Goal: Task Accomplishment & Management: Use online tool/utility

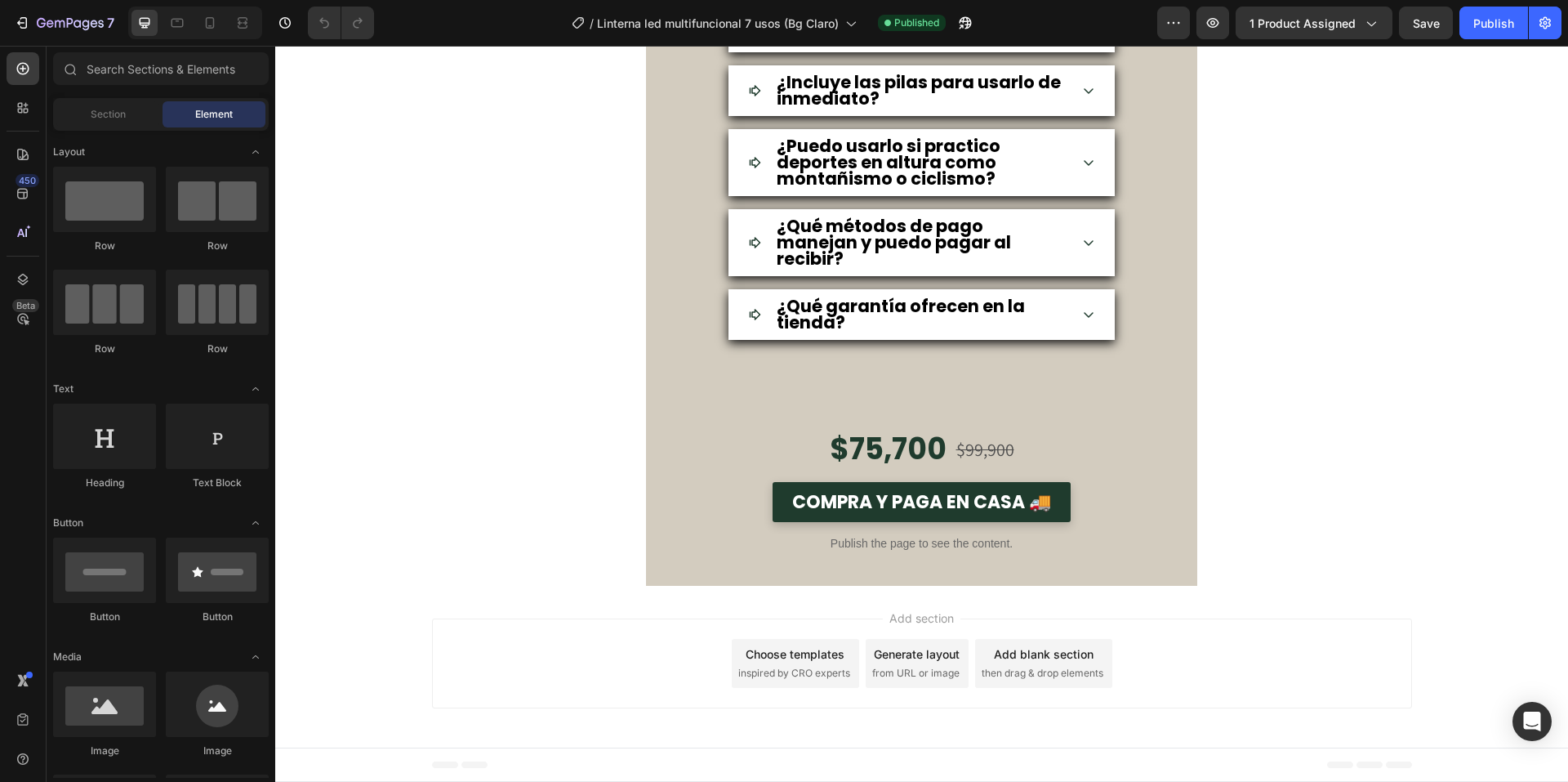
scroll to position [5804, 0]
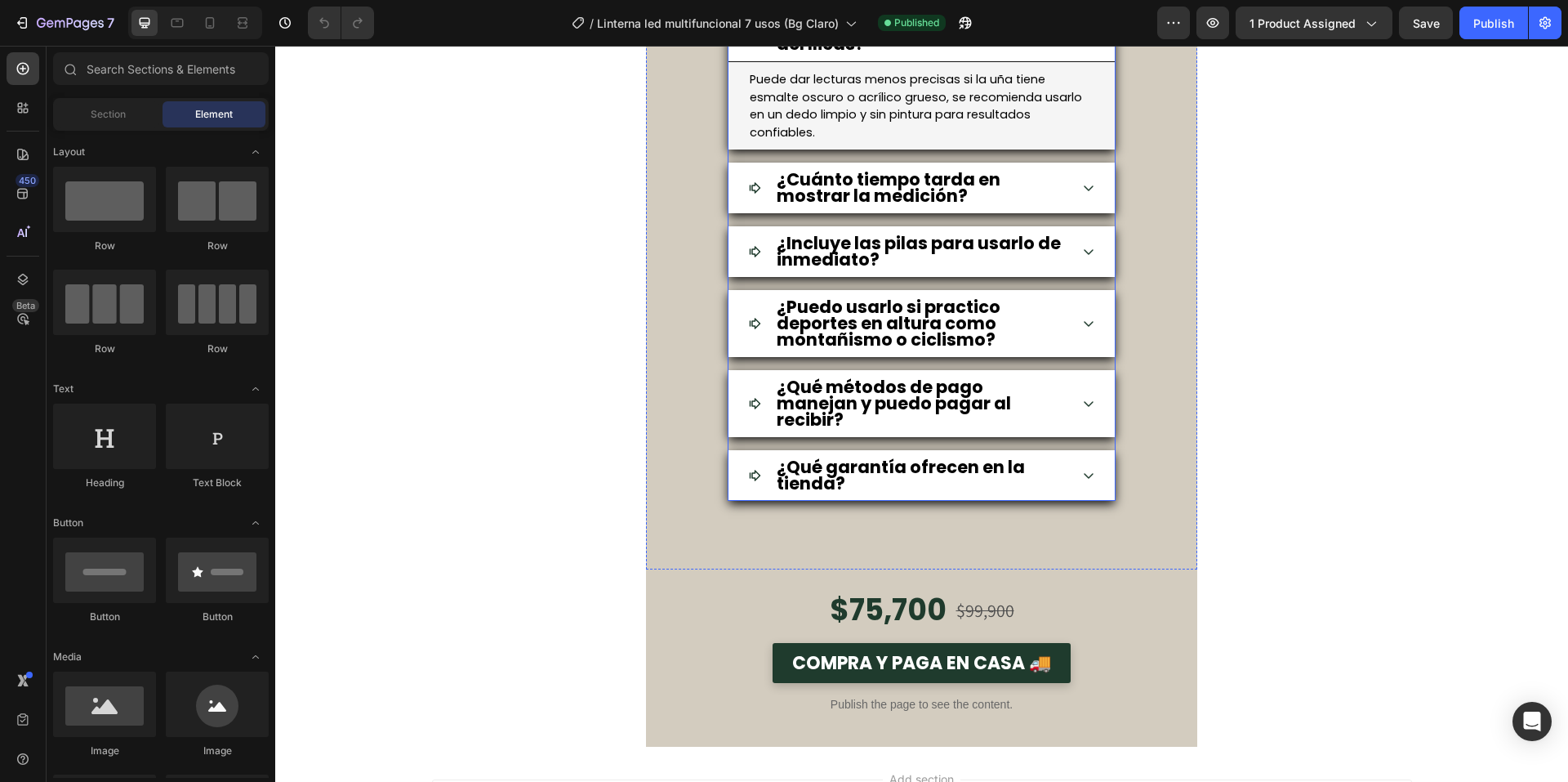
click at [962, 55] on strong "¿El oxímetro funciona en personas con uñas pintadas o acrílicas?" at bounding box center [911, 27] width 269 height 56
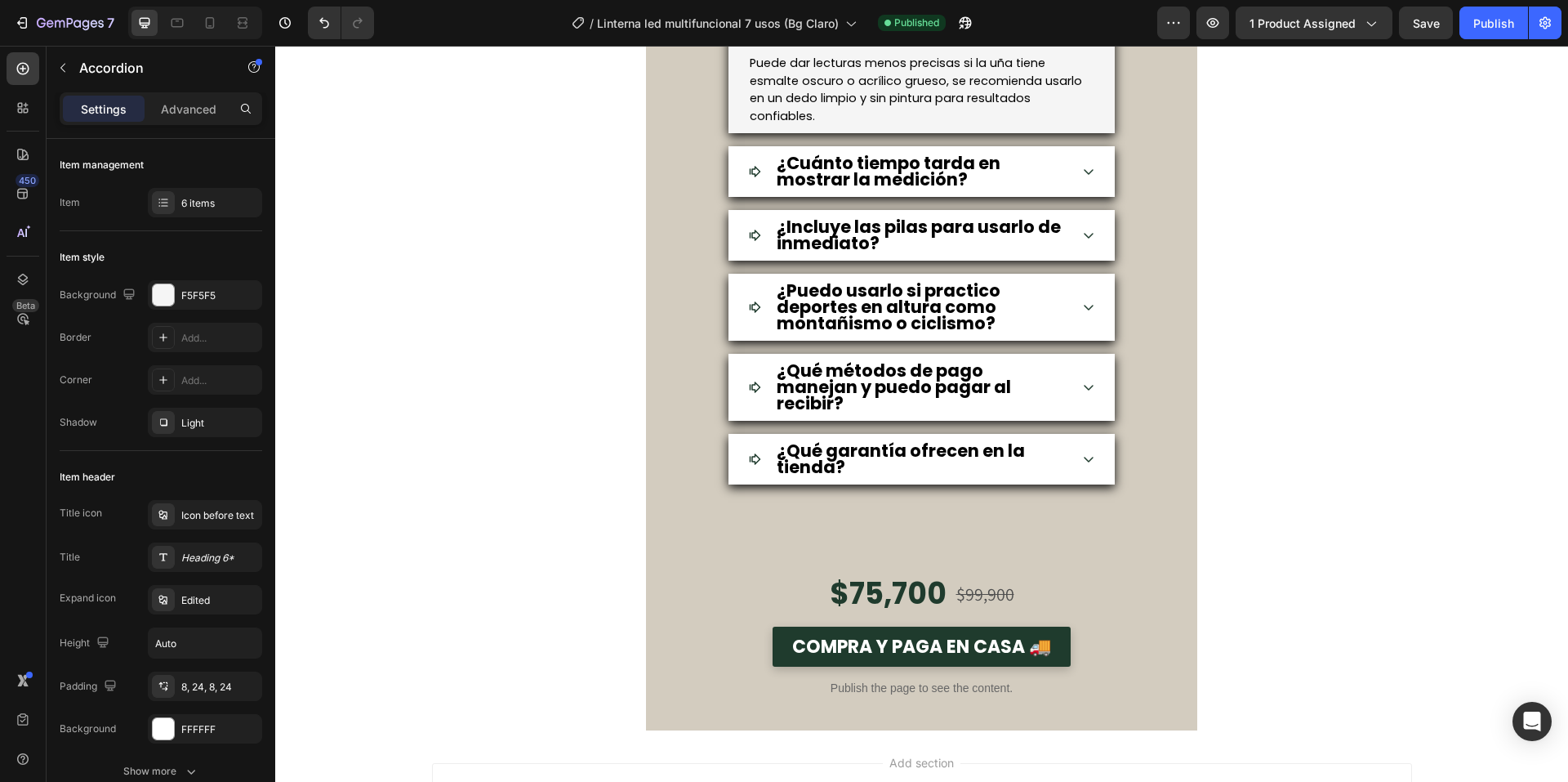
scroll to position [0, 0]
click at [928, 125] on p "Puede dar lecturas menos precisas si la uña tiene esmalte oscuro o acrílico gru…" at bounding box center [922, 90] width 344 height 71
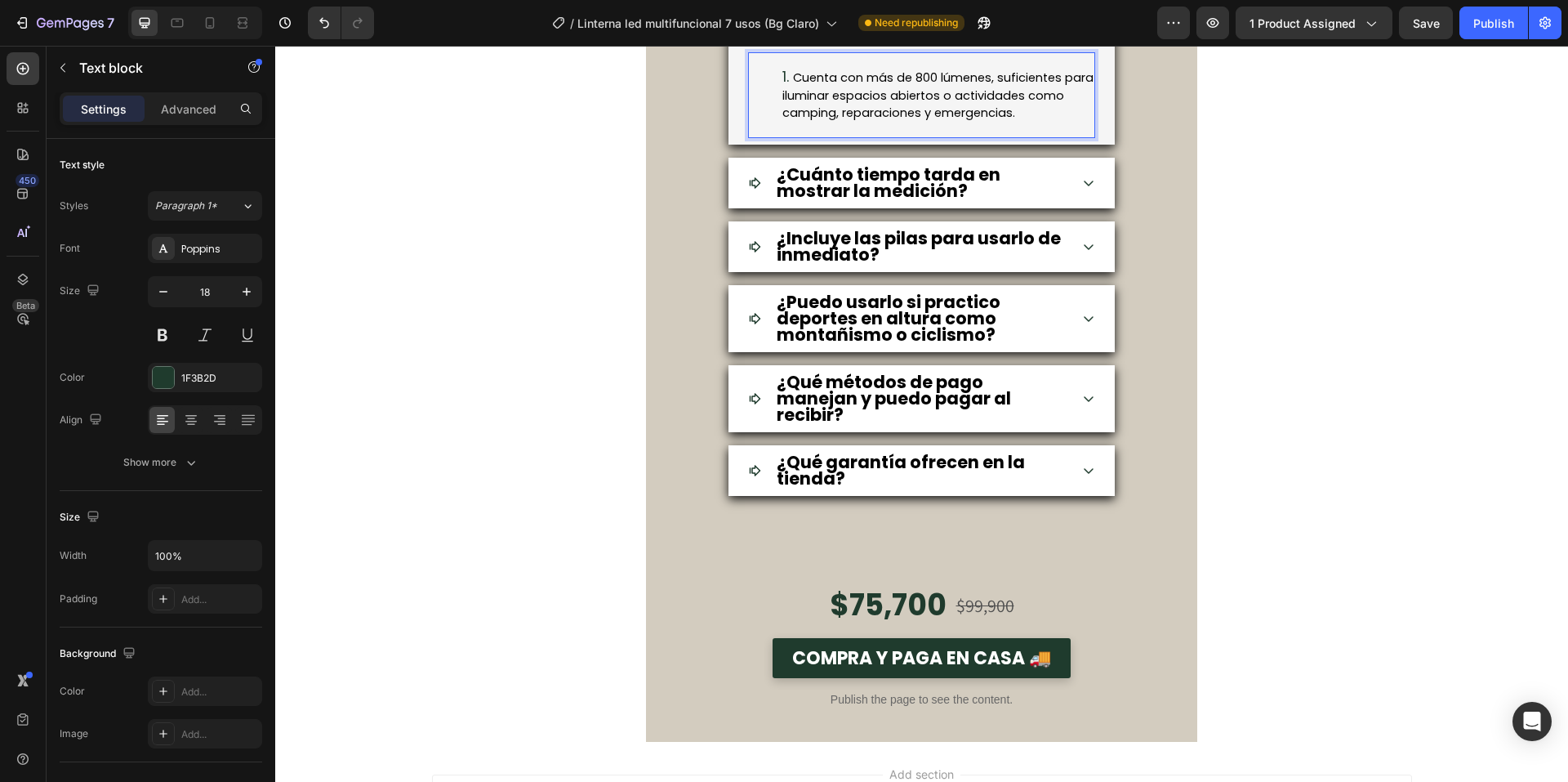
click at [785, 121] on li "Cuenta con más de 800 lúmenes, suficientes para iluminar espacios abiertos o ac…" at bounding box center [938, 94] width 311 height 53
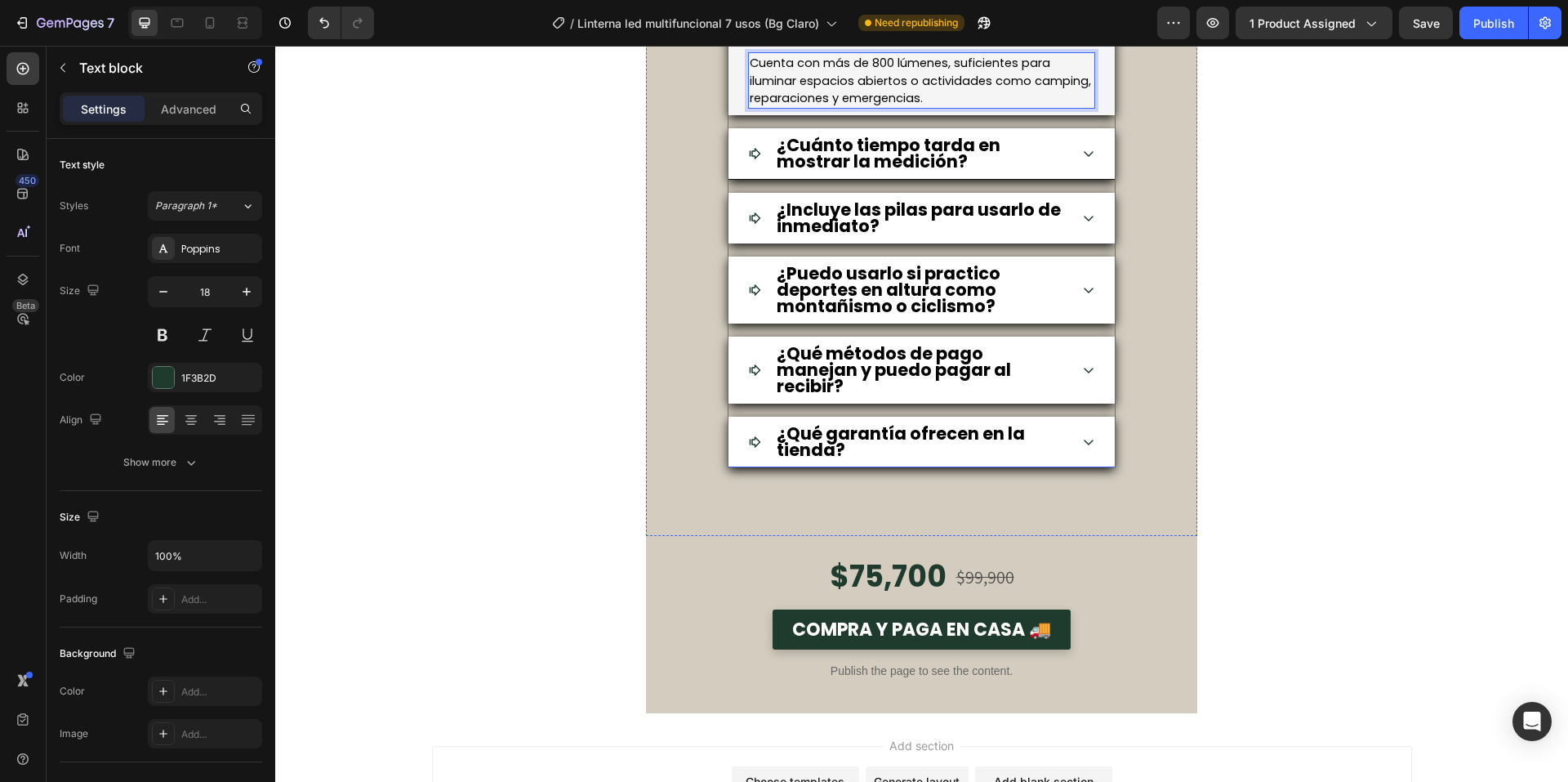
click at [1082, 160] on icon at bounding box center [1089, 153] width 13 height 13
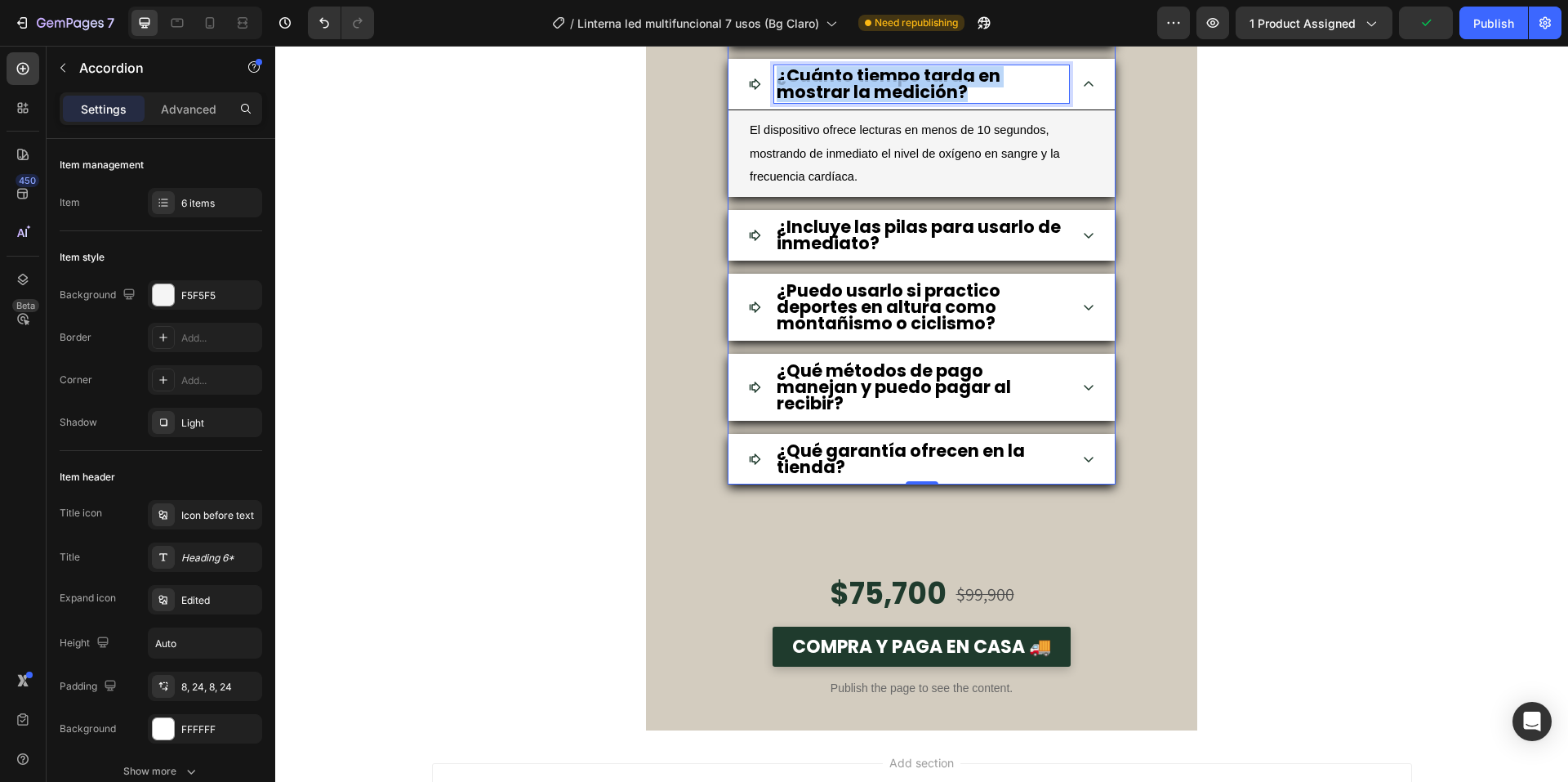
click at [847, 104] on strong "¿Cuánto tiempo tarda en mostrar la medición?" at bounding box center [889, 83] width 224 height 40
drag, startPoint x: 773, startPoint y: 255, endPoint x: 1161, endPoint y: 51, distance: 438.4
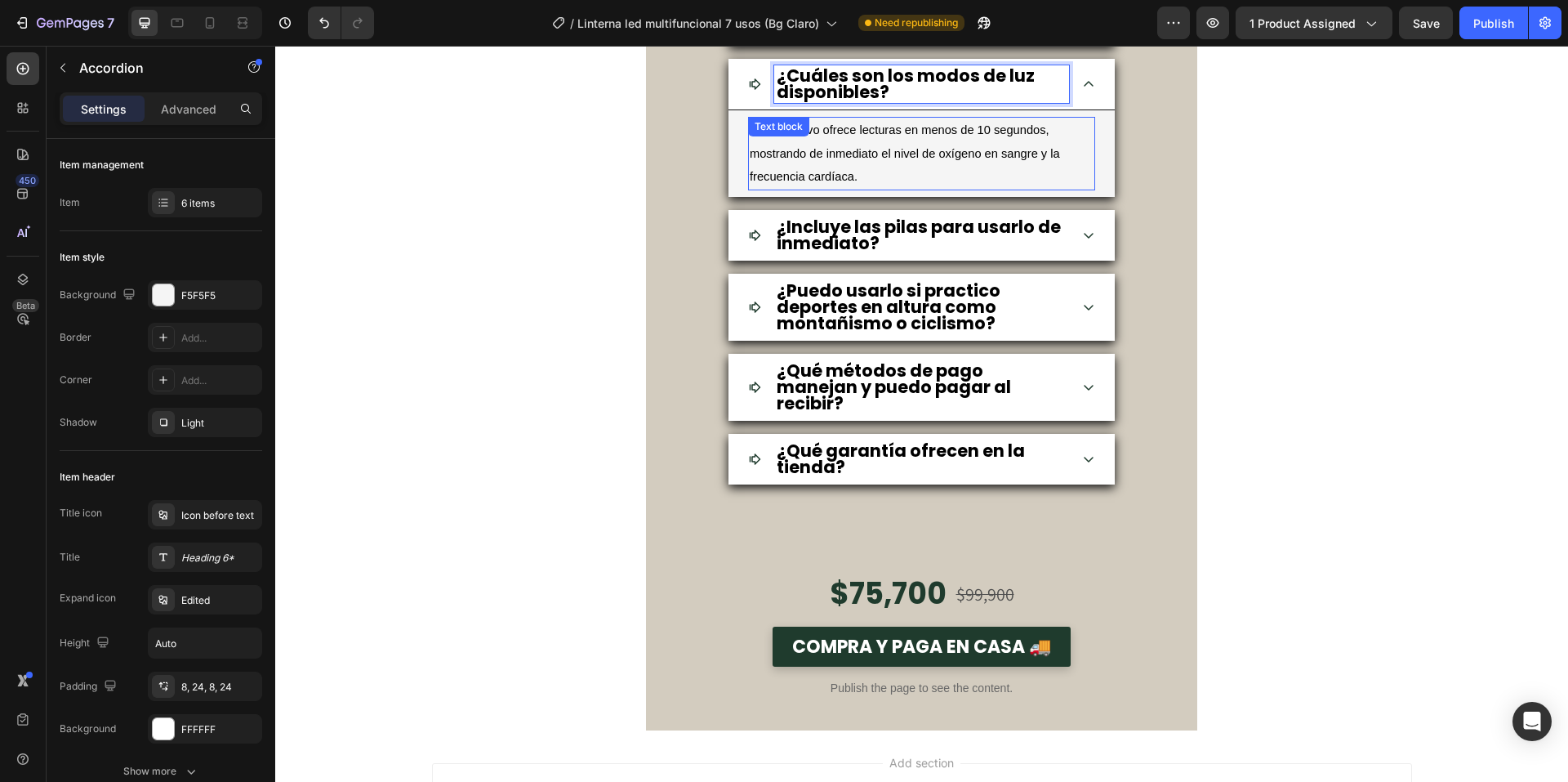
click at [942, 189] on p "El dispositivo ofrece lecturas en menos de 10 segundos, mostrando de inmediato …" at bounding box center [922, 153] width 344 height 70
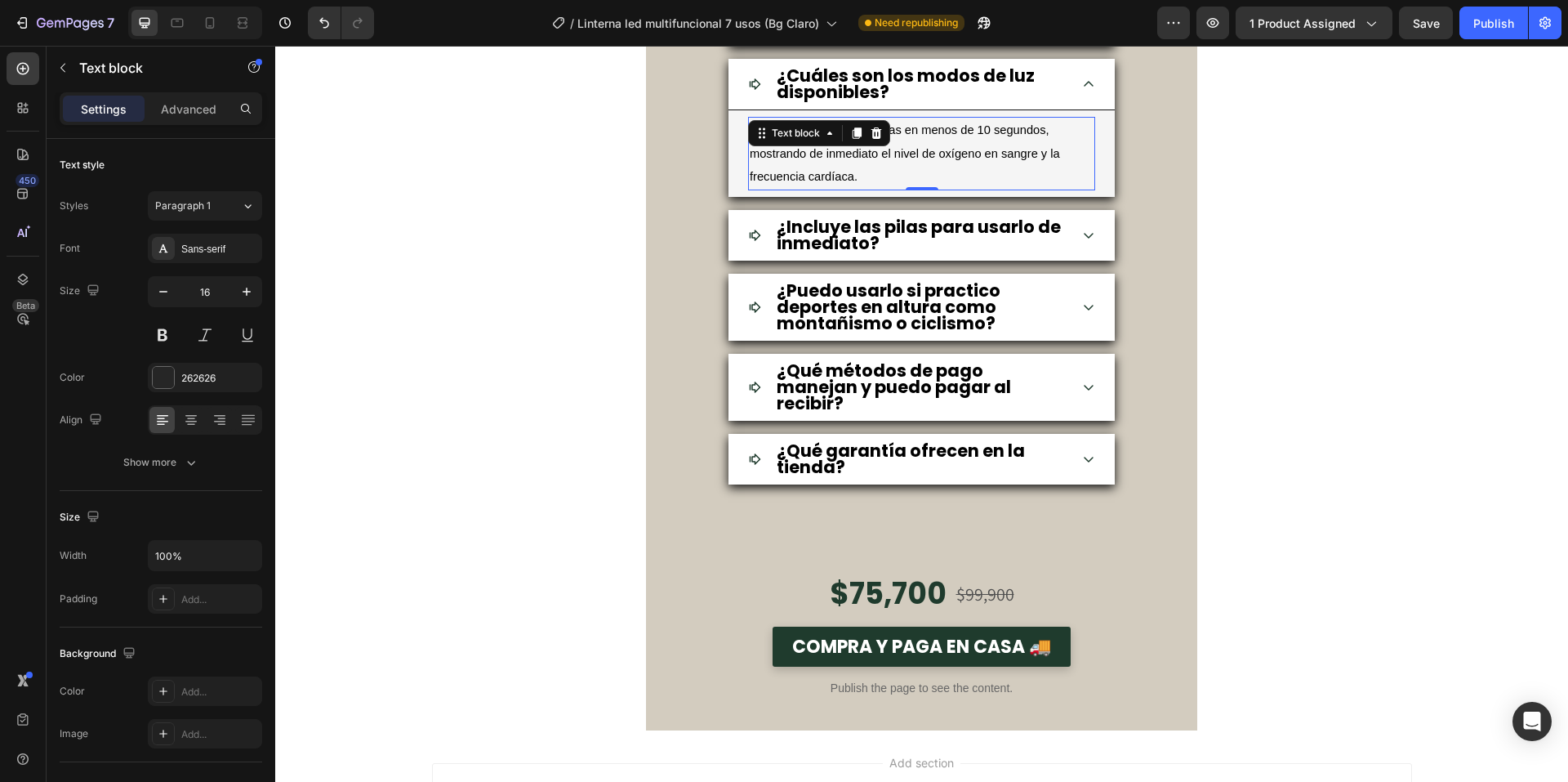
click at [942, 189] on p "El dispositivo ofrece lecturas en menos de 10 segundos, mostrando de inmediato …" at bounding box center [922, 153] width 344 height 70
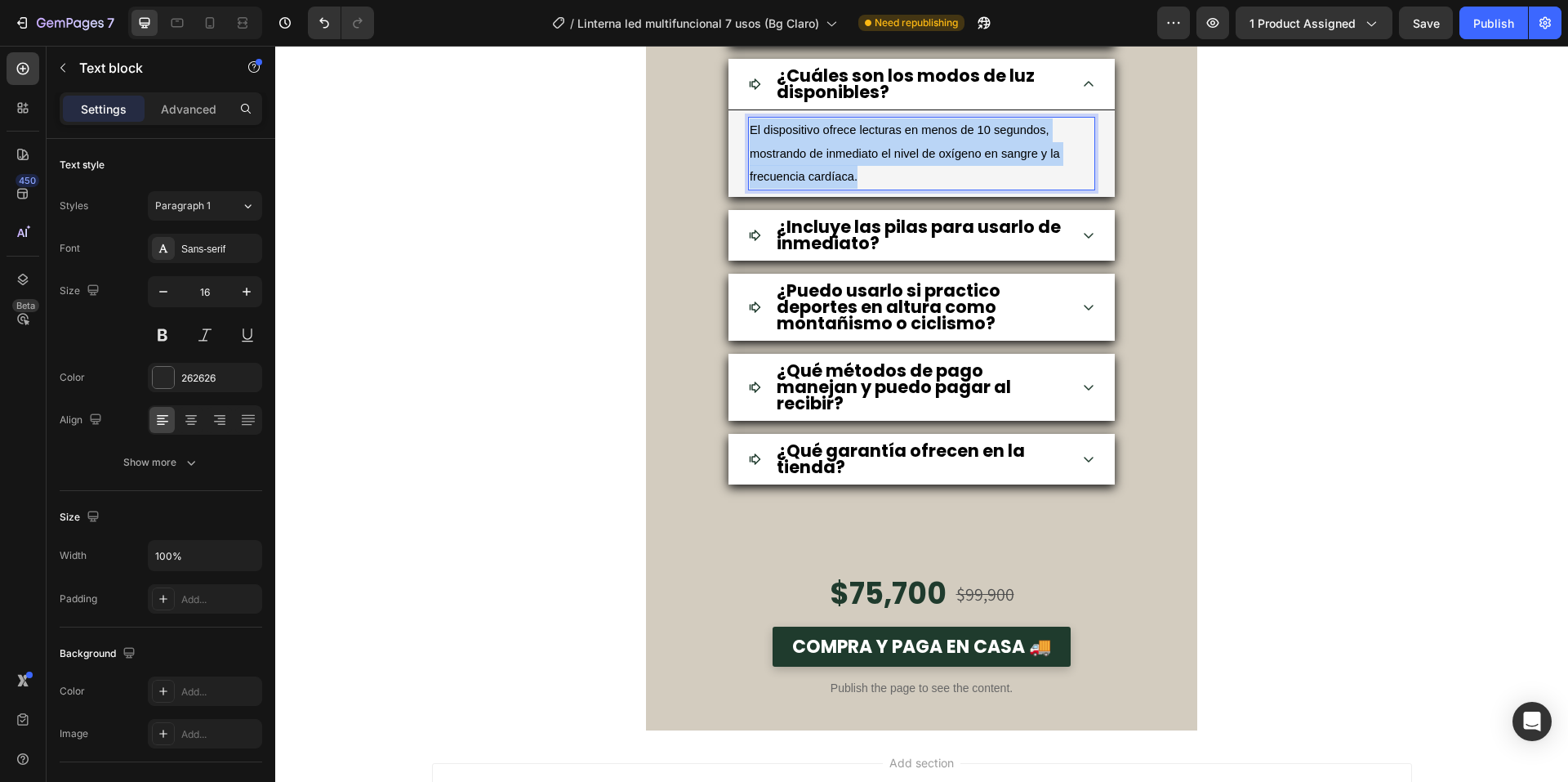
click at [942, 189] on p "El dispositivo ofrece lecturas en menos de 10 segundos, mostrando de inmediato …" at bounding box center [922, 153] width 344 height 70
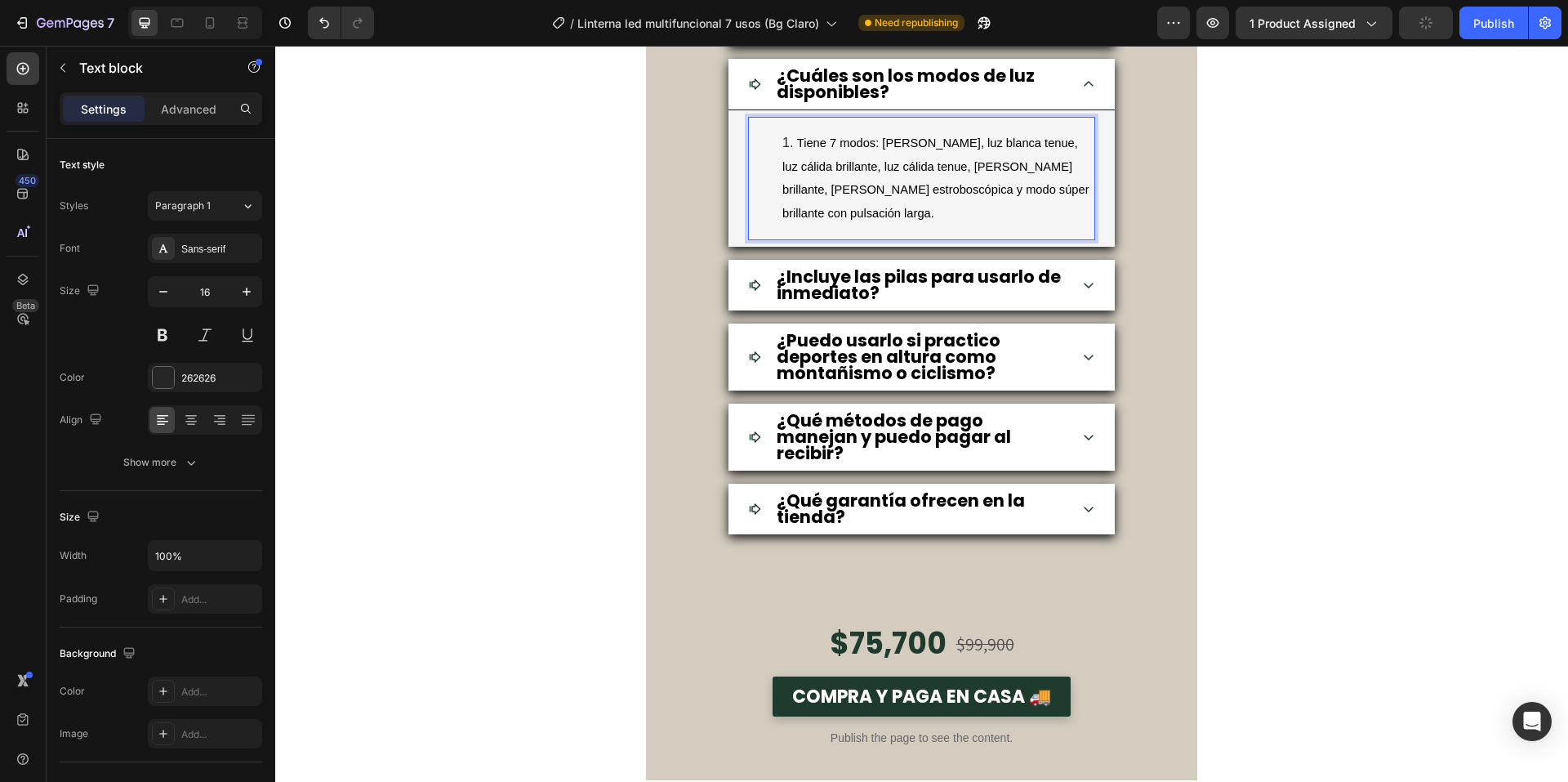
click at [796, 220] on span "Tiene 7 modos: [PERSON_NAME], luz blanca tenue, luz cálida brillante, luz cálid…" at bounding box center [936, 178] width 307 height 83
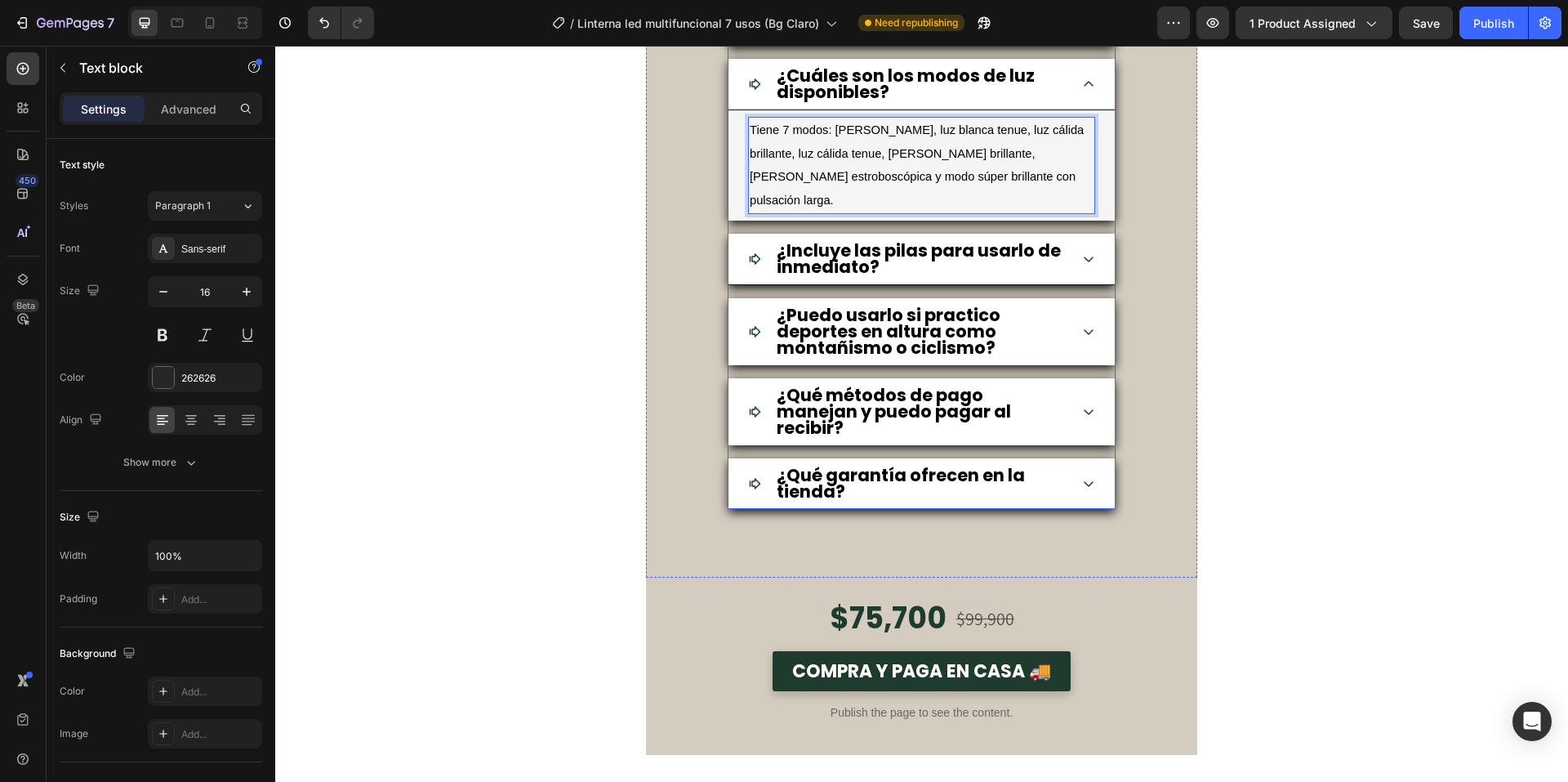
click at [1082, 265] on icon at bounding box center [1089, 259] width 13 height 13
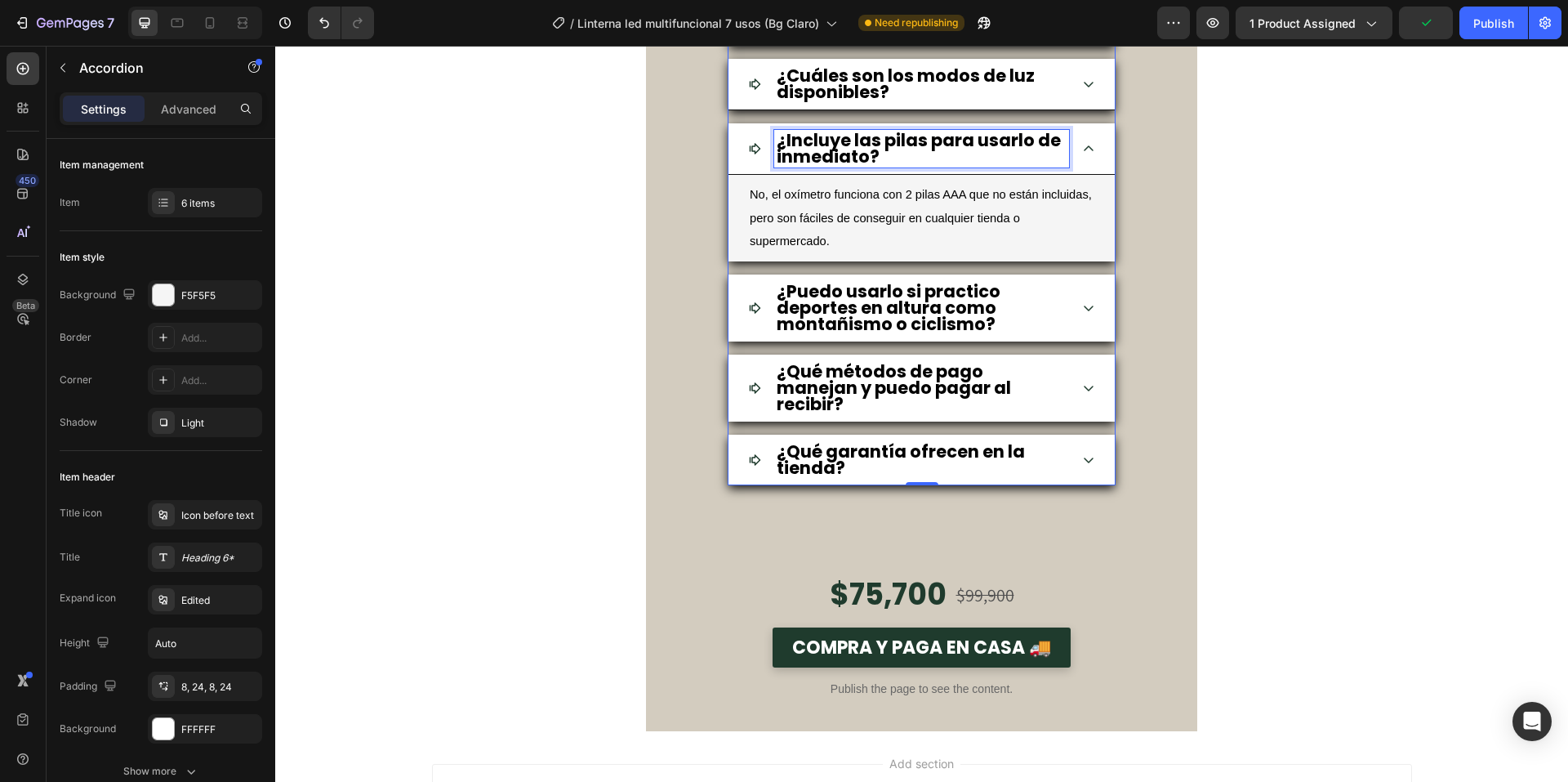
click at [946, 168] on strong "¿Incluye las pilas para usarlo de inmediato?" at bounding box center [919, 148] width 284 height 40
click at [777, 166] on strong "¿La batería se descarga rápido si uso el modo más fuerte?" at bounding box center [915, 147] width 277 height 40
click at [779, 166] on strong "¿La batería se descarga rápido si uso el modo más fuerte?" at bounding box center [915, 147] width 277 height 40
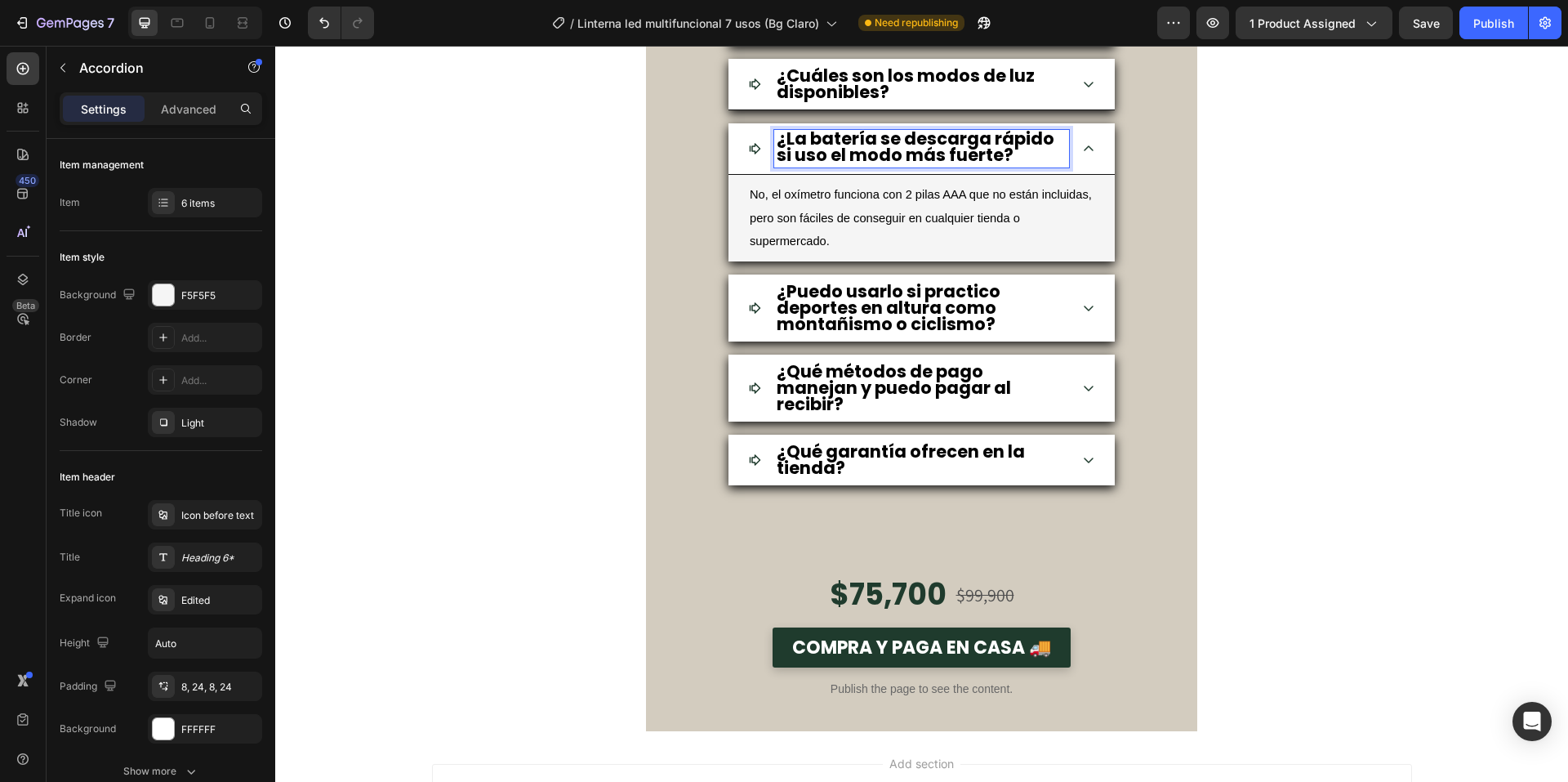
click at [785, 166] on strong "¿La batería se descarga rápido si uso el modo más fuerte?" at bounding box center [915, 147] width 277 height 40
click at [864, 253] on p "No, el oxímetro funciona con 2 pilas AAA que no están incluidas, pero son fácil…" at bounding box center [922, 218] width 344 height 70
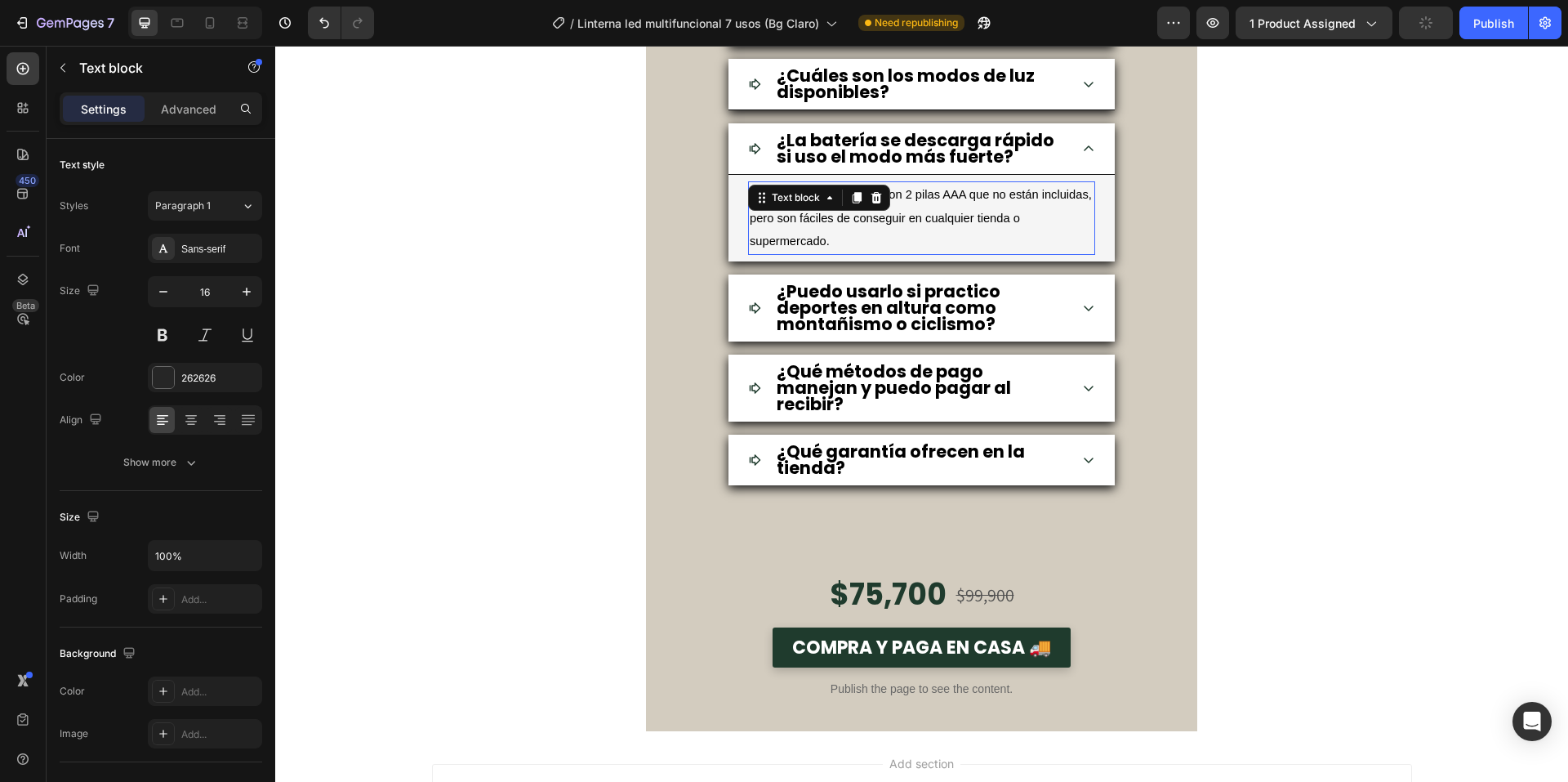
click at [864, 253] on p "No, el oxímetro funciona con 2 pilas AAA que no están incluidas, pero son fácil…" at bounding box center [922, 218] width 344 height 70
click at [1090, 343] on div "¿Puedo usarlo si practico deportes en altura como montañismo o ciclismo?" at bounding box center [922, 308] width 387 height 68
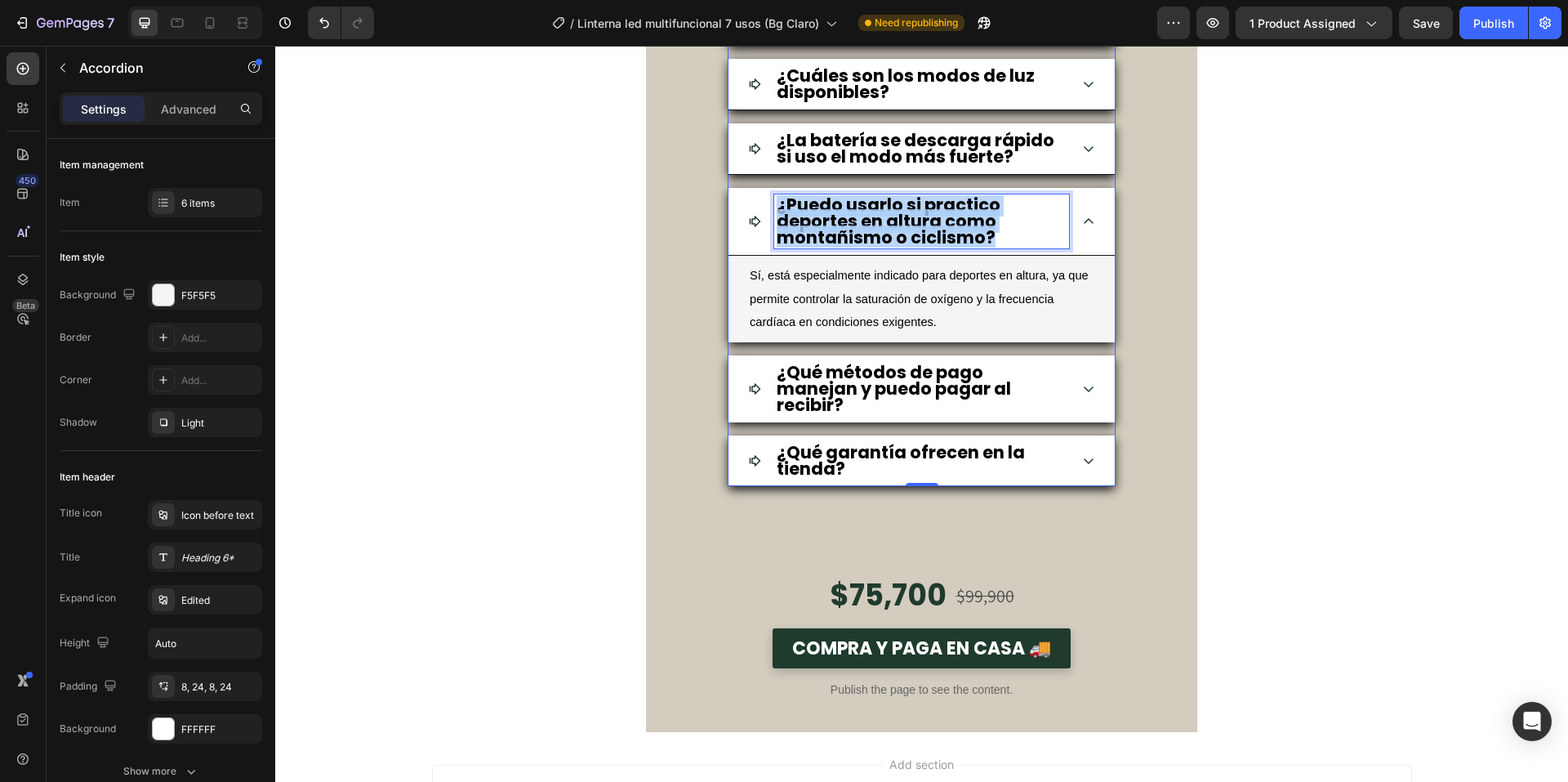
click at [926, 249] on strong "¿Puedo usarlo si practico deportes en altura como montañismo o ciclismo?" at bounding box center [889, 220] width 224 height 56
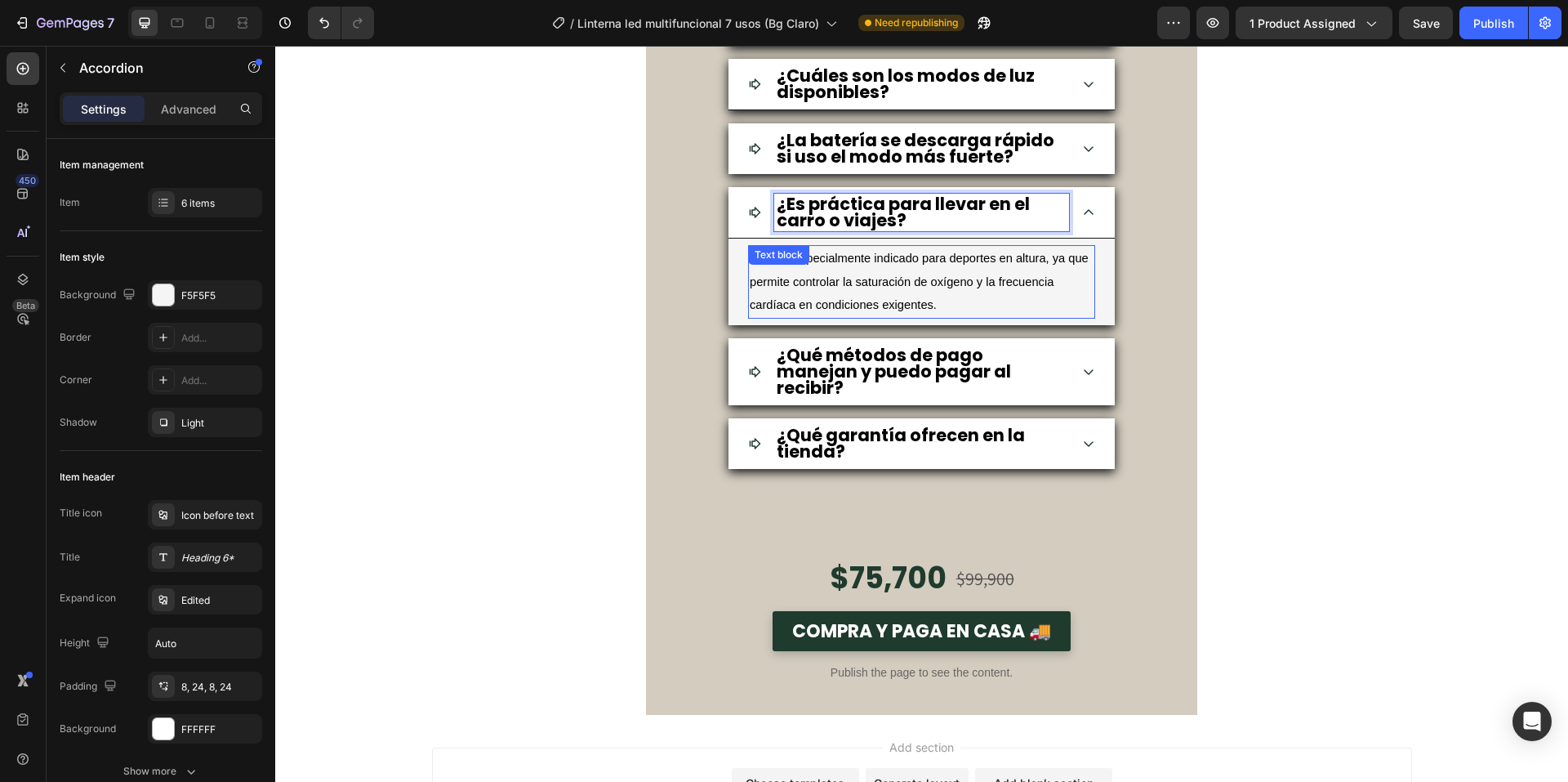
click at [958, 317] on p "Sí, está especialmente indicado para deportes en altura, ya que permite control…" at bounding box center [922, 281] width 344 height 70
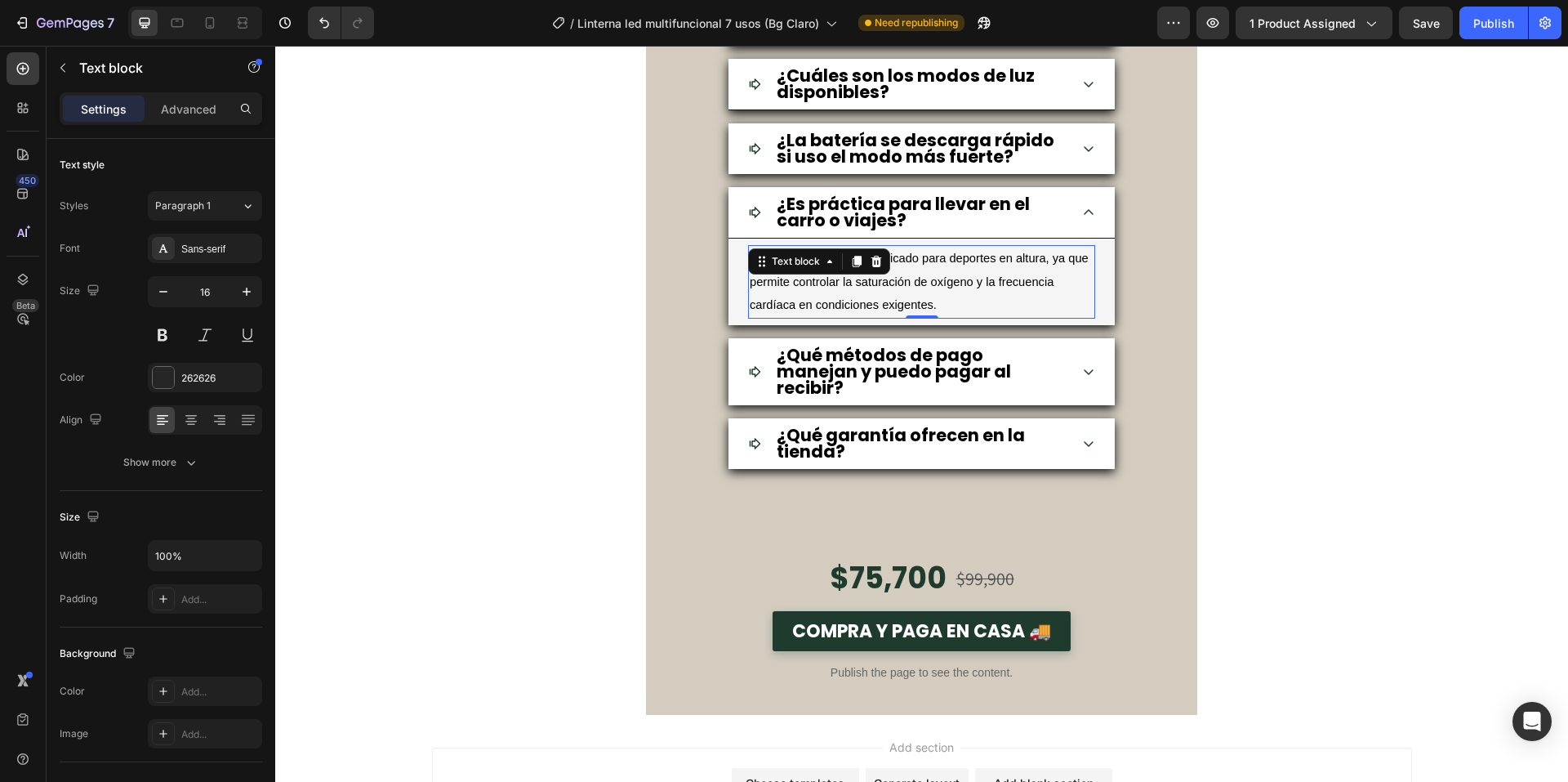
click at [958, 317] on p "Sí, está especialmente indicado para deportes en altura, ya que permite control…" at bounding box center [922, 281] width 344 height 70
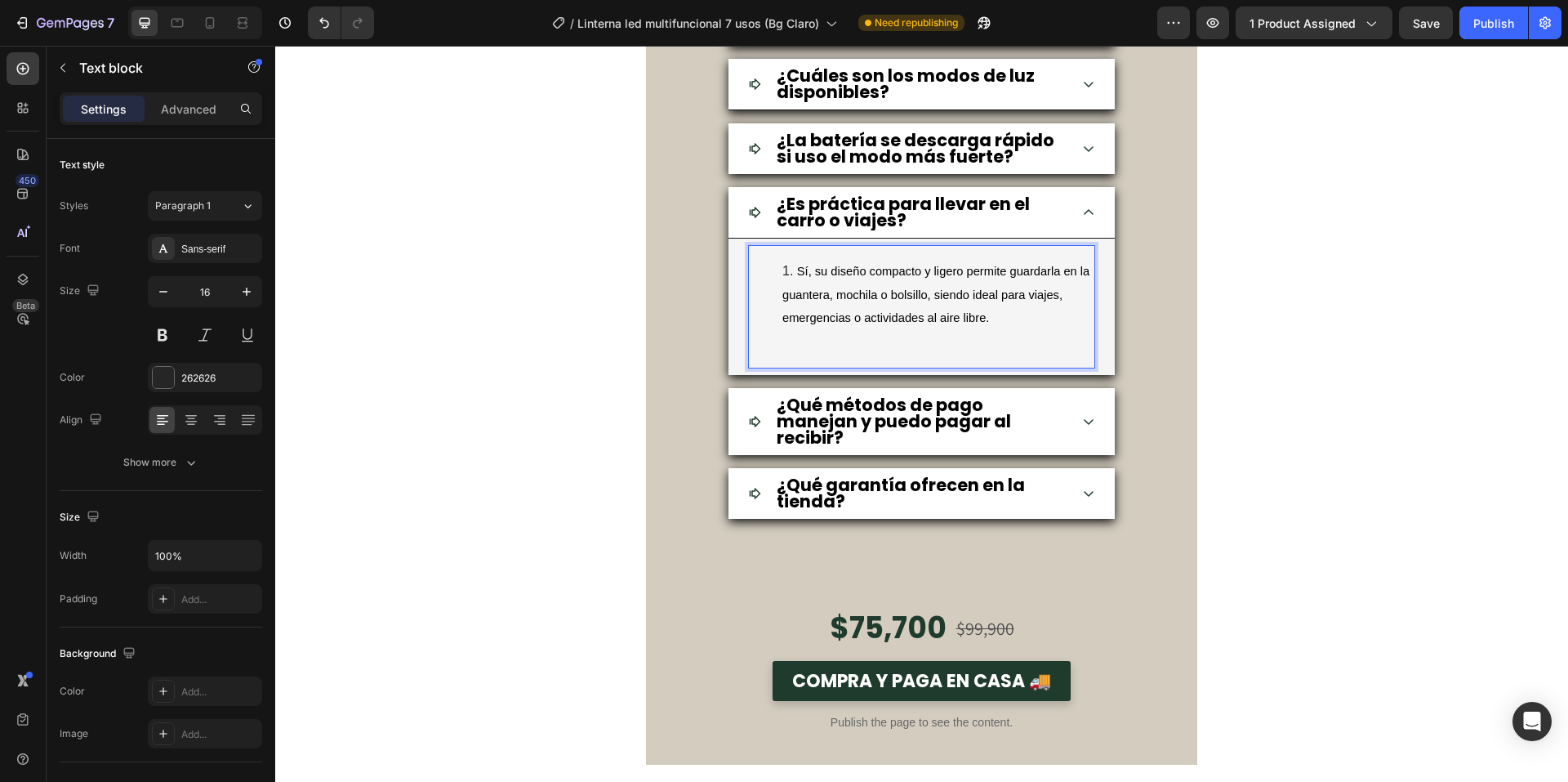
click at [798, 325] on span "Sí, su diseño compacto y ligero permite guardarla en la guantera, mochila o bol…" at bounding box center [936, 294] width 307 height 61
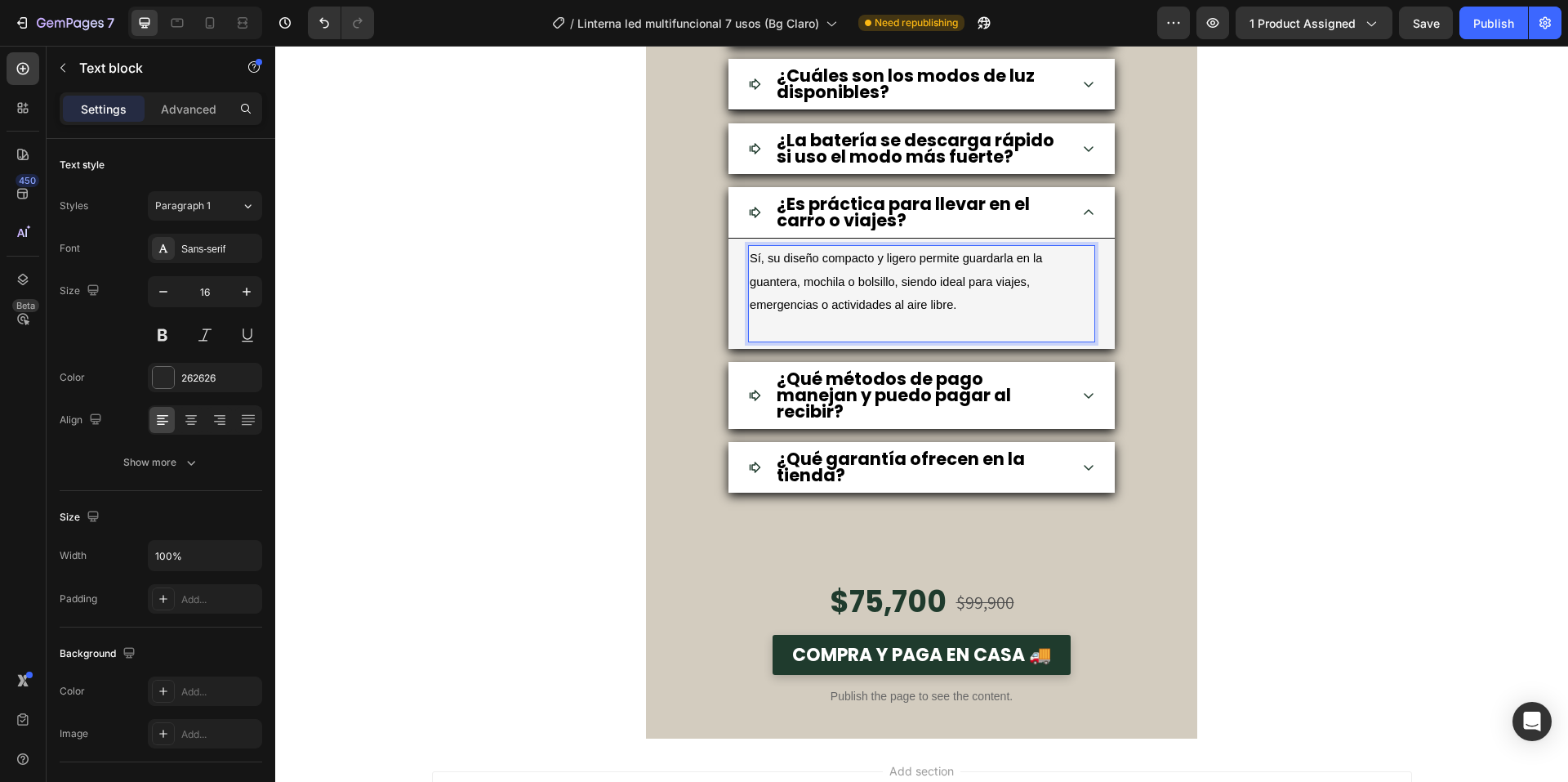
click at [965, 341] on p "Rich Text Editor. Editing area: main" at bounding box center [922, 328] width 344 height 23
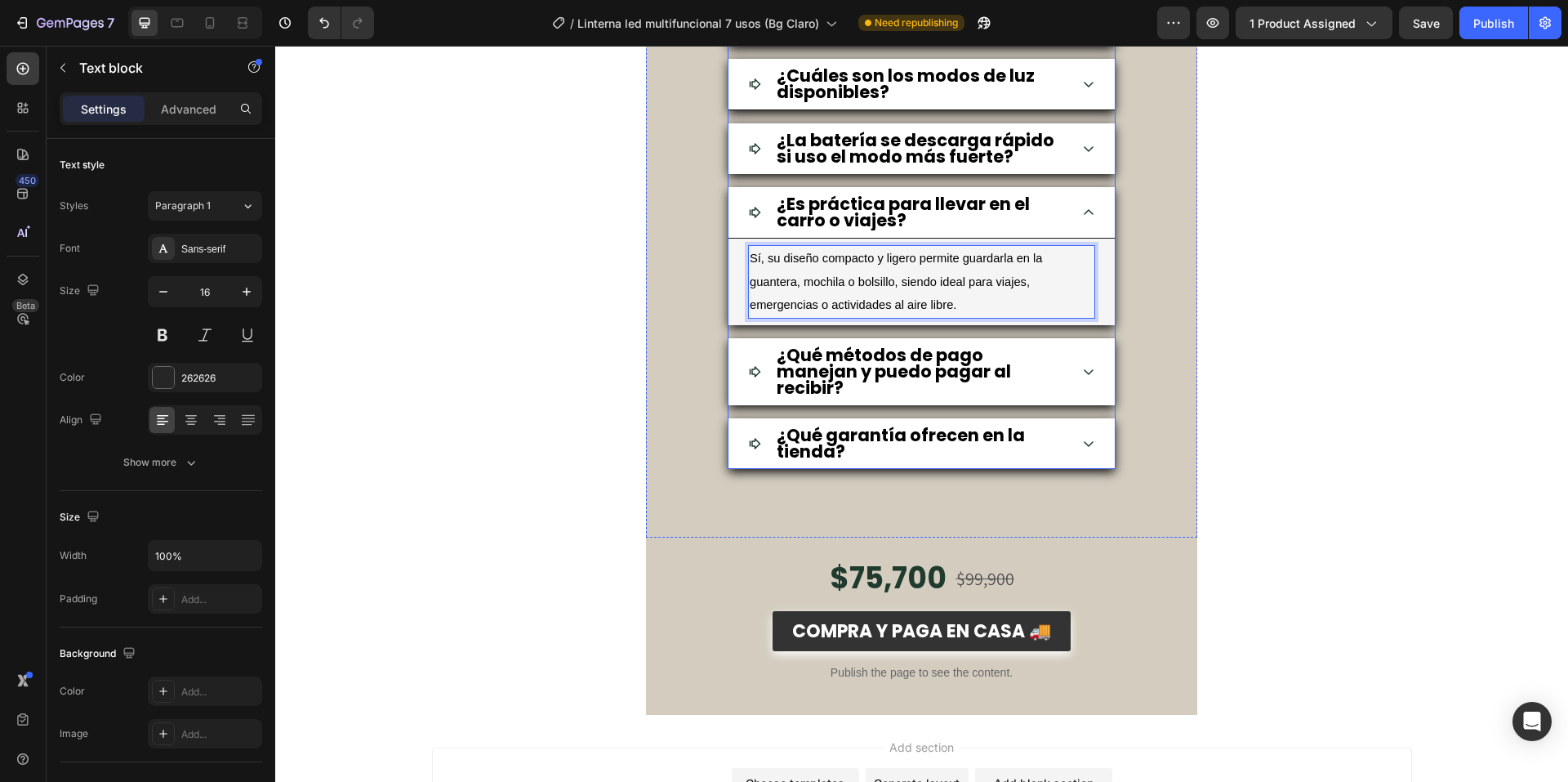
scroll to position [6097, 0]
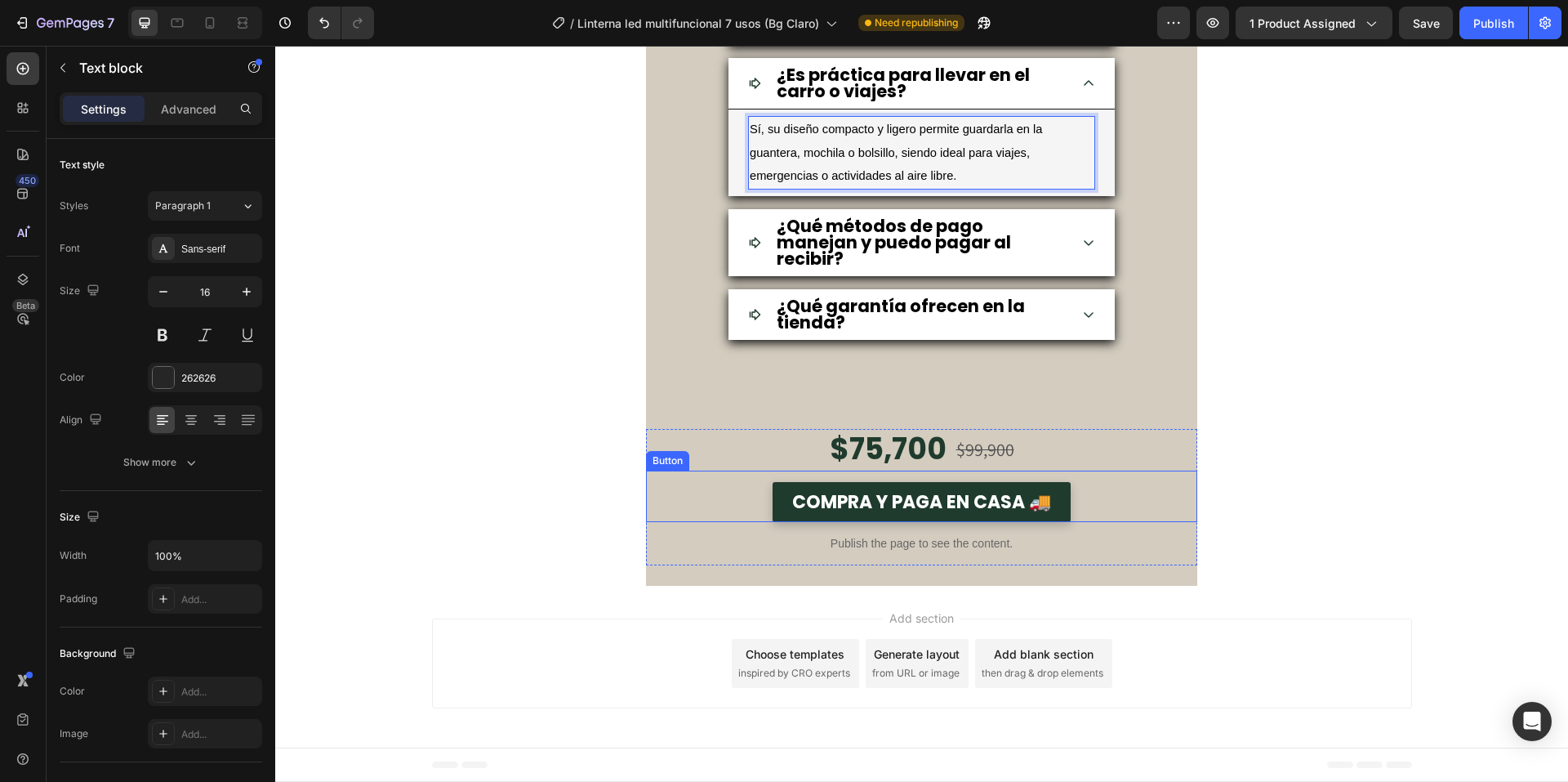
click at [910, 462] on div "$75,700" at bounding box center [888, 449] width 120 height 42
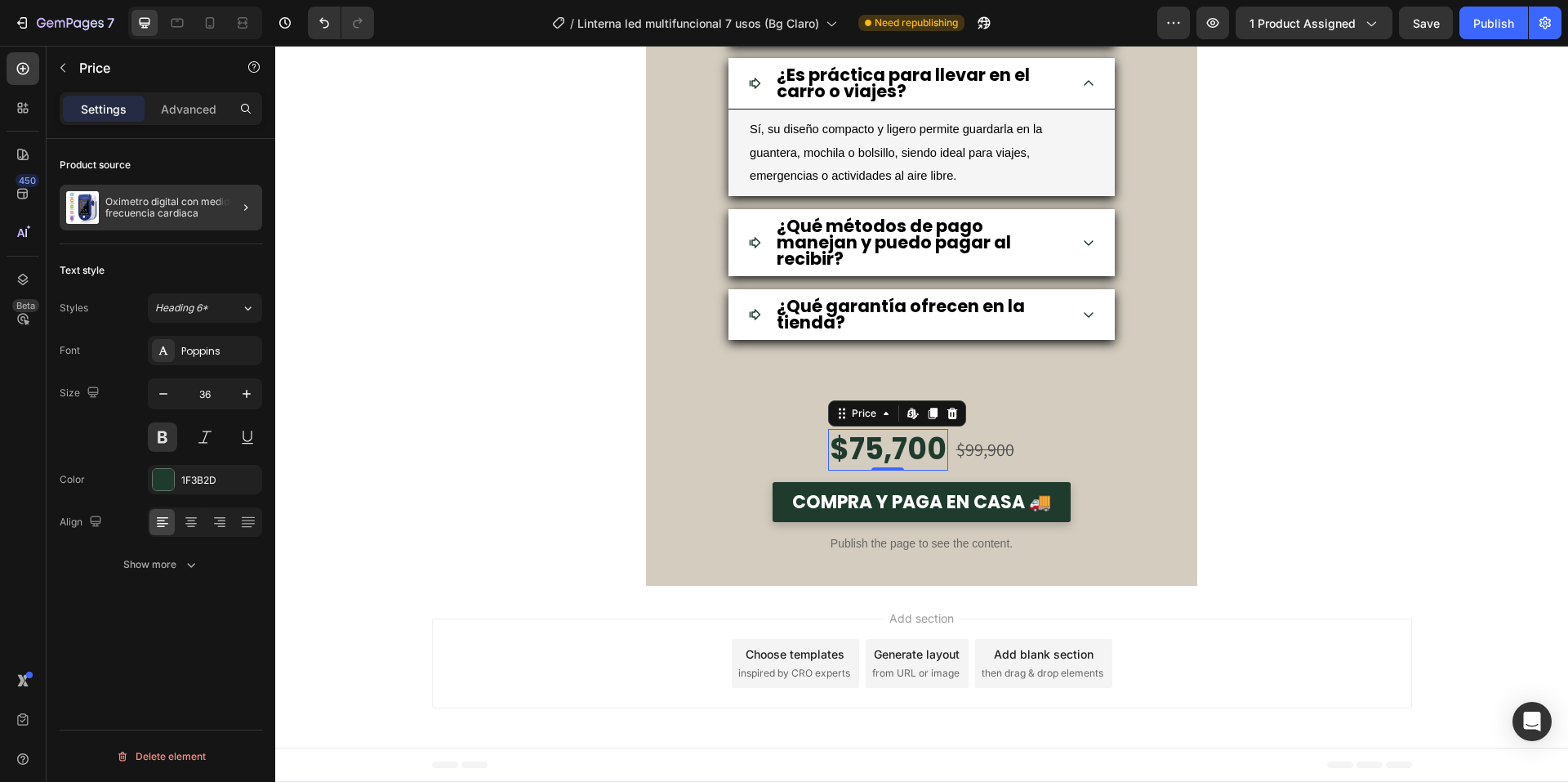
click at [219, 216] on div at bounding box center [239, 207] width 46 height 46
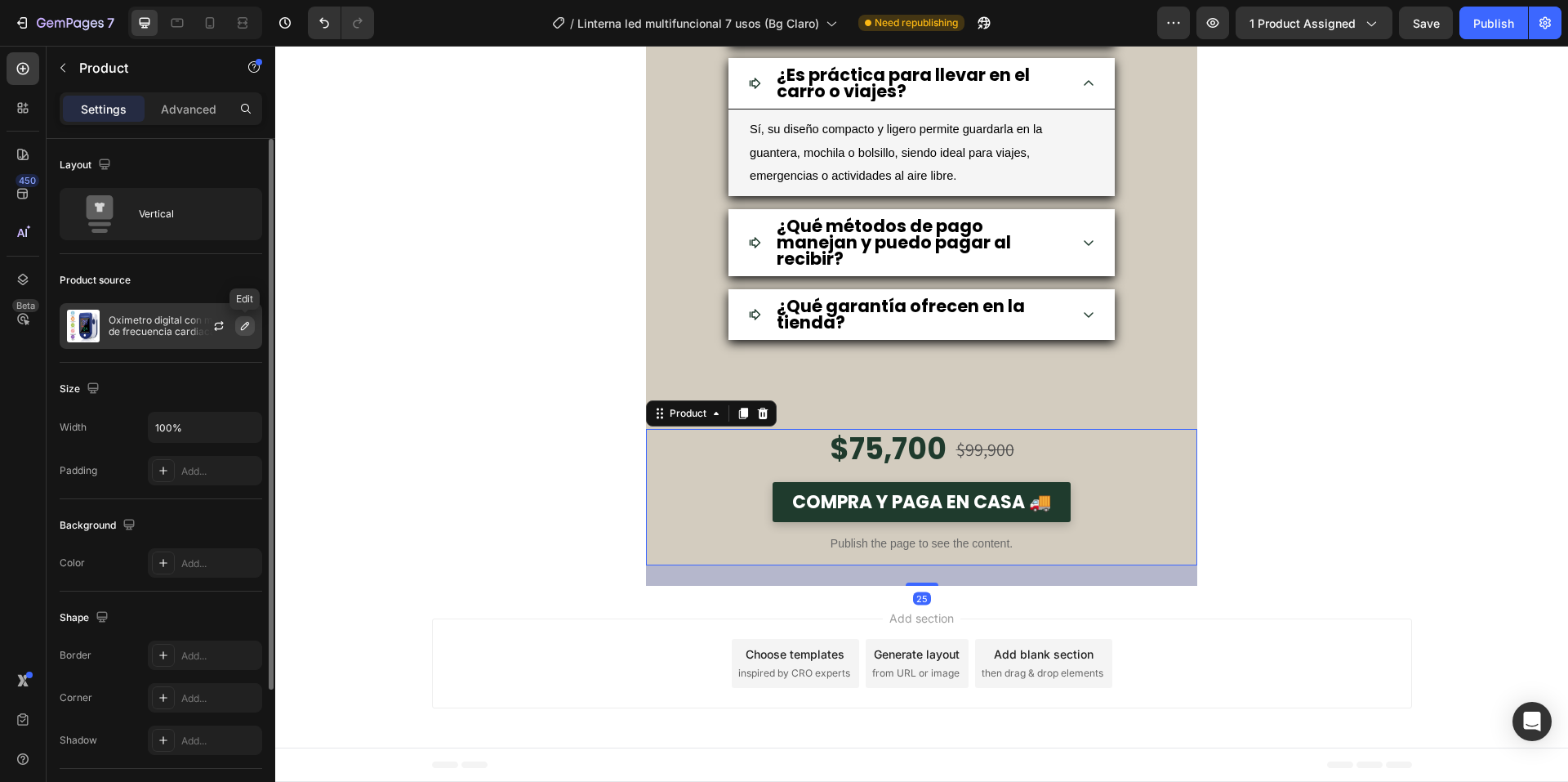
click at [253, 320] on button "button" at bounding box center [245, 326] width 20 height 20
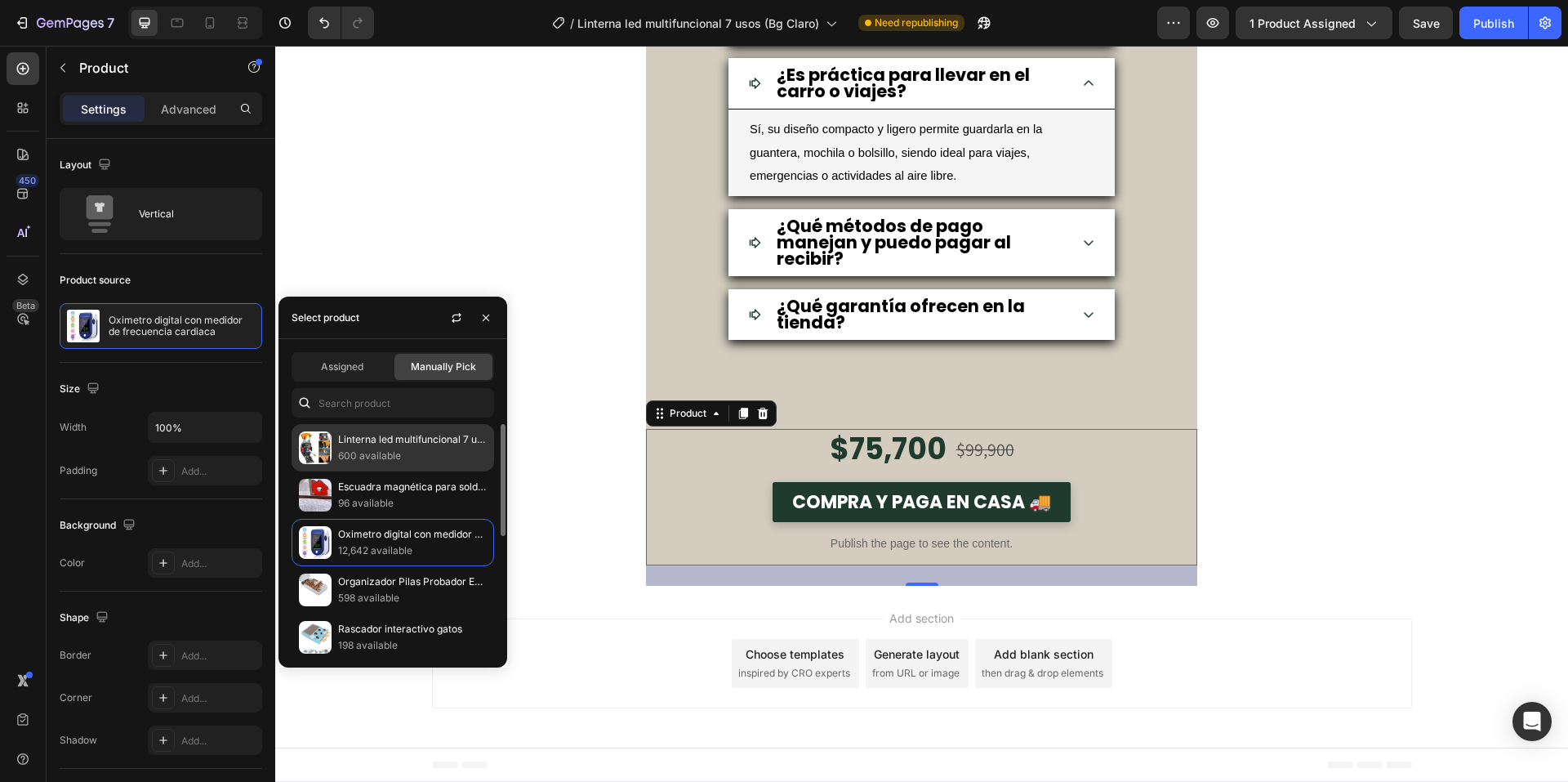
click at [386, 462] on p "600 available" at bounding box center [412, 455] width 148 height 16
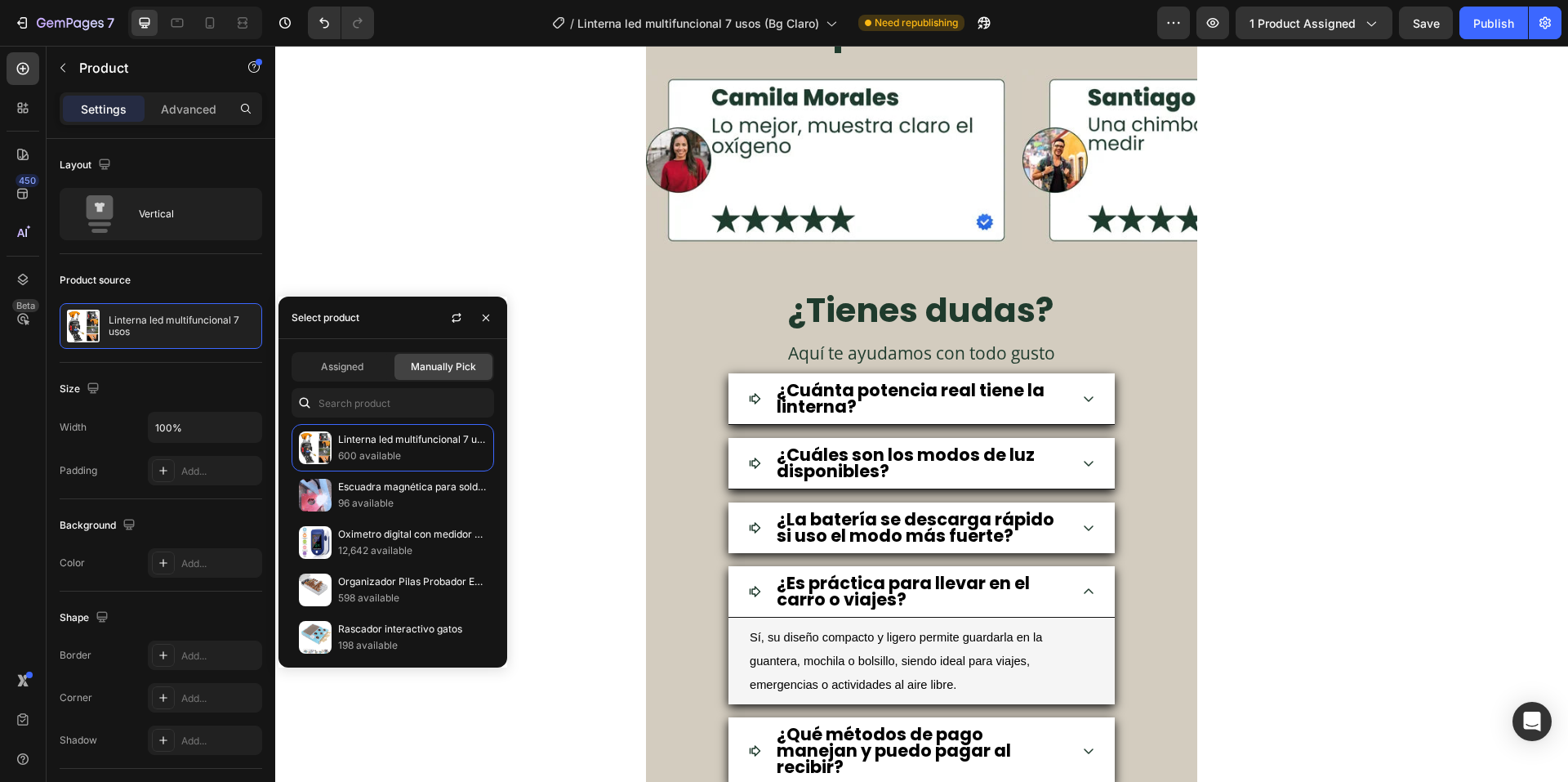
scroll to position [5361, 0]
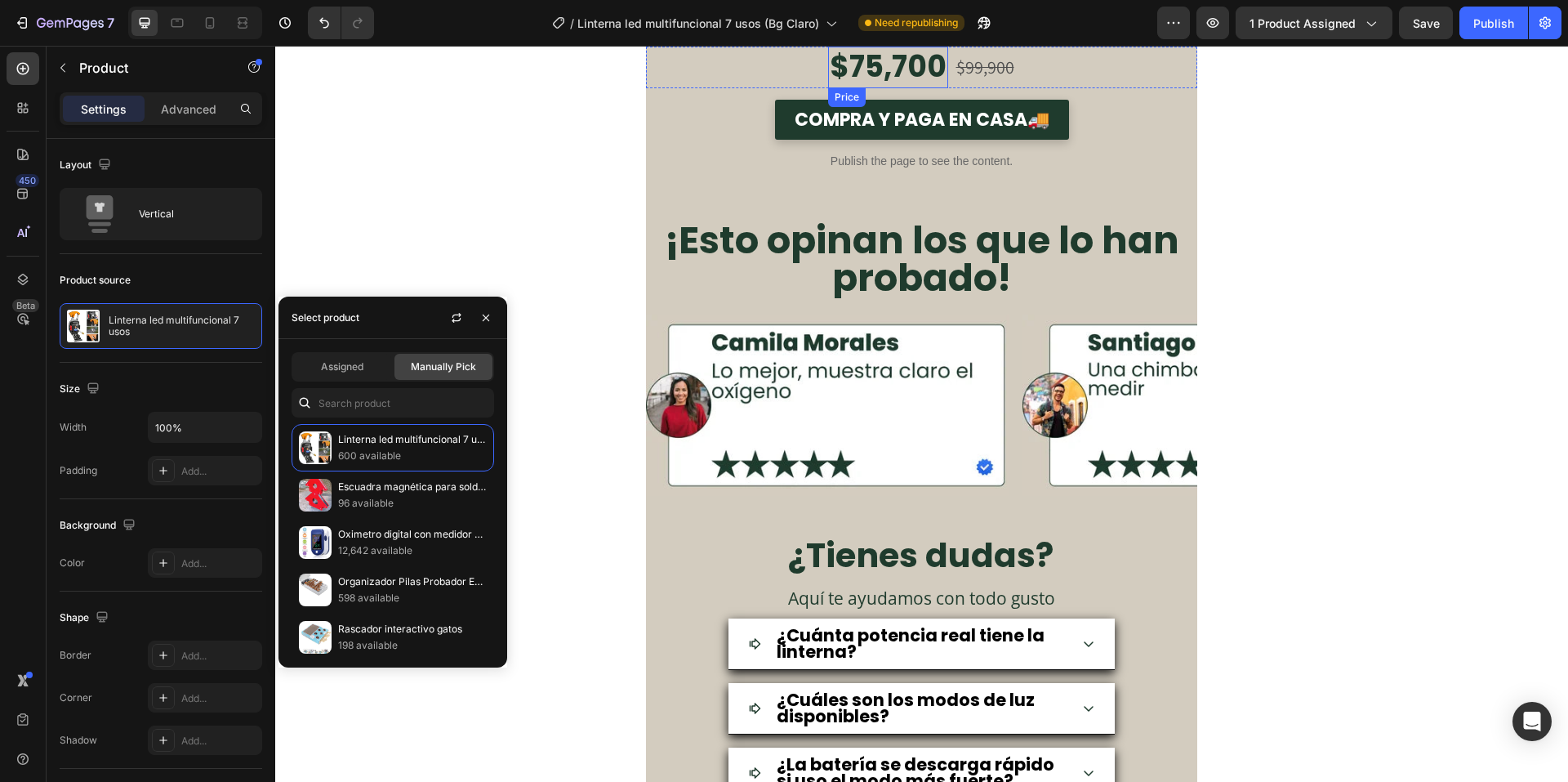
click at [927, 69] on div "$75,700" at bounding box center [888, 67] width 120 height 42
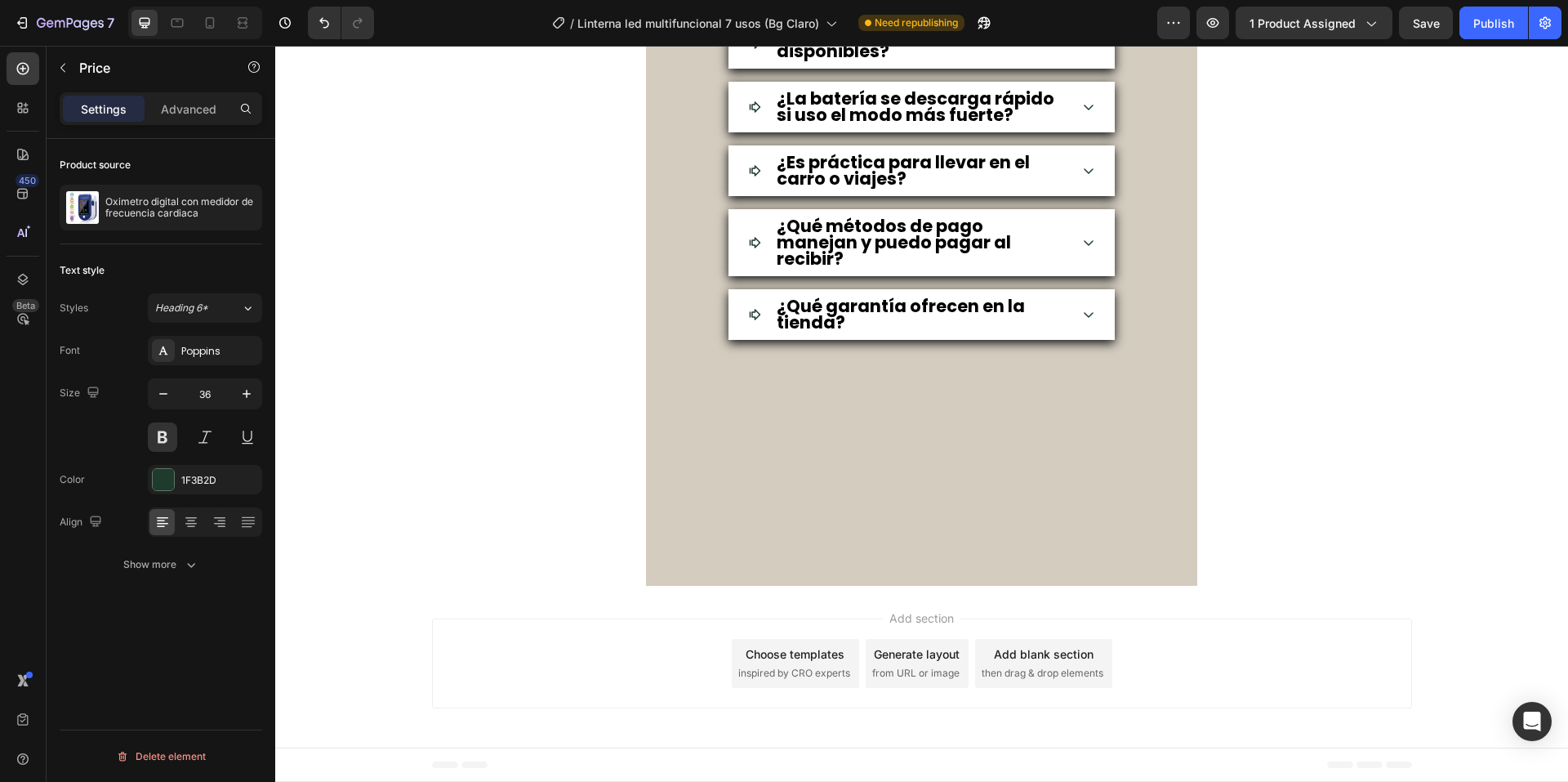
scroll to position [5218, 0]
click at [247, 220] on div at bounding box center [239, 207] width 46 height 46
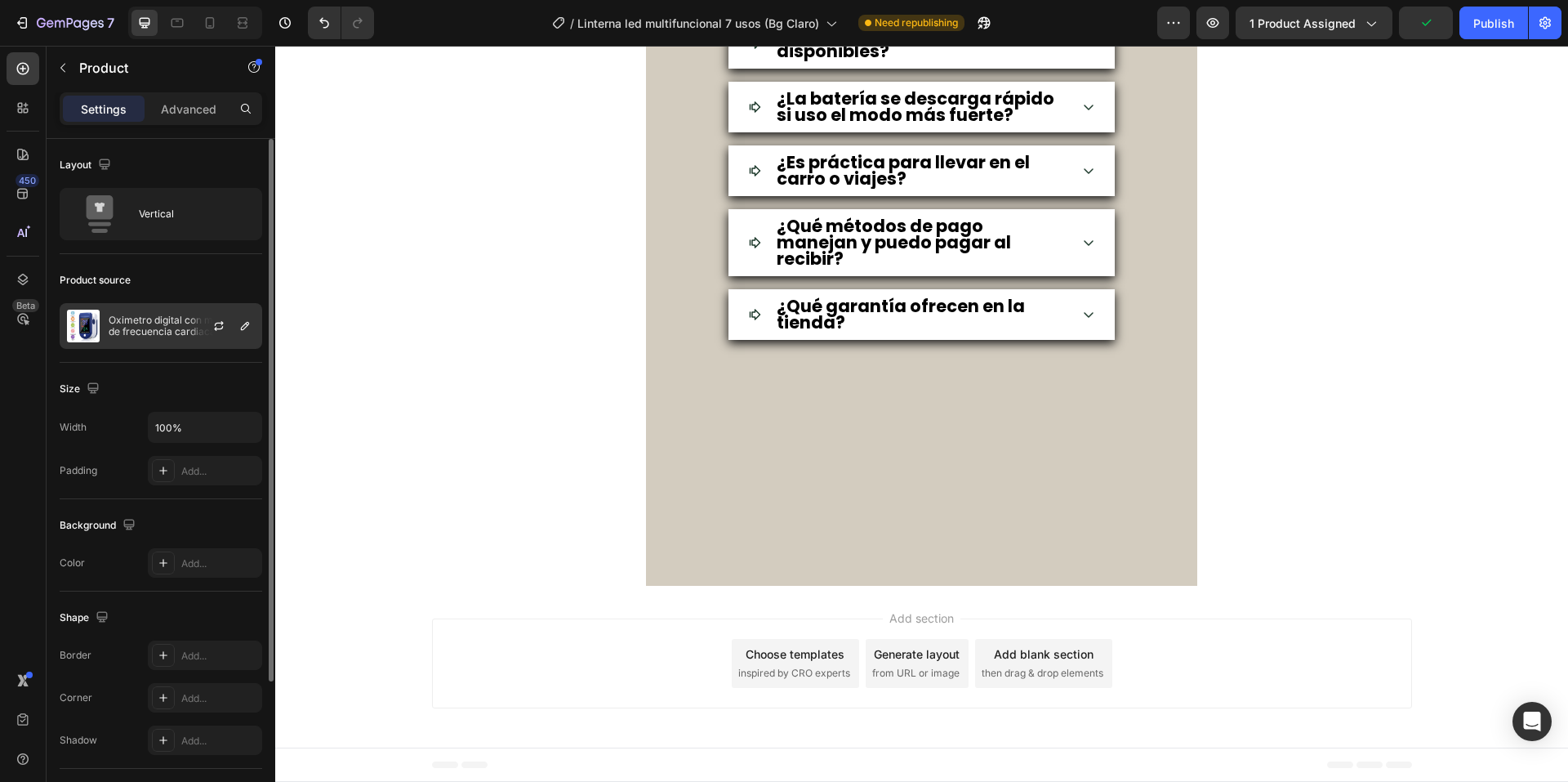
click at [247, 340] on div at bounding box center [225, 325] width 72 height 44
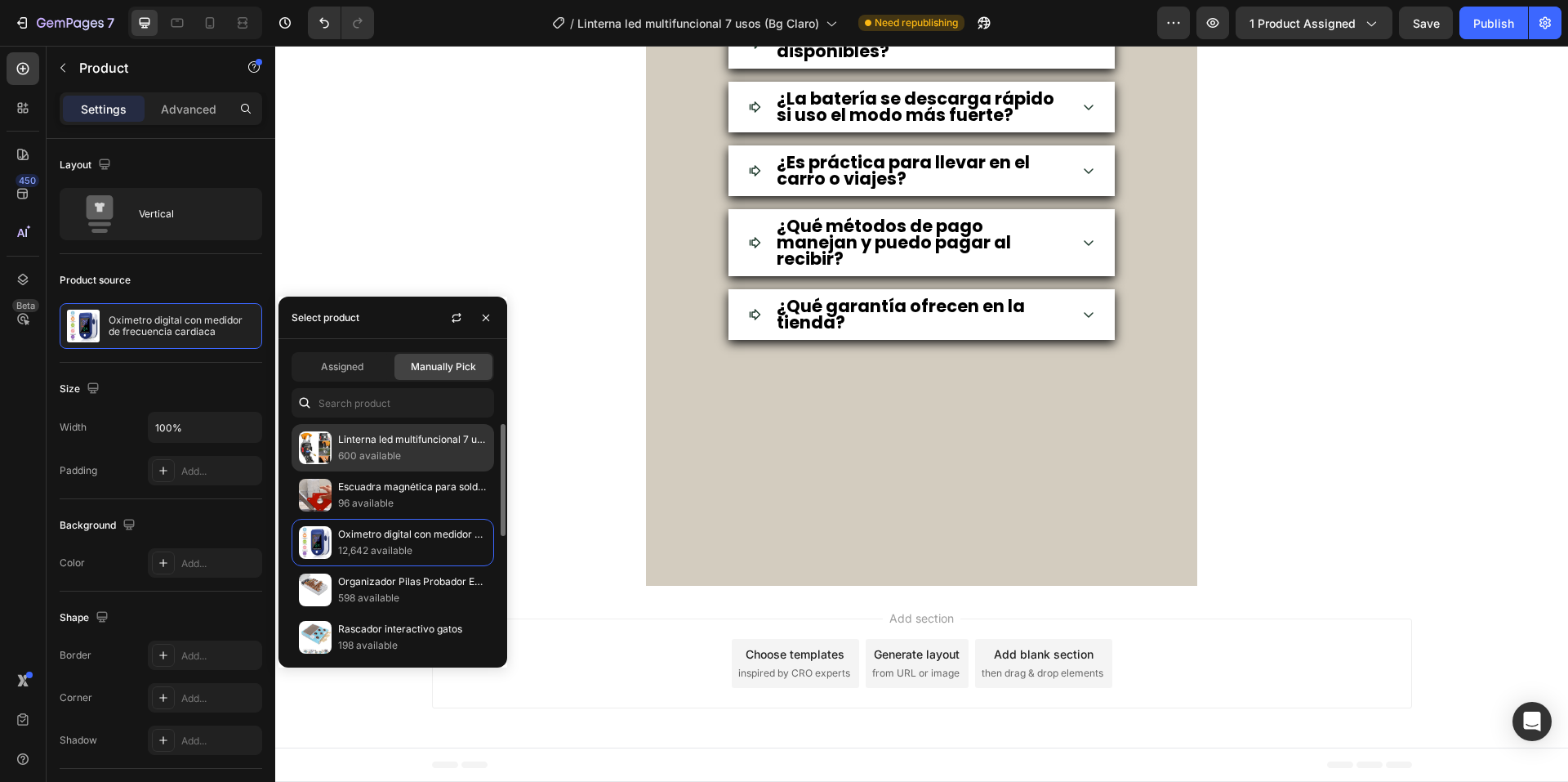
click at [375, 451] on p "600 available" at bounding box center [412, 455] width 148 height 16
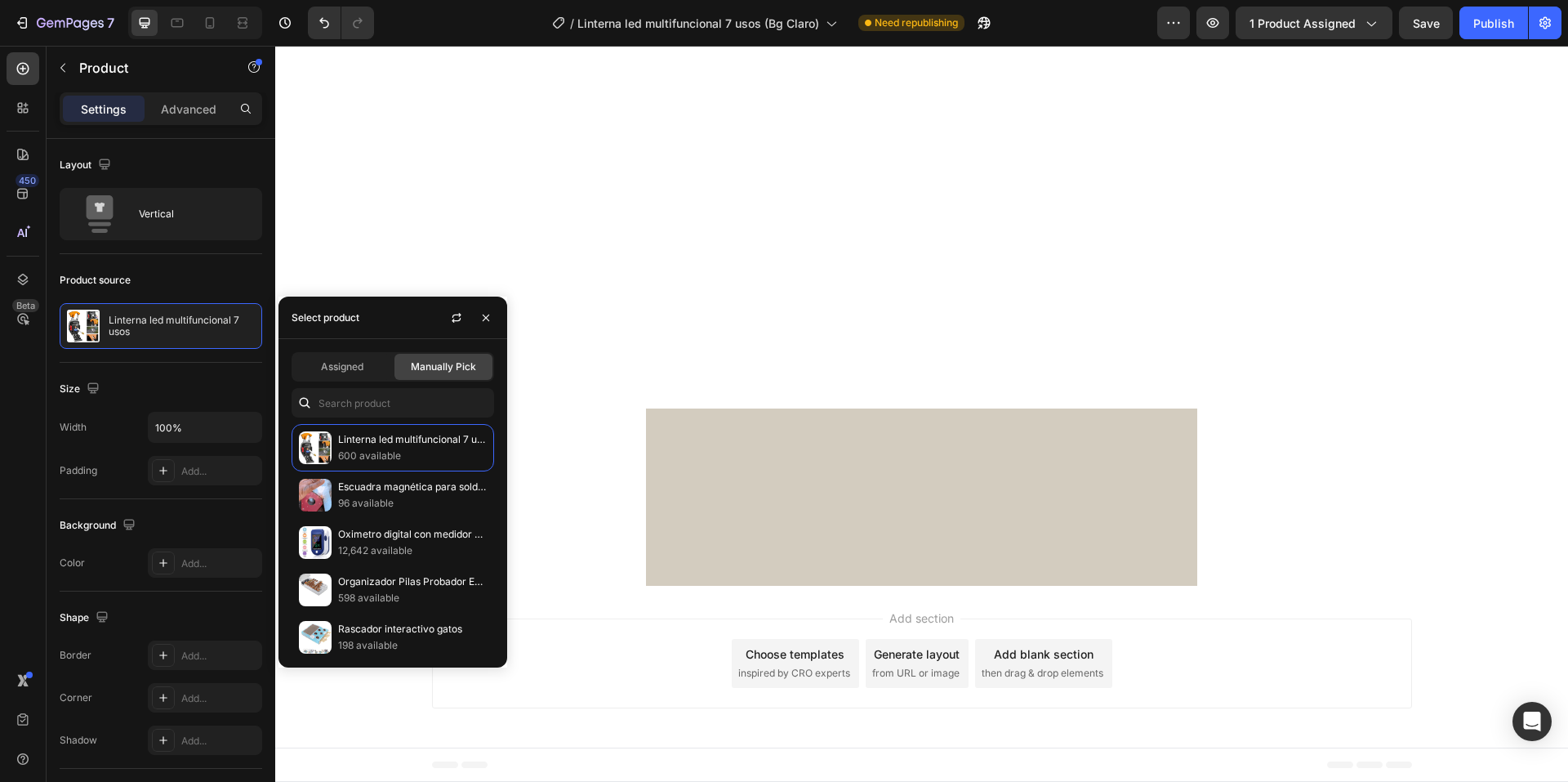
scroll to position [3829, 0]
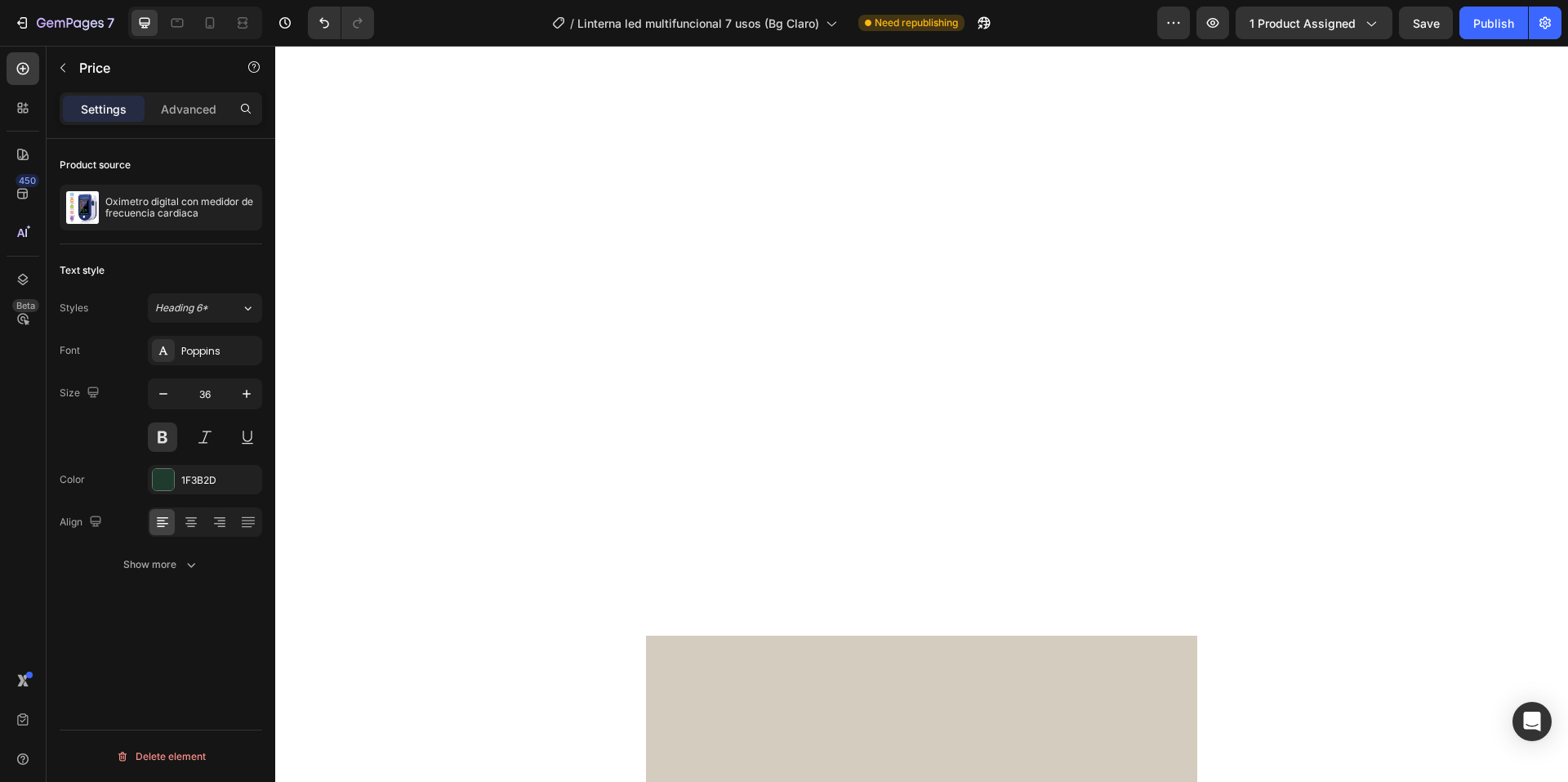
scroll to position [3502, 0]
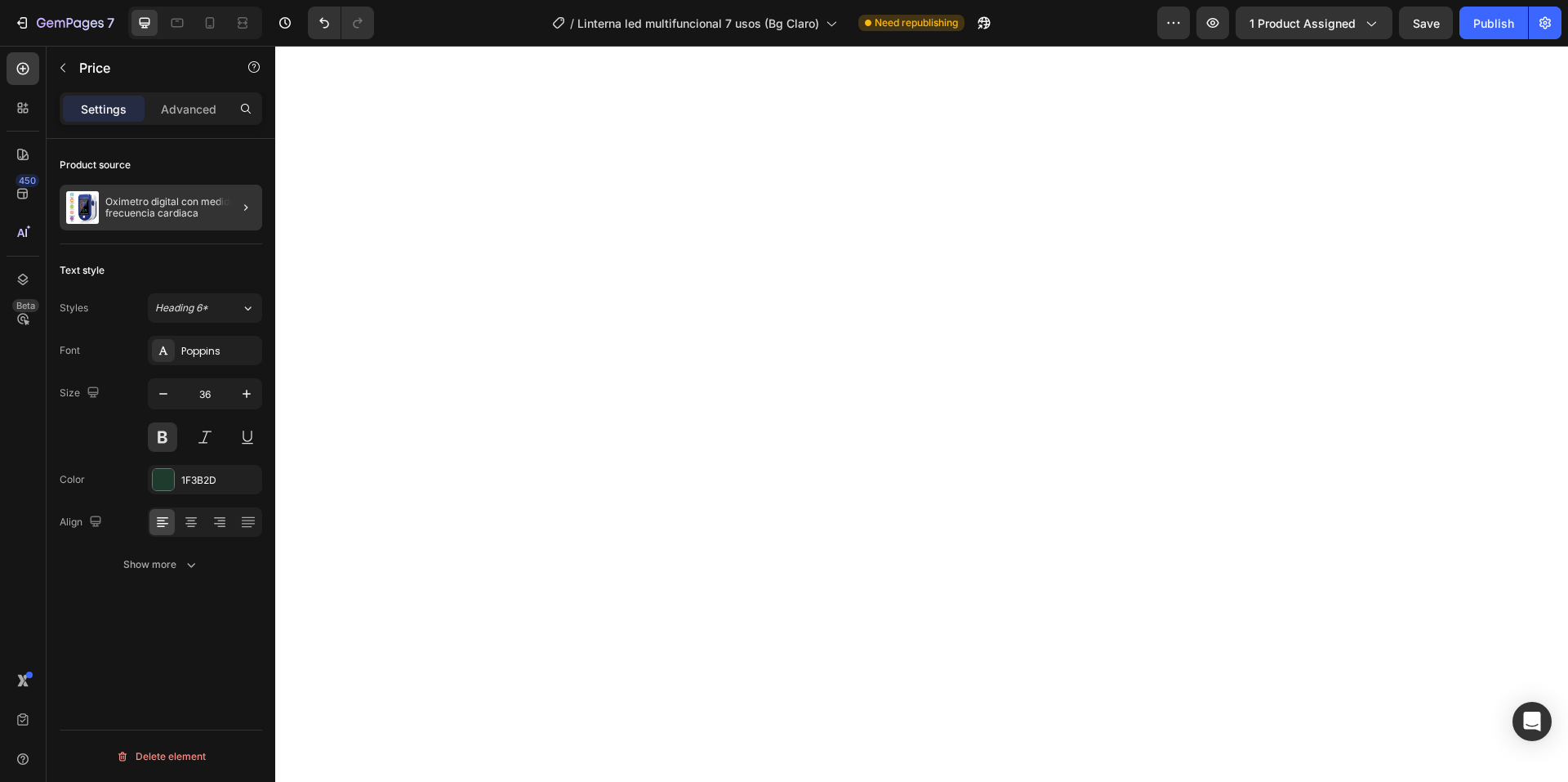
click at [257, 220] on div at bounding box center [239, 207] width 46 height 46
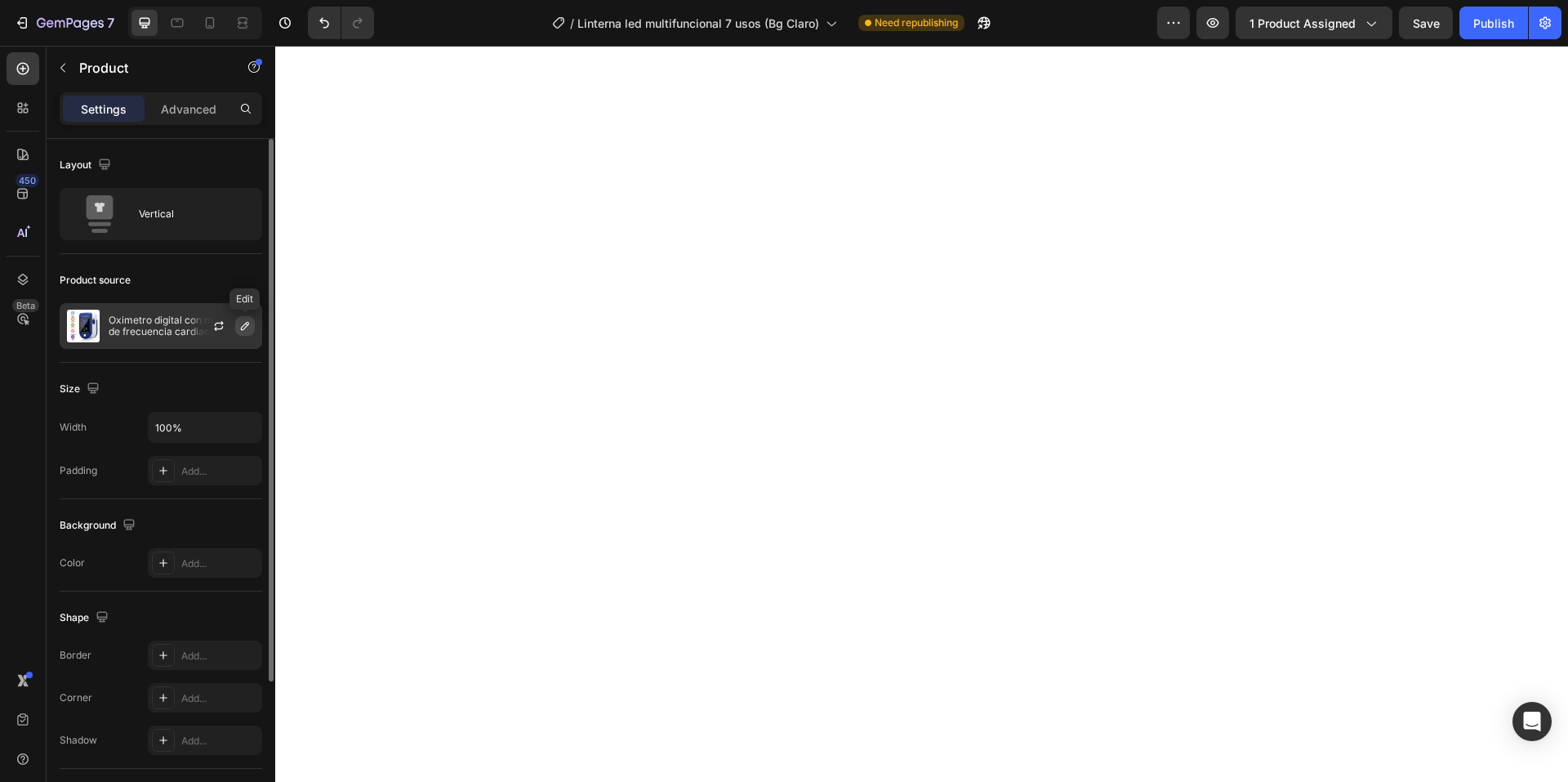
click at [249, 334] on button "button" at bounding box center [245, 326] width 20 height 20
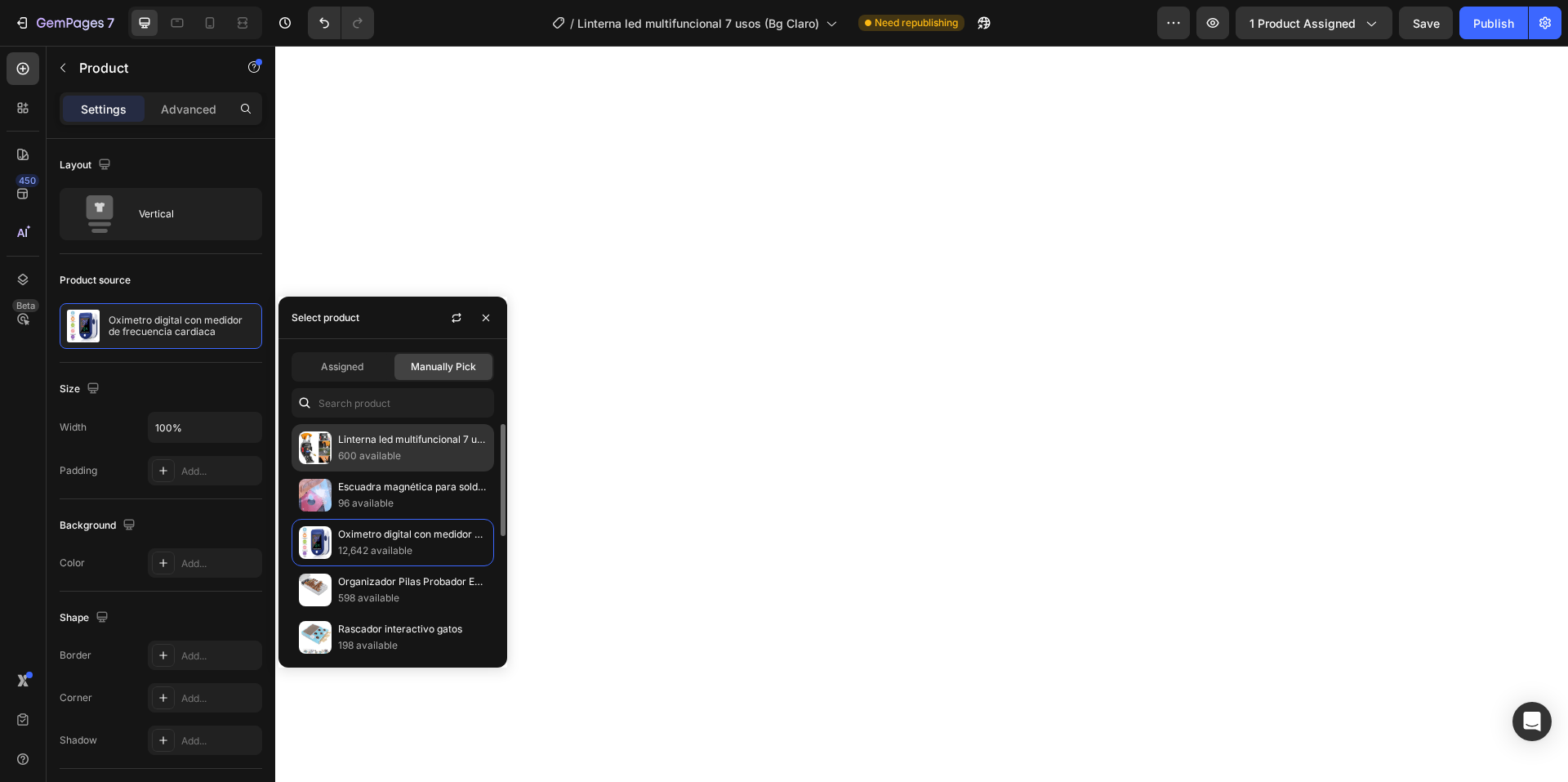
drag, startPoint x: 385, startPoint y: 453, endPoint x: 369, endPoint y: 379, distance: 75.7
click at [385, 453] on p "600 available" at bounding box center [412, 455] width 148 height 16
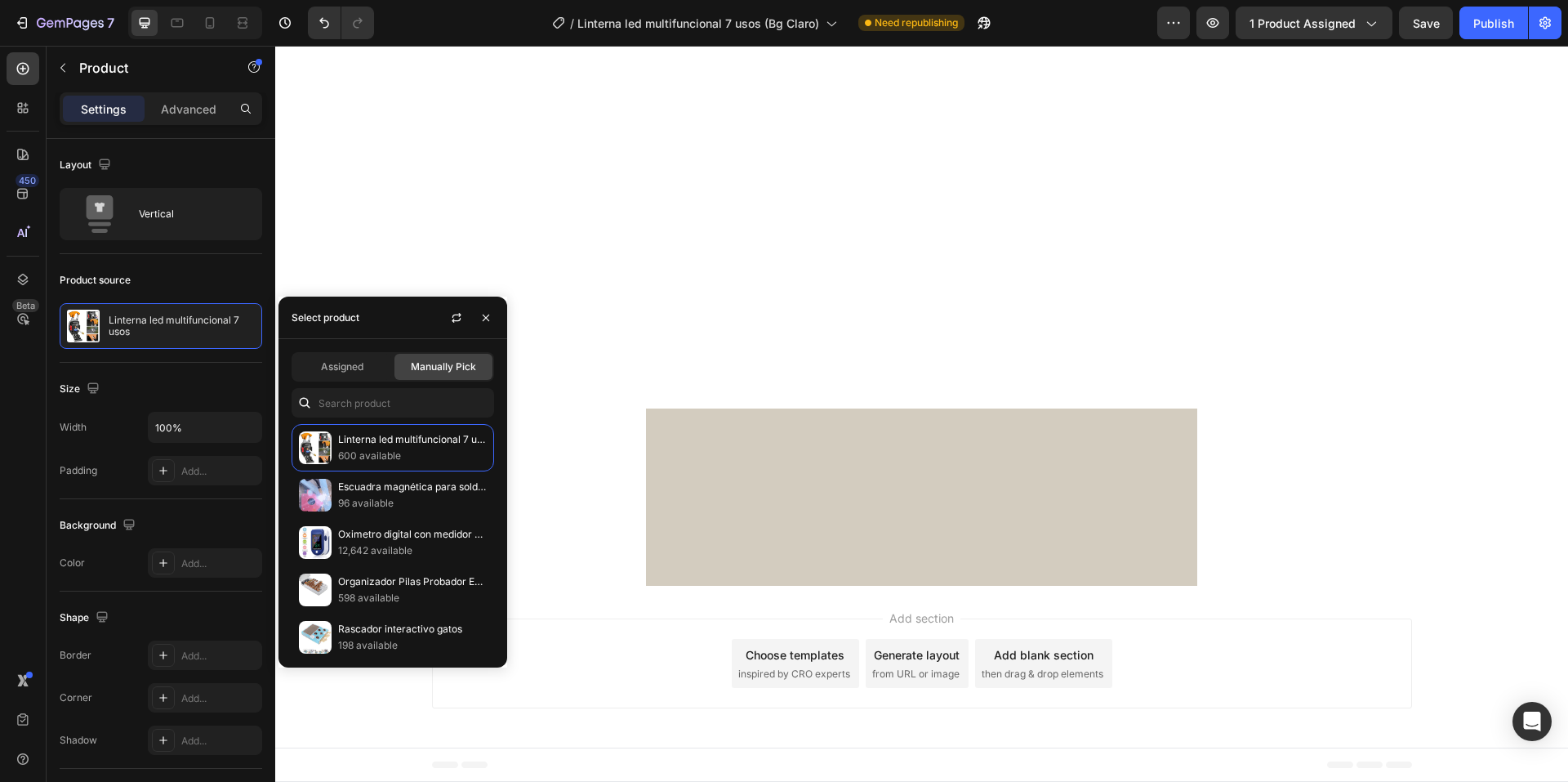
scroll to position [2848, 0]
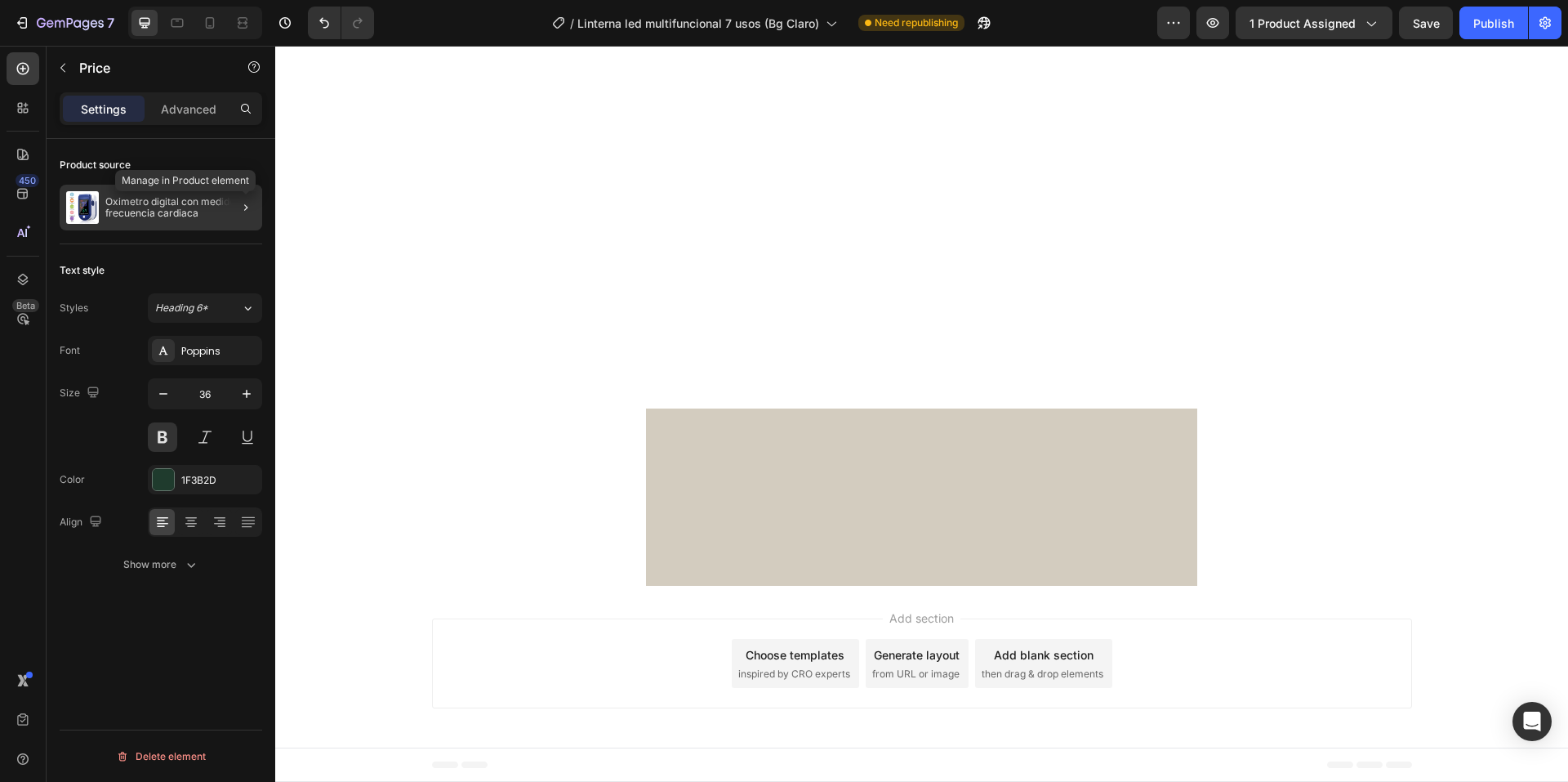
click at [255, 216] on div at bounding box center [246, 207] width 20 height 20
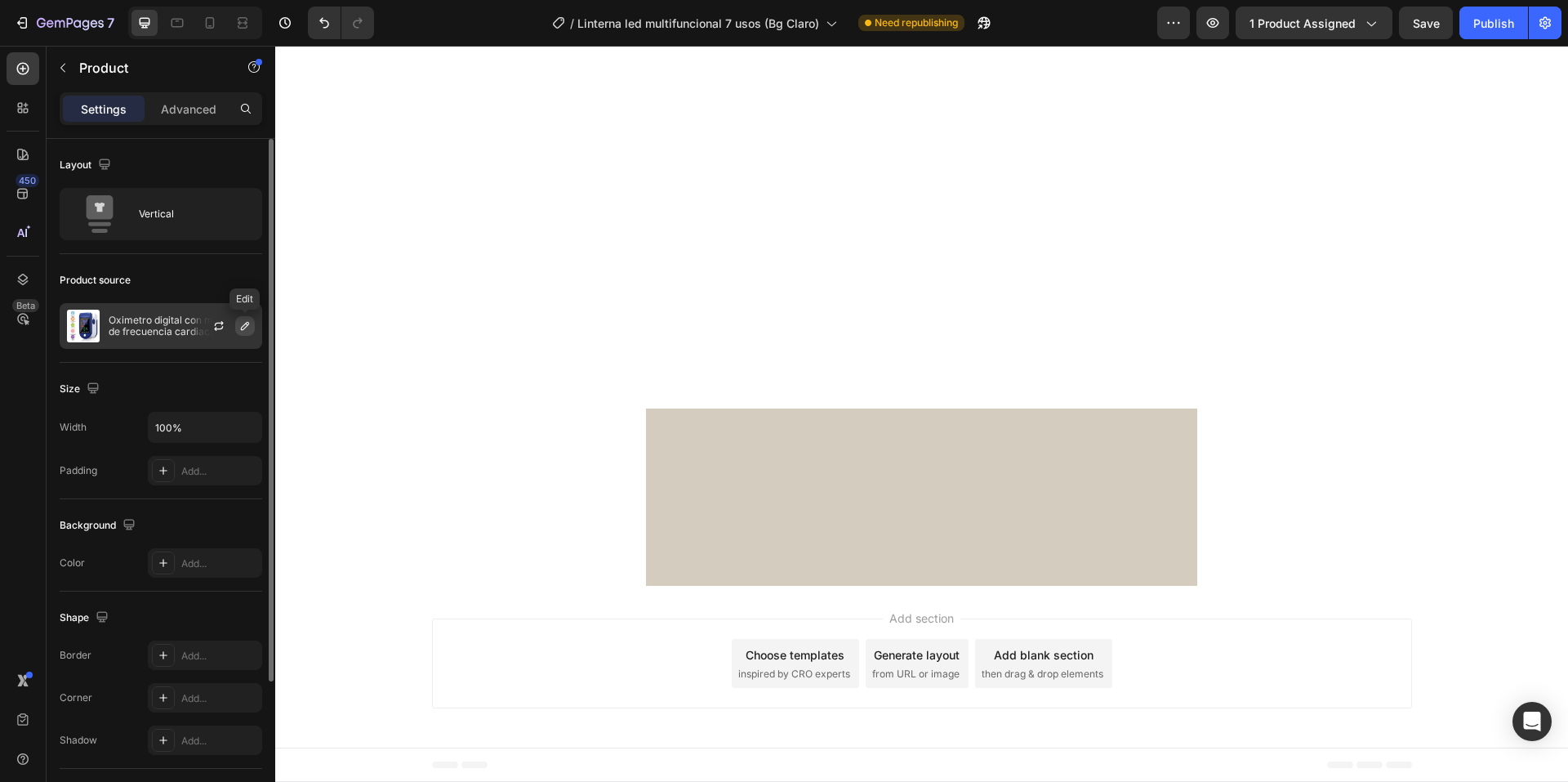
click at [245, 324] on icon "button" at bounding box center [245, 326] width 8 height 8
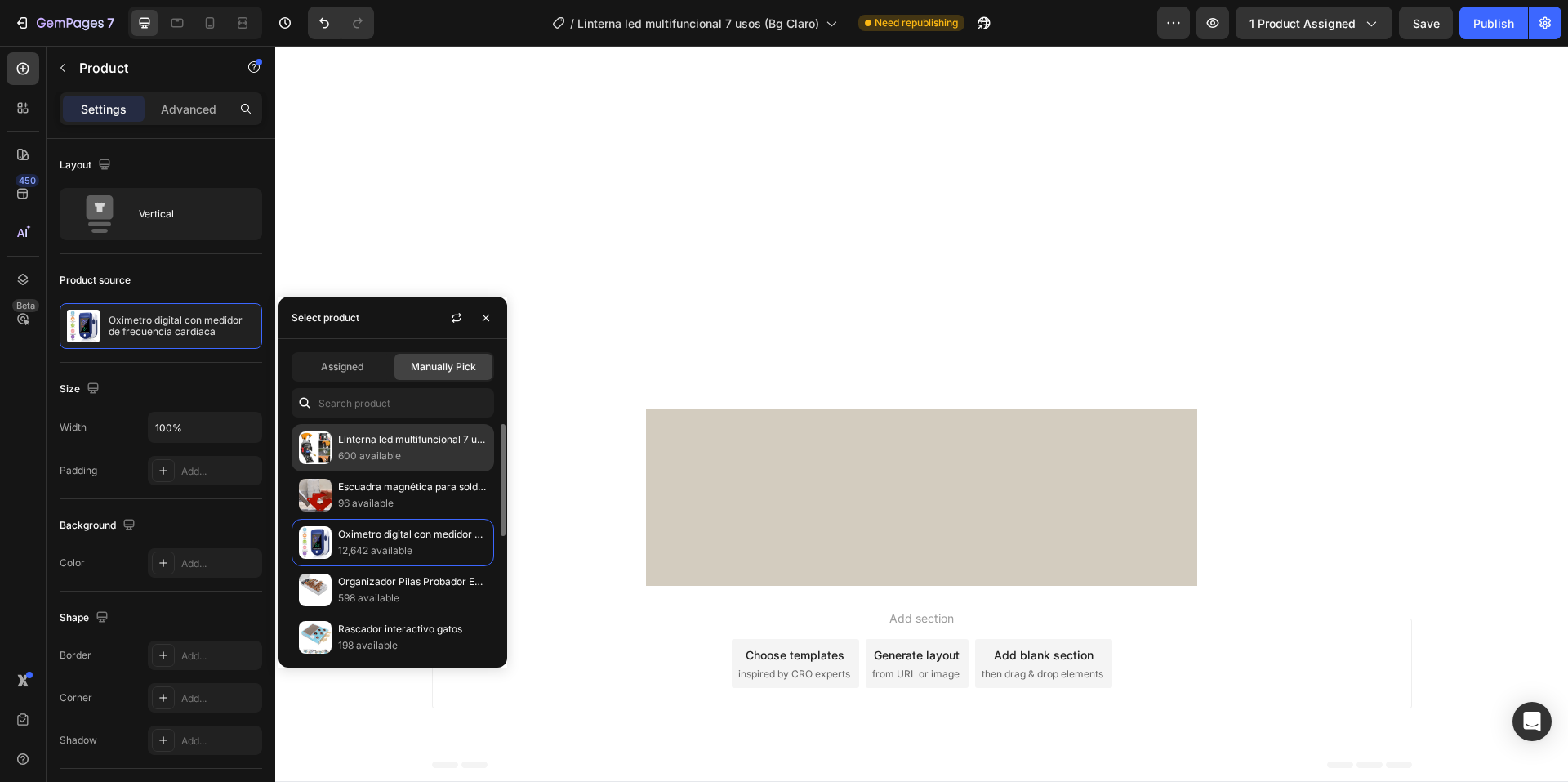
click at [349, 448] on p "600 available" at bounding box center [412, 455] width 148 height 16
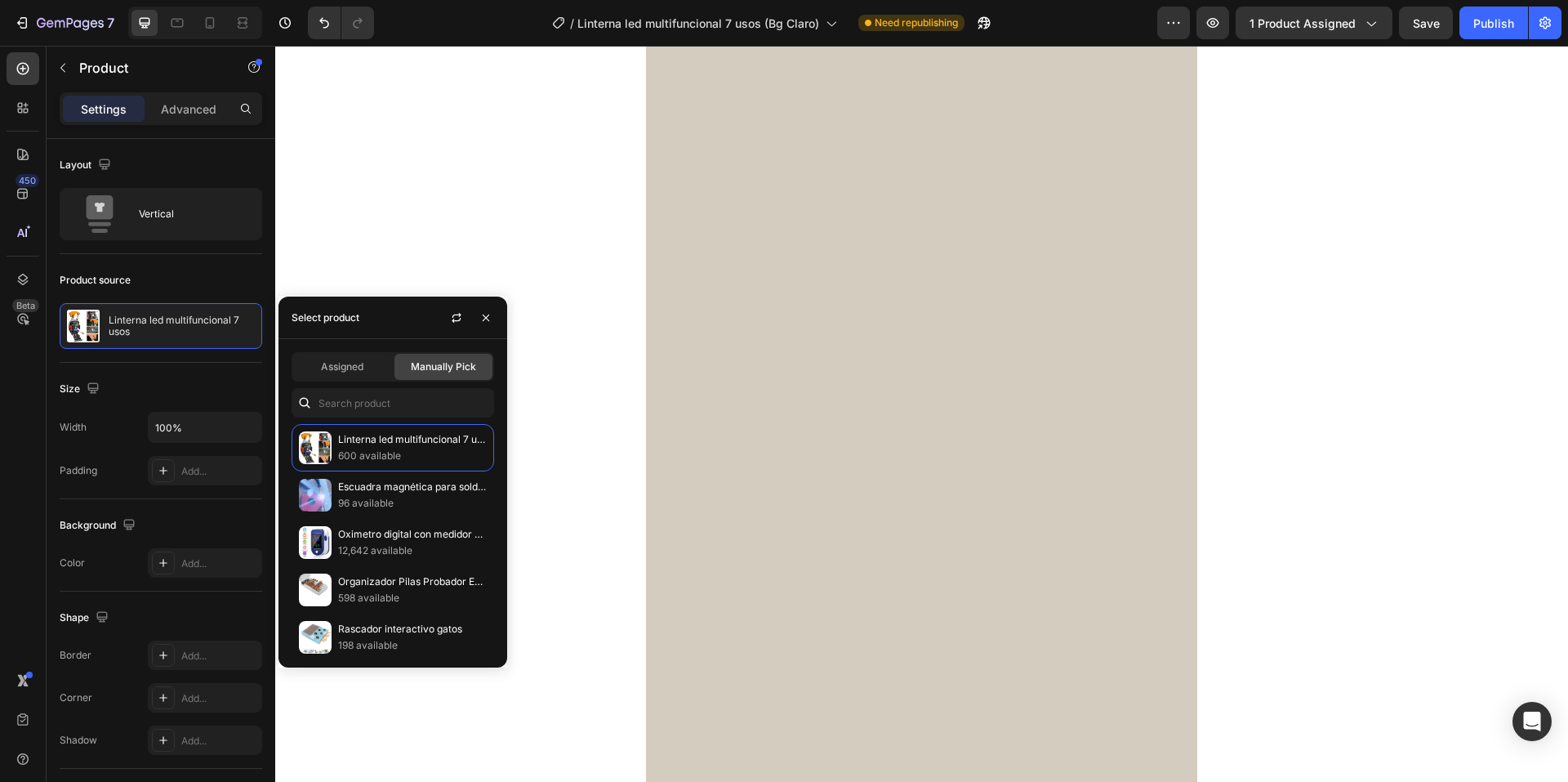
scroll to position [1785, 0]
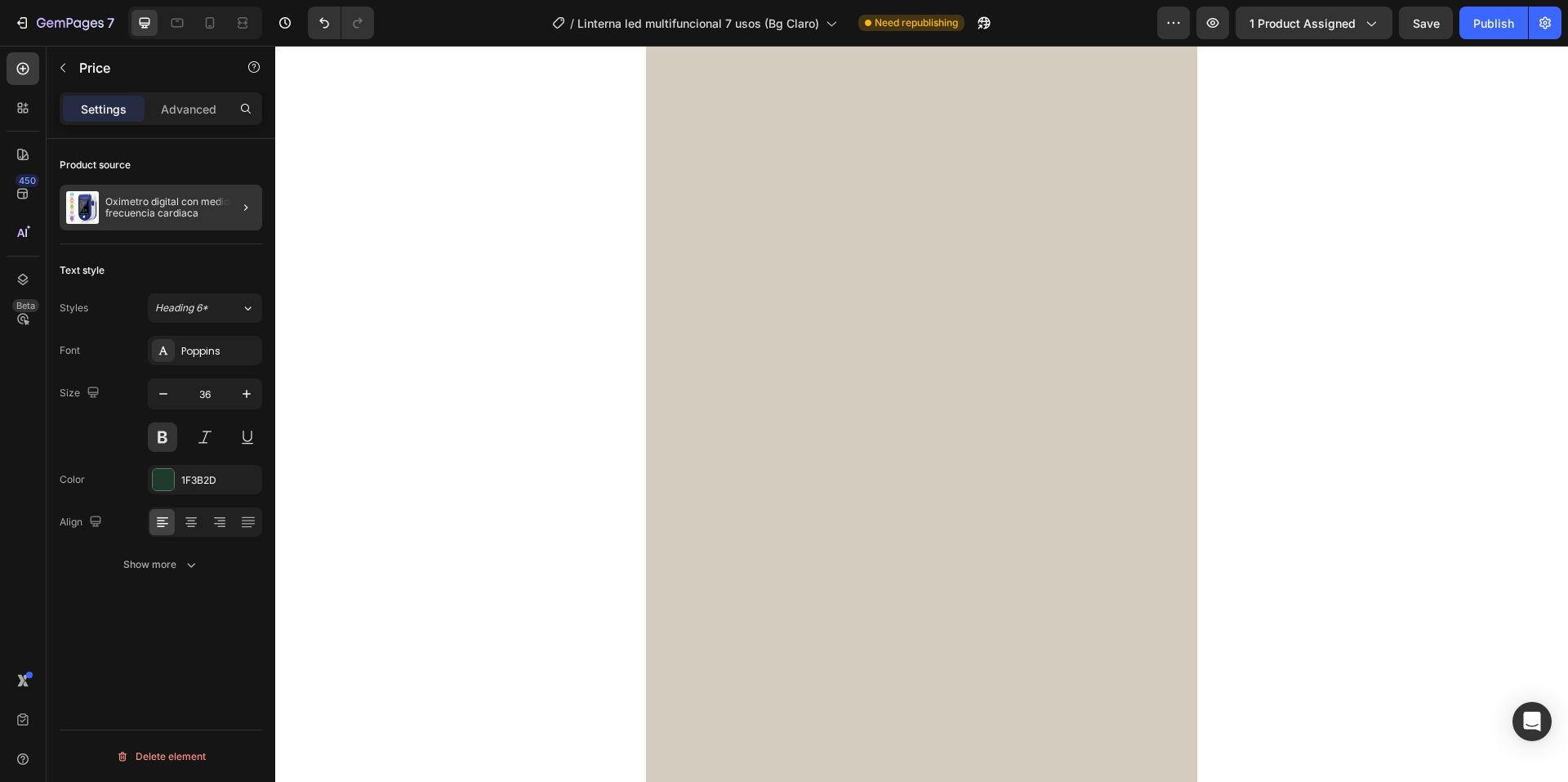
click at [243, 219] on div at bounding box center [239, 207] width 46 height 46
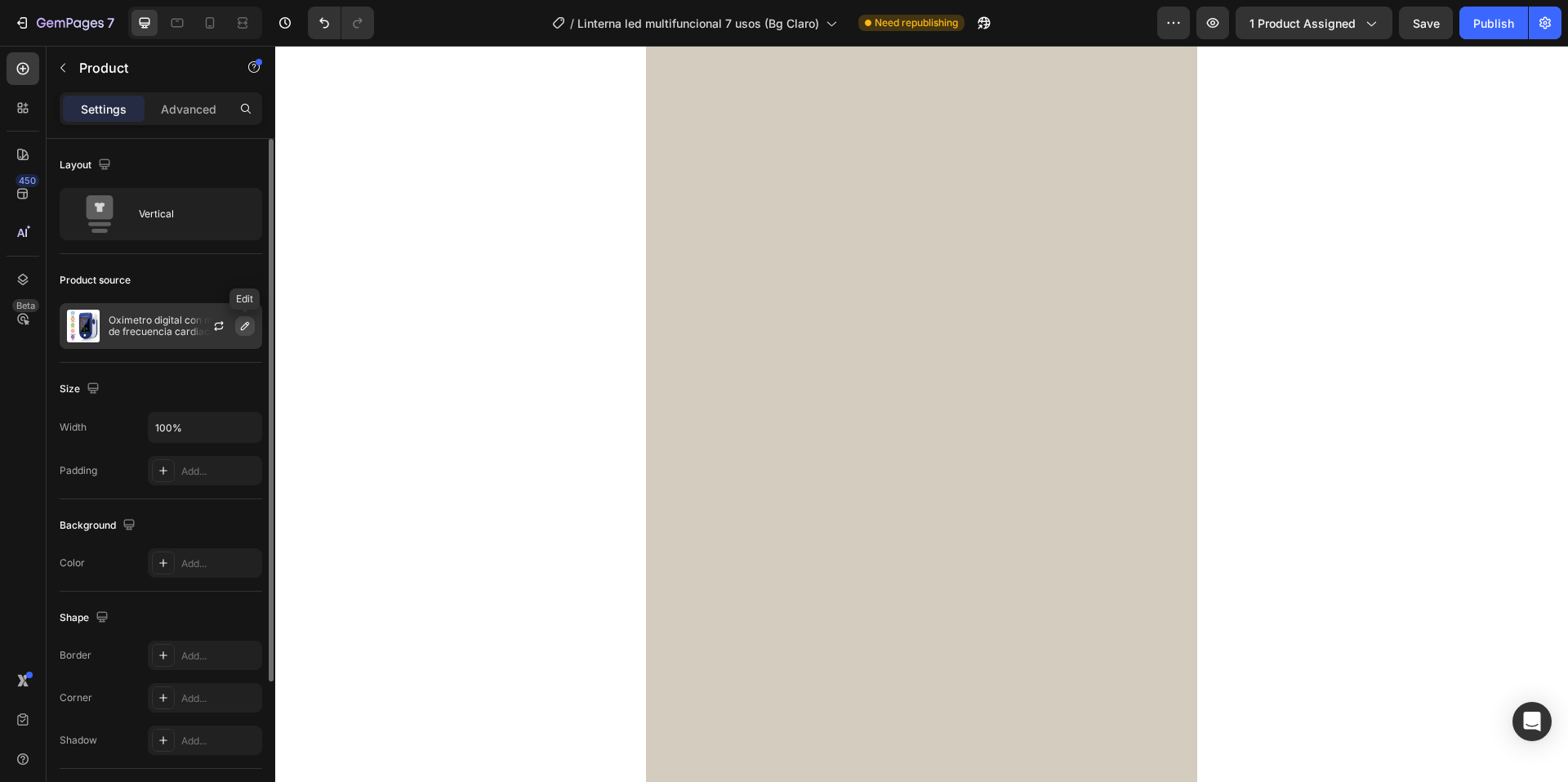
click at [247, 329] on icon "button" at bounding box center [245, 326] width 13 height 13
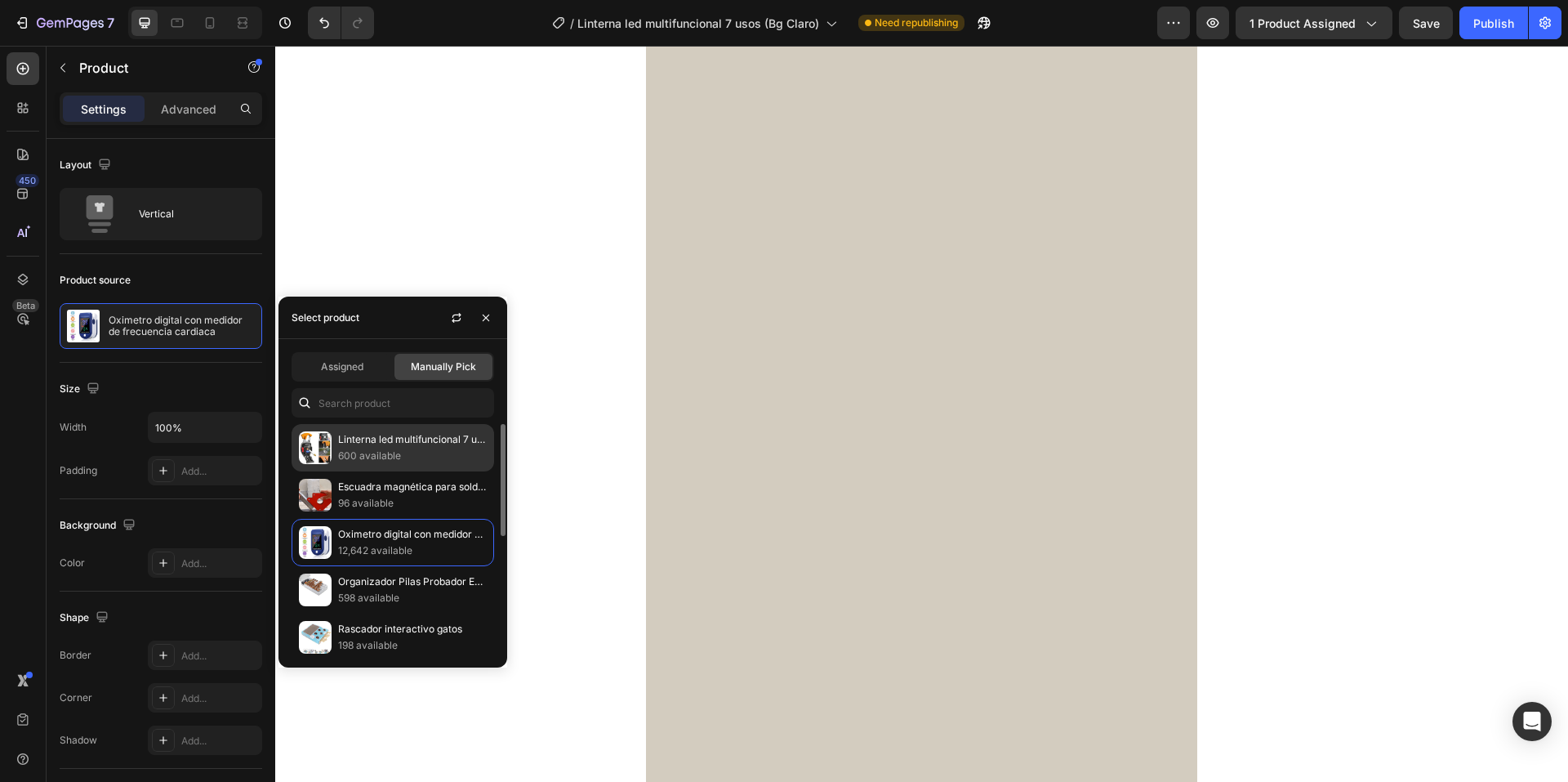
click at [356, 450] on p "600 available" at bounding box center [412, 455] width 148 height 16
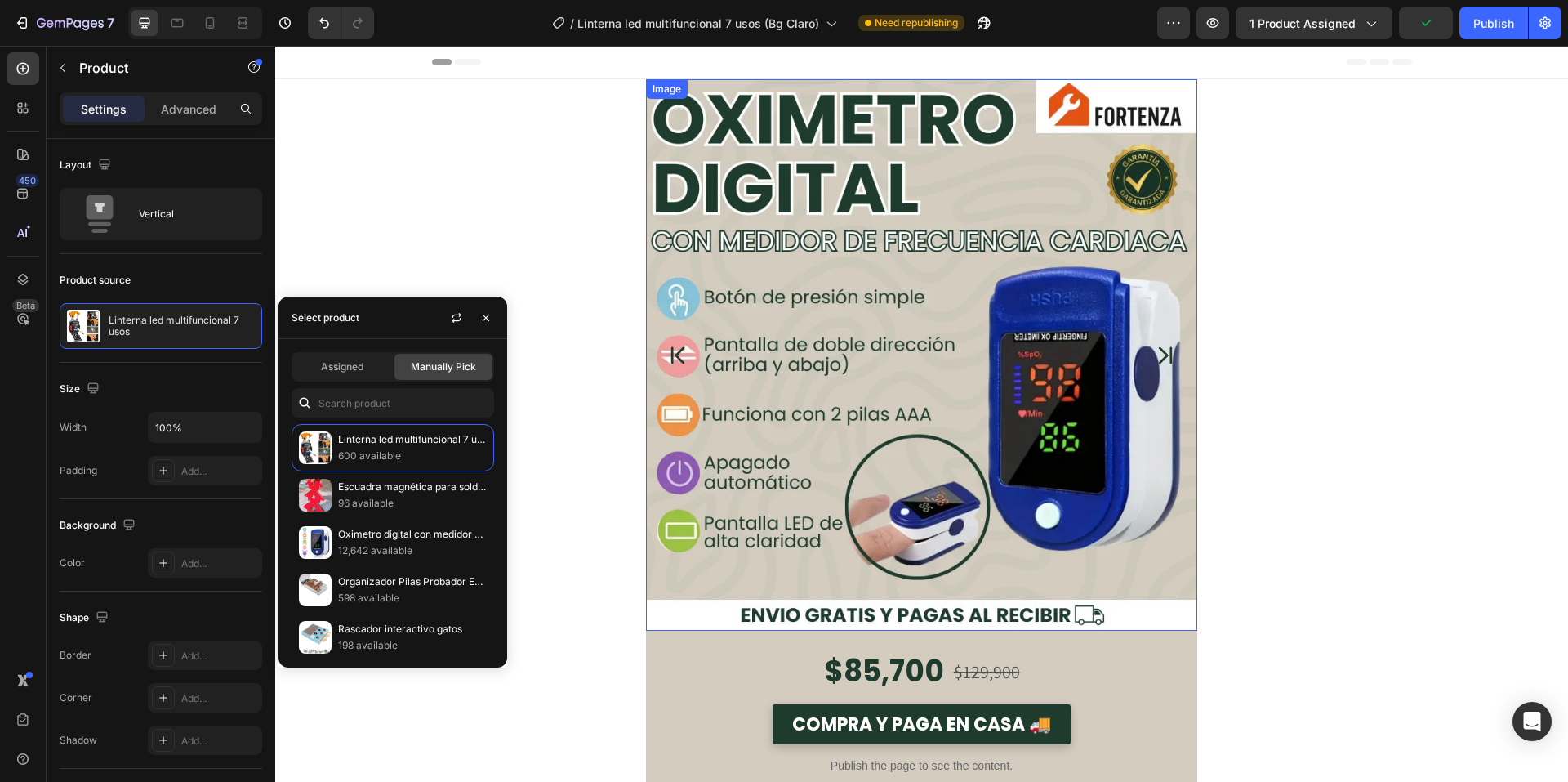
scroll to position [164, 0]
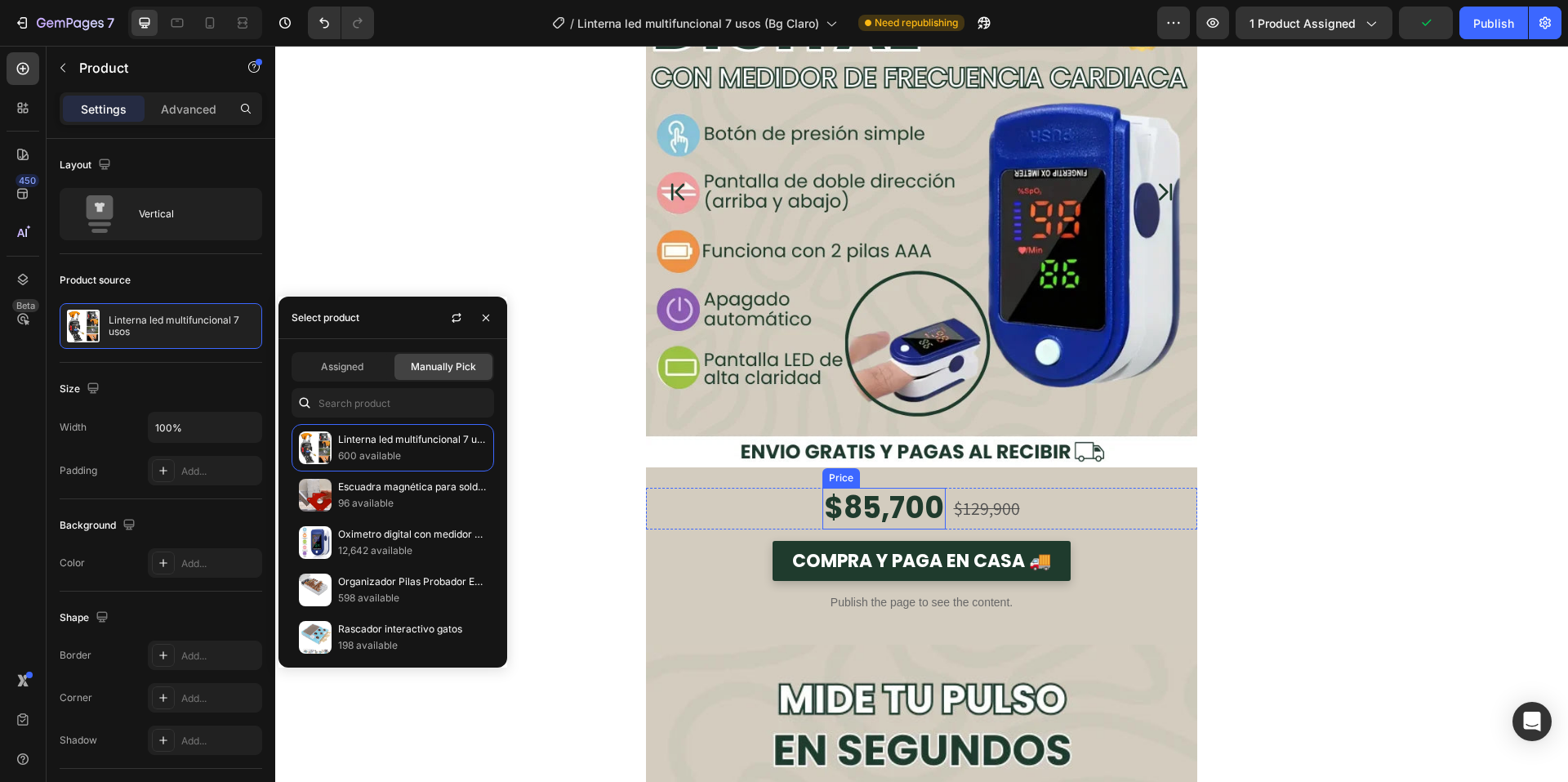
click at [839, 515] on div "$85,700" at bounding box center [884, 508] width 123 height 42
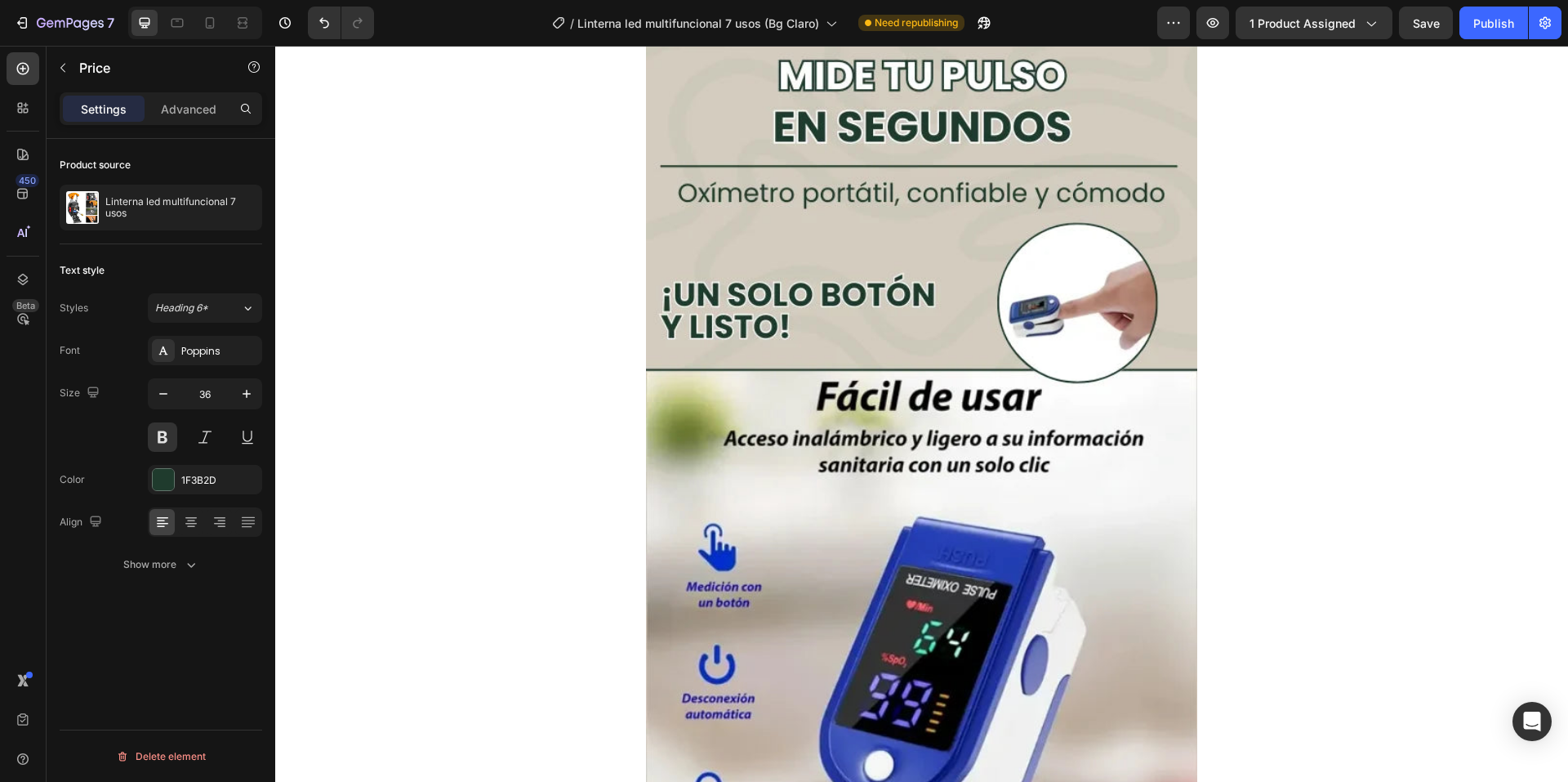
scroll to position [1472, 0]
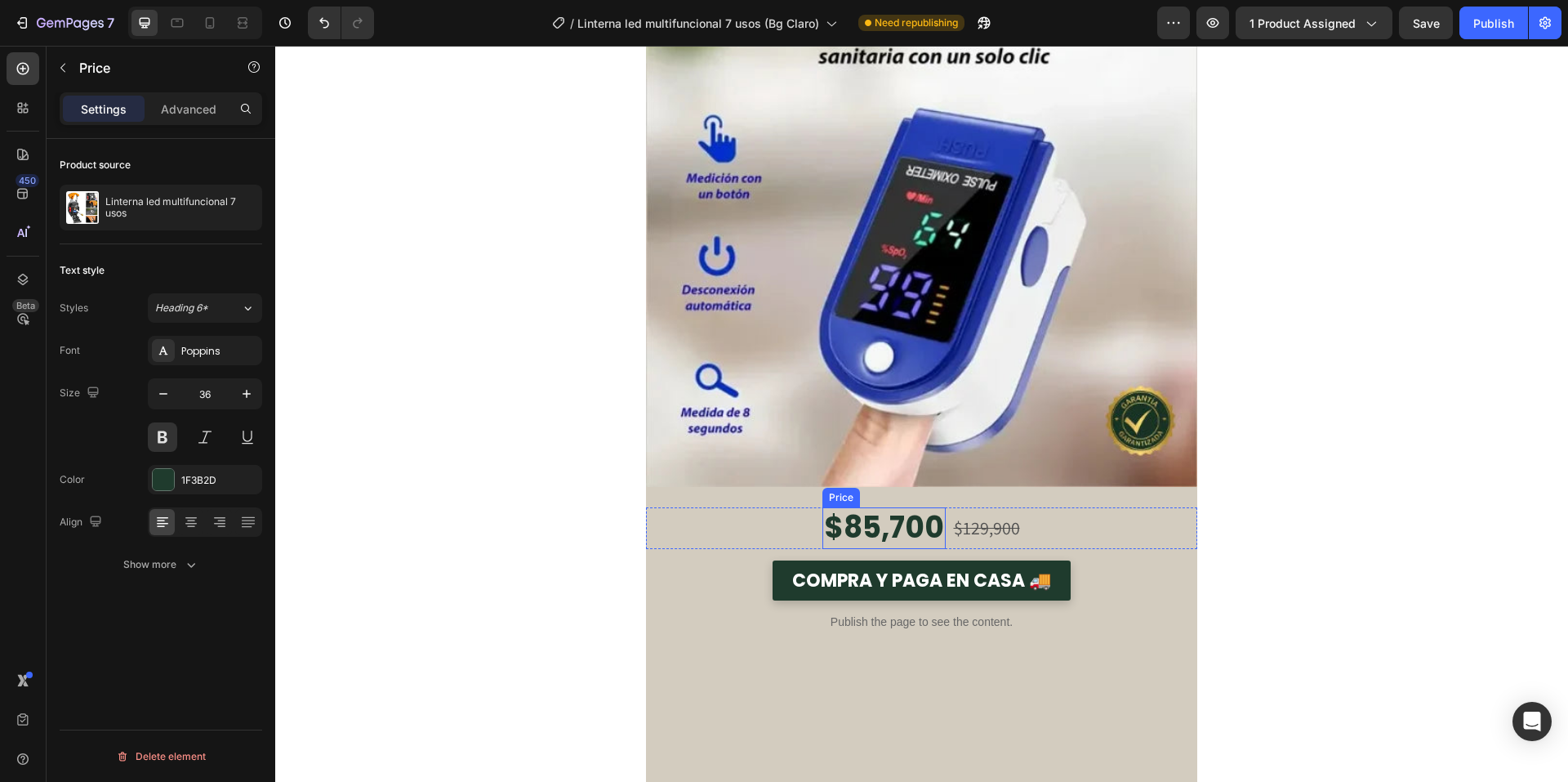
click at [859, 519] on div "$85,700" at bounding box center [884, 528] width 123 height 42
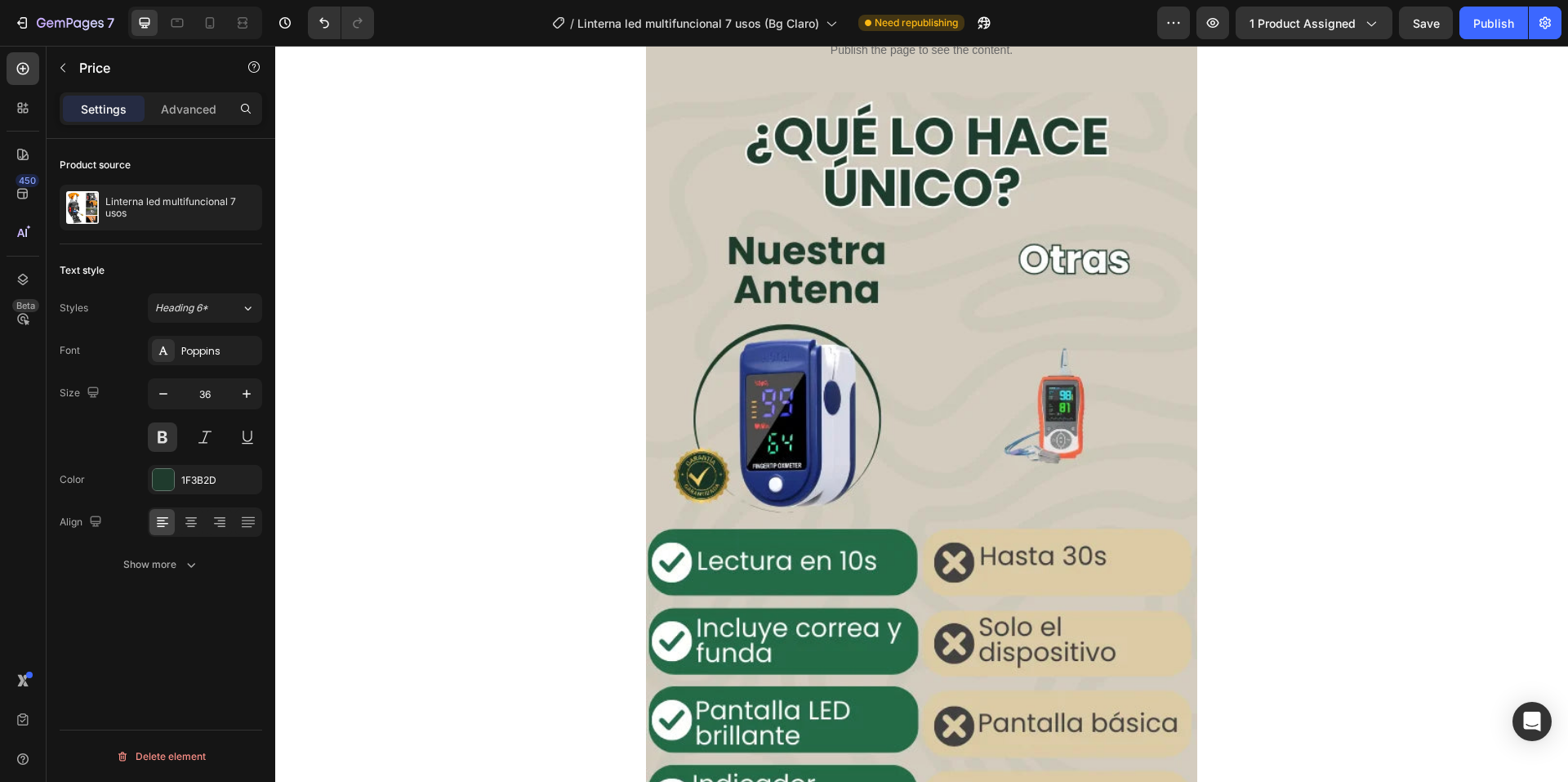
scroll to position [2534, 0]
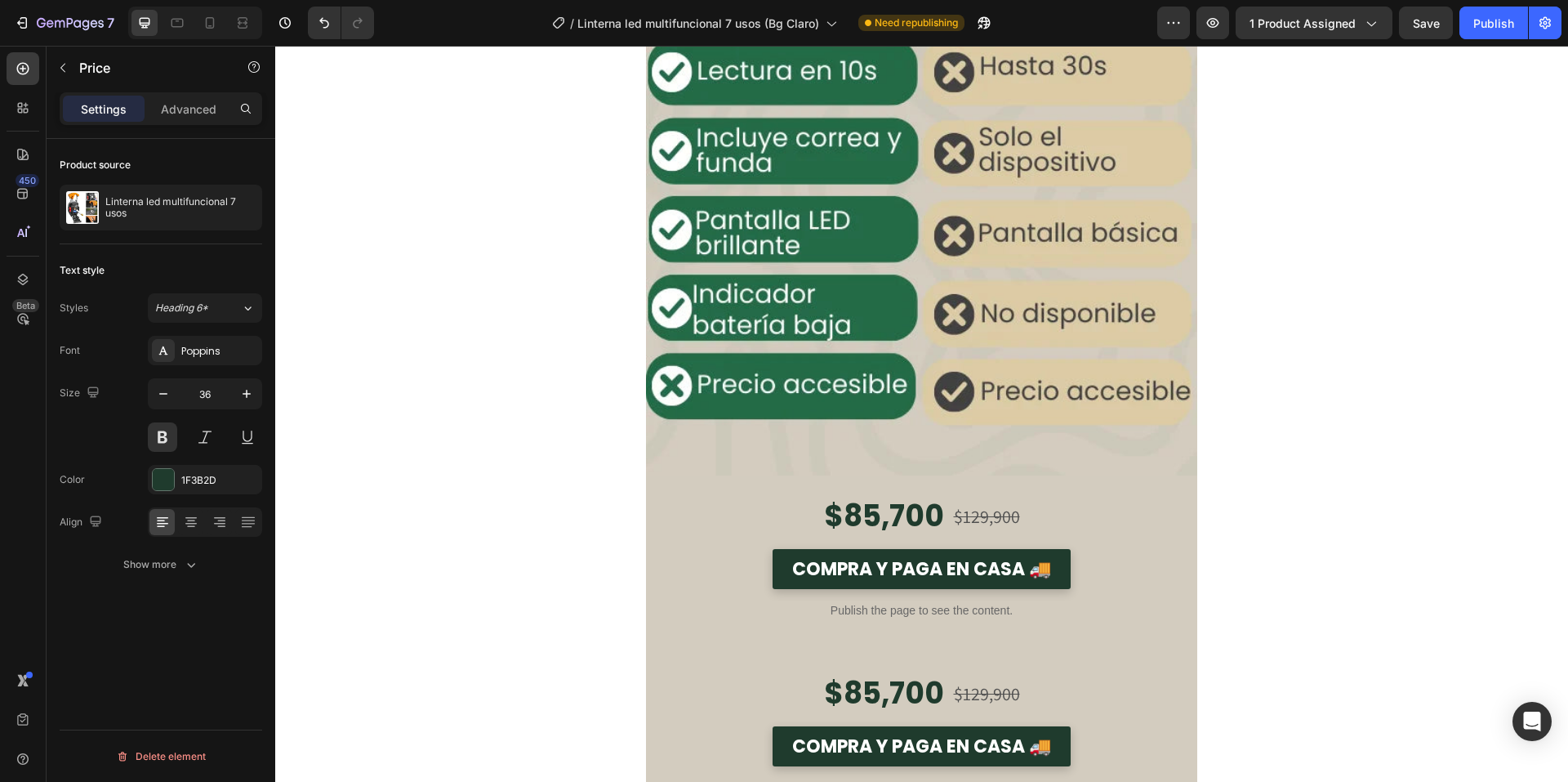
click at [859, 519] on div "$85,700" at bounding box center [884, 517] width 123 height 42
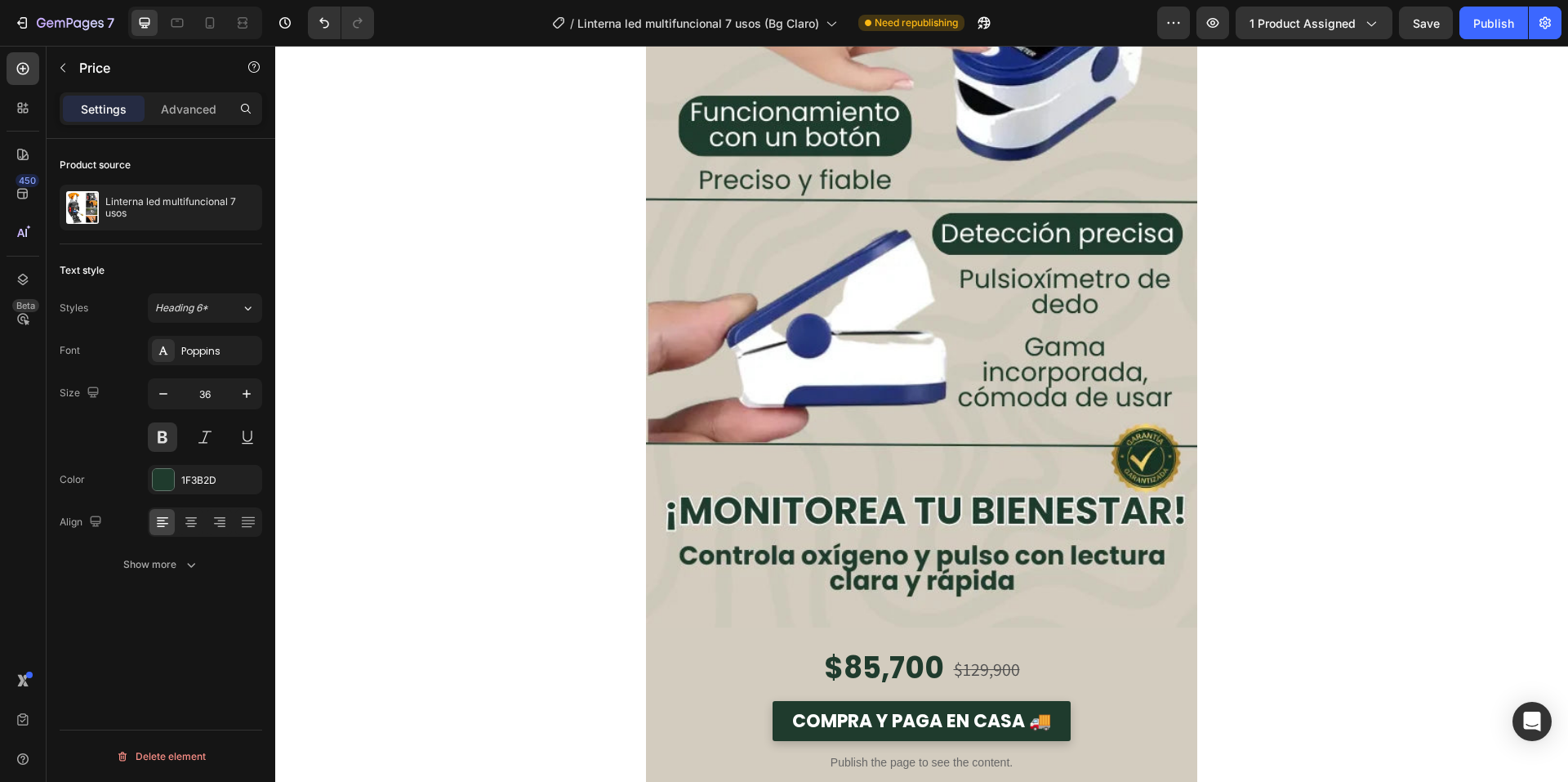
scroll to position [3596, 0]
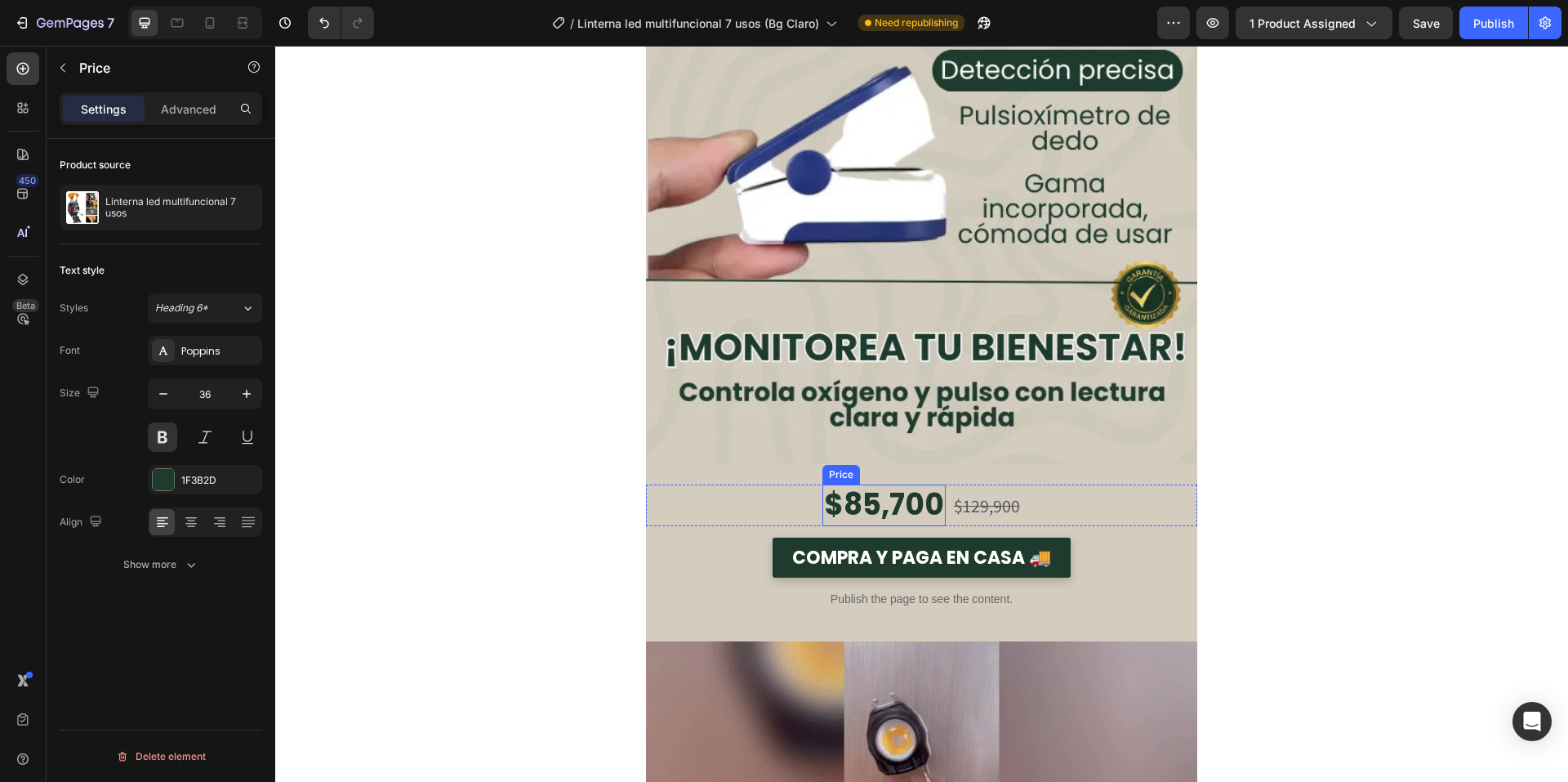
click at [870, 505] on div "$85,700" at bounding box center [884, 505] width 123 height 42
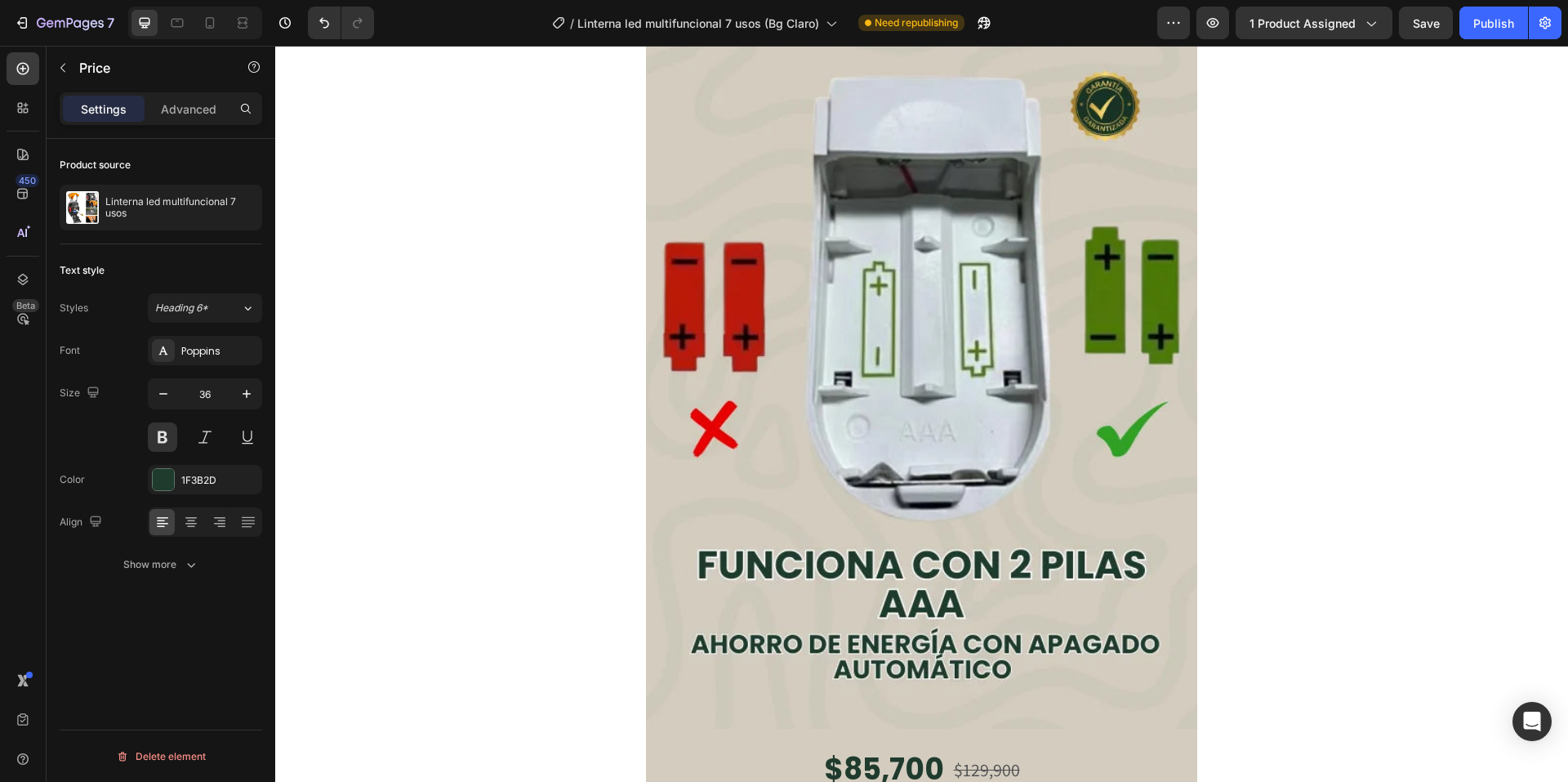
scroll to position [4903, 0]
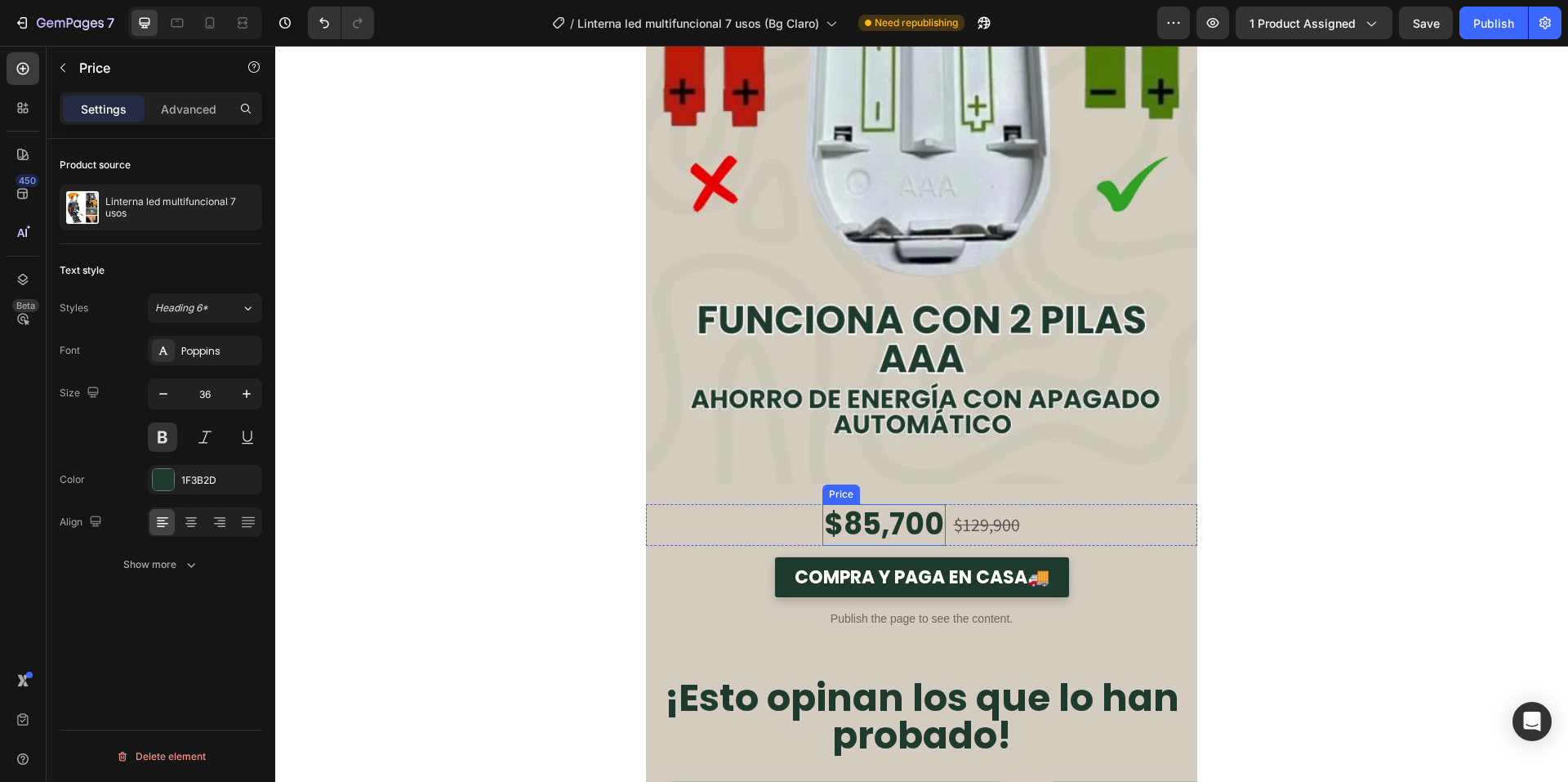
click at [877, 521] on div "$85,700" at bounding box center [884, 525] width 123 height 42
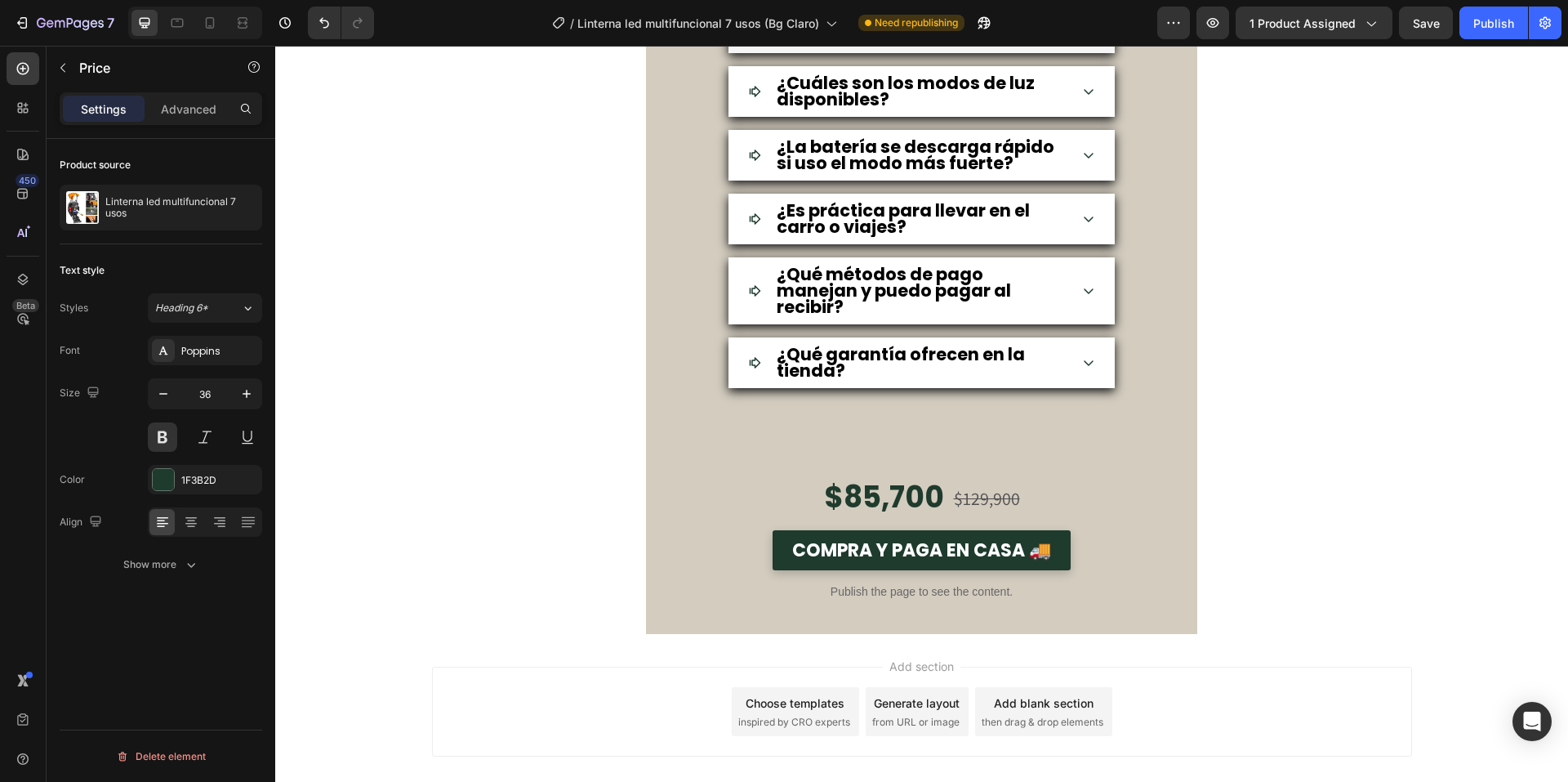
scroll to position [6079, 0]
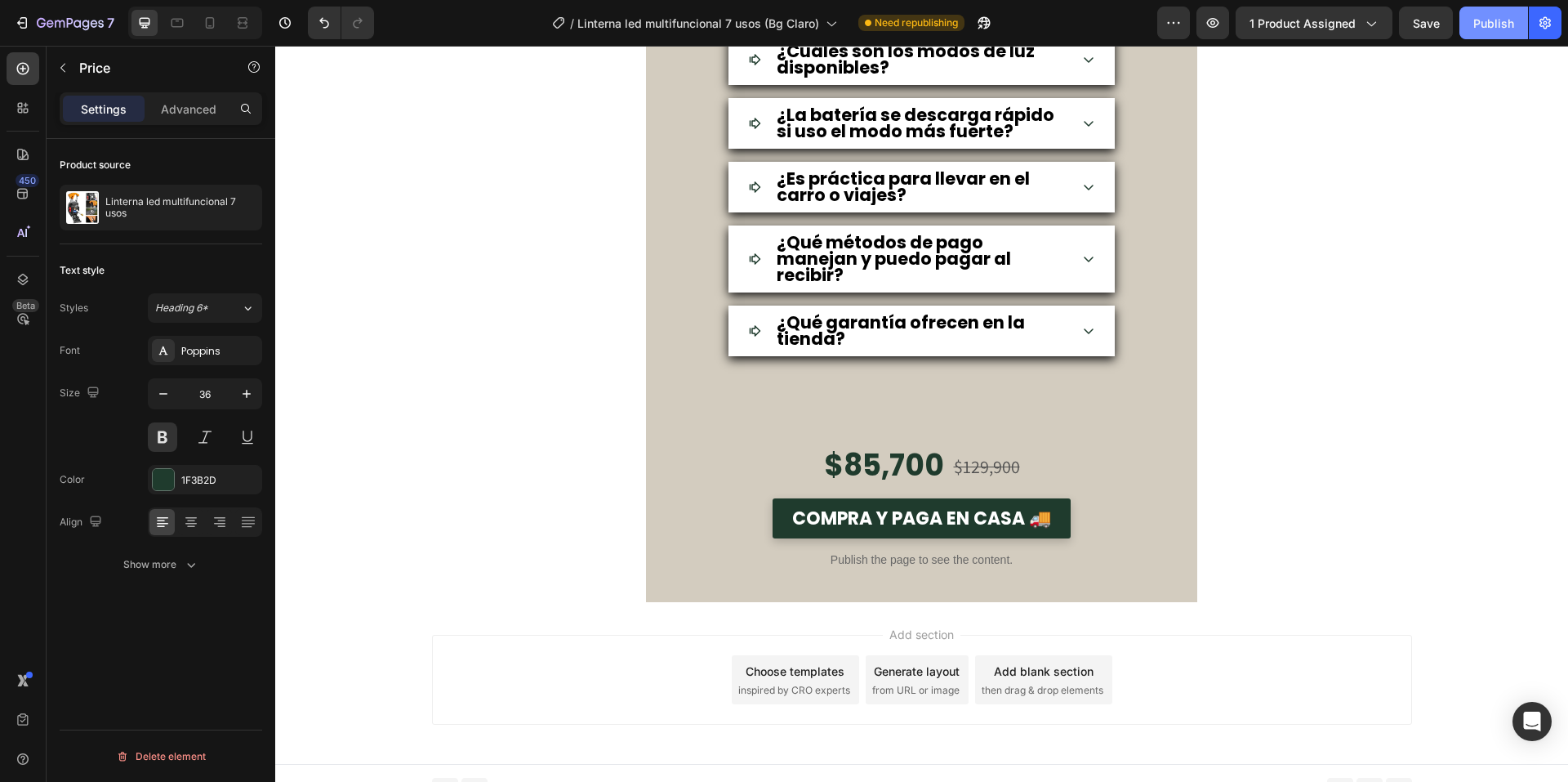
click at [1492, 30] on div "Publish" at bounding box center [1494, 23] width 41 height 17
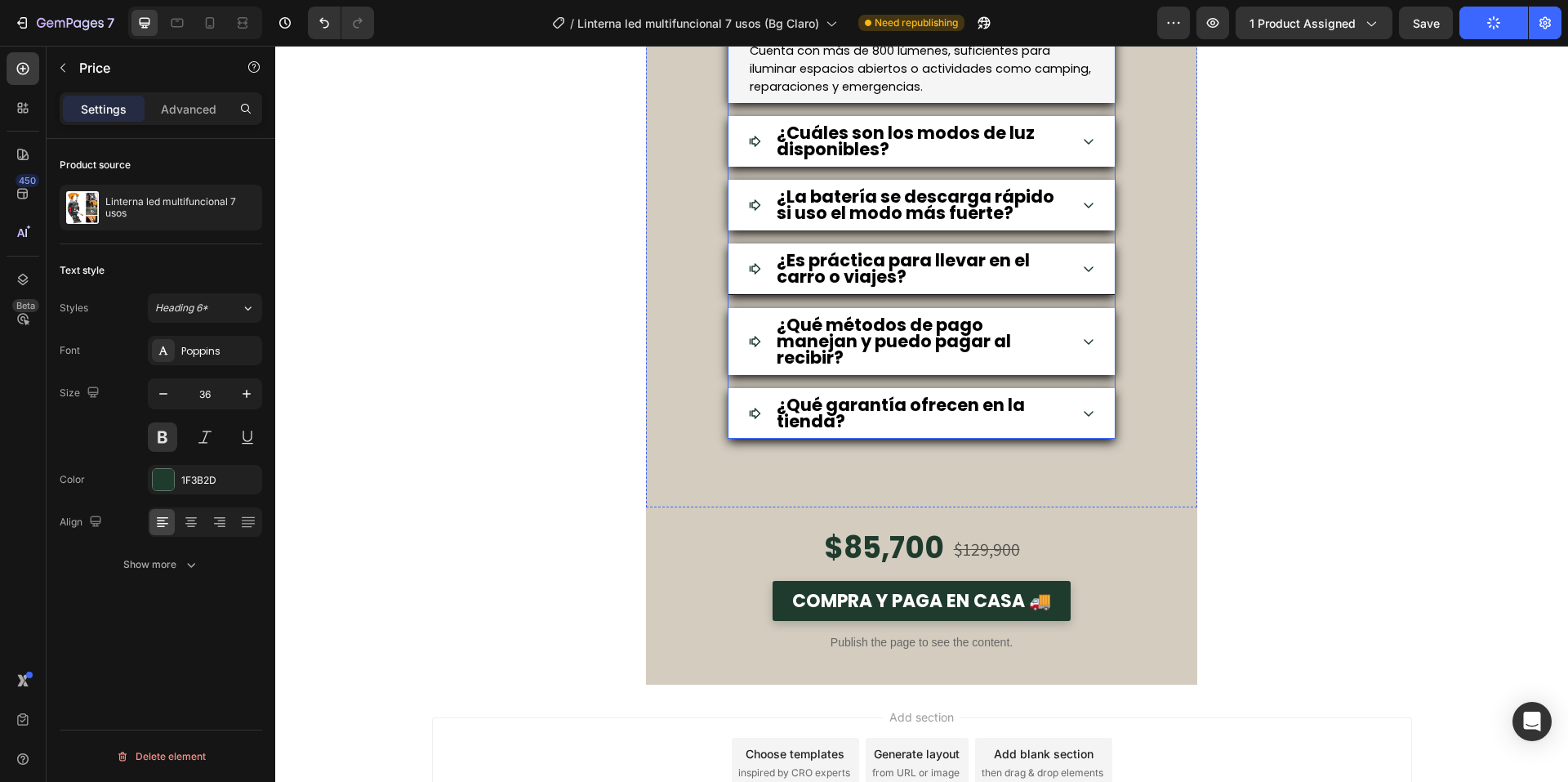
click at [1082, 276] on icon at bounding box center [1089, 269] width 13 height 13
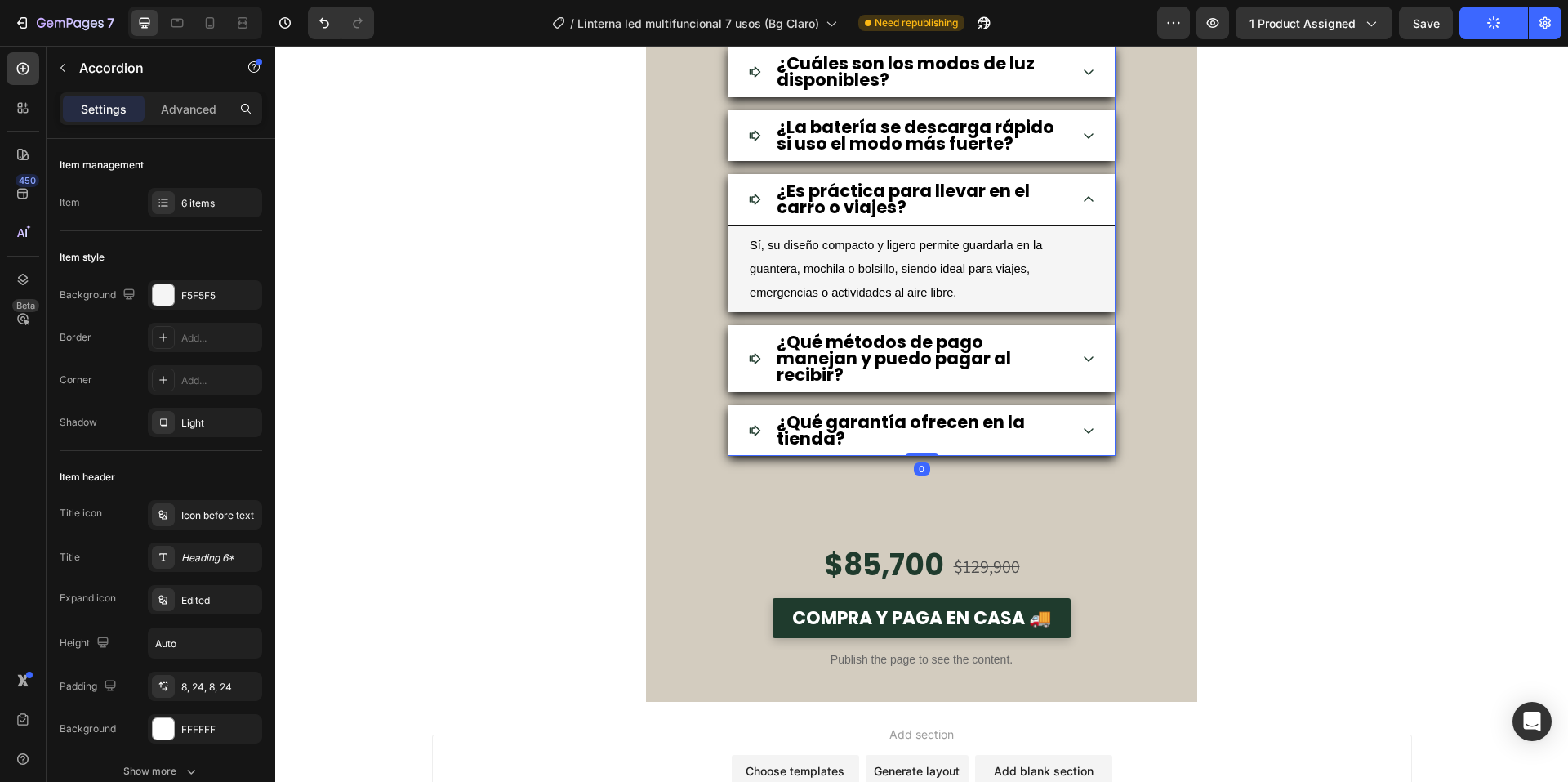
scroll to position [5992, 0]
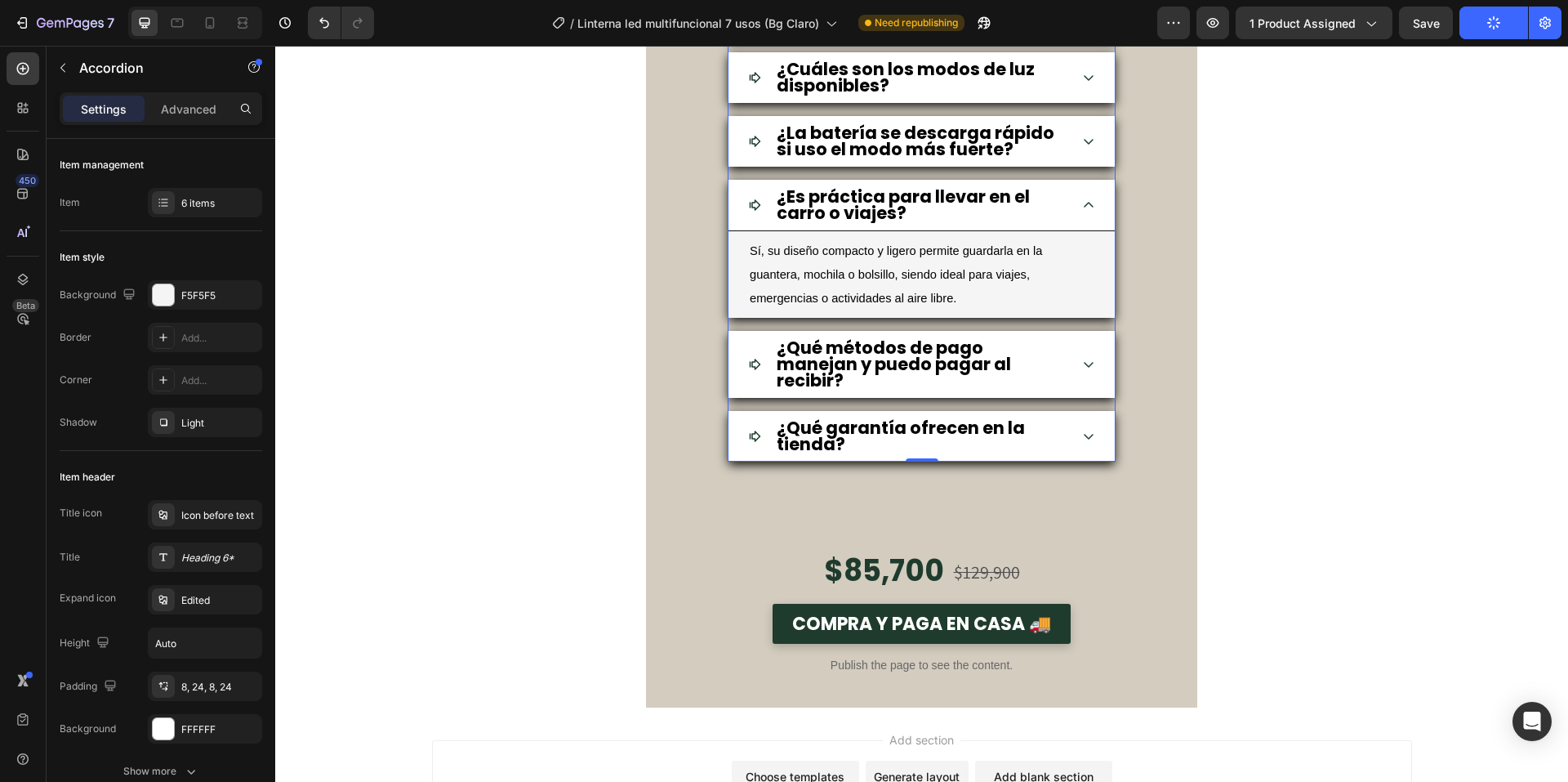
click at [1080, 276] on p "Sí, su diseño compacto y ligero permite guardarla en la guantera, mochila o bol…" at bounding box center [922, 274] width 344 height 70
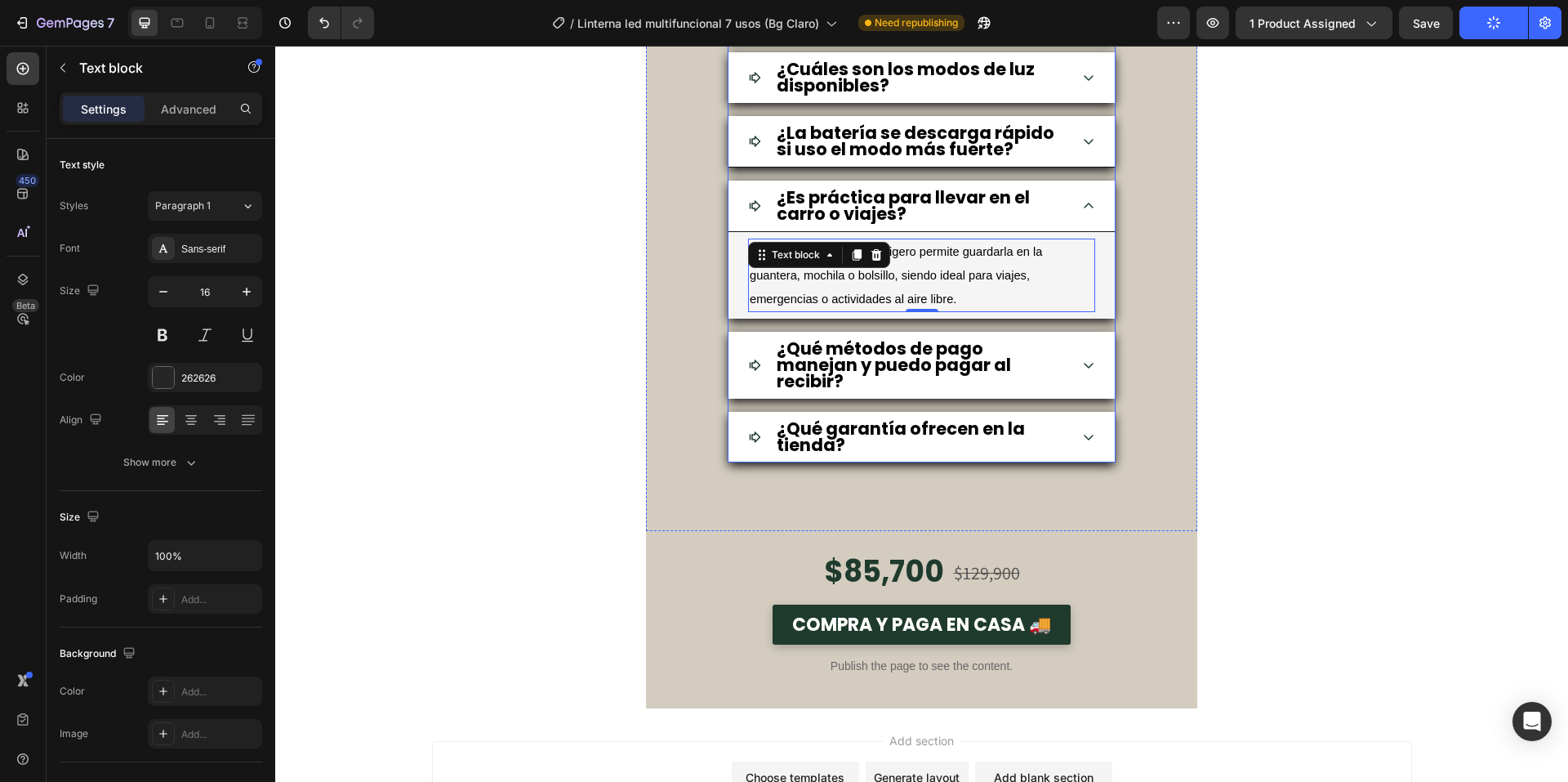
click at [1084, 150] on div "¿La batería se descarga rápido si uso el modo más fuerte?" at bounding box center [922, 141] width 387 height 51
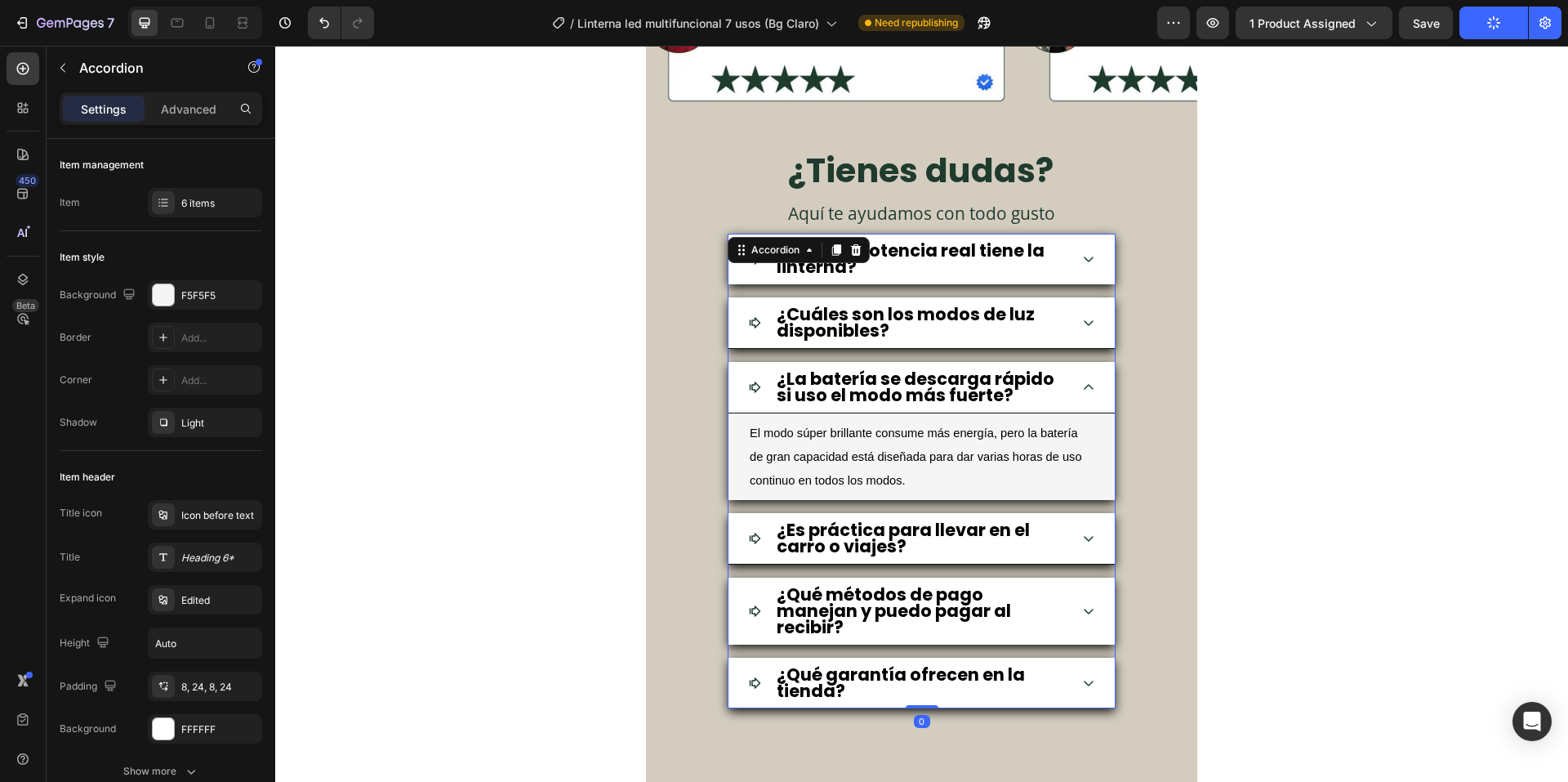
scroll to position [5665, 0]
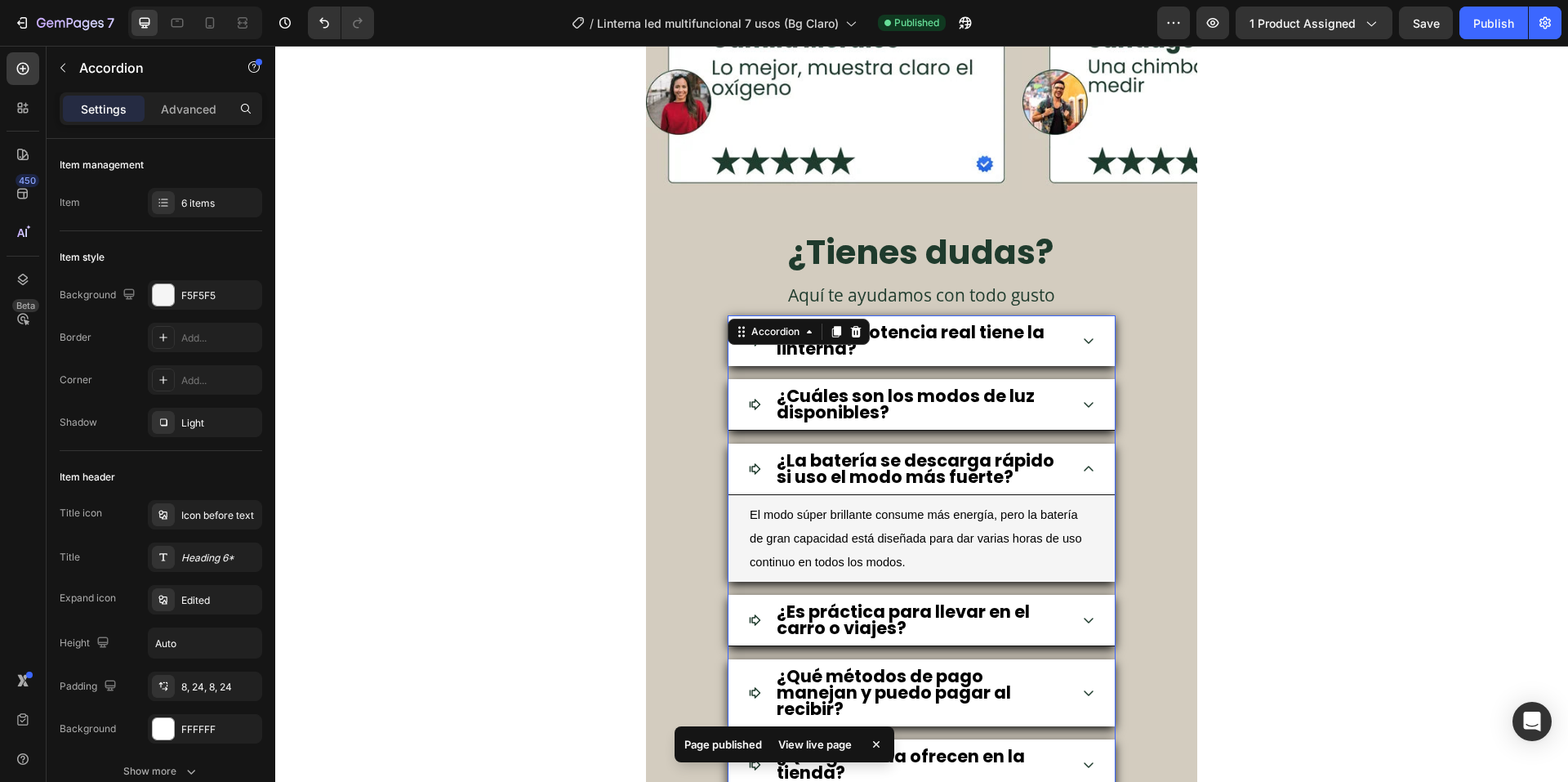
click at [1066, 407] on div "¿Cuáles son los modos de luz disponibles?" at bounding box center [922, 405] width 387 height 51
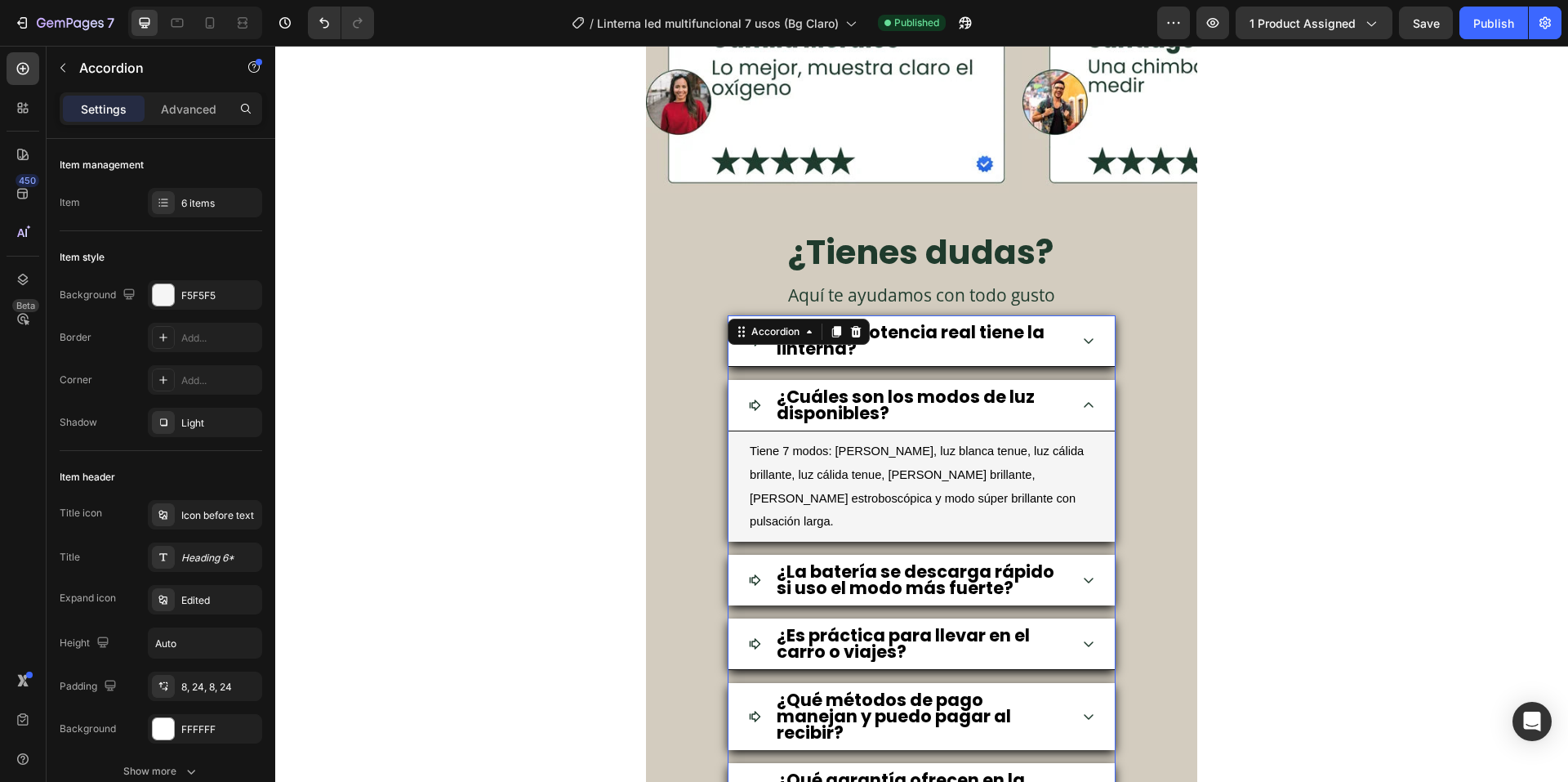
click at [1072, 348] on div "¿Cuánta potencia real tiene la linterna?" at bounding box center [922, 341] width 387 height 51
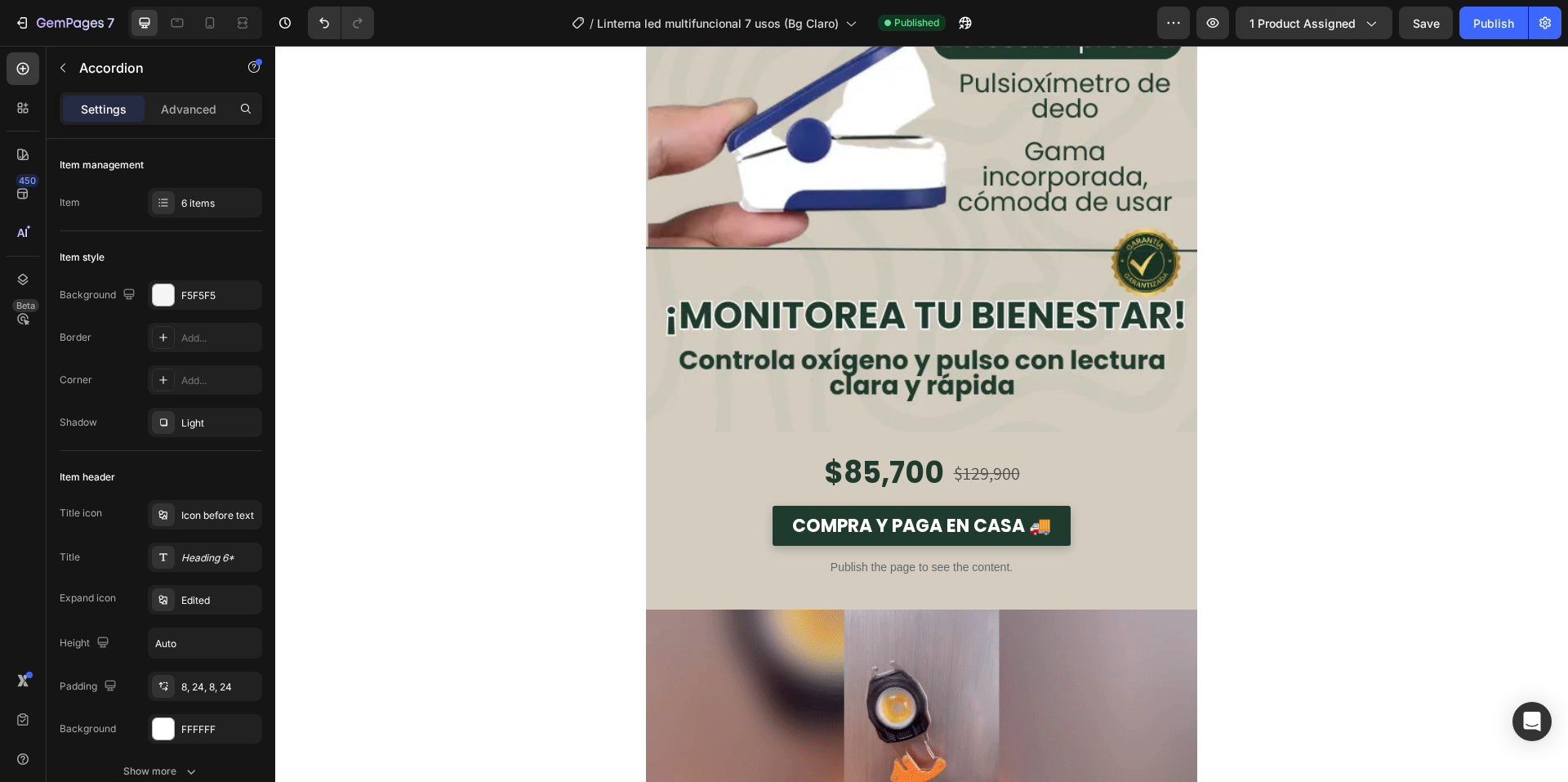
scroll to position [1032, 0]
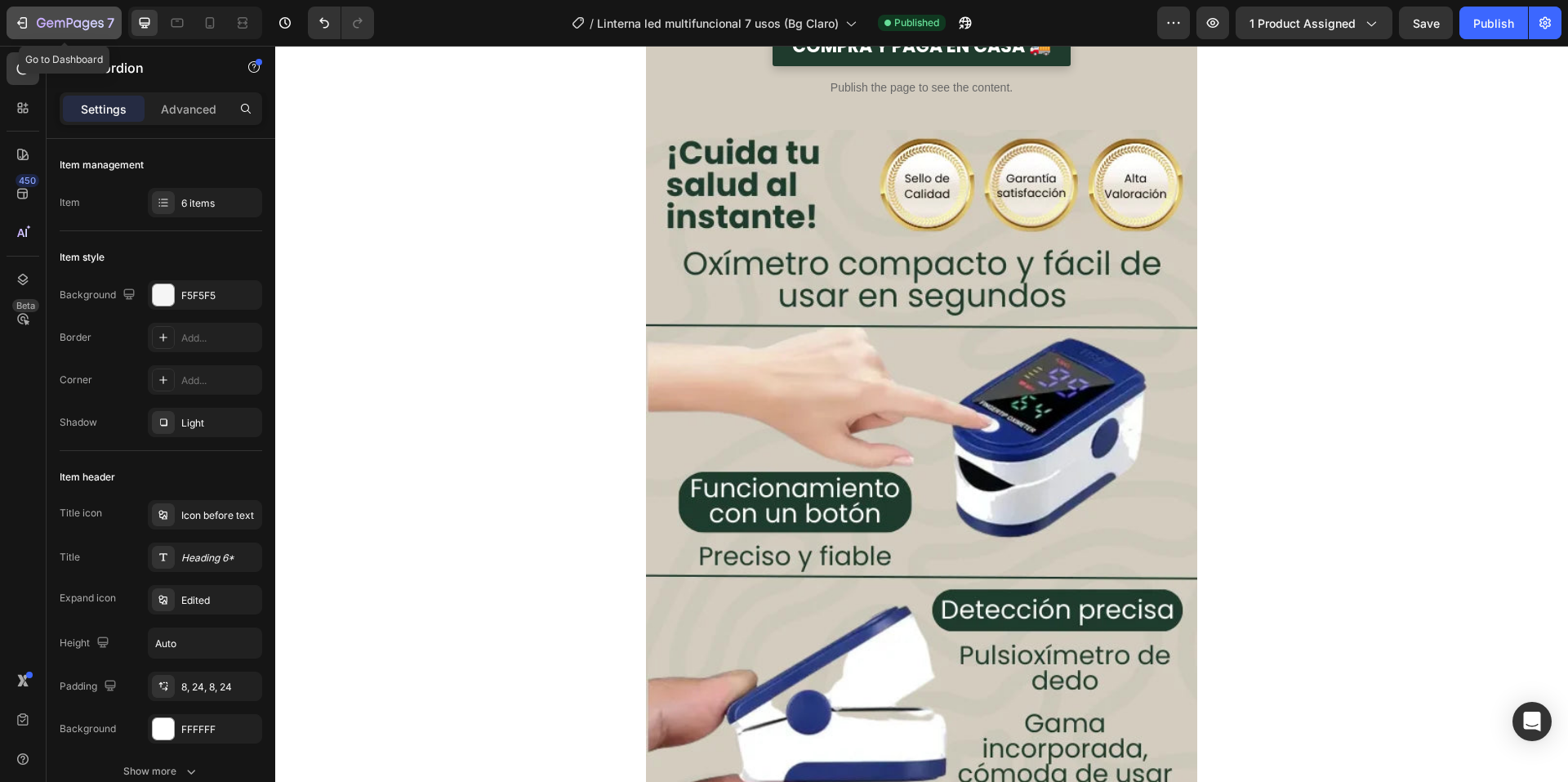
click at [70, 32] on div "7" at bounding box center [75, 22] width 78 height 20
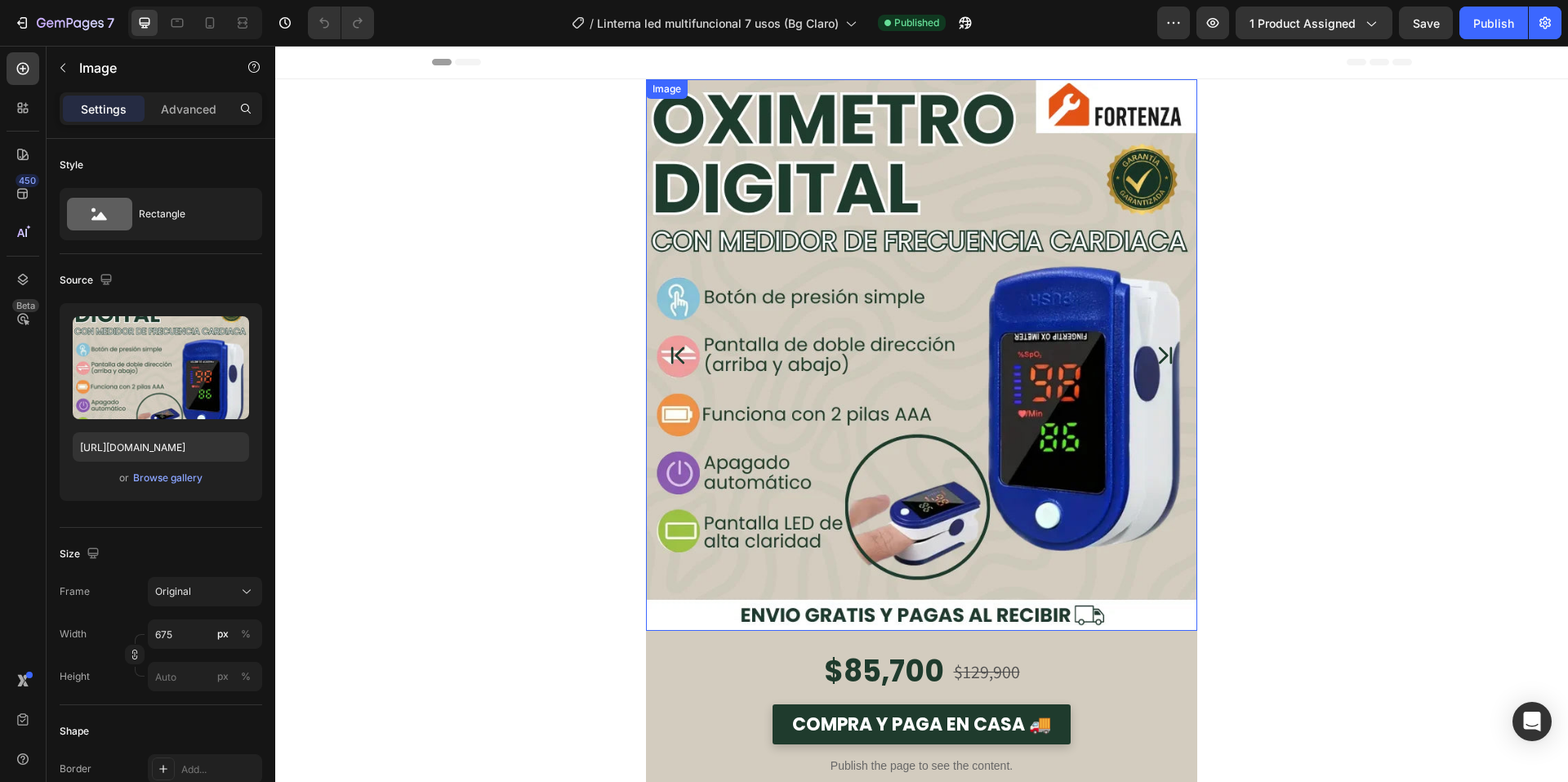
click at [954, 388] on img at bounding box center [922, 355] width 551 height 551
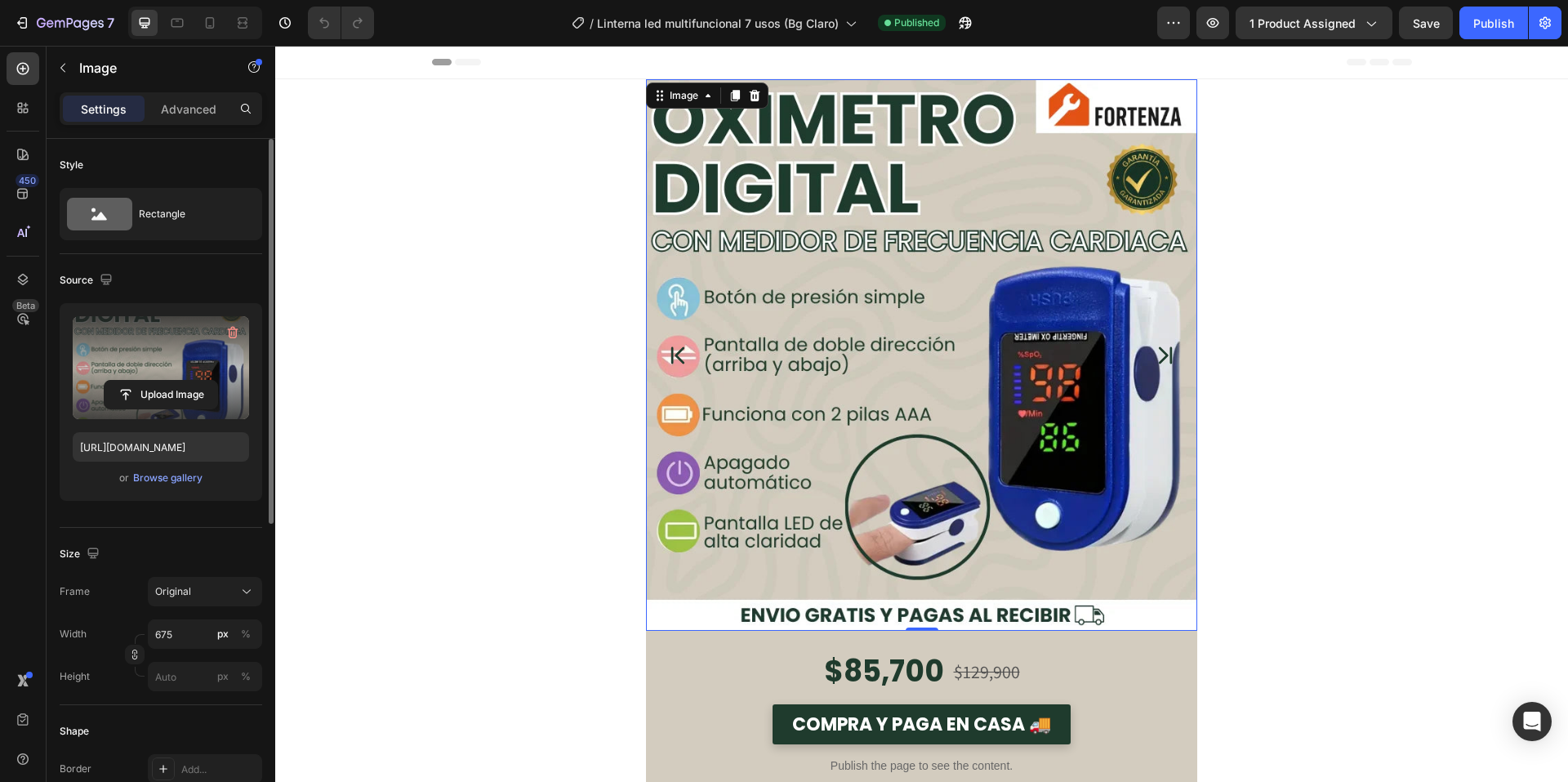
click at [151, 372] on label at bounding box center [161, 368] width 177 height 103
click at [151, 381] on input "file" at bounding box center [161, 395] width 113 height 28
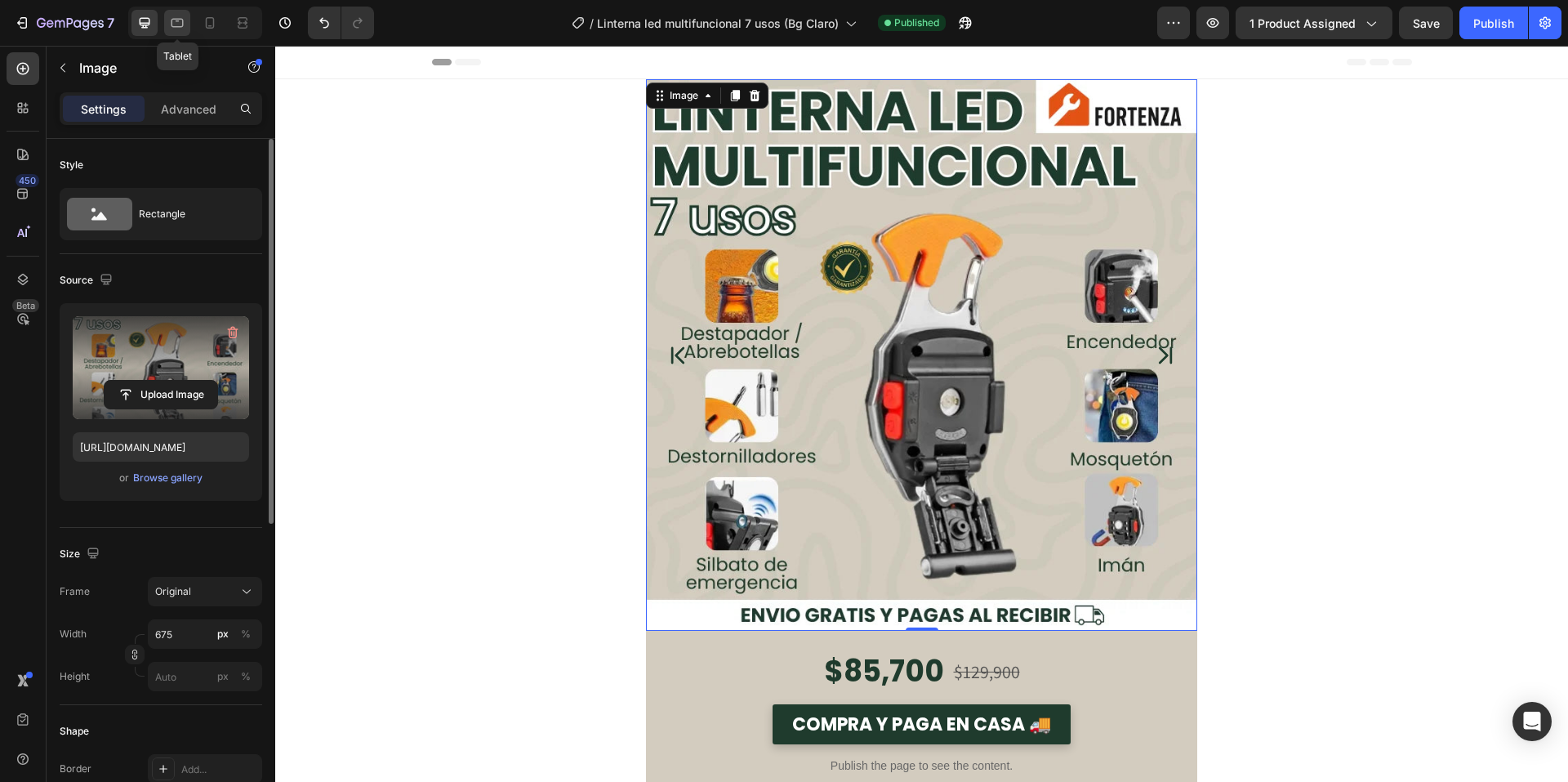
click at [190, 24] on div at bounding box center [177, 22] width 26 height 26
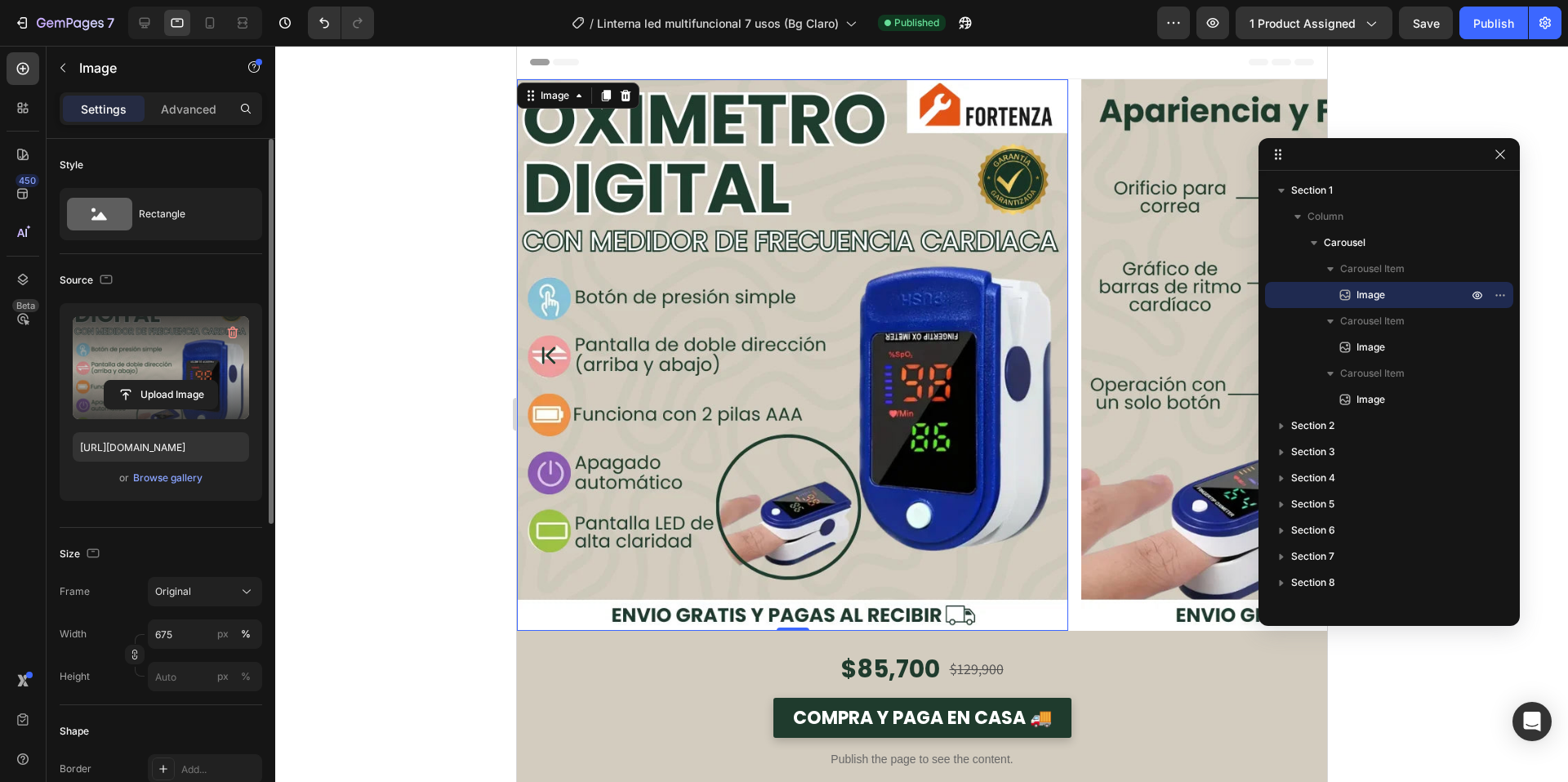
type input "https://cdn.shopify.com/s/files/1/0660/3387/7162/files/gempages_573089364809089…"
type input "100"
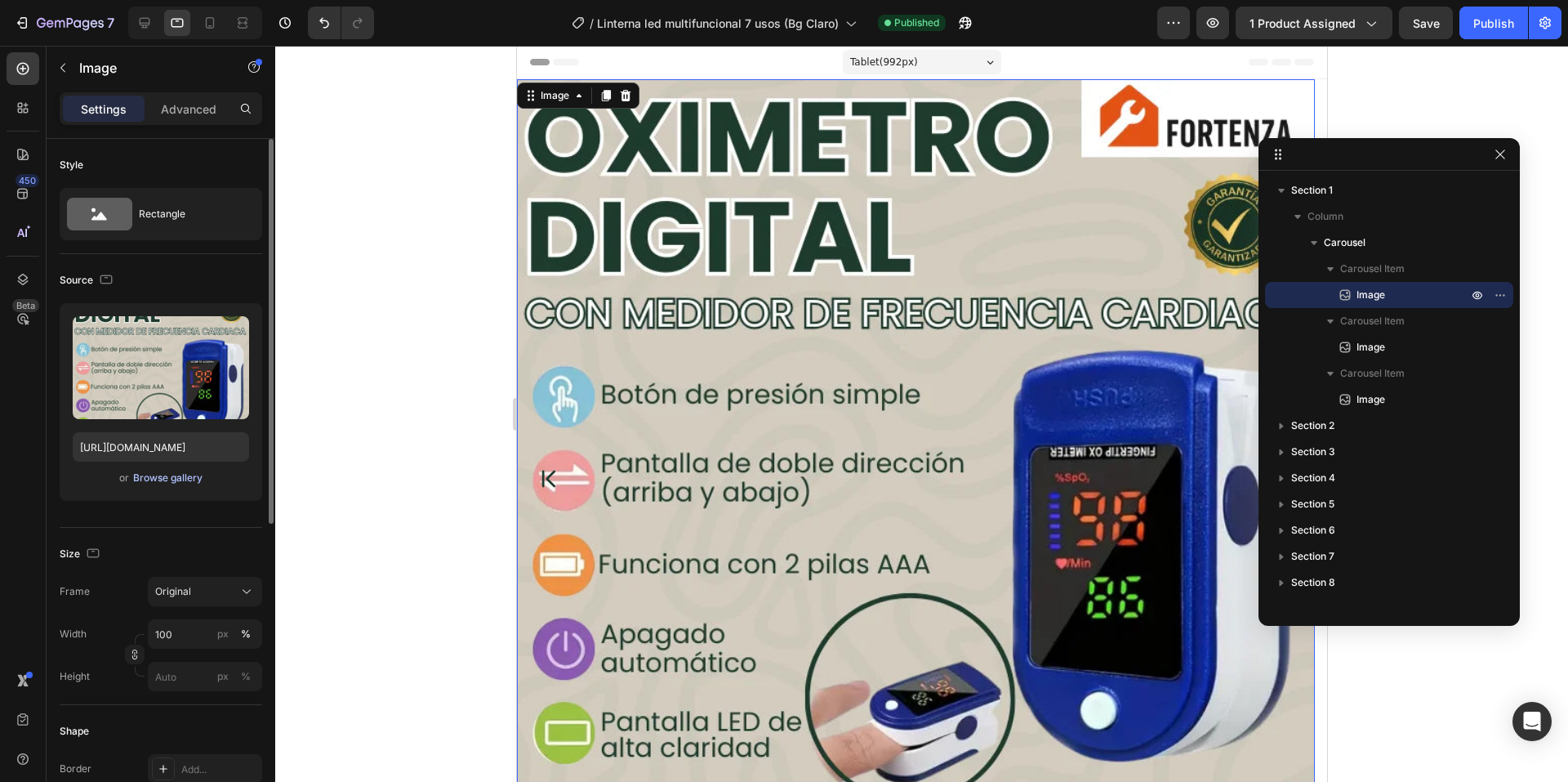
click at [190, 473] on div "Browse gallery" at bounding box center [168, 478] width 69 height 15
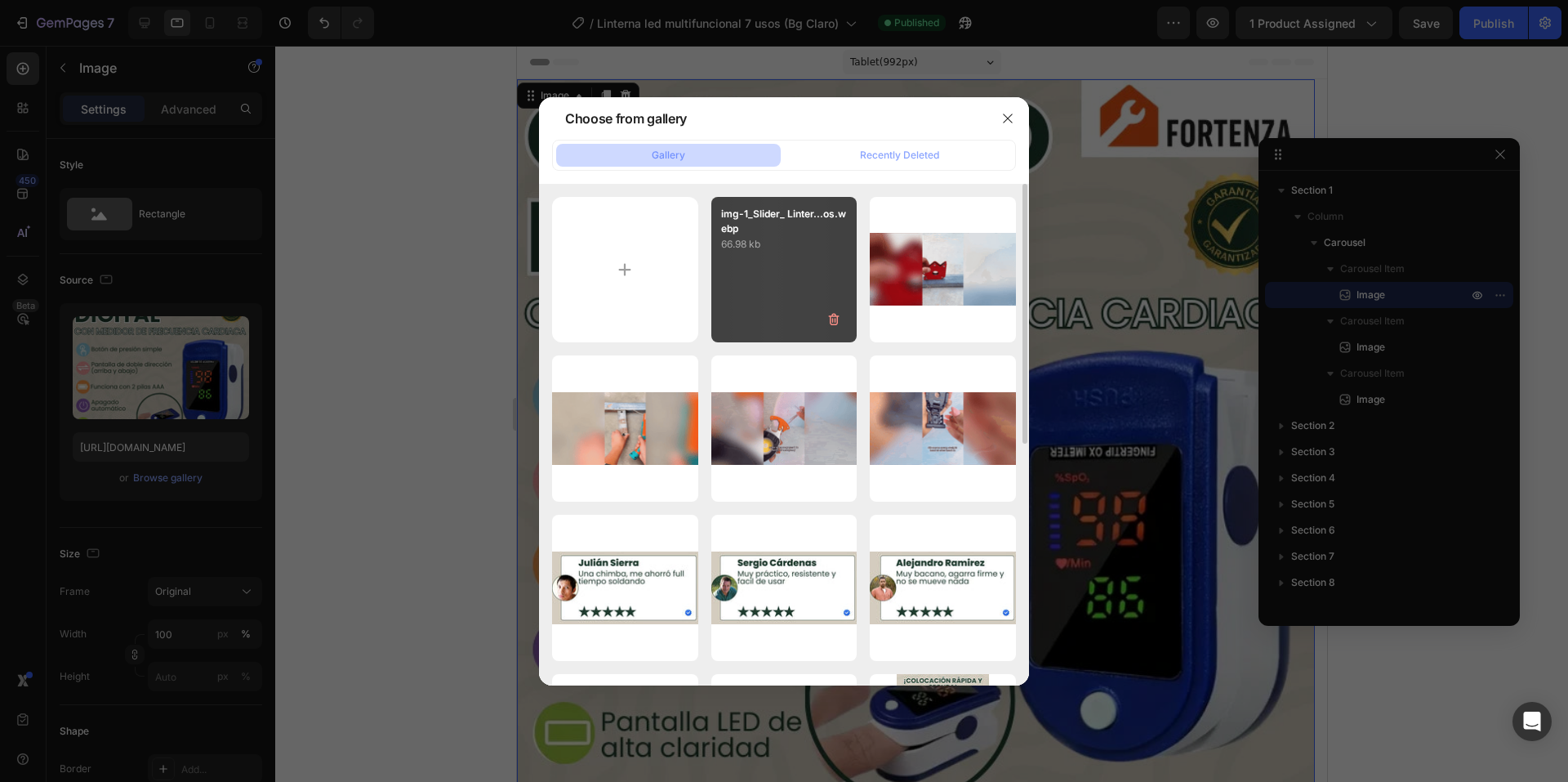
click at [826, 284] on div "img-1_Slider_ Linter...os.webp 66.98 kb" at bounding box center [784, 270] width 147 height 147
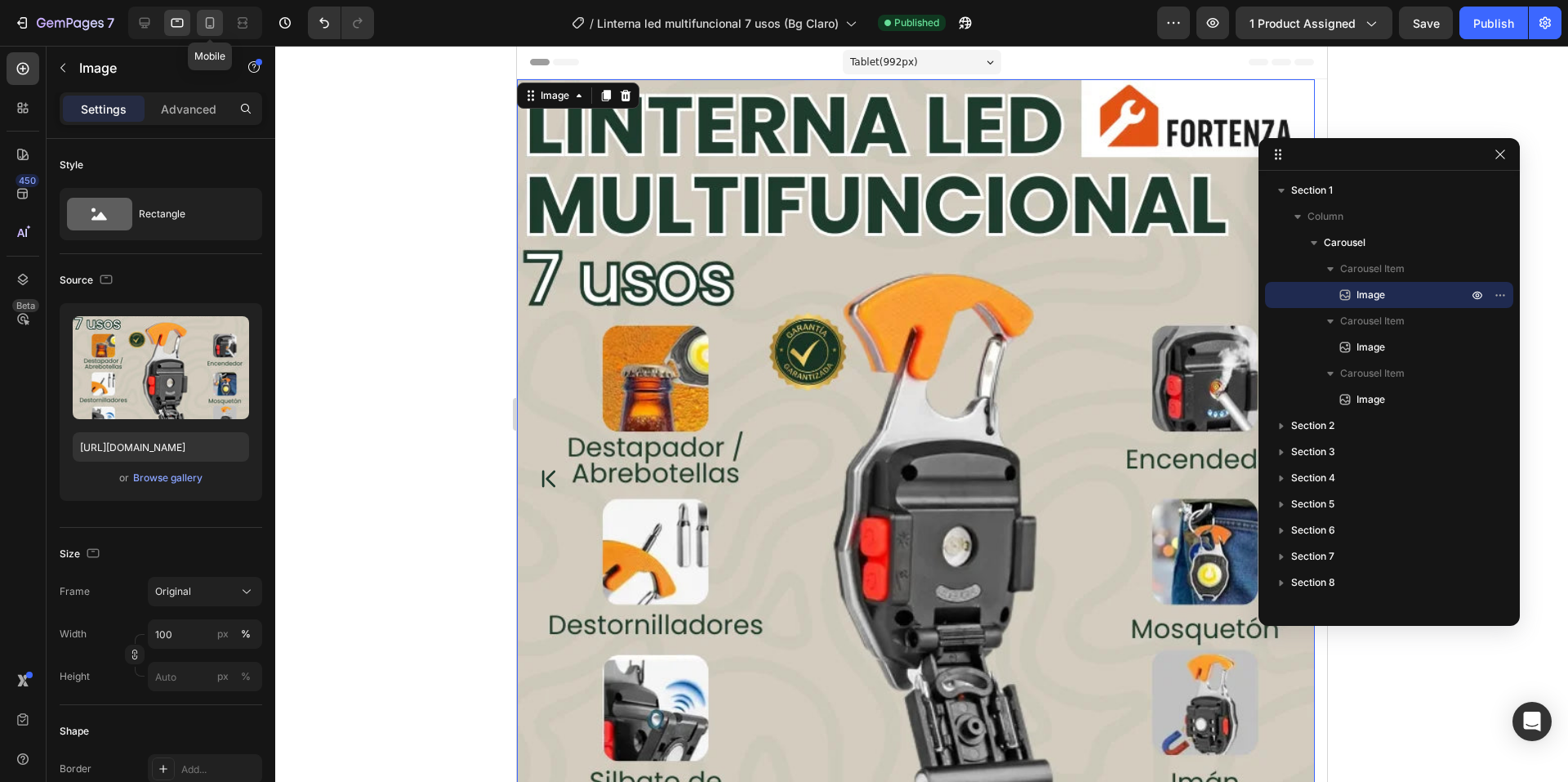
click at [211, 26] on icon at bounding box center [210, 22] width 9 height 11
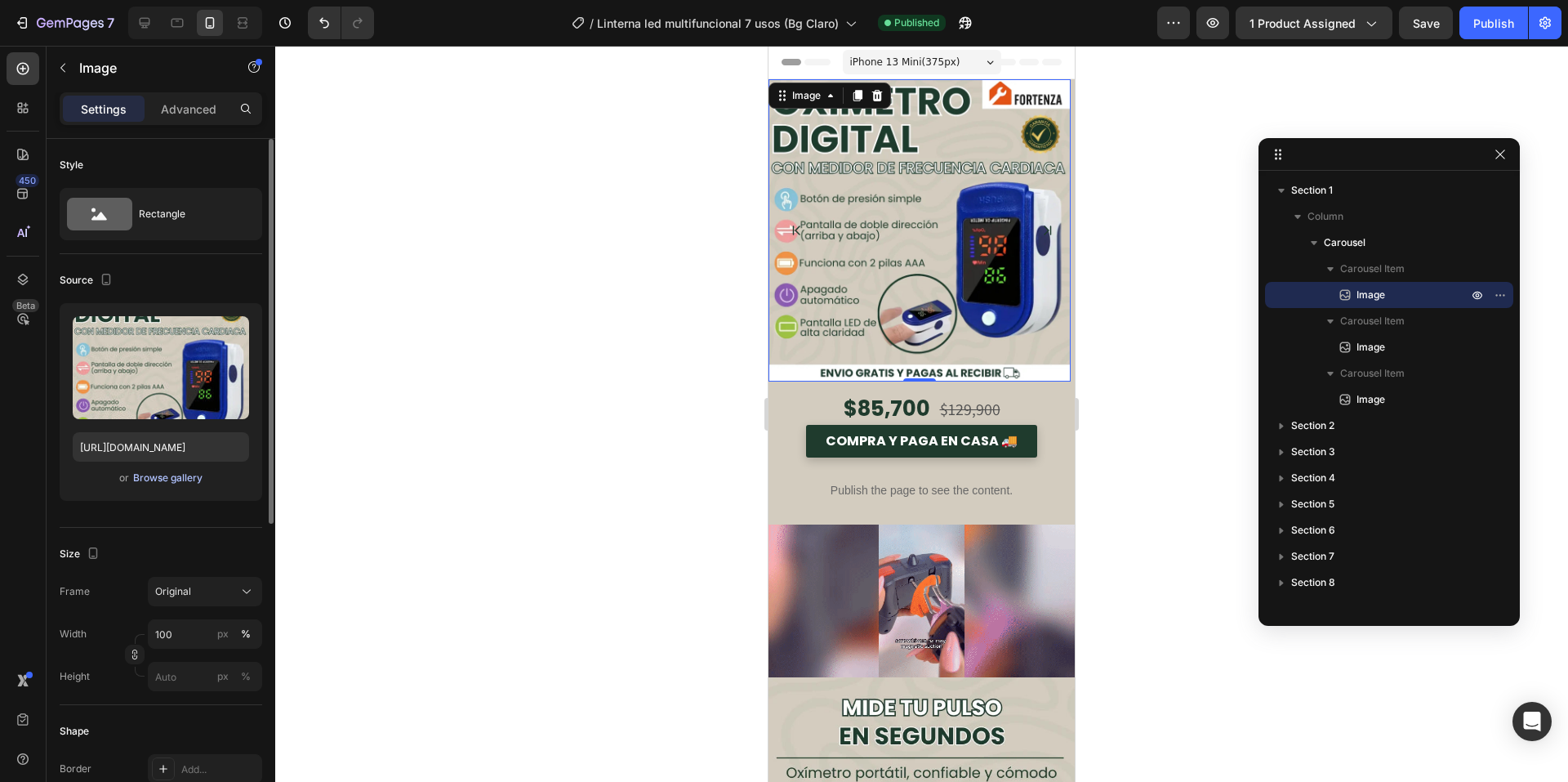
click at [168, 477] on div "Browse gallery" at bounding box center [168, 478] width 69 height 15
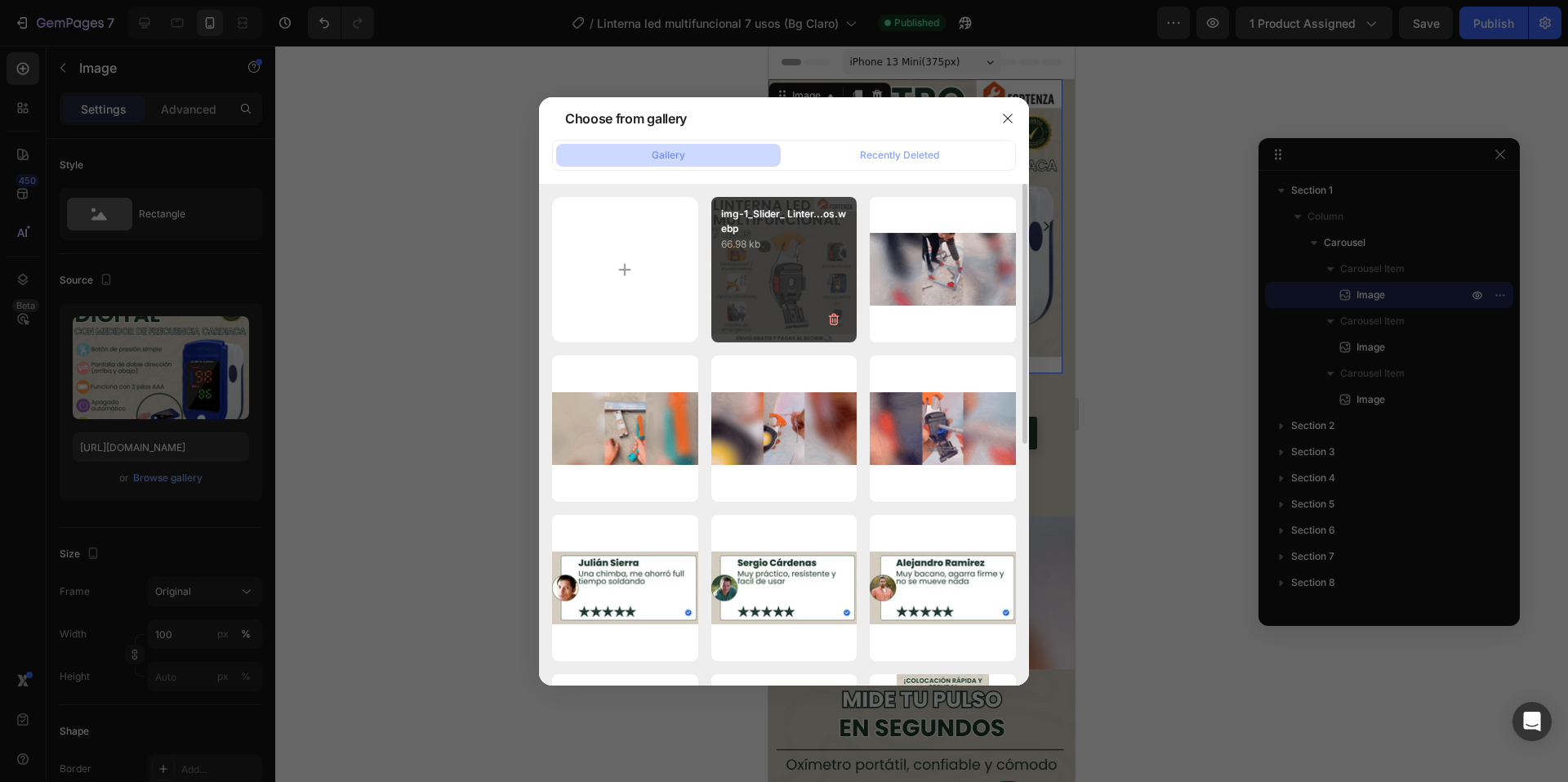
click at [755, 255] on div "img-1_Slider_ Linter...os.webp 66.98 kb" at bounding box center [784, 270] width 147 height 147
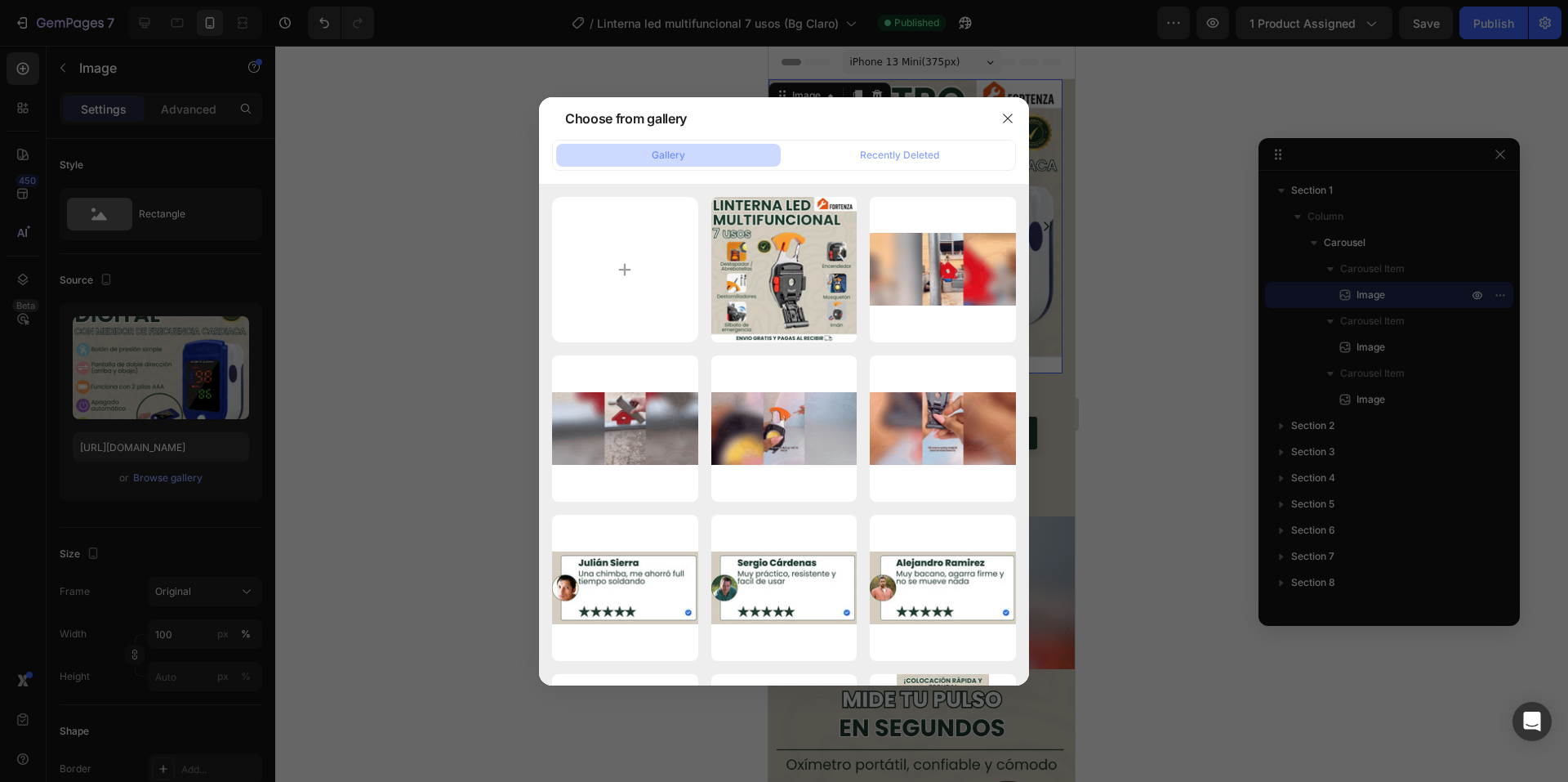
type input "https://cdn.shopify.com/s/files/1/0660/3387/7162/files/gempages_573089364809089…"
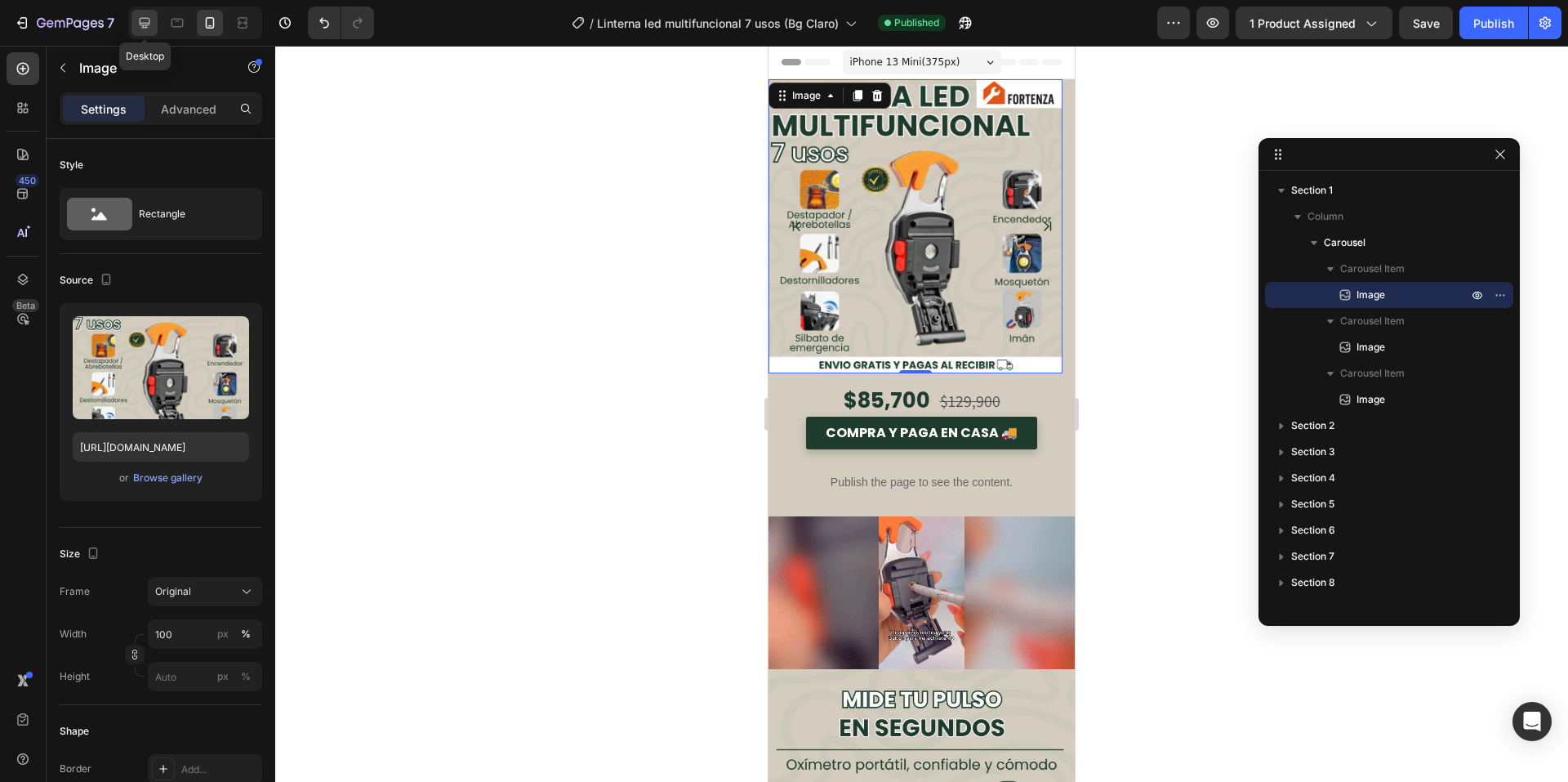
click at [154, 15] on div at bounding box center [145, 22] width 26 height 26
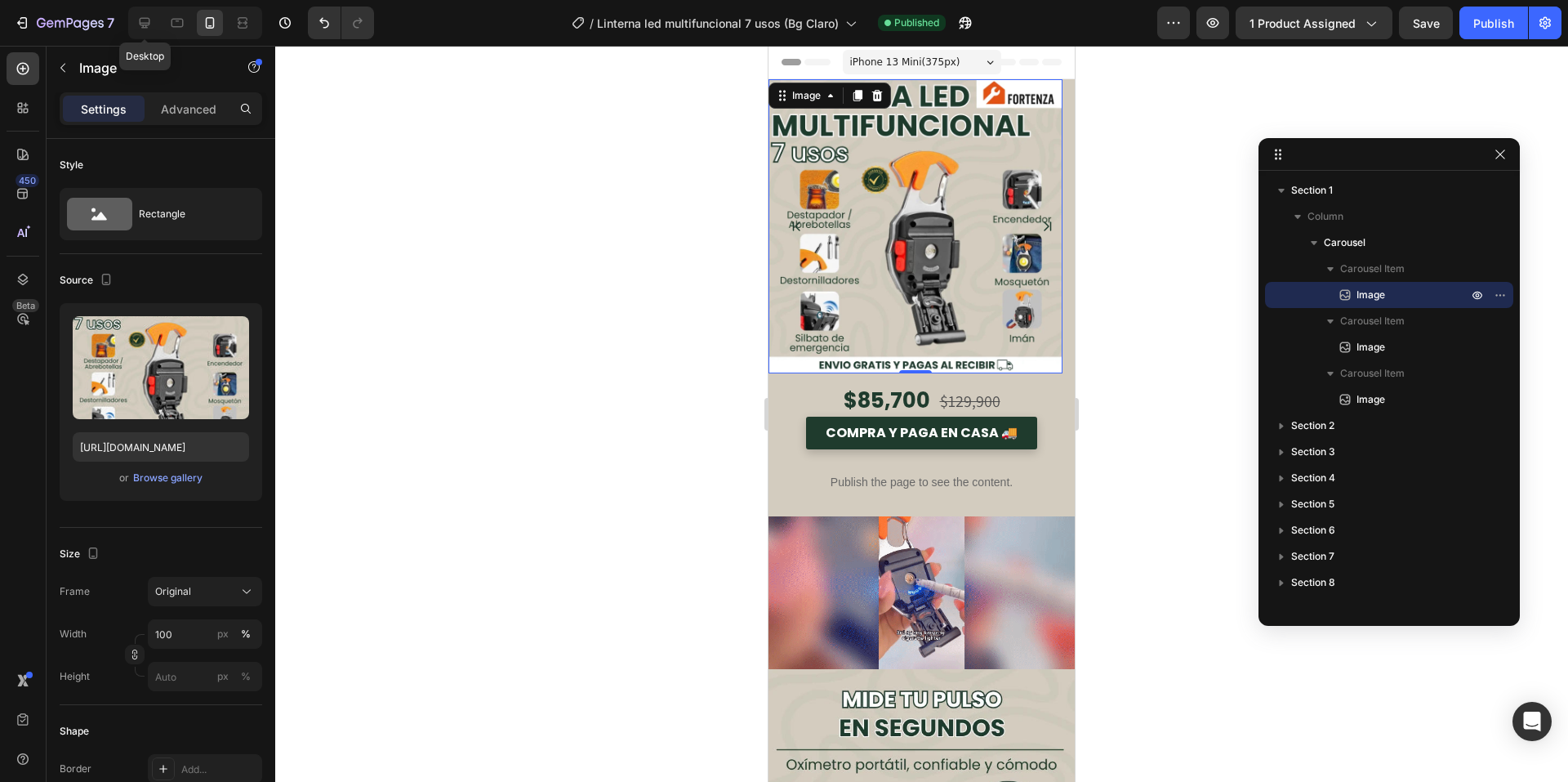
type input "675"
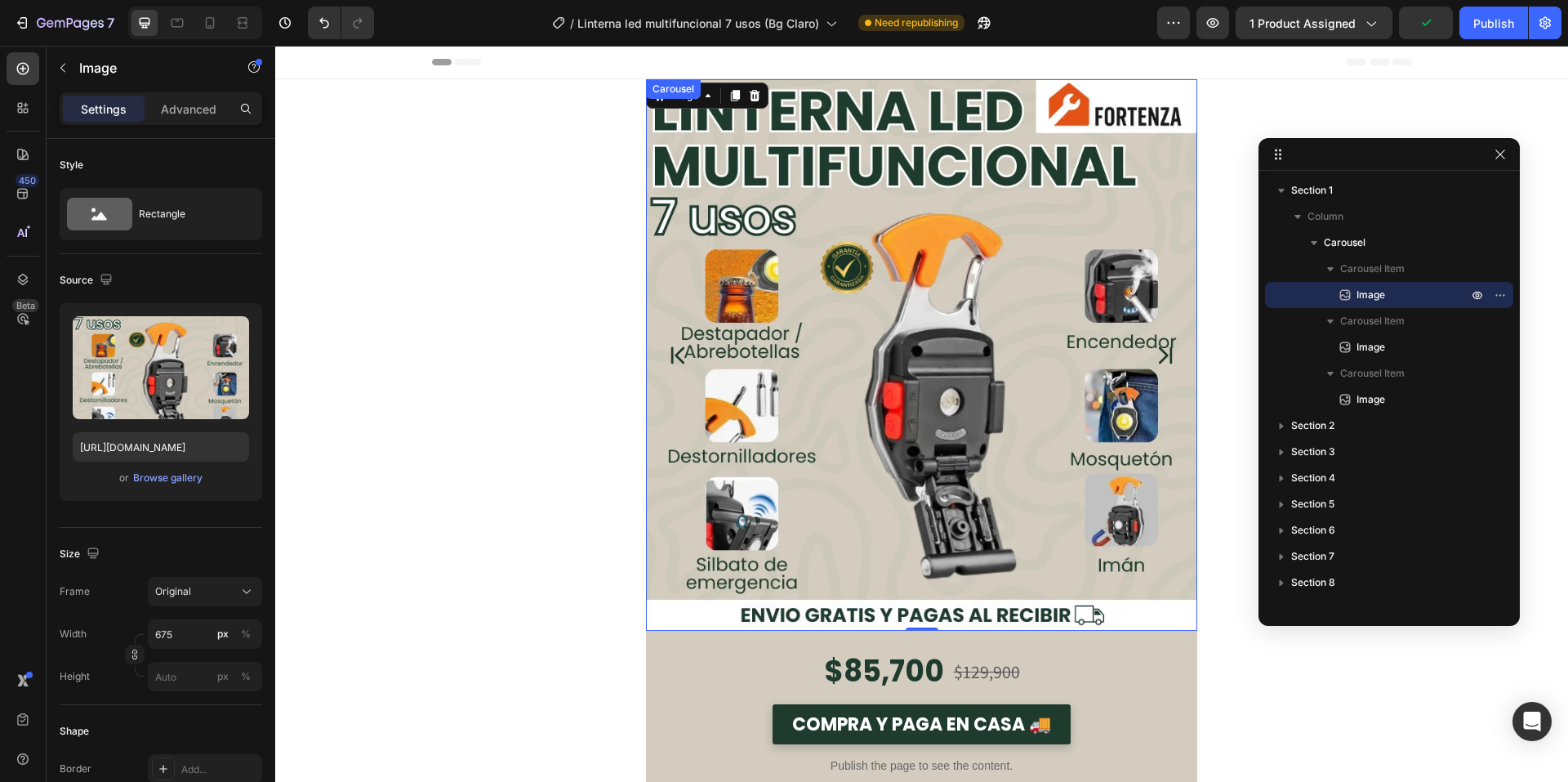
click at [1154, 348] on icon "Carousel Next Arrow" at bounding box center [1165, 356] width 23 height 41
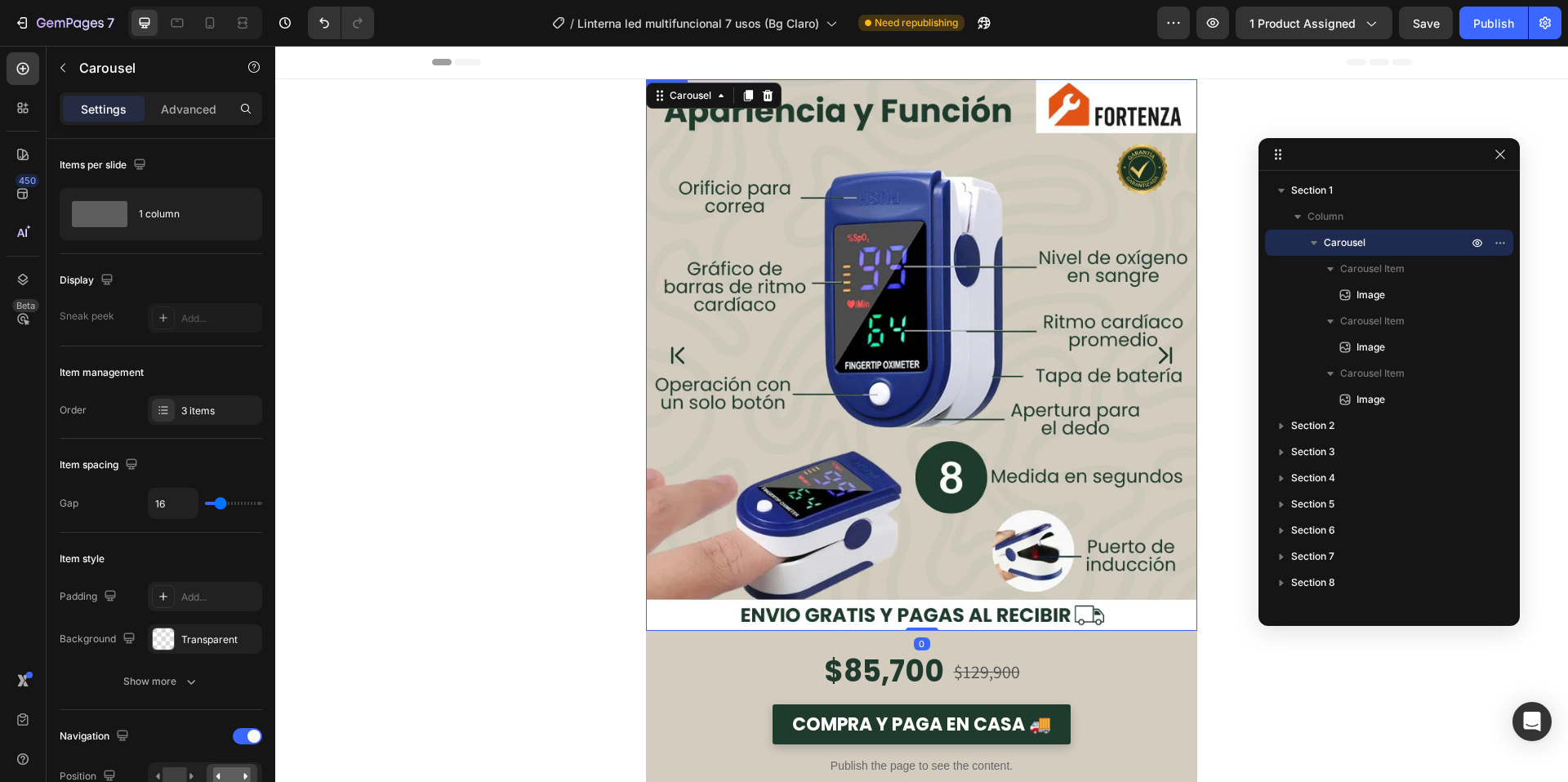
click at [877, 298] on img at bounding box center [922, 355] width 551 height 551
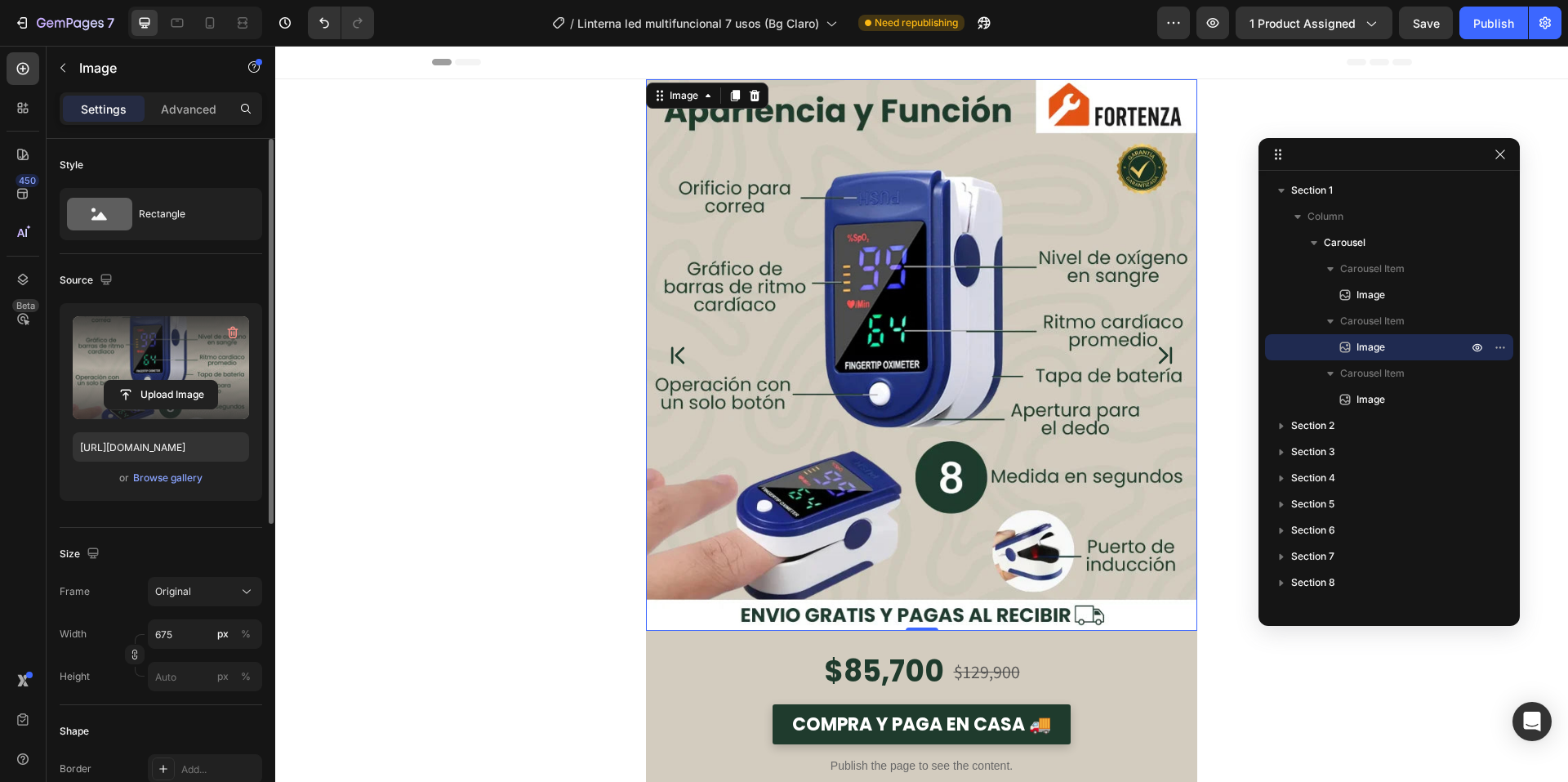
click at [147, 363] on label at bounding box center [161, 368] width 177 height 103
click at [147, 381] on input "file" at bounding box center [161, 395] width 113 height 28
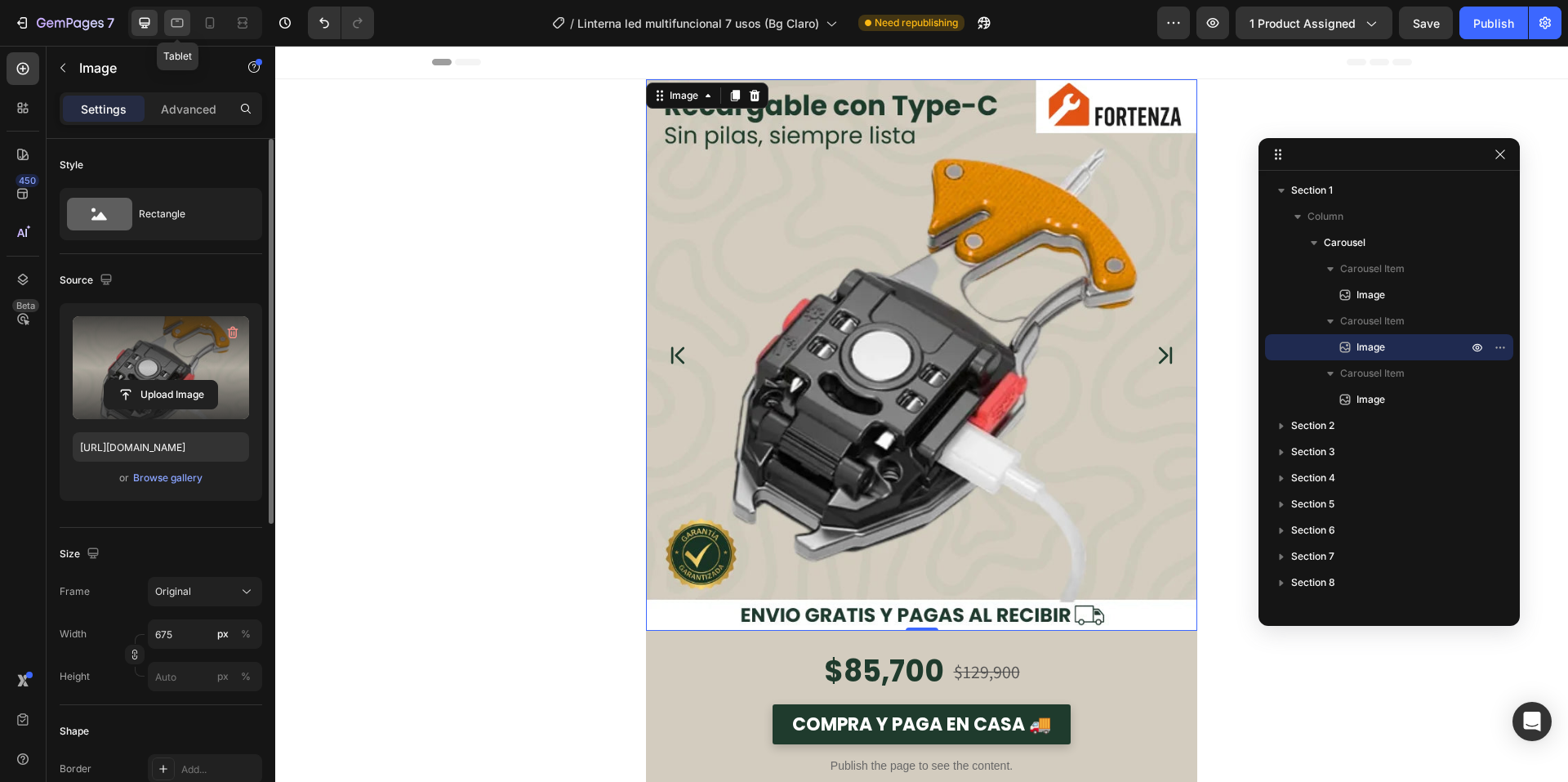
click at [179, 23] on icon at bounding box center [177, 22] width 16 height 16
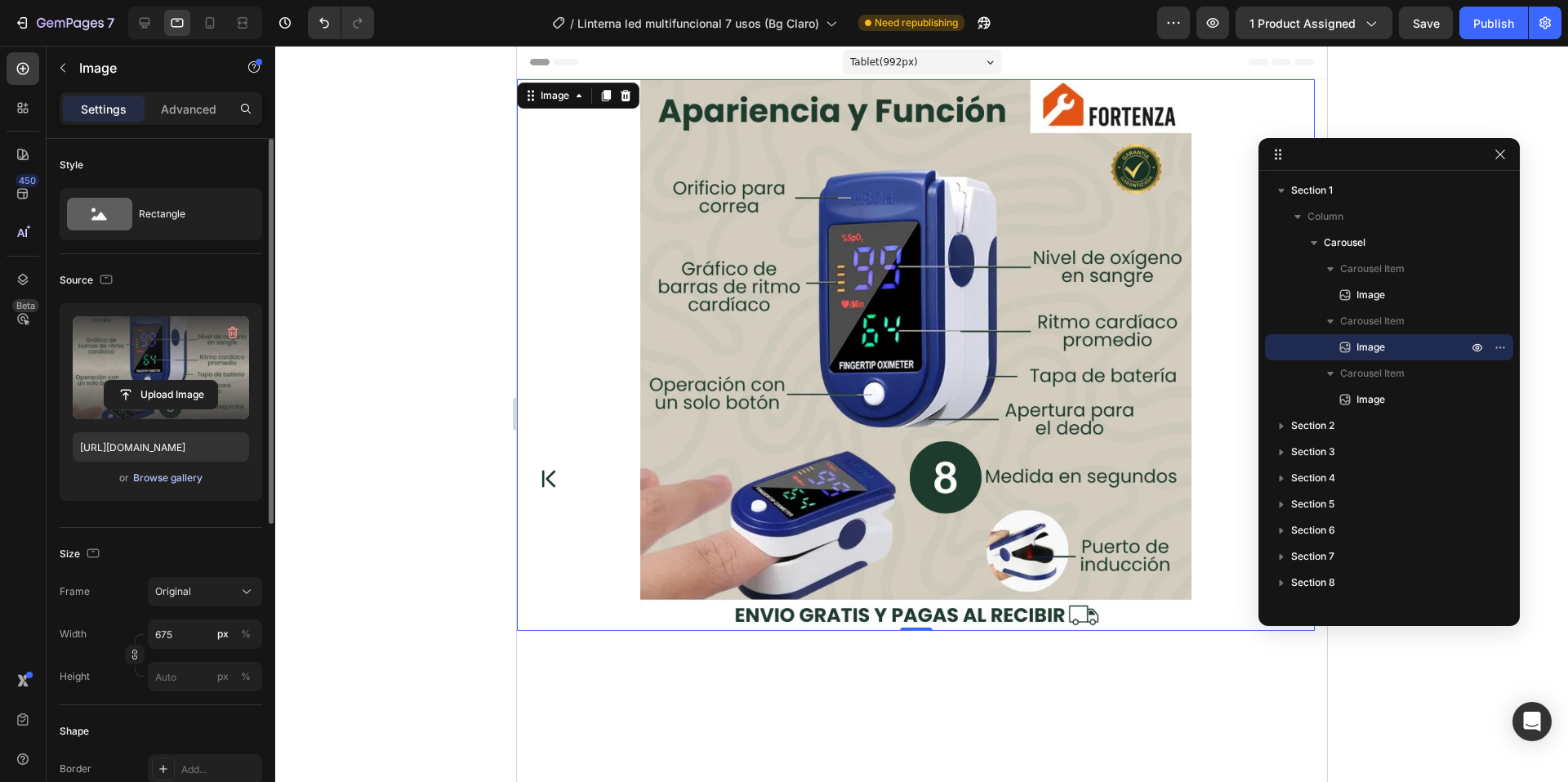
click at [181, 474] on div "Browse gallery" at bounding box center [168, 478] width 69 height 15
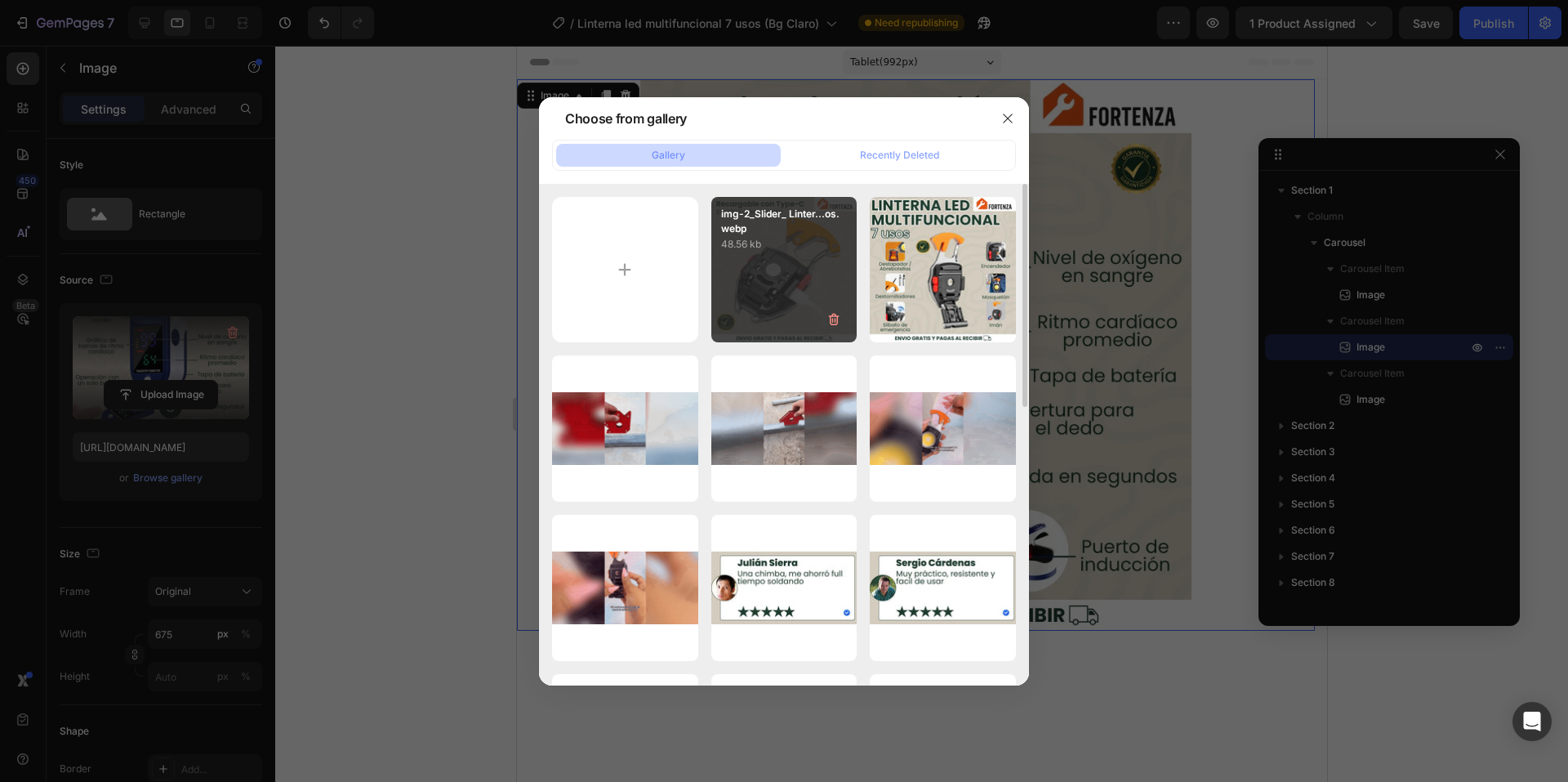
click at [727, 292] on div "img-2_Slider_ Linter...os.webp 48.56 kb" at bounding box center [784, 270] width 147 height 147
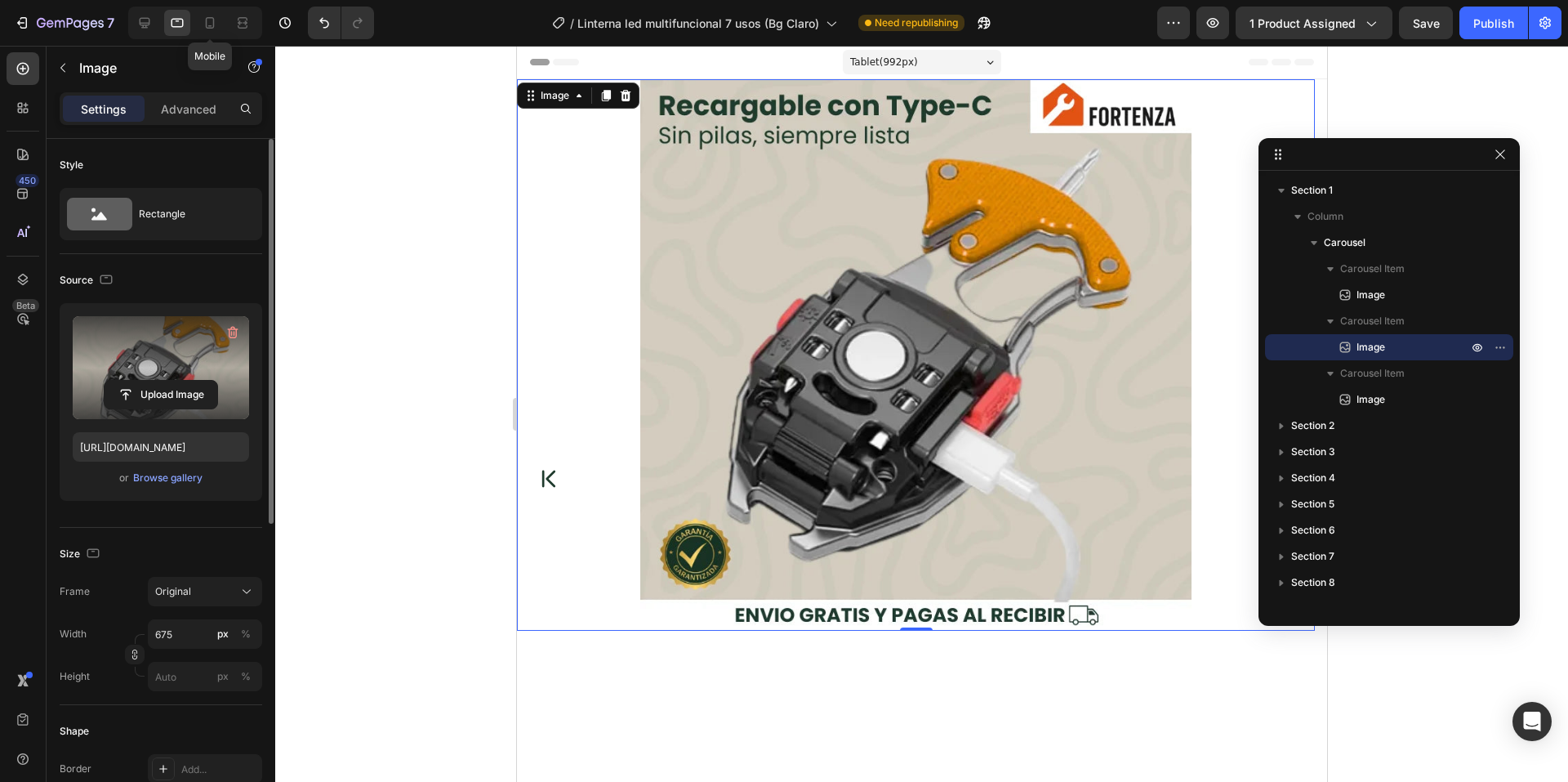
click at [210, 25] on icon at bounding box center [210, 22] width 9 height 11
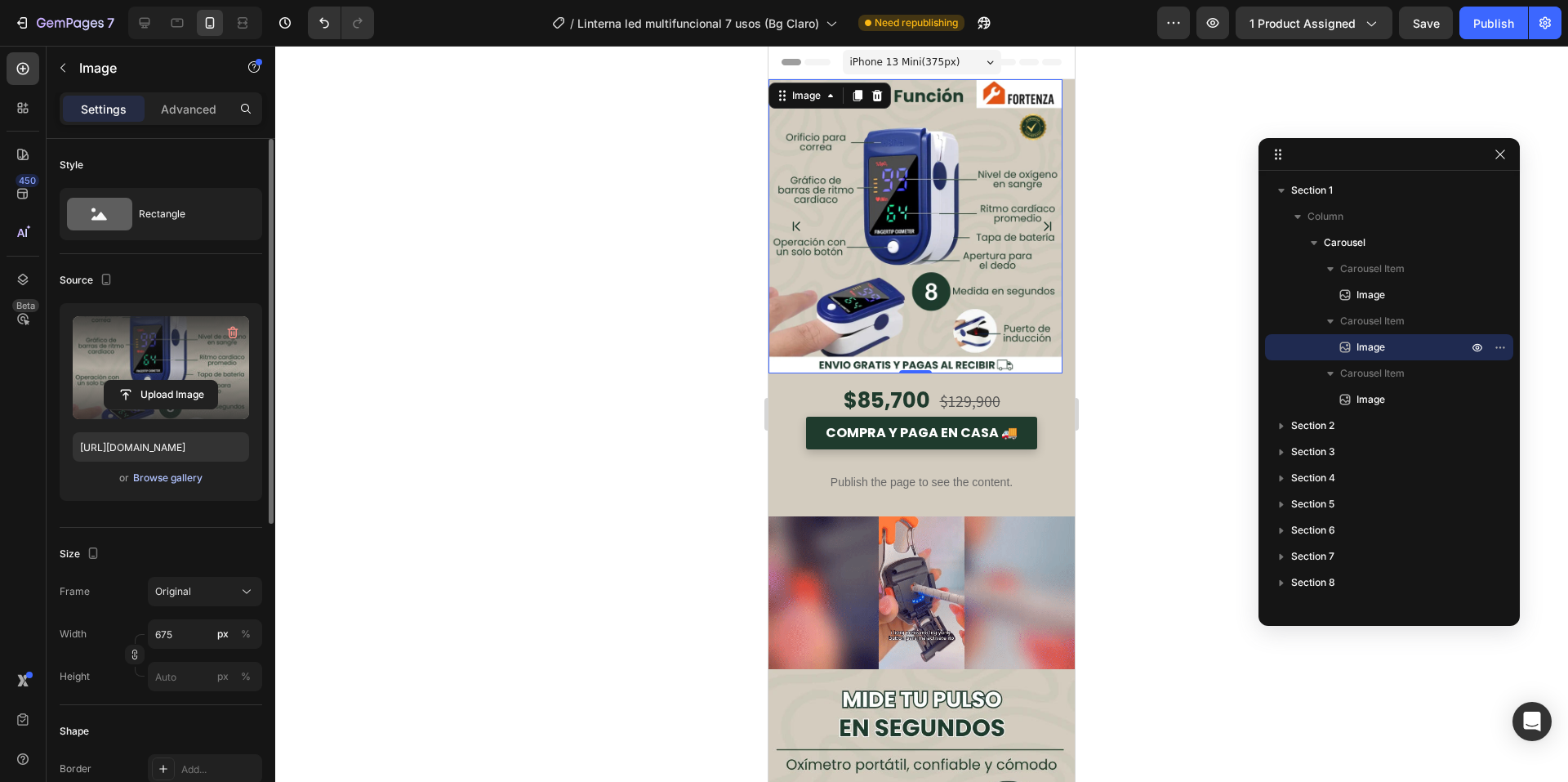
click at [187, 485] on div "Browse gallery" at bounding box center [168, 478] width 69 height 15
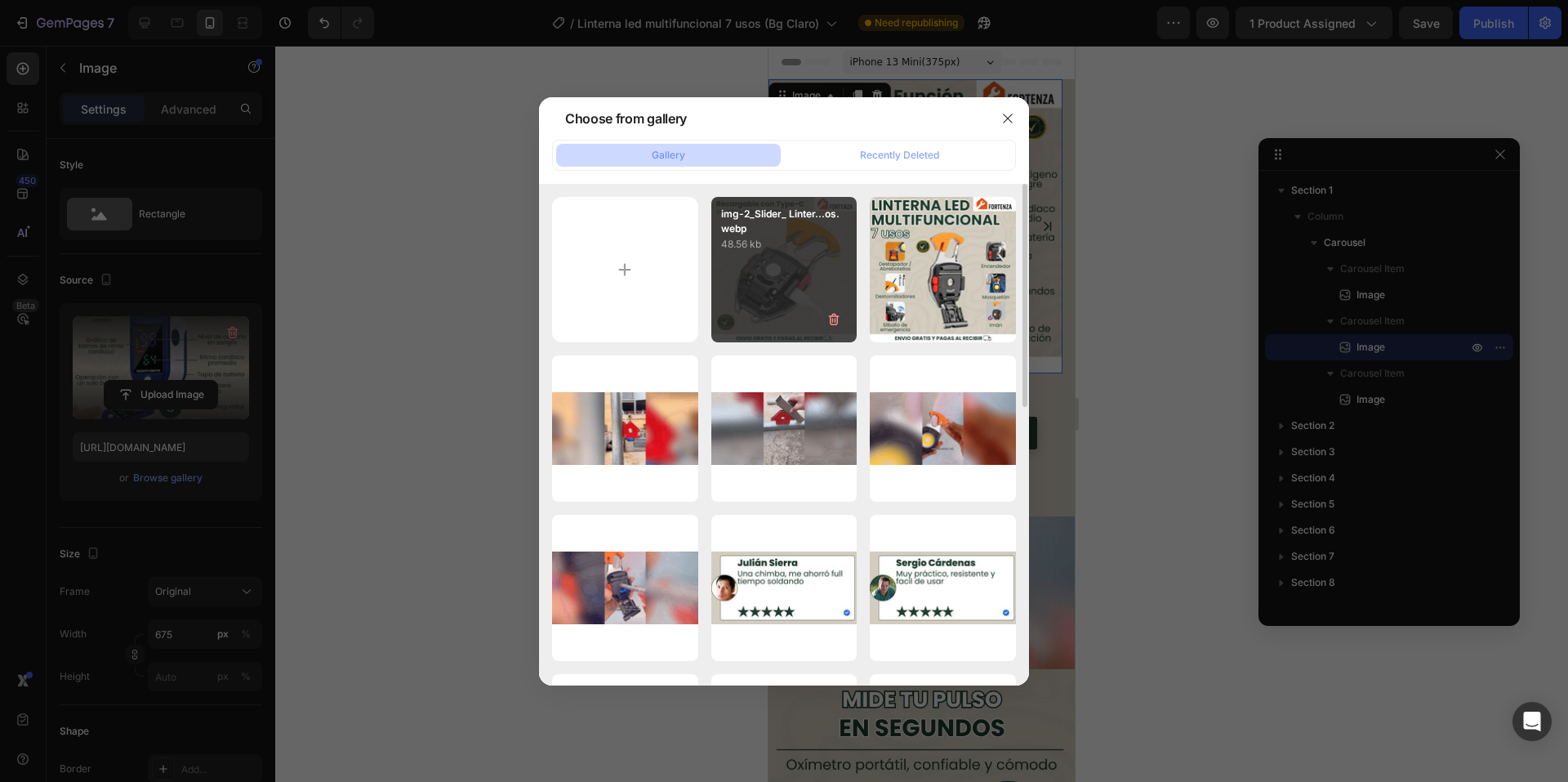
click at [759, 277] on div "img-2_Slider_ Linter...os.webp 48.56 kb" at bounding box center [784, 270] width 147 height 147
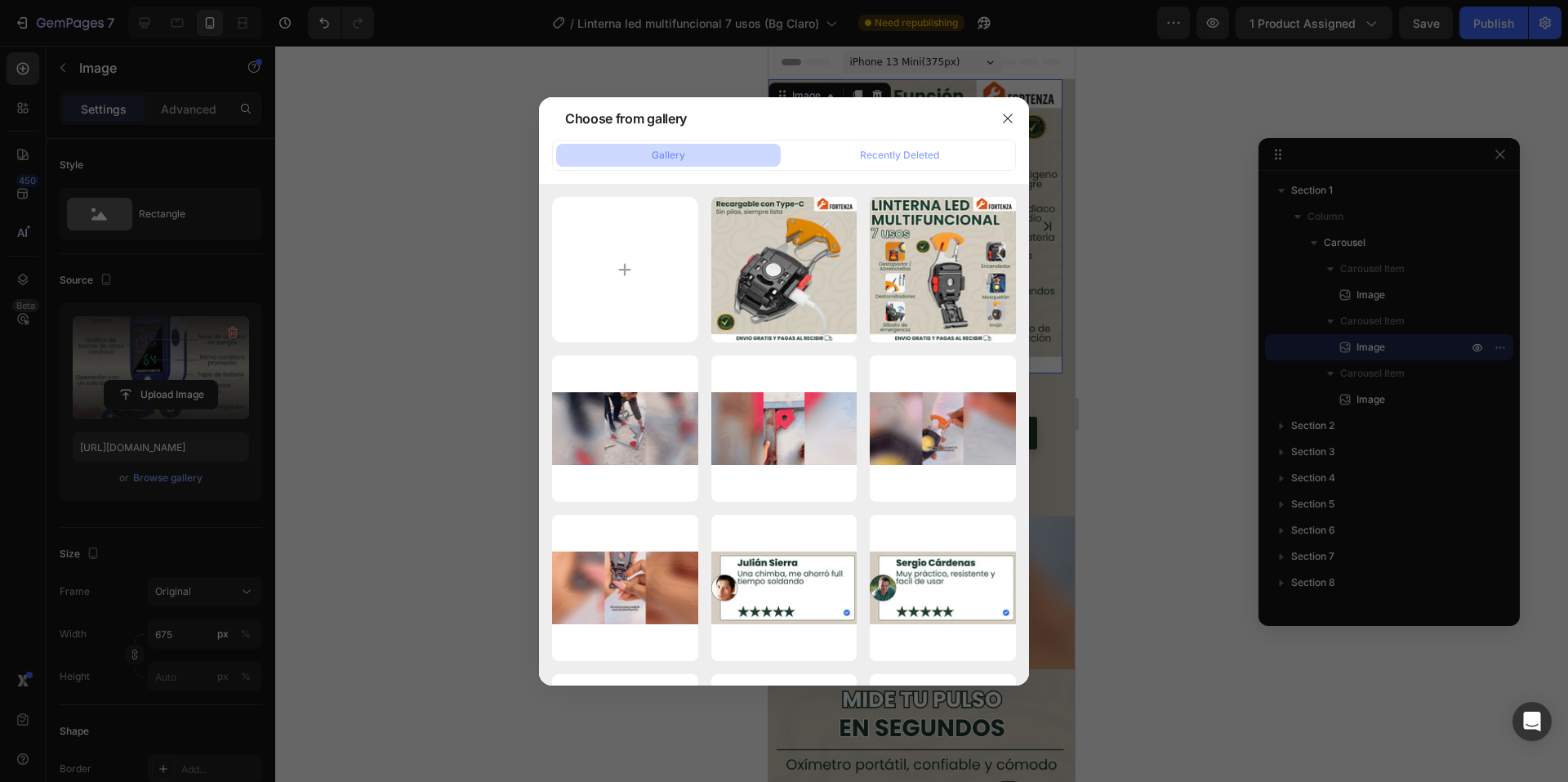
type input "https://cdn.shopify.com/s/files/1/0660/3387/7162/files/gempages_573089364809089…"
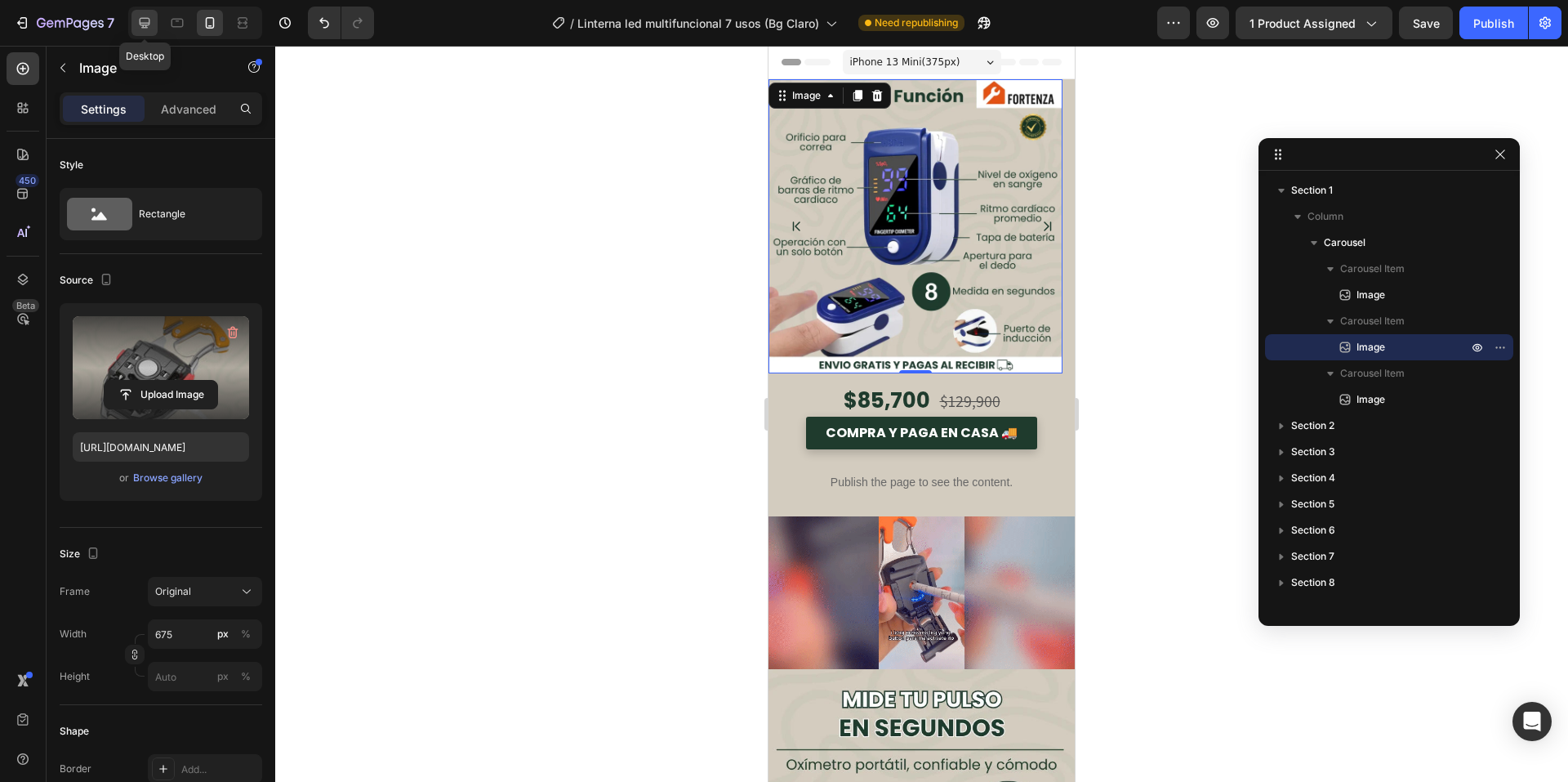
drag, startPoint x: 137, startPoint y: 18, endPoint x: 152, endPoint y: 30, distance: 19.2
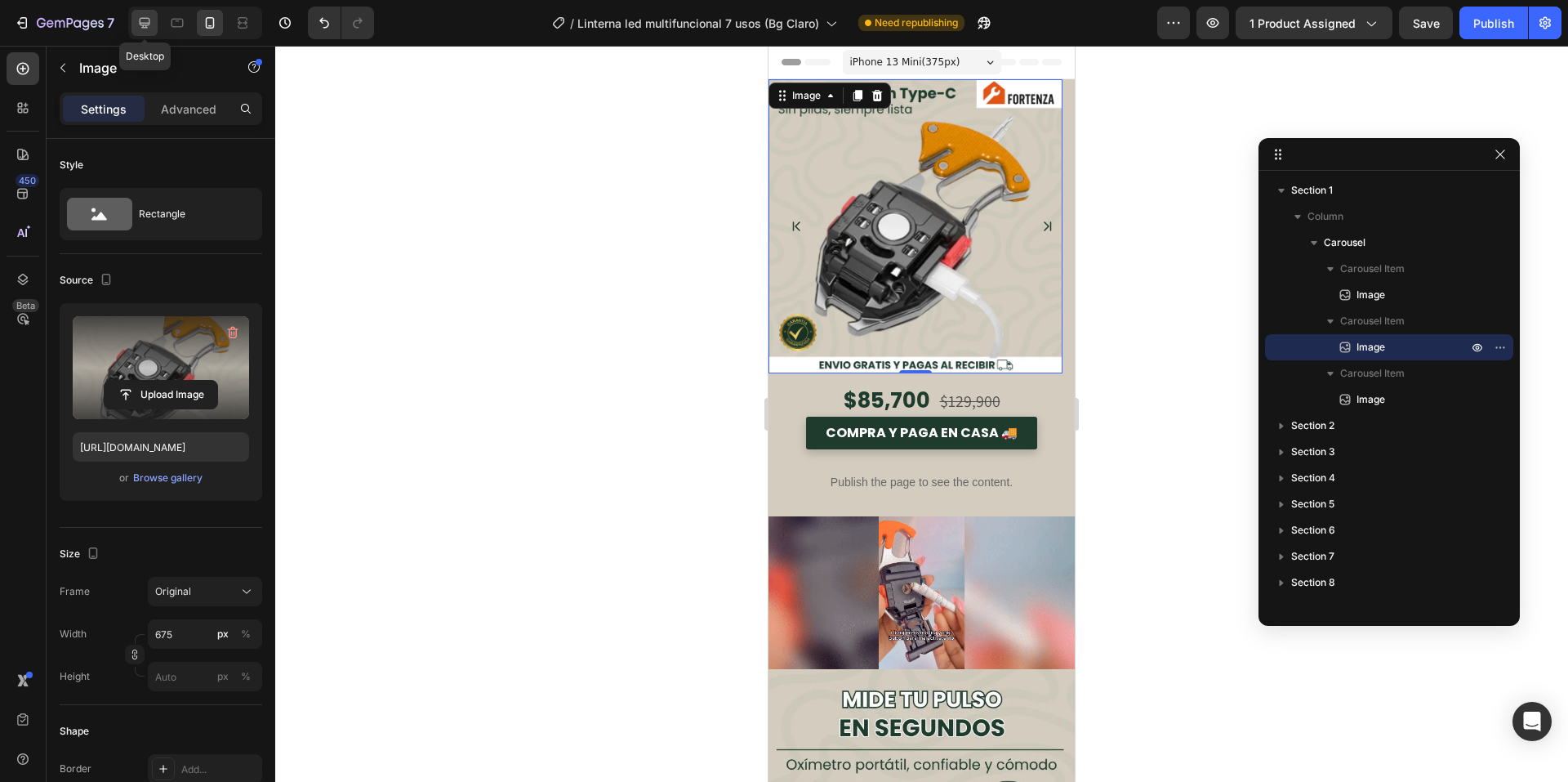
click at [137, 17] on icon at bounding box center [144, 22] width 16 height 16
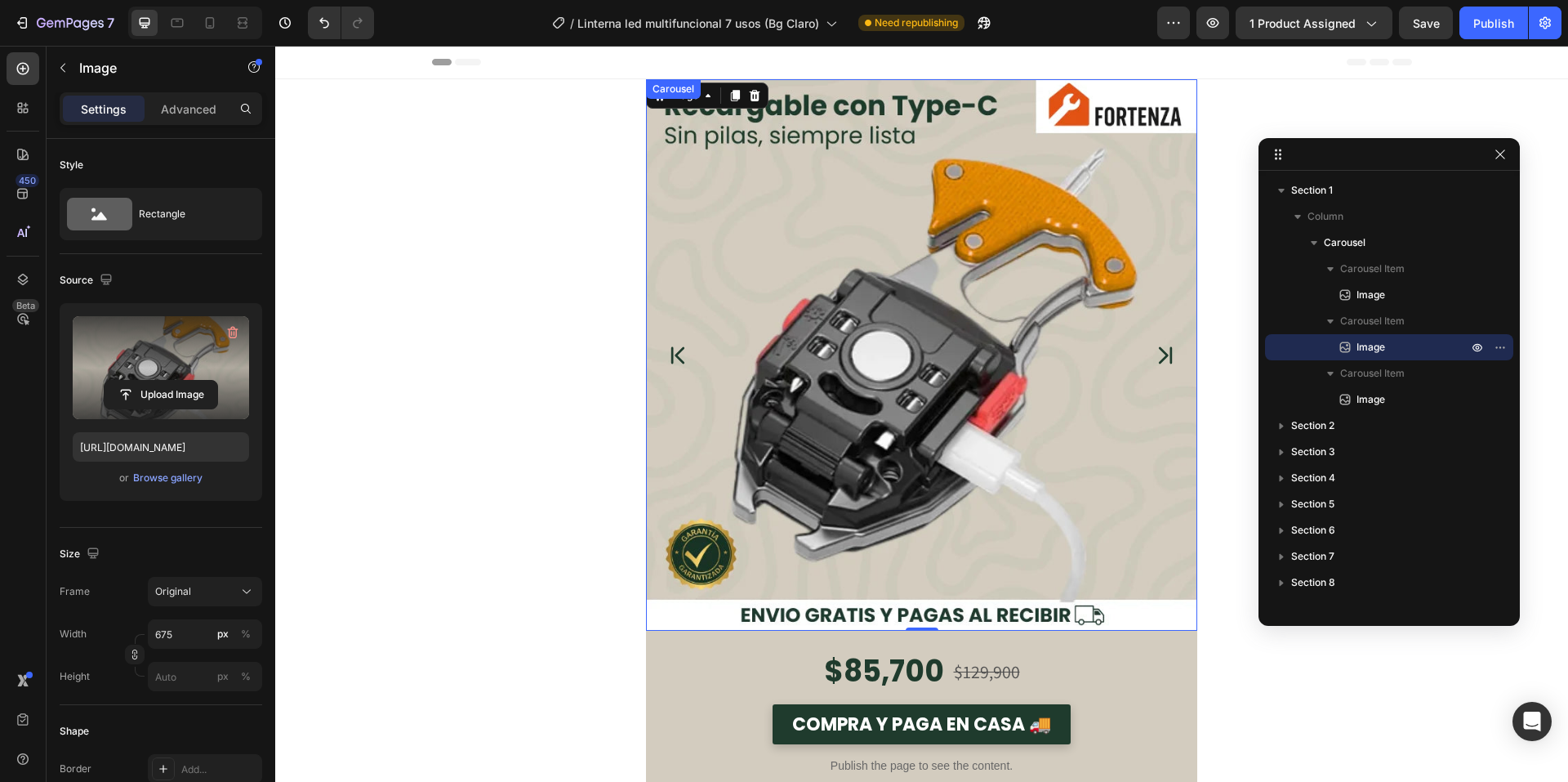
click at [1162, 349] on icon "Carousel Next Arrow" at bounding box center [1165, 356] width 23 height 41
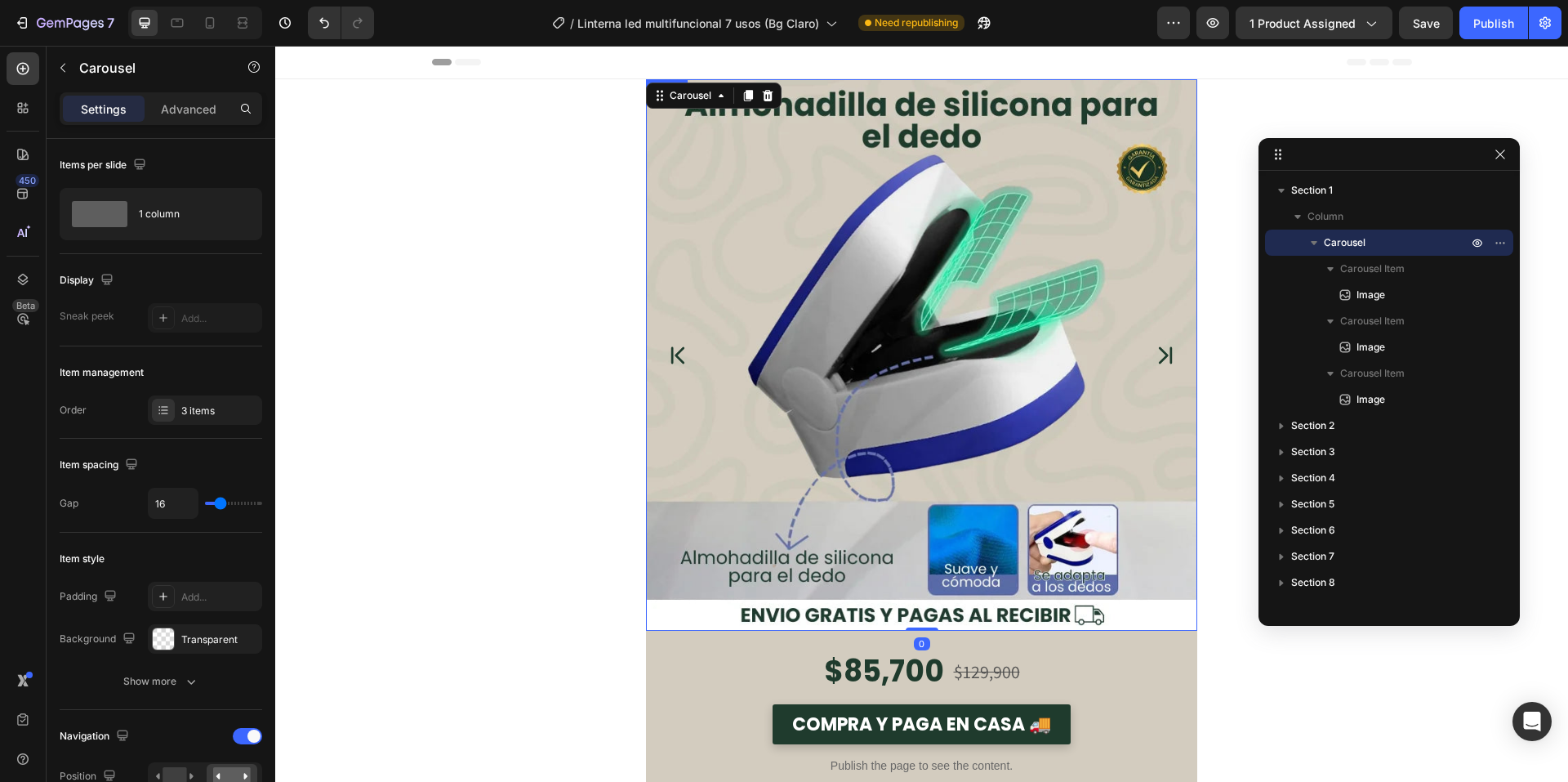
click at [864, 323] on img at bounding box center [922, 355] width 551 height 551
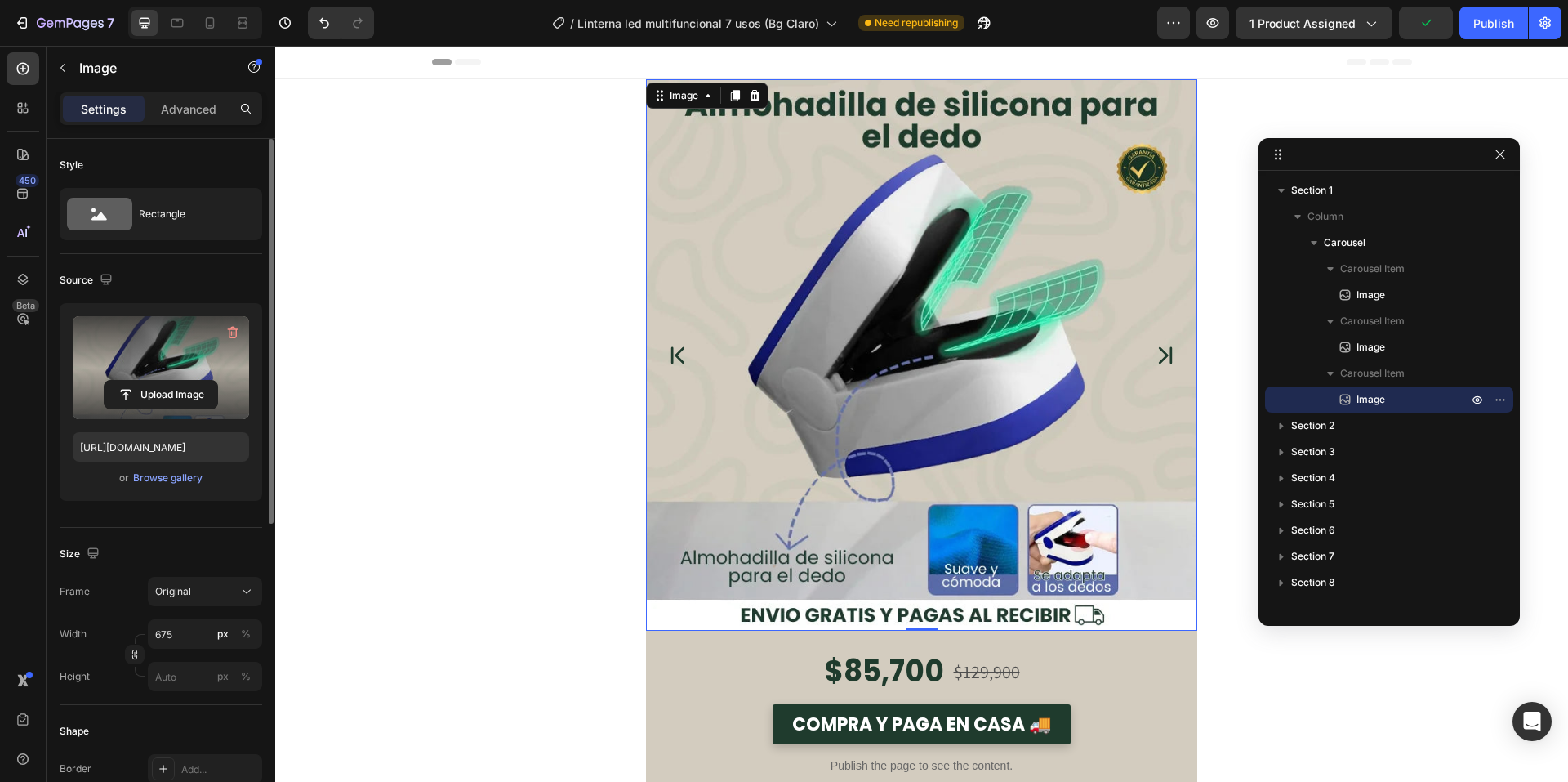
click at [187, 331] on label at bounding box center [161, 368] width 177 height 103
click at [187, 381] on input "file" at bounding box center [161, 395] width 113 height 28
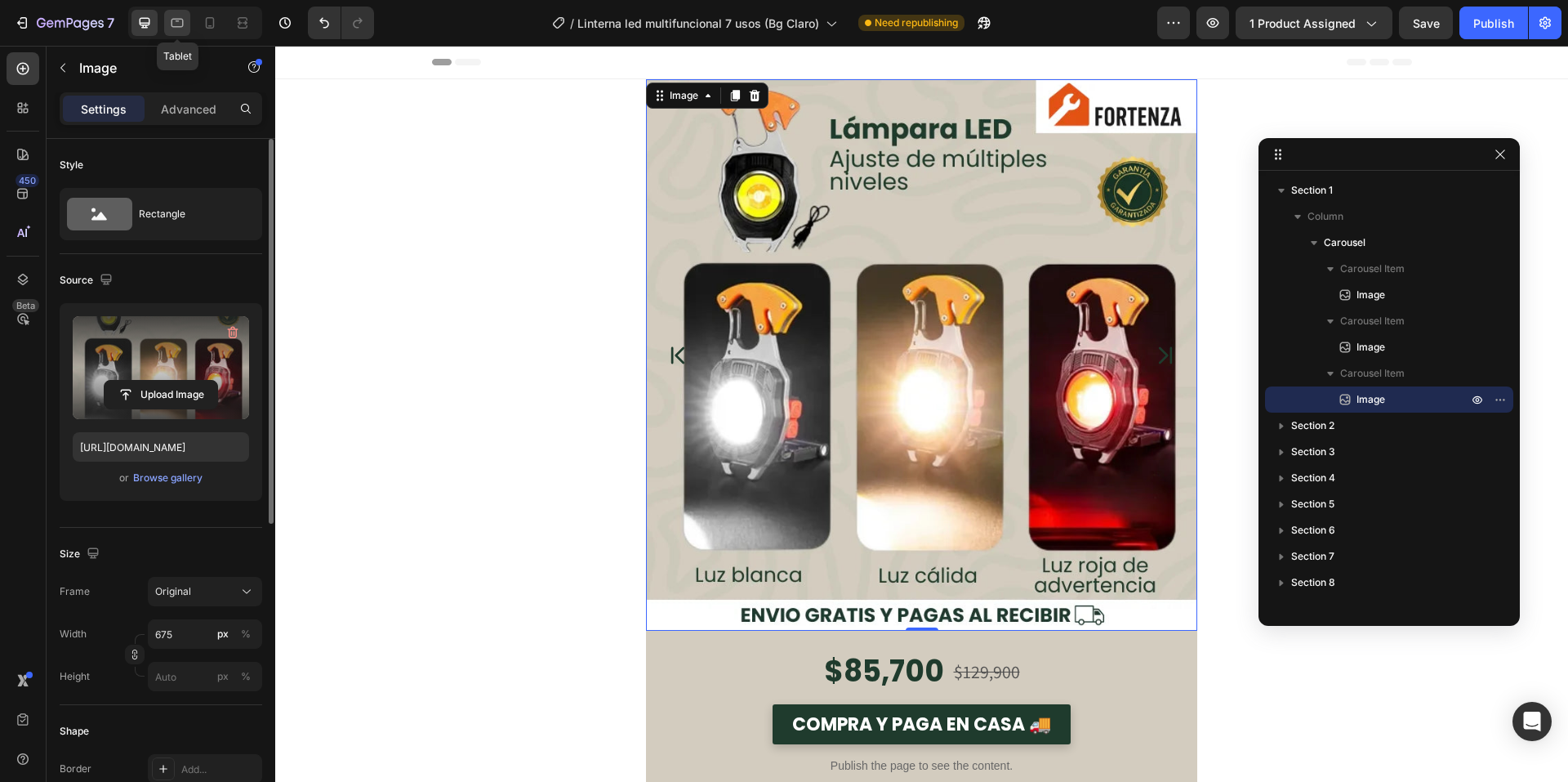
click at [182, 27] on icon at bounding box center [177, 23] width 12 height 9
type input "https://cdn.shopify.com/s/files/1/0660/3387/7162/files/gempages_573089364809089…"
type input "100"
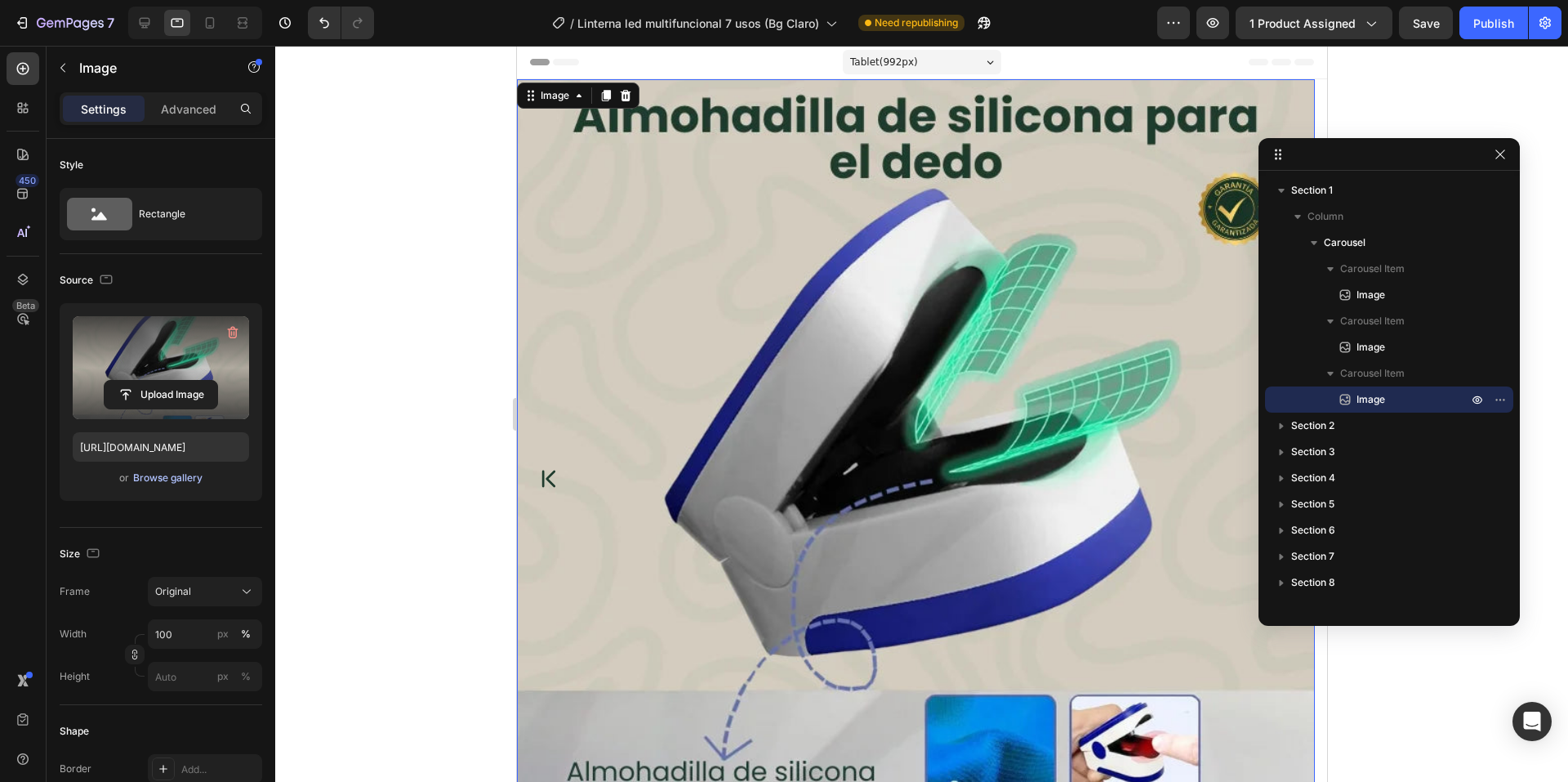
click at [202, 476] on div "Browse gallery" at bounding box center [168, 478] width 69 height 15
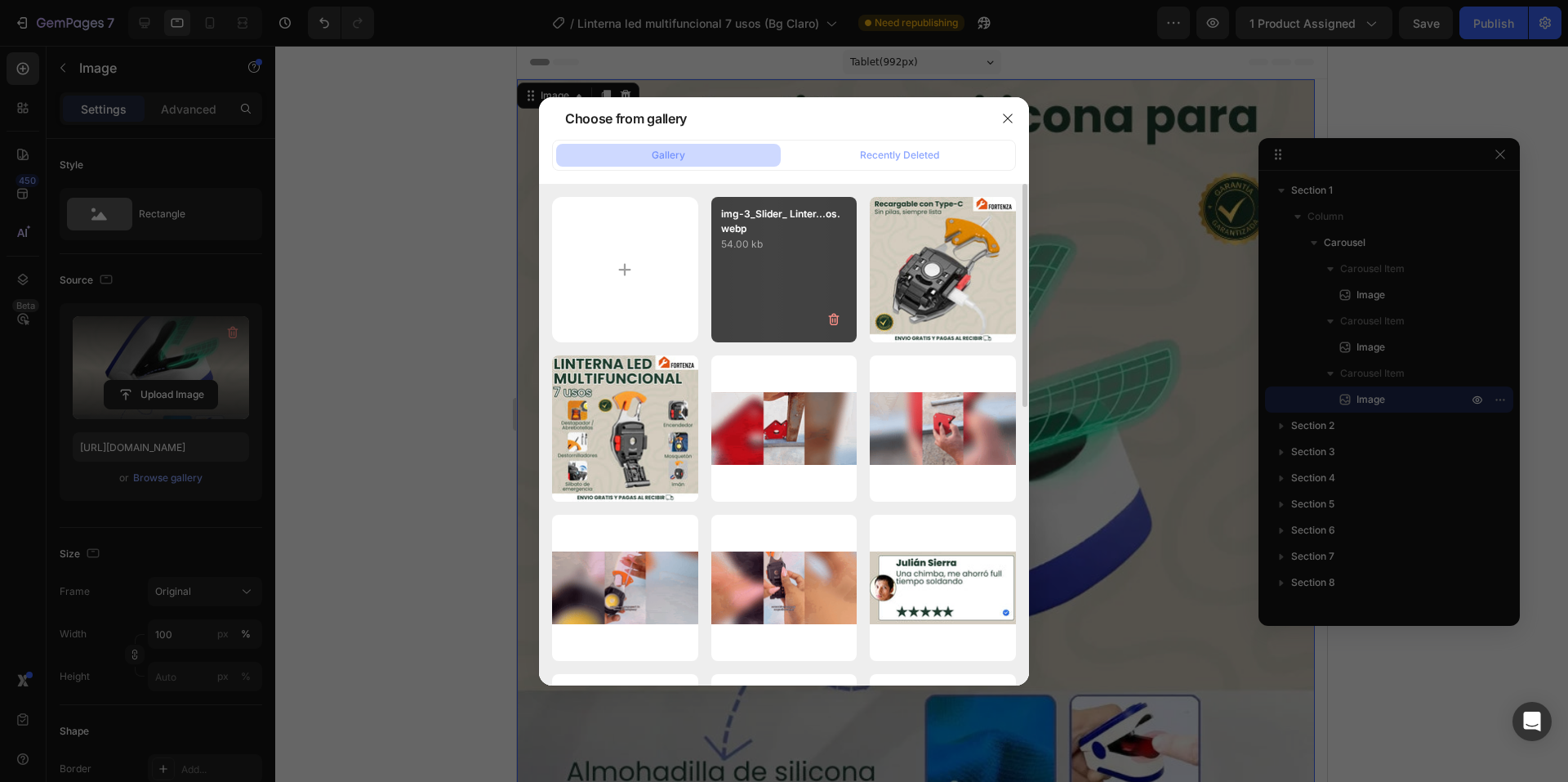
click at [733, 302] on div "img-3_Slider_ Linter...os.webp 54.00 kb" at bounding box center [784, 270] width 147 height 147
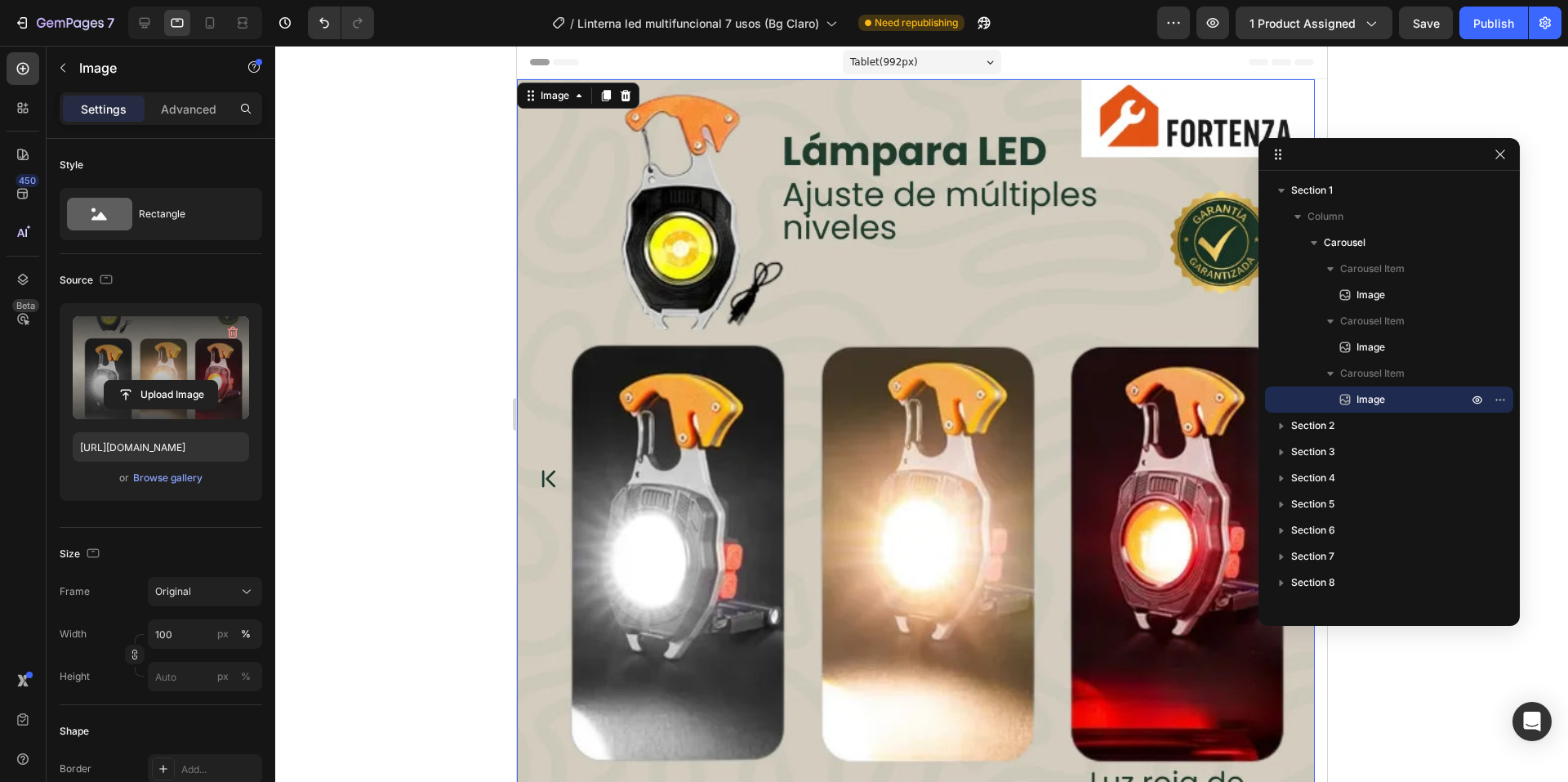
click at [224, 13] on div at bounding box center [194, 22] width 134 height 33
click at [221, 16] on div at bounding box center [210, 22] width 26 height 26
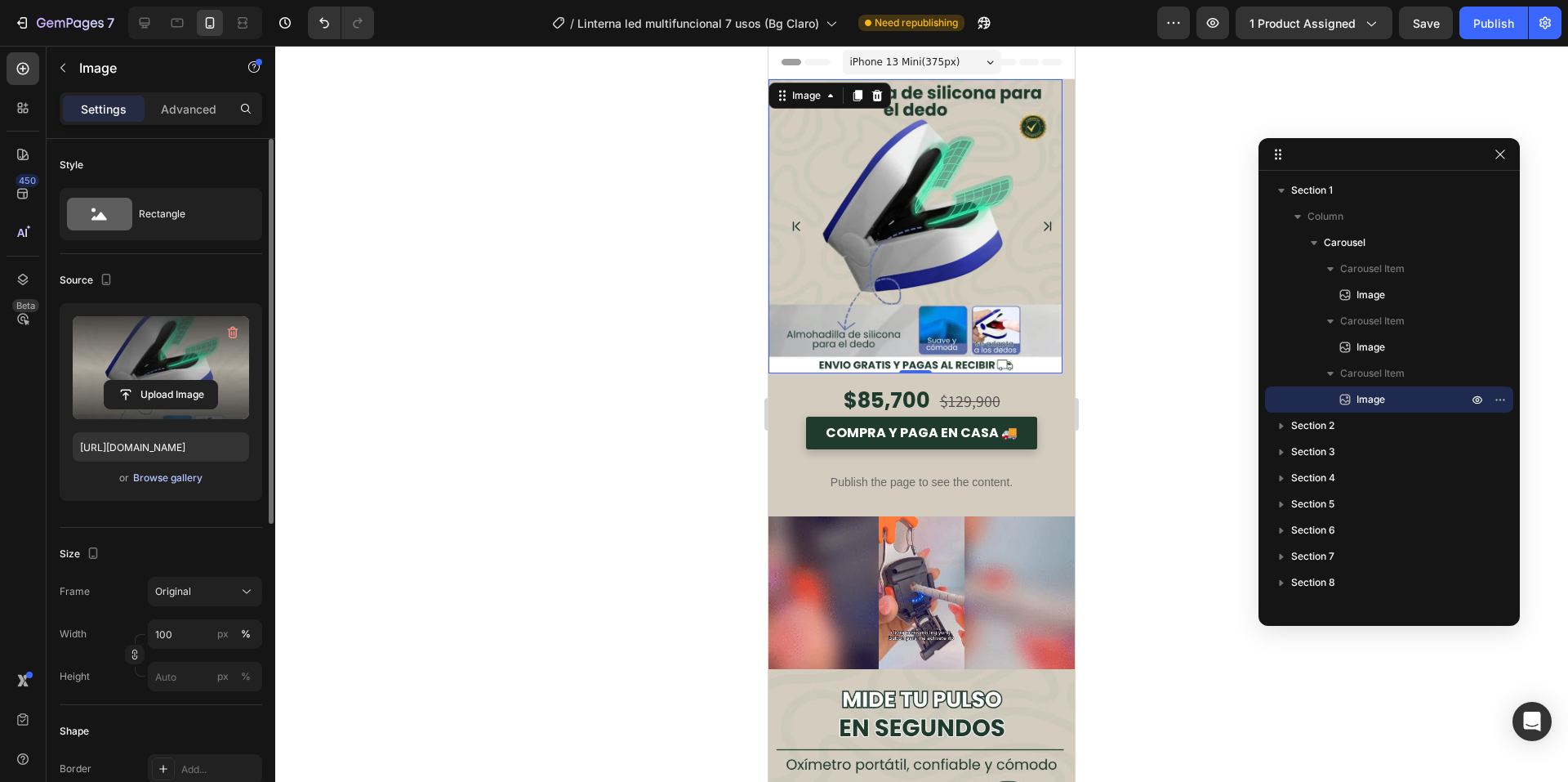
click at [172, 486] on button "Browse gallery" at bounding box center [168, 477] width 71 height 16
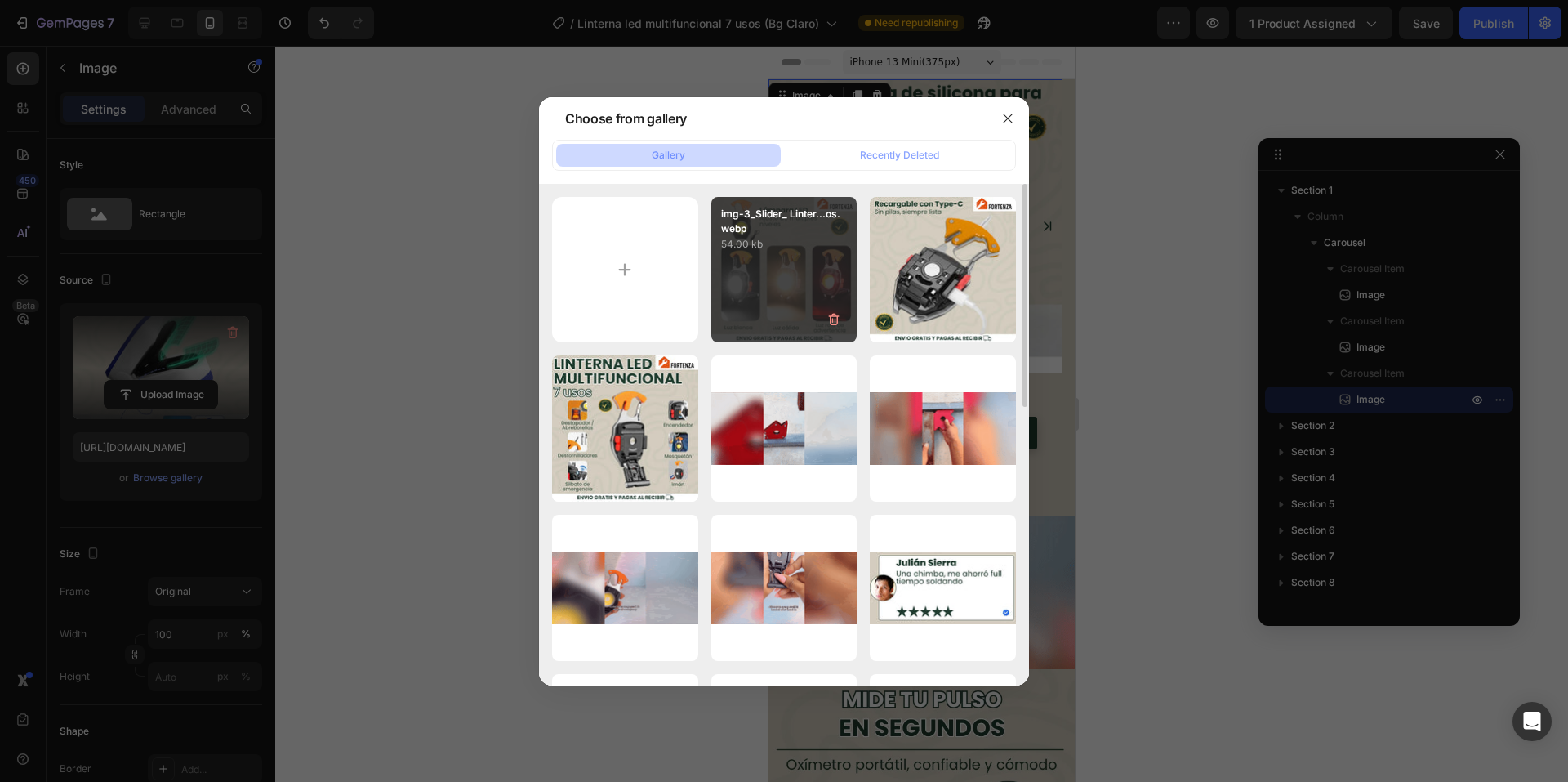
click at [760, 258] on div "img-3_Slider_ Linter...os.webp 54.00 kb" at bounding box center [784, 270] width 147 height 147
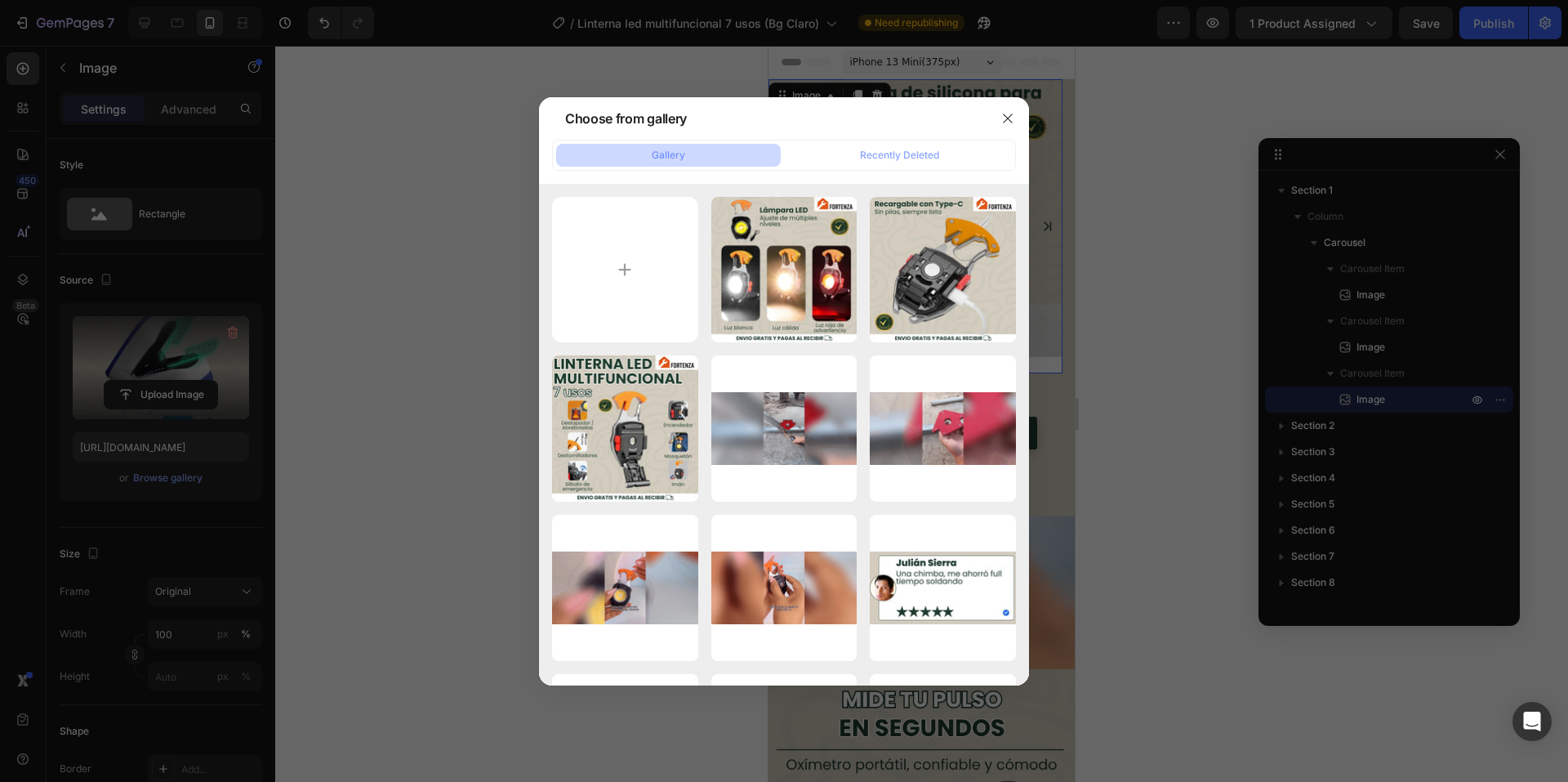
type input "https://cdn.shopify.com/s/files/1/0660/3387/7162/files/gempages_573089364809089…"
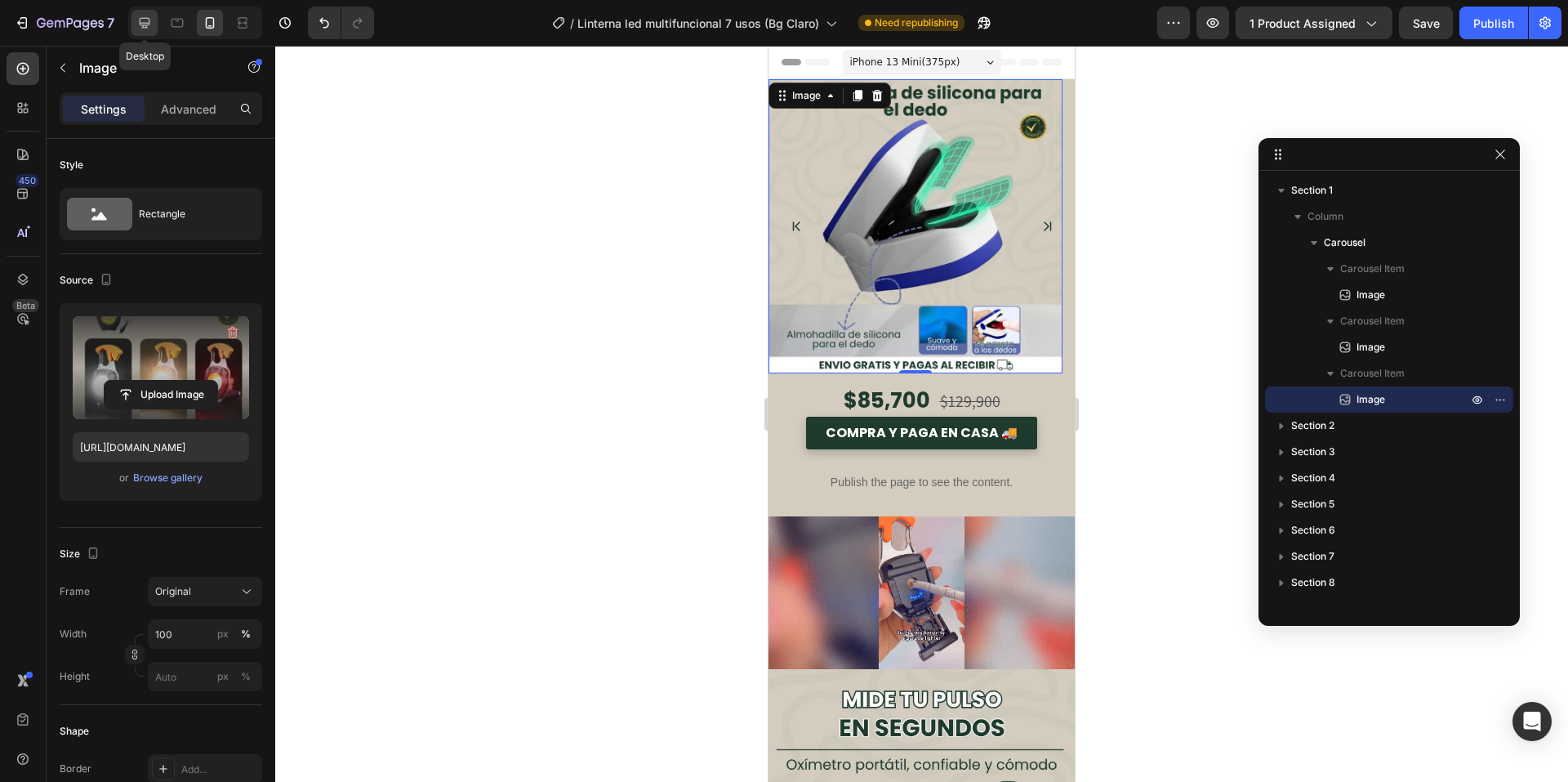
click at [143, 22] on icon at bounding box center [144, 22] width 16 height 16
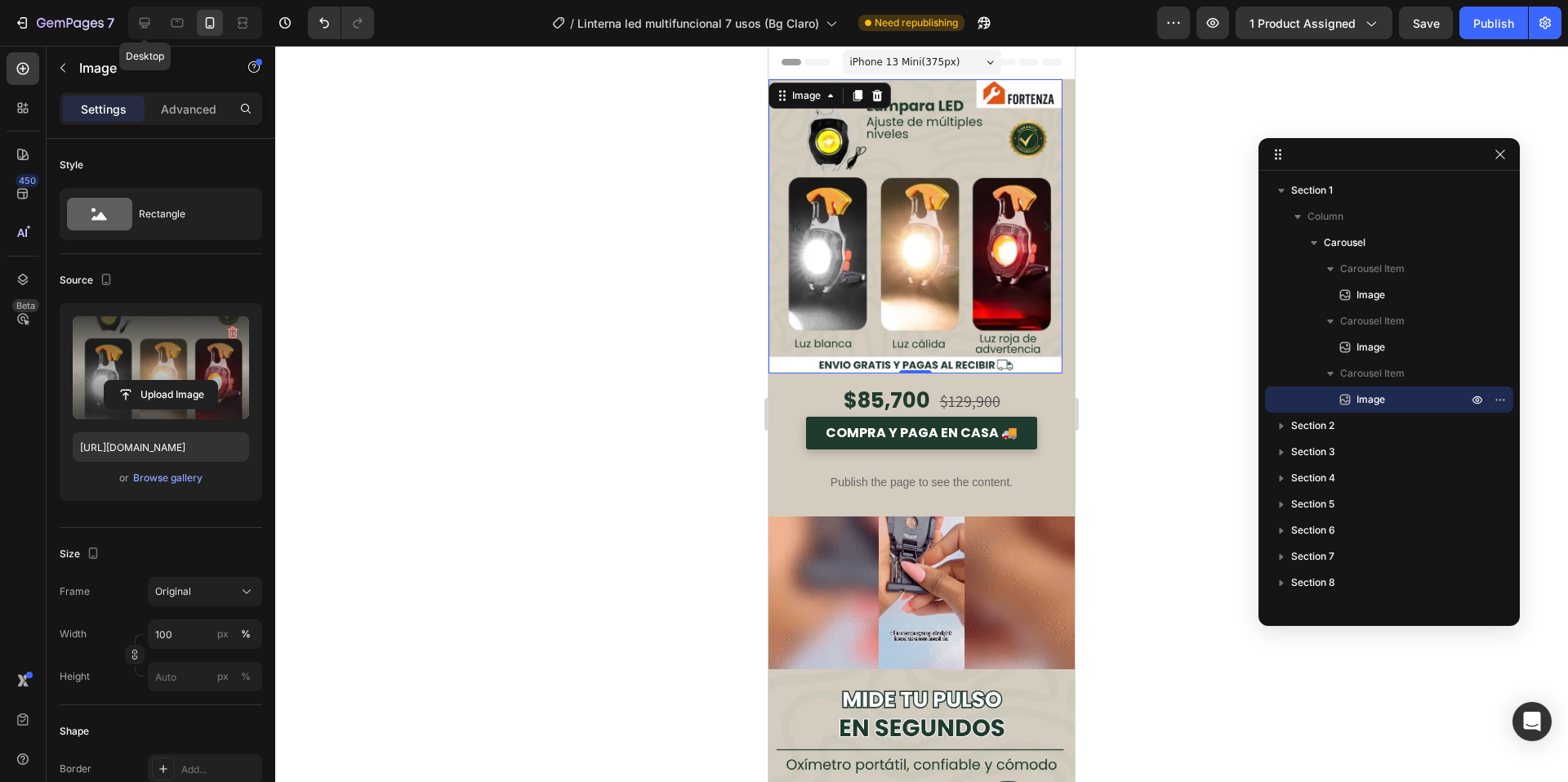
type input "675"
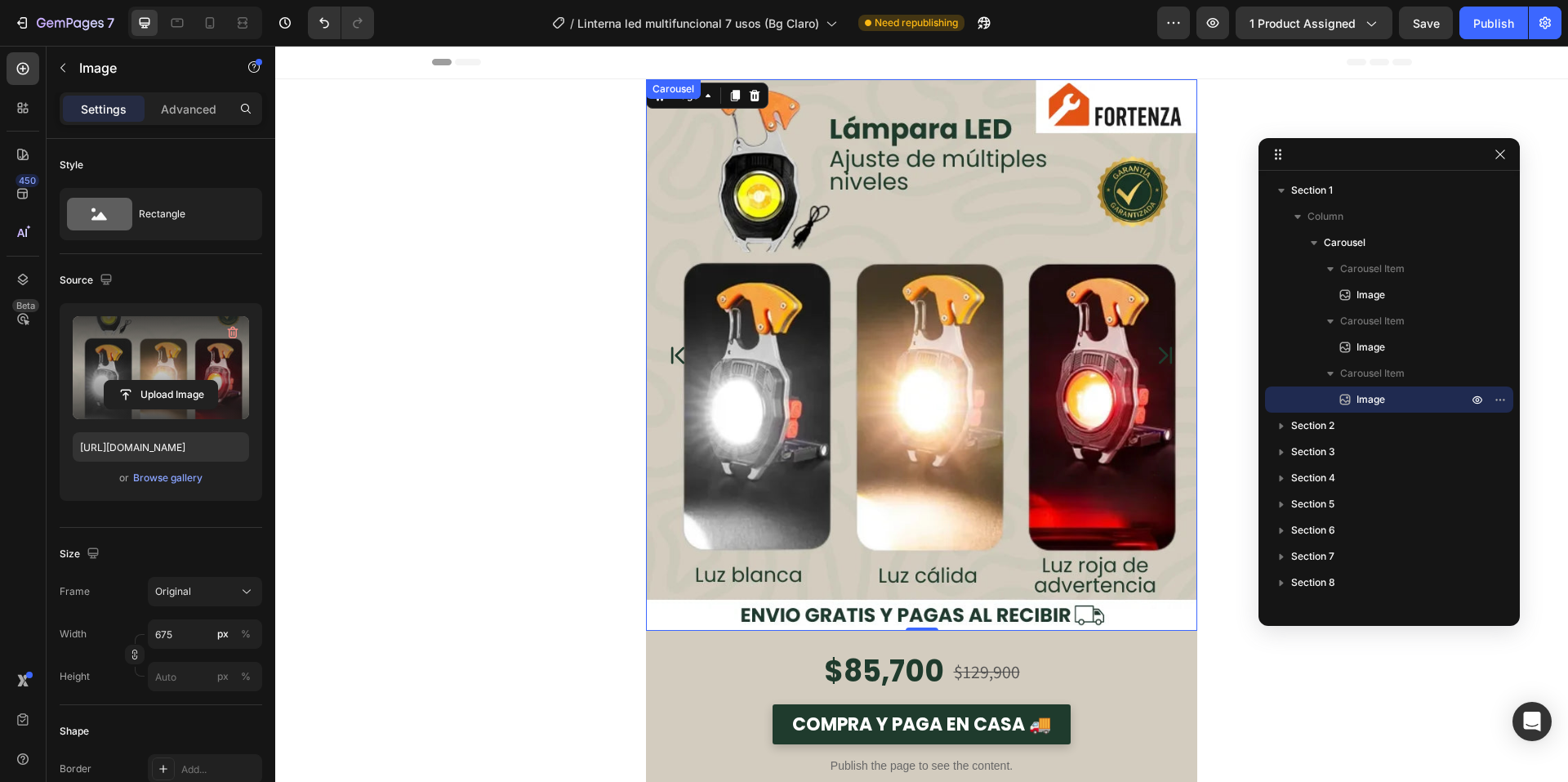
click at [1154, 343] on icon "Carousel Next Arrow" at bounding box center [1165, 356] width 23 height 41
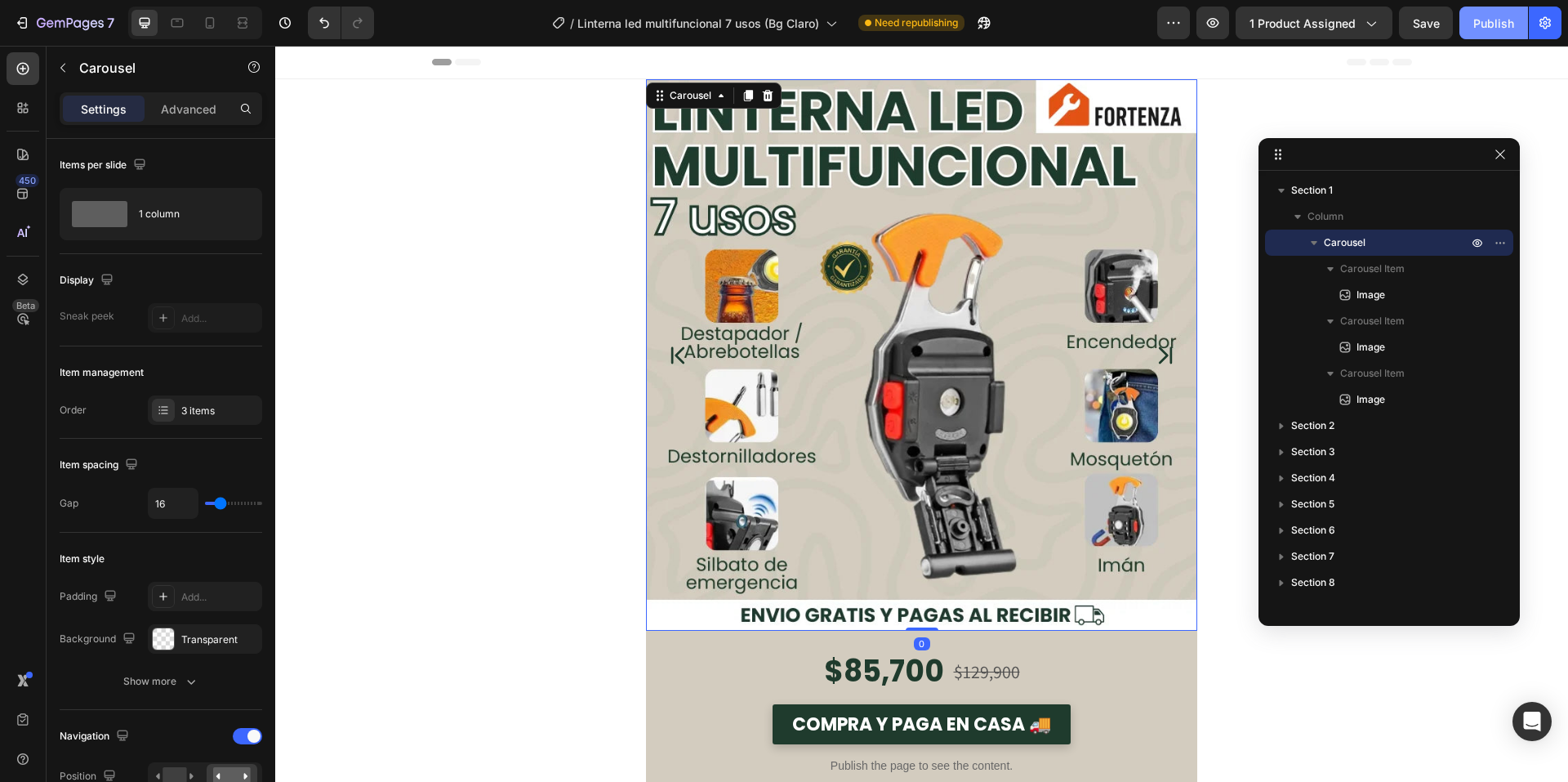
click at [1485, 15] on div "Publish" at bounding box center [1494, 23] width 41 height 17
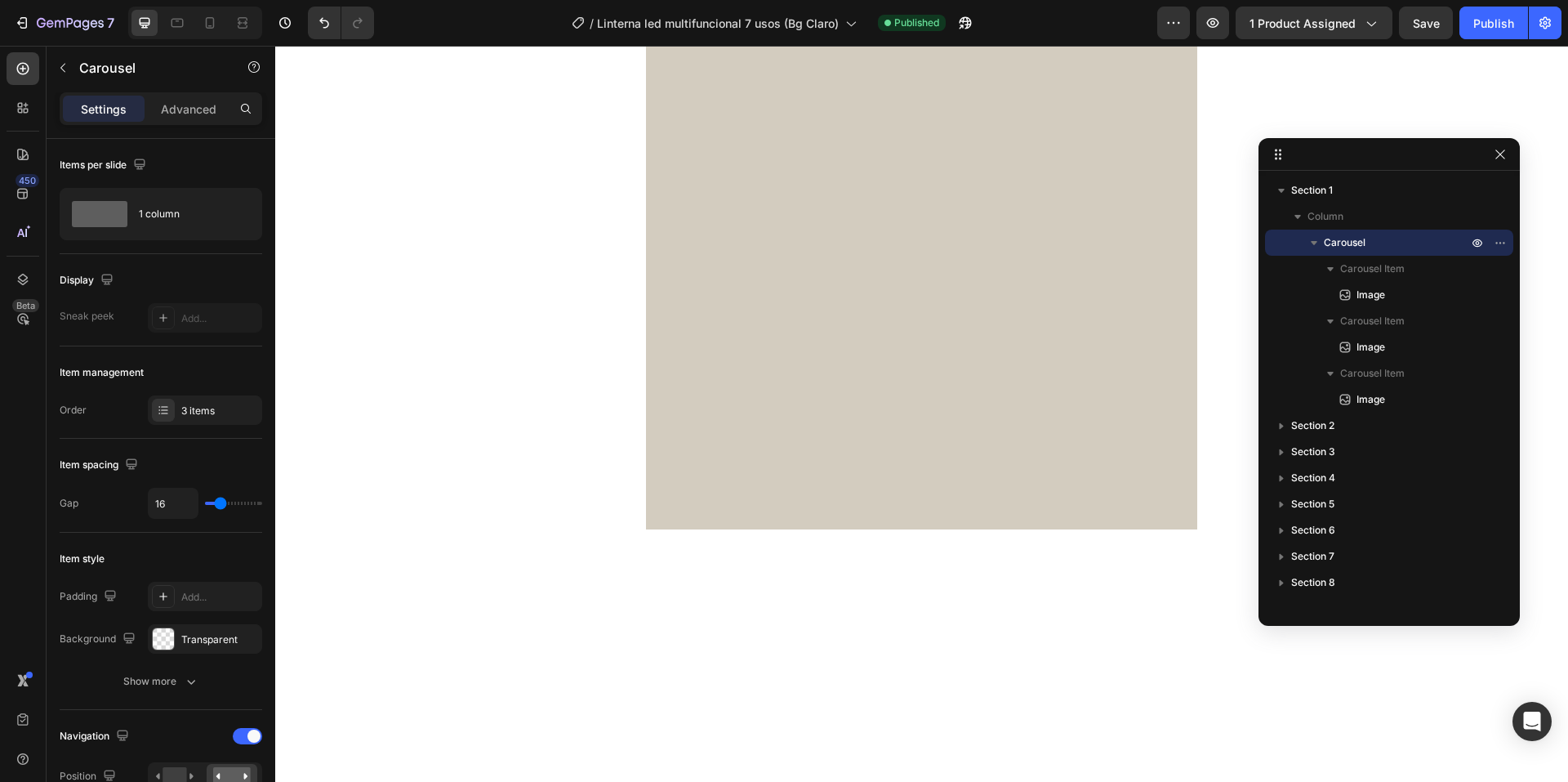
scroll to position [1145, 0]
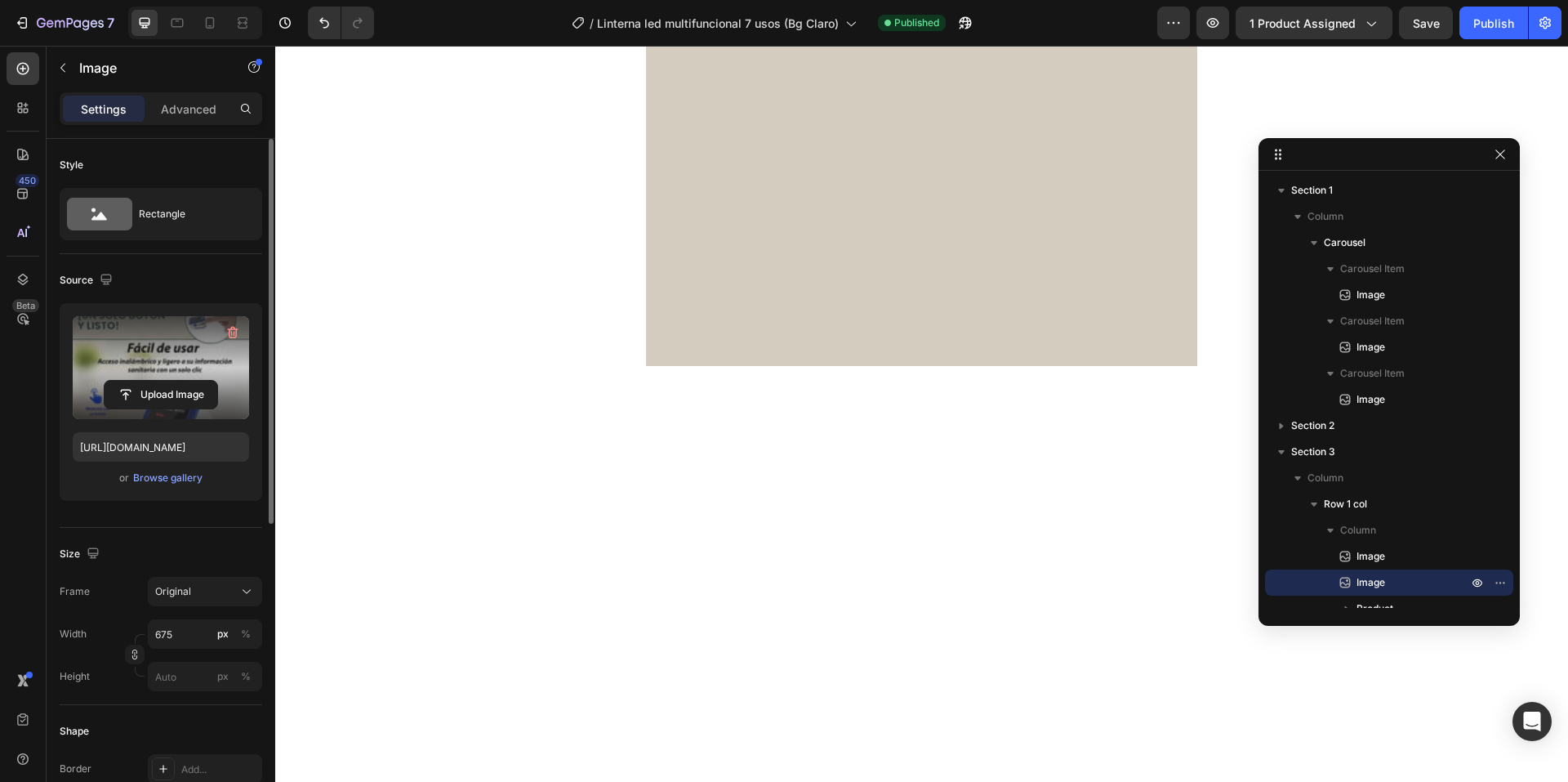
click at [83, 351] on label at bounding box center [161, 368] width 177 height 103
click at [105, 381] on input "file" at bounding box center [161, 395] width 113 height 28
click at [168, 32] on div at bounding box center [177, 22] width 26 height 26
type input "https://cdn.shopify.com/s/files/1/0660/3387/7162/files/gempages_573089364809089…"
type input "100"
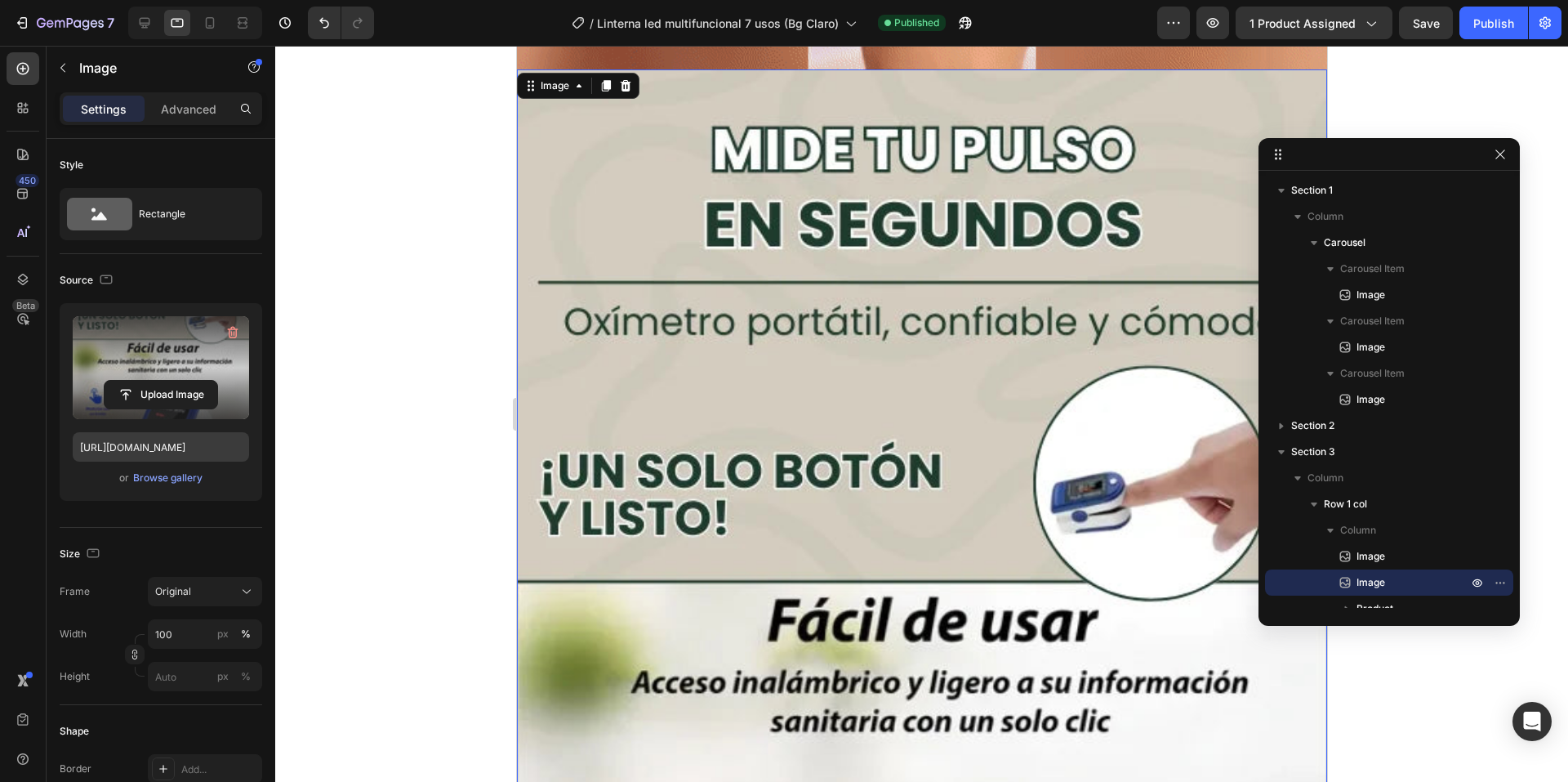
scroll to position [1104, 0]
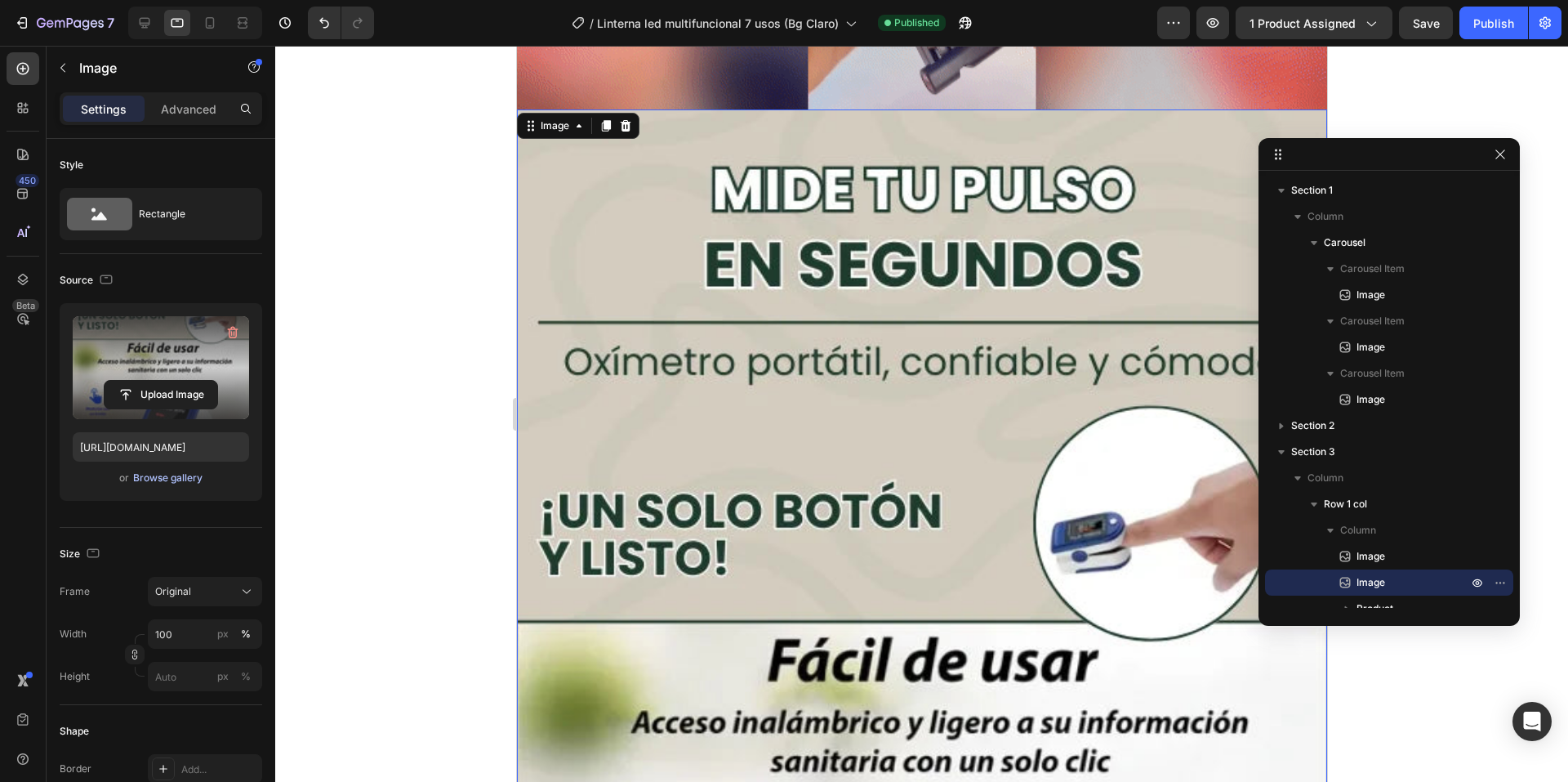
click at [187, 476] on div "Browse gallery" at bounding box center [168, 478] width 69 height 15
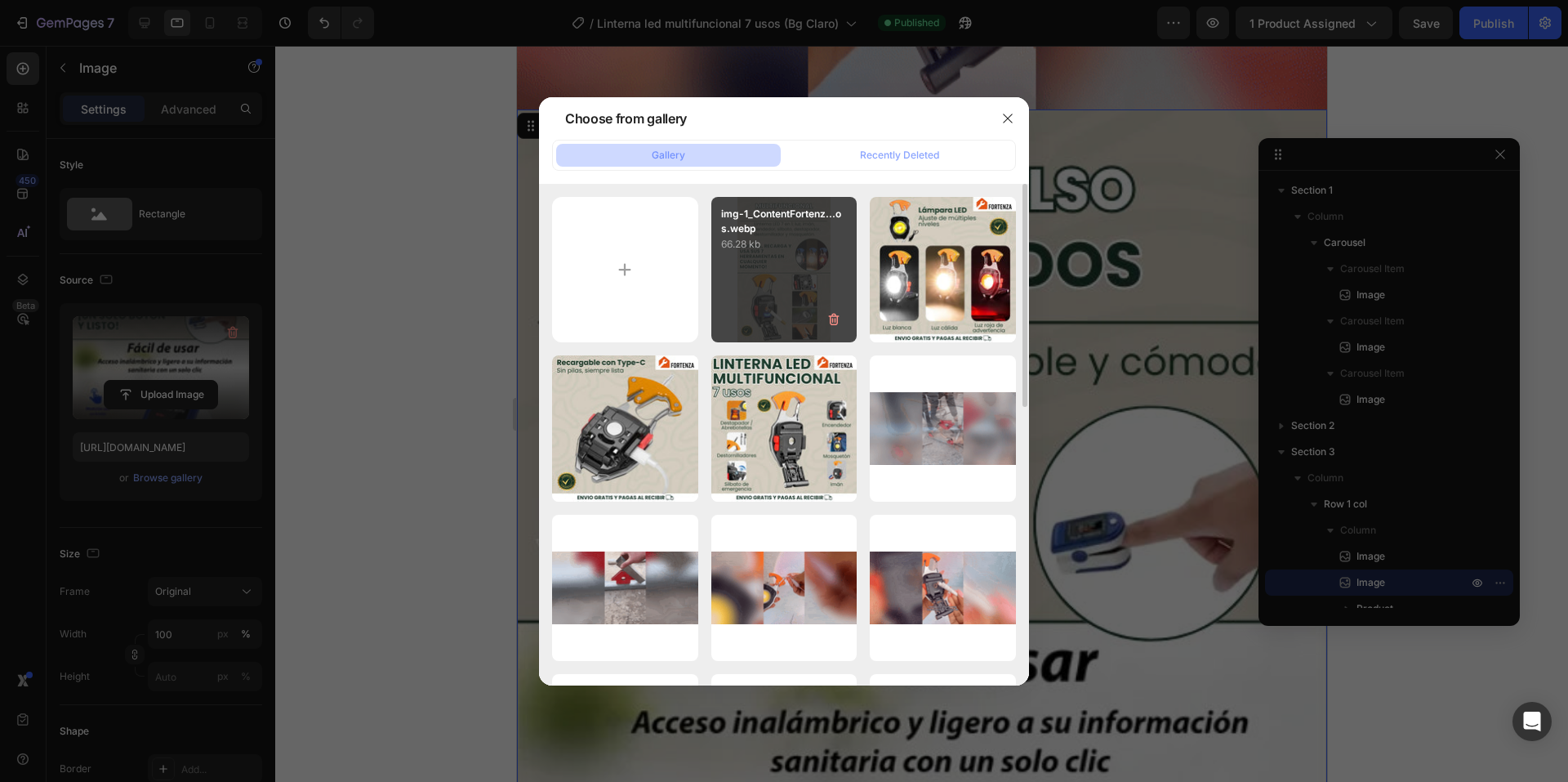
click at [753, 287] on div "img-1_ContentFortenz...os.webp 66.28 kb" at bounding box center [784, 270] width 147 height 147
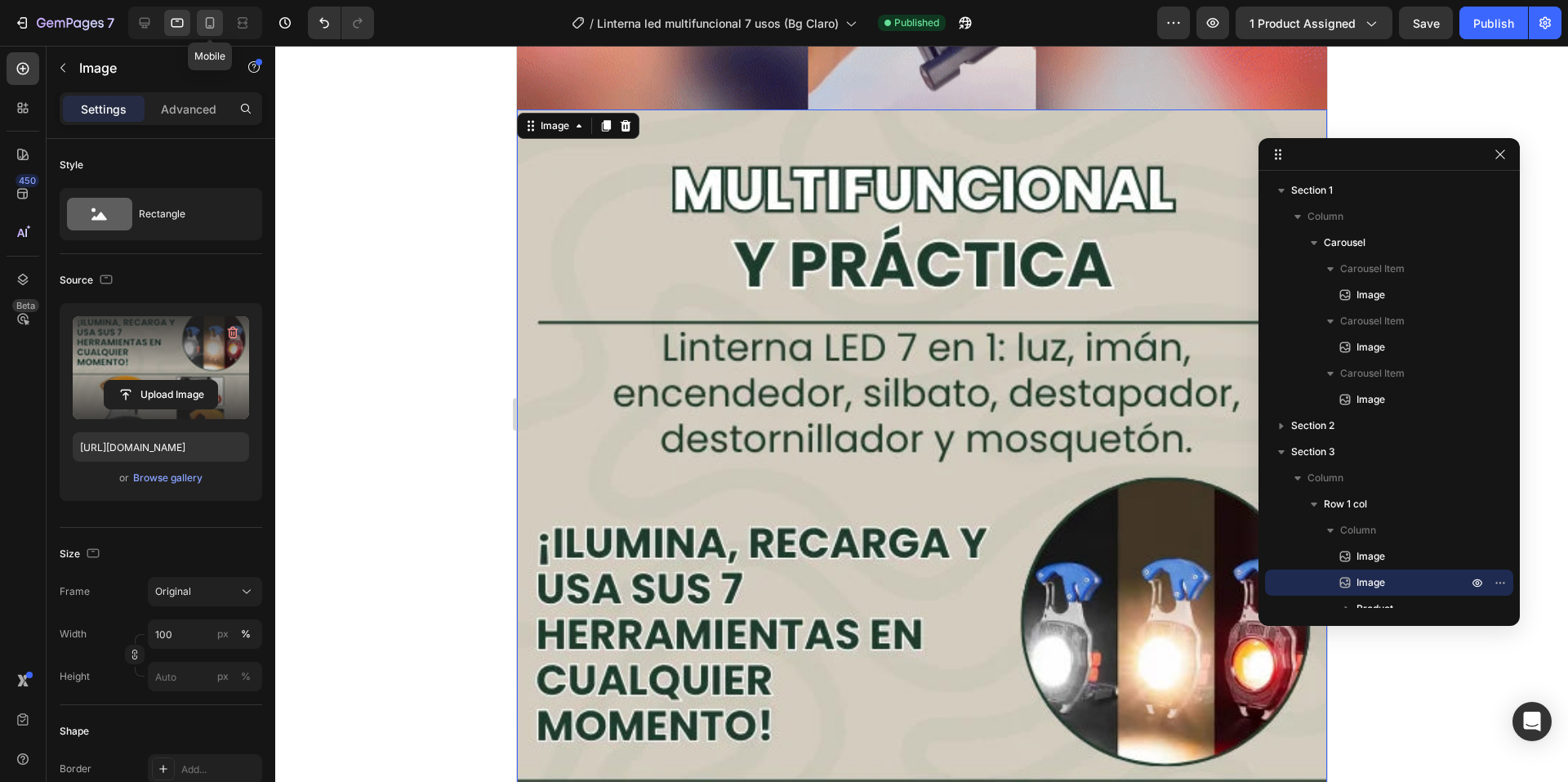
click at [219, 22] on div at bounding box center [210, 22] width 26 height 26
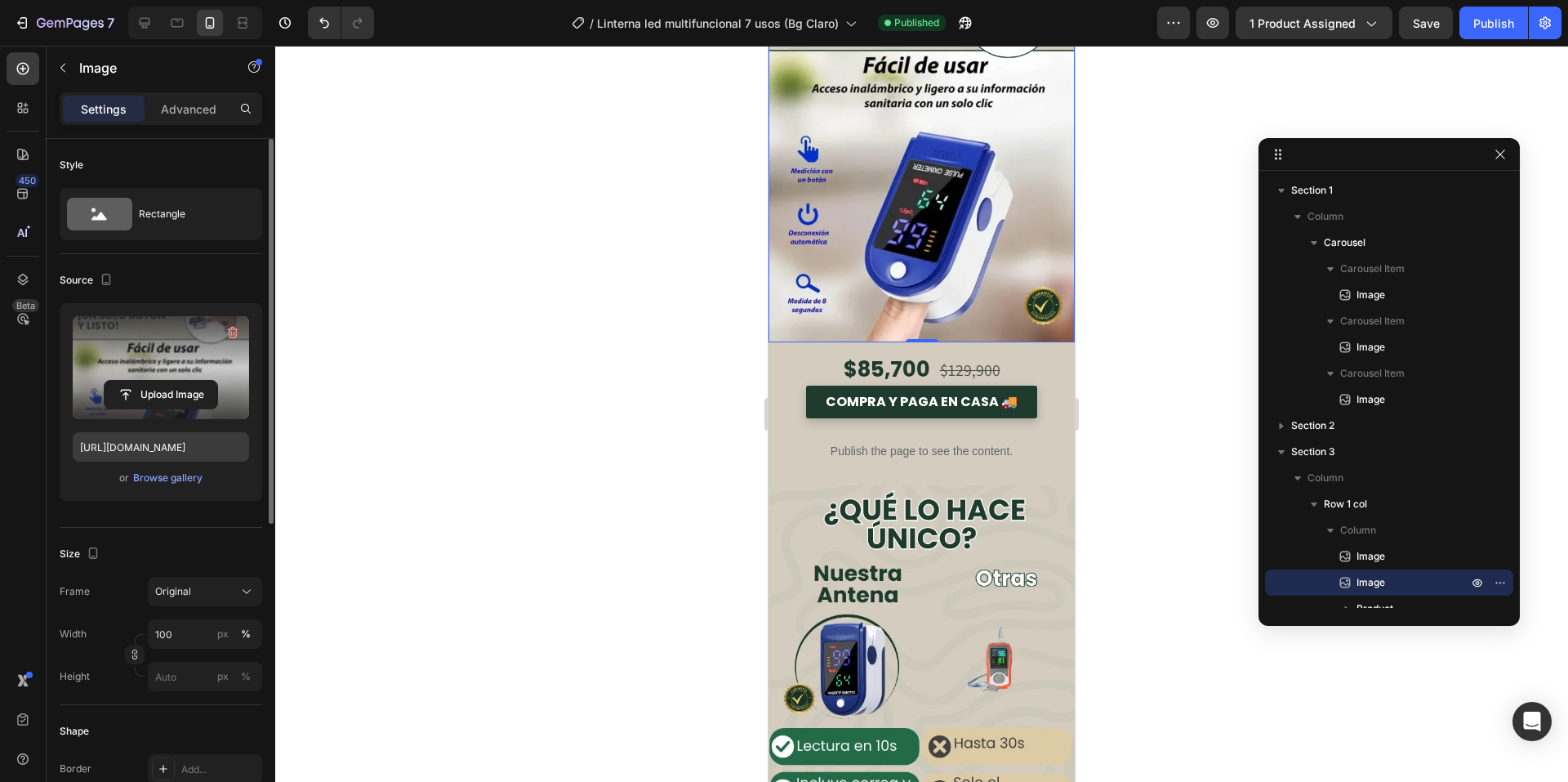
scroll to position [852, 0]
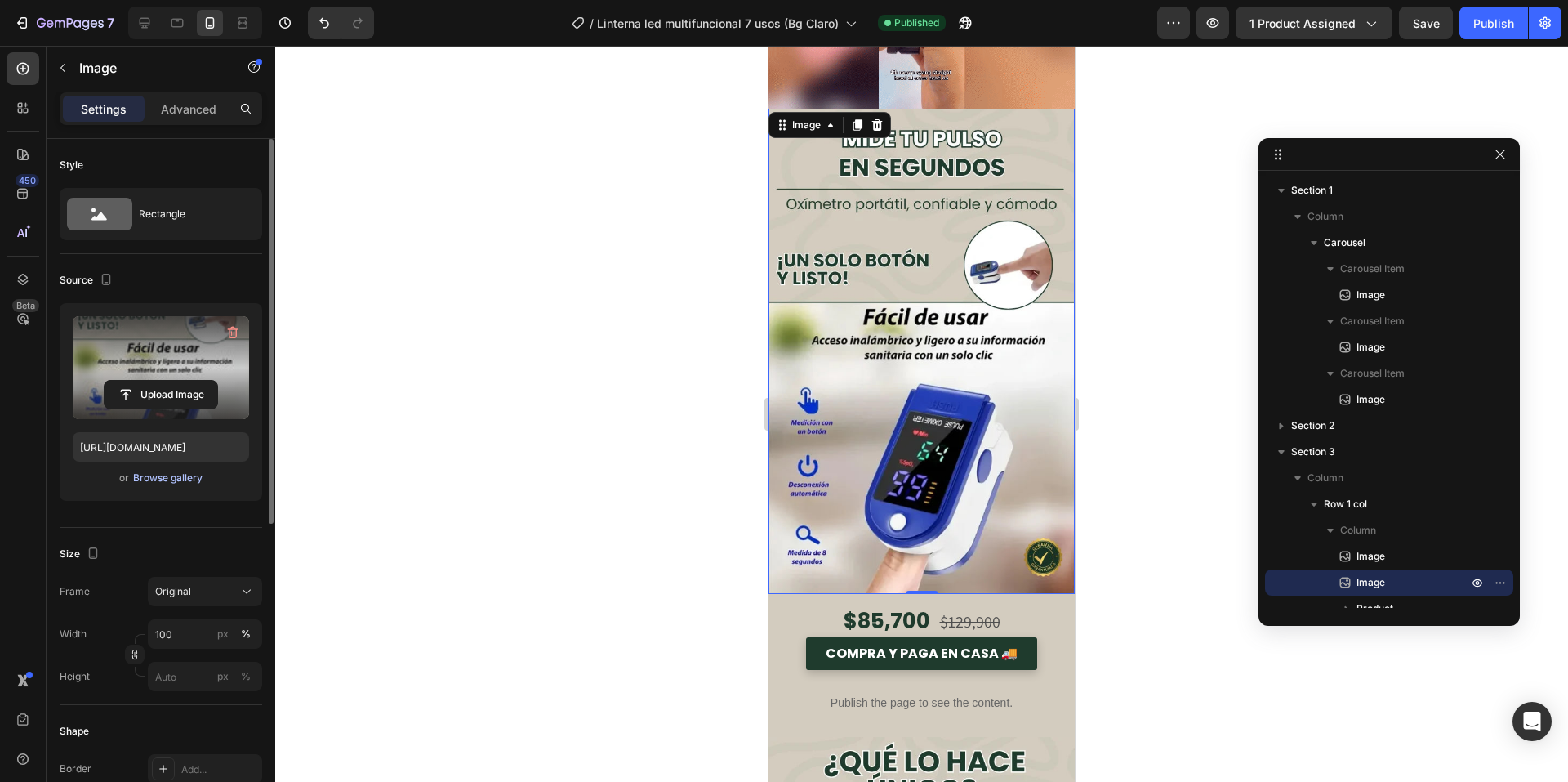
click at [178, 476] on div "Browse gallery" at bounding box center [168, 478] width 69 height 15
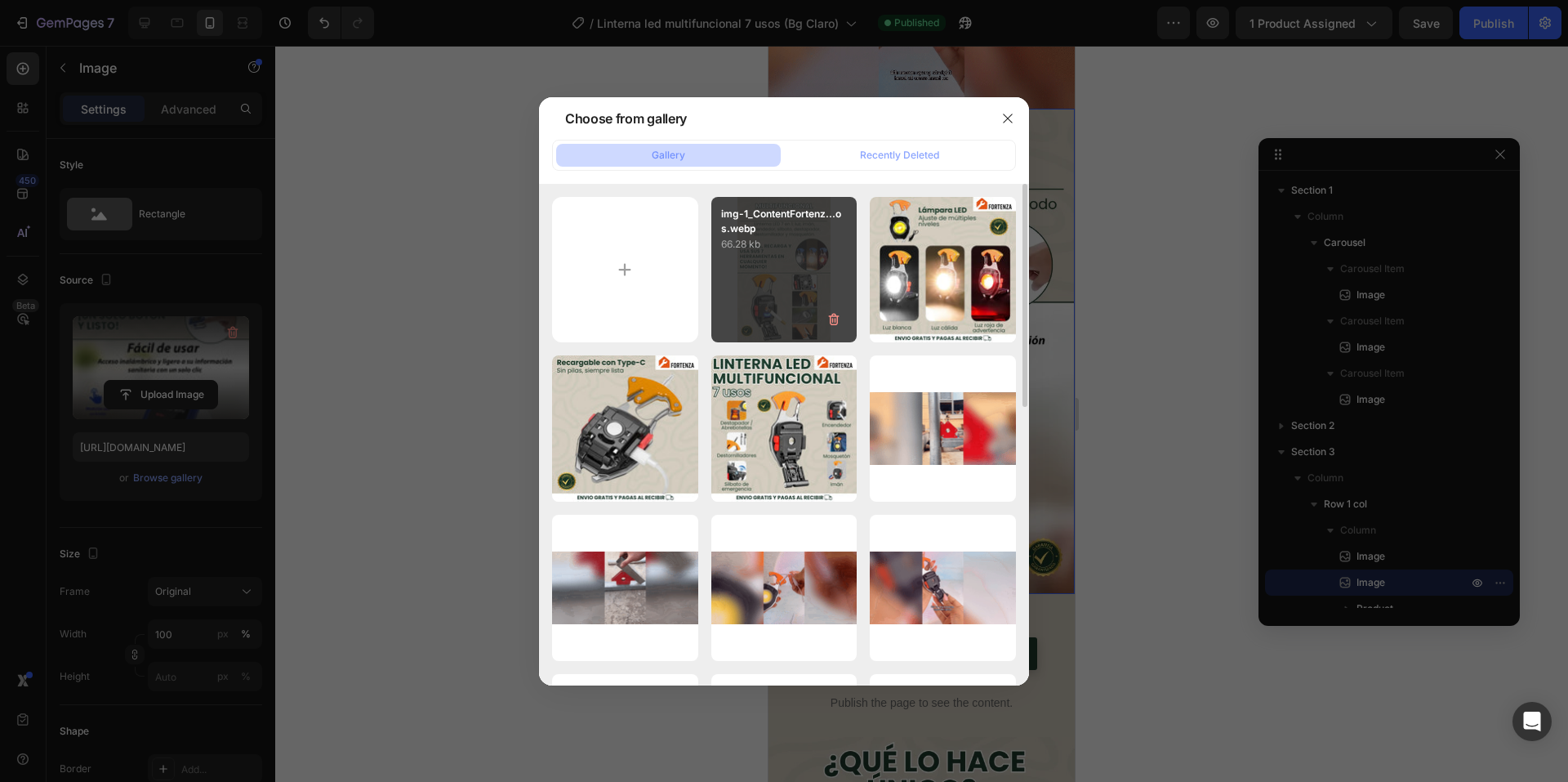
click at [785, 255] on div "img-1_ContentFortenz...os.webp 66.28 kb" at bounding box center [784, 270] width 147 height 147
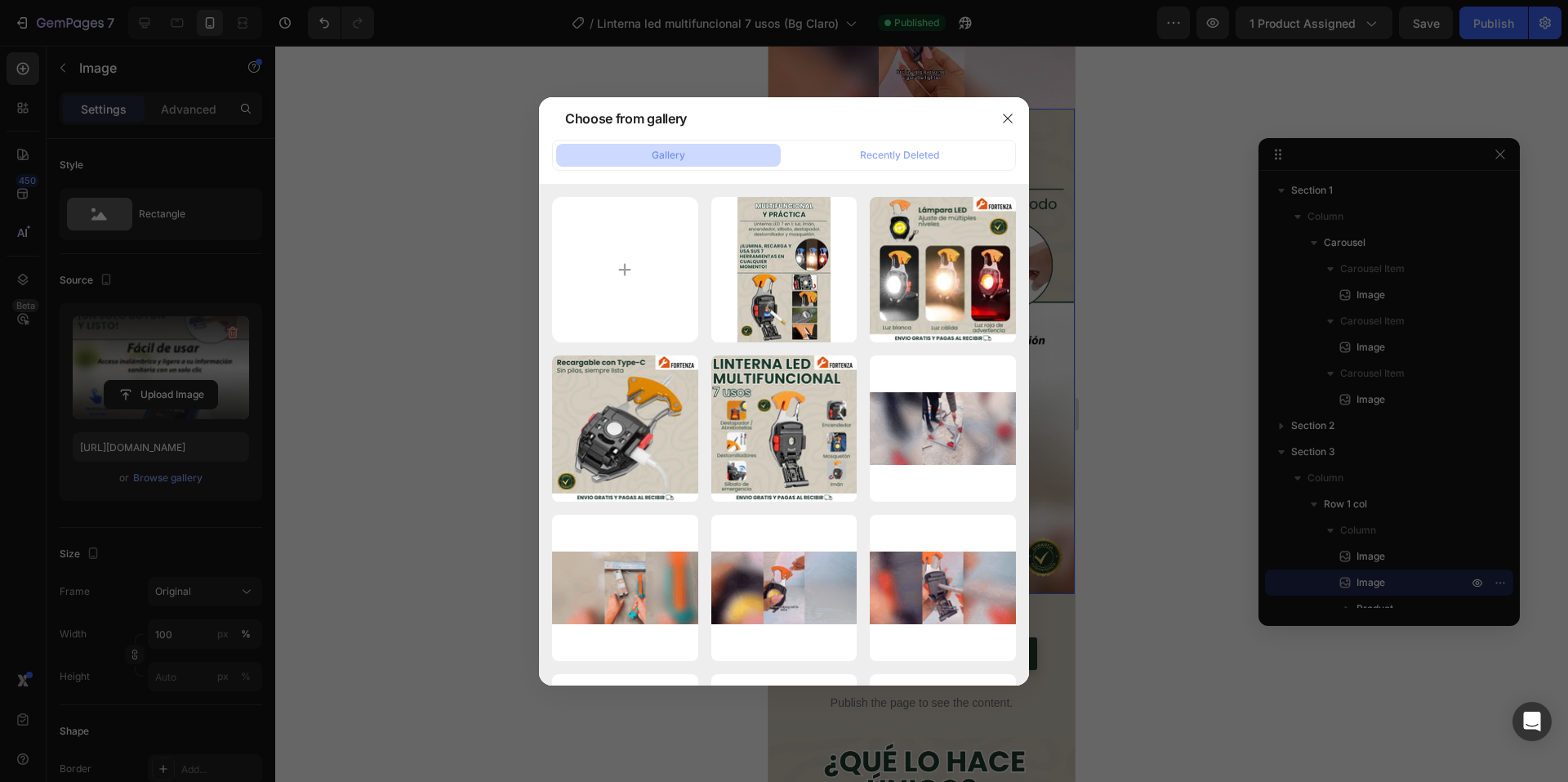
type input "https://cdn.shopify.com/s/files/1/0660/3387/7162/files/gempages_573089364809089…"
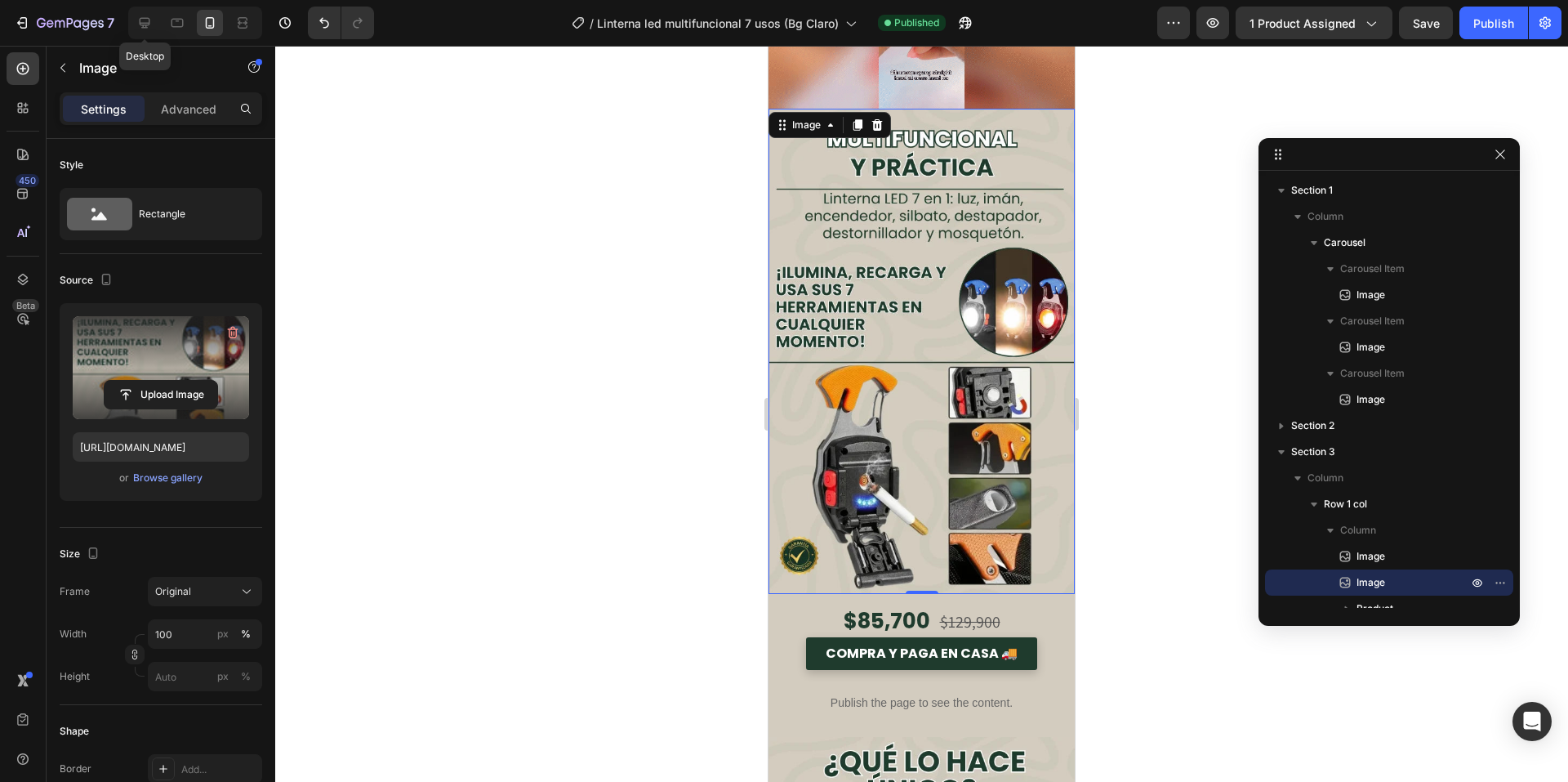
drag, startPoint x: 144, startPoint y: 14, endPoint x: 446, endPoint y: 185, distance: 347.1
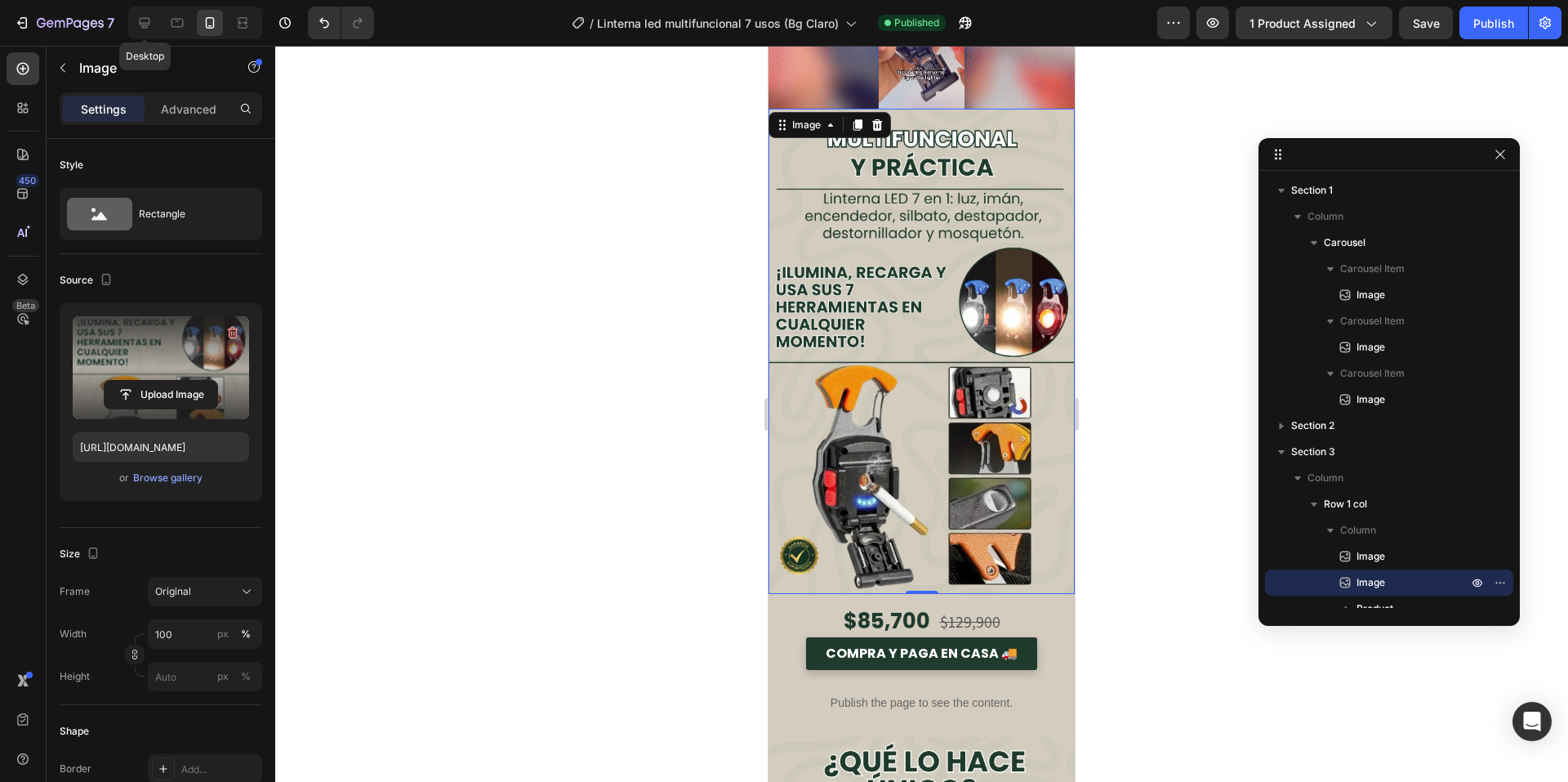
click at [144, 15] on div at bounding box center [145, 22] width 26 height 26
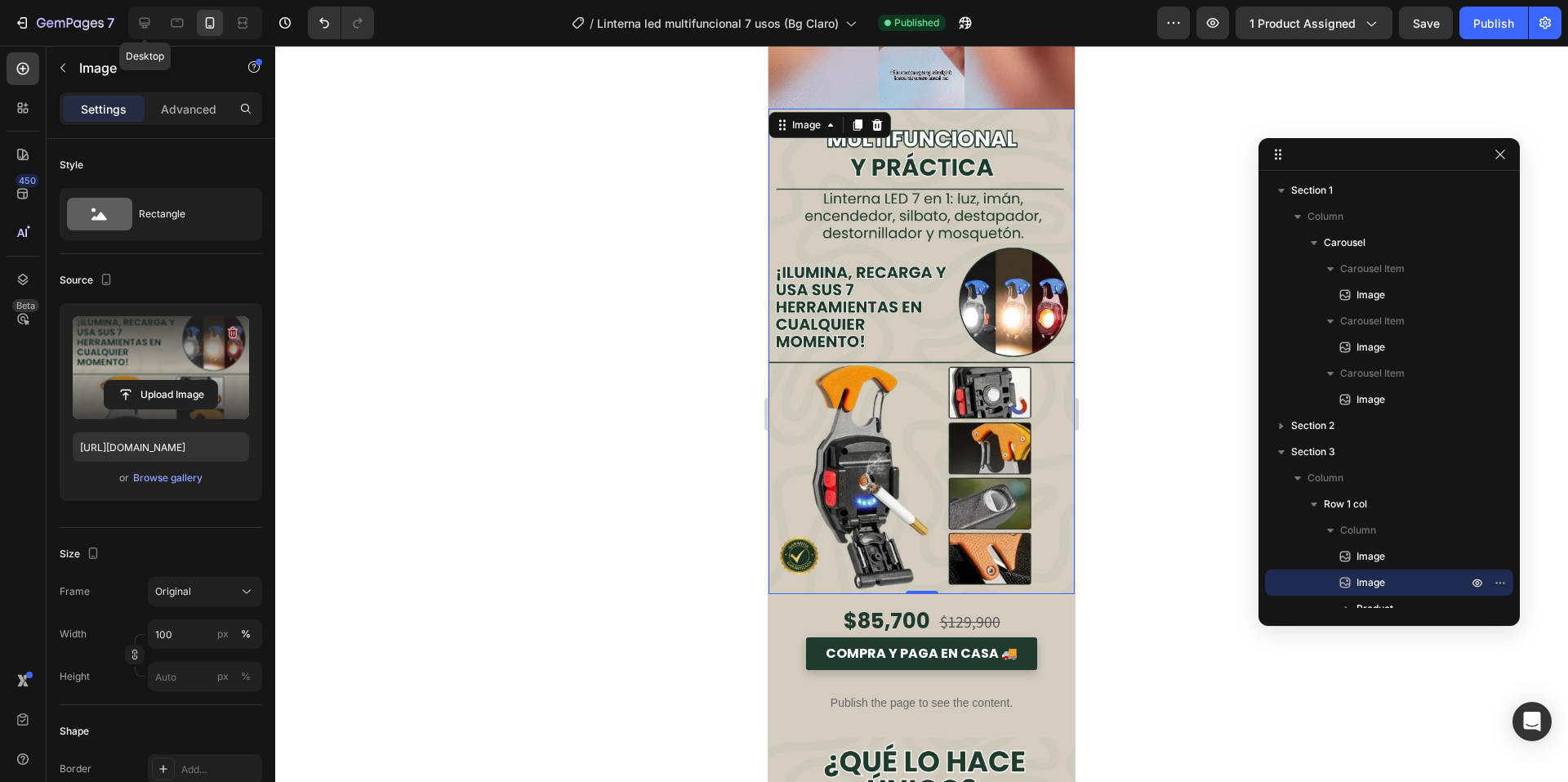
type input "675"
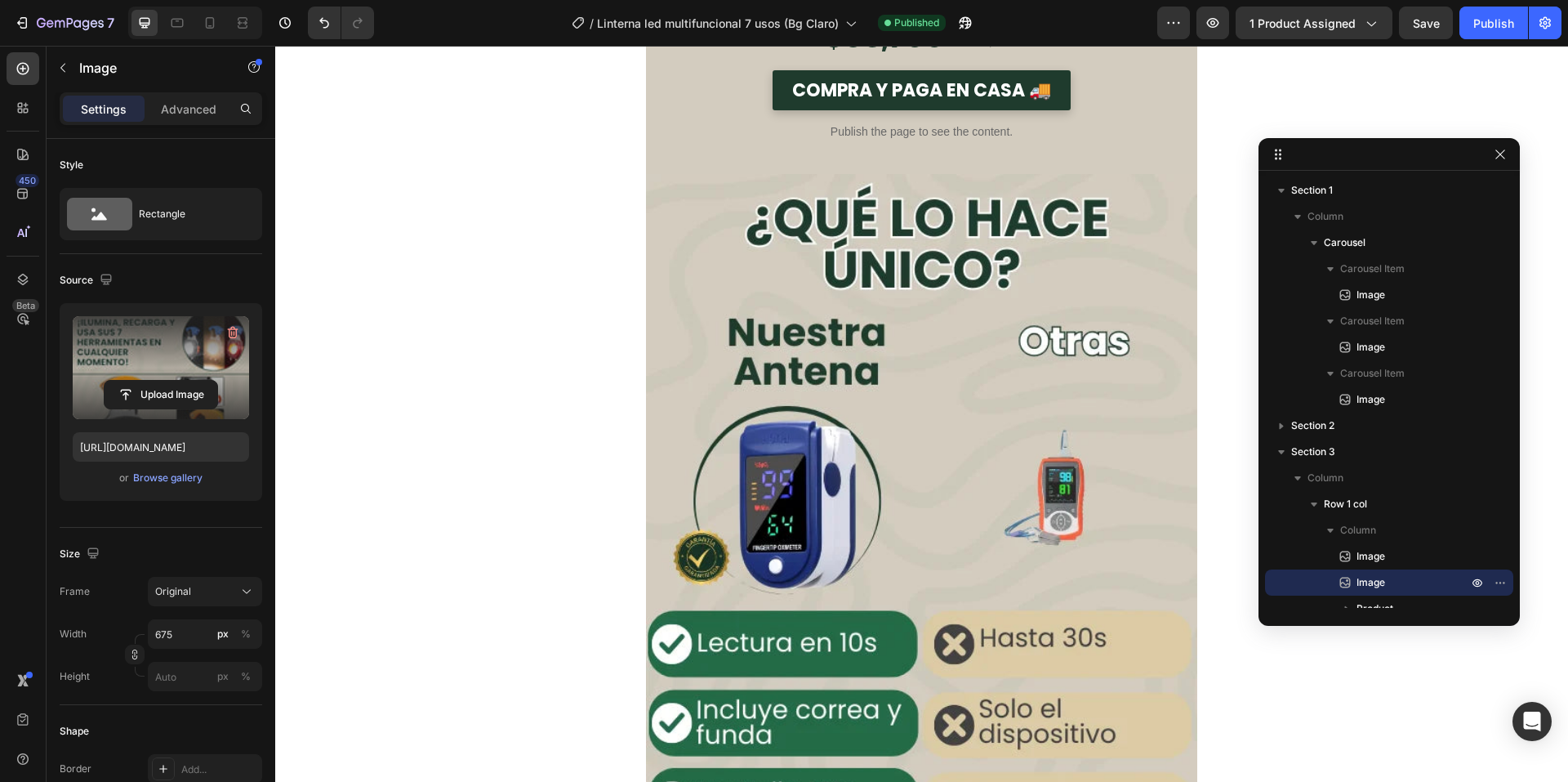
scroll to position [2370, 0]
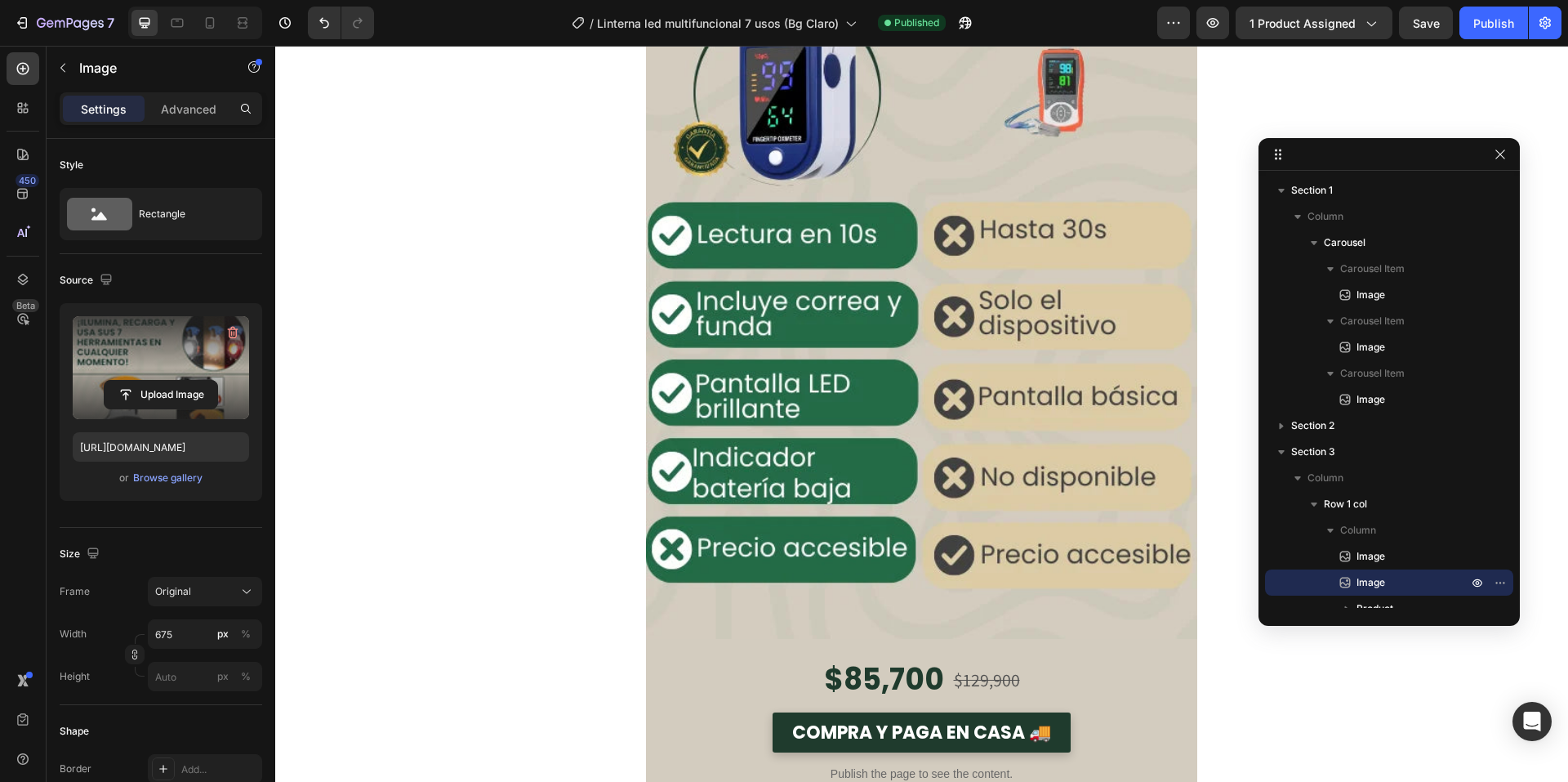
click at [923, 352] on img at bounding box center [922, 203] width 551 height 874
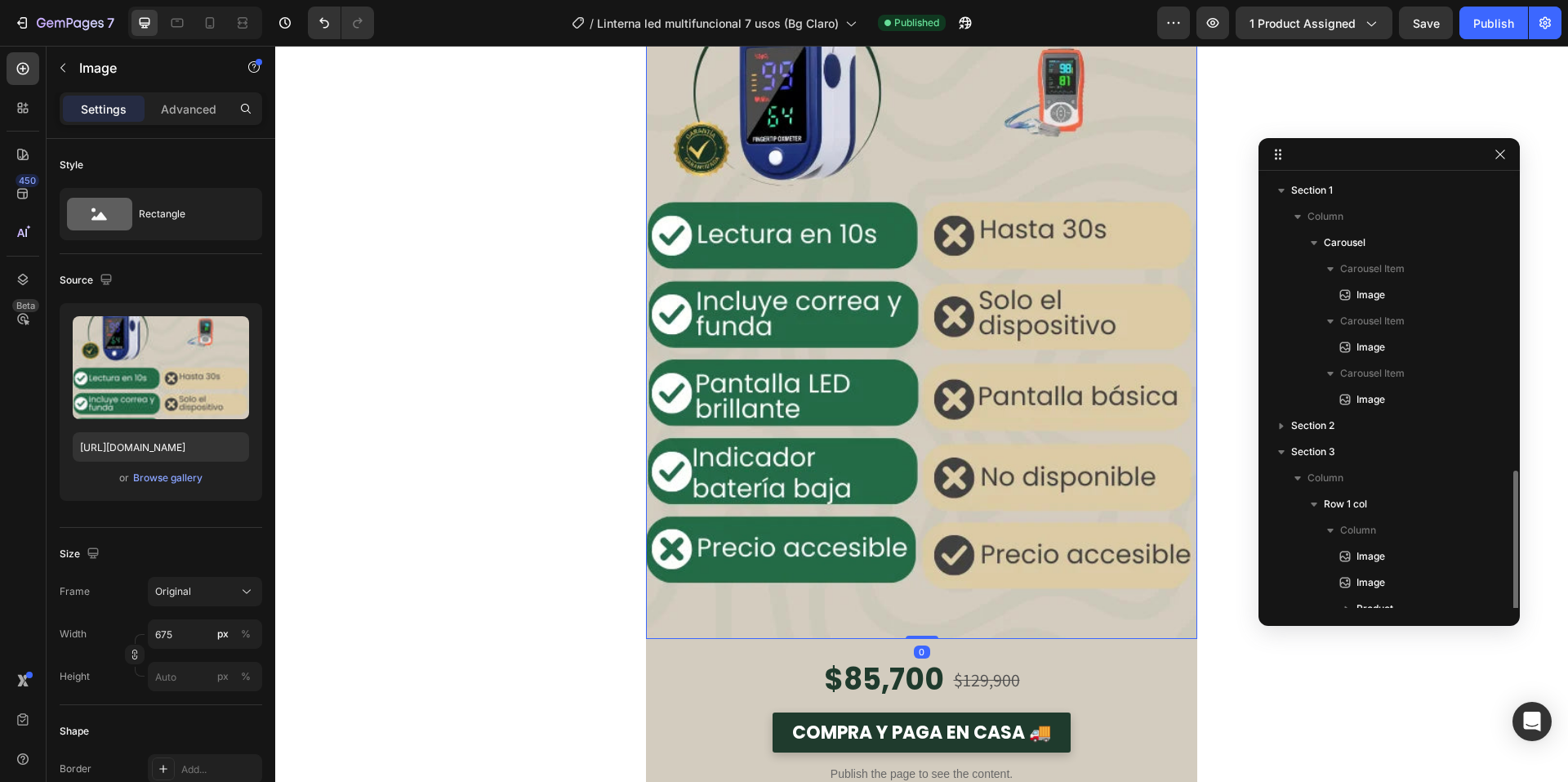
scroll to position [171, 0]
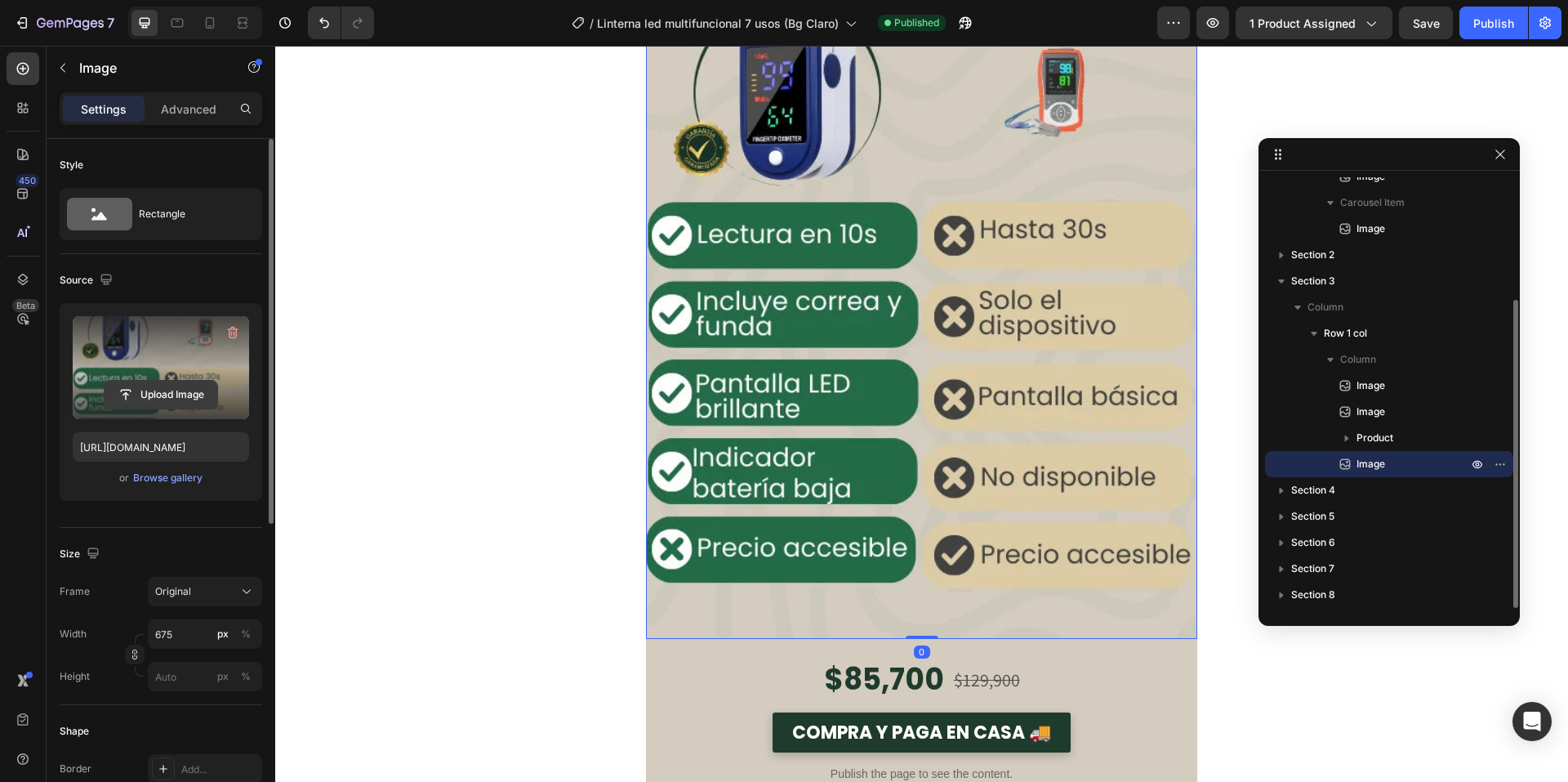
click at [173, 387] on input "file" at bounding box center [161, 395] width 113 height 28
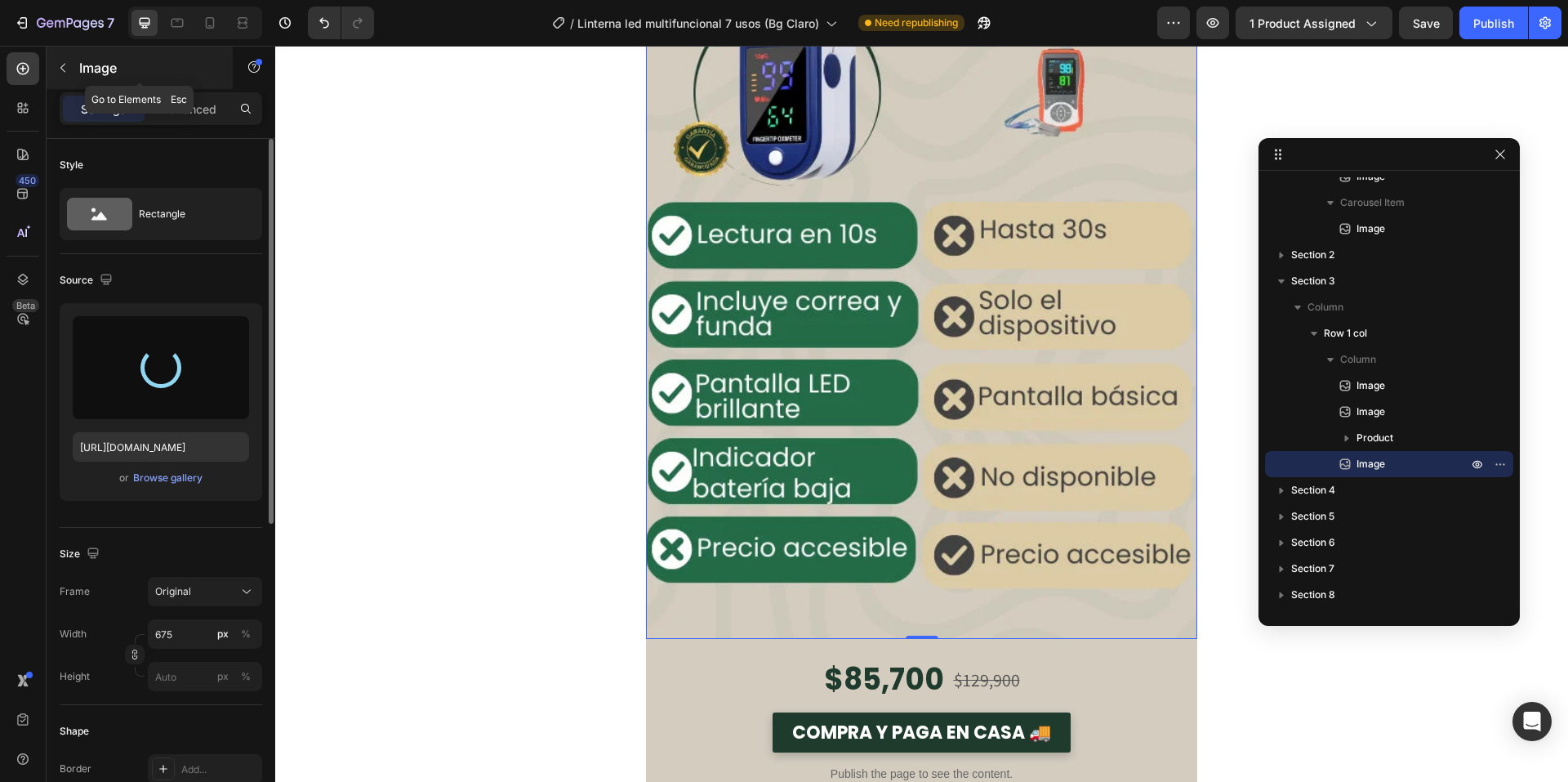
type input "https://cdn.shopify.com/s/files/1/0660/3387/7162/files/gempages_573089364809089…"
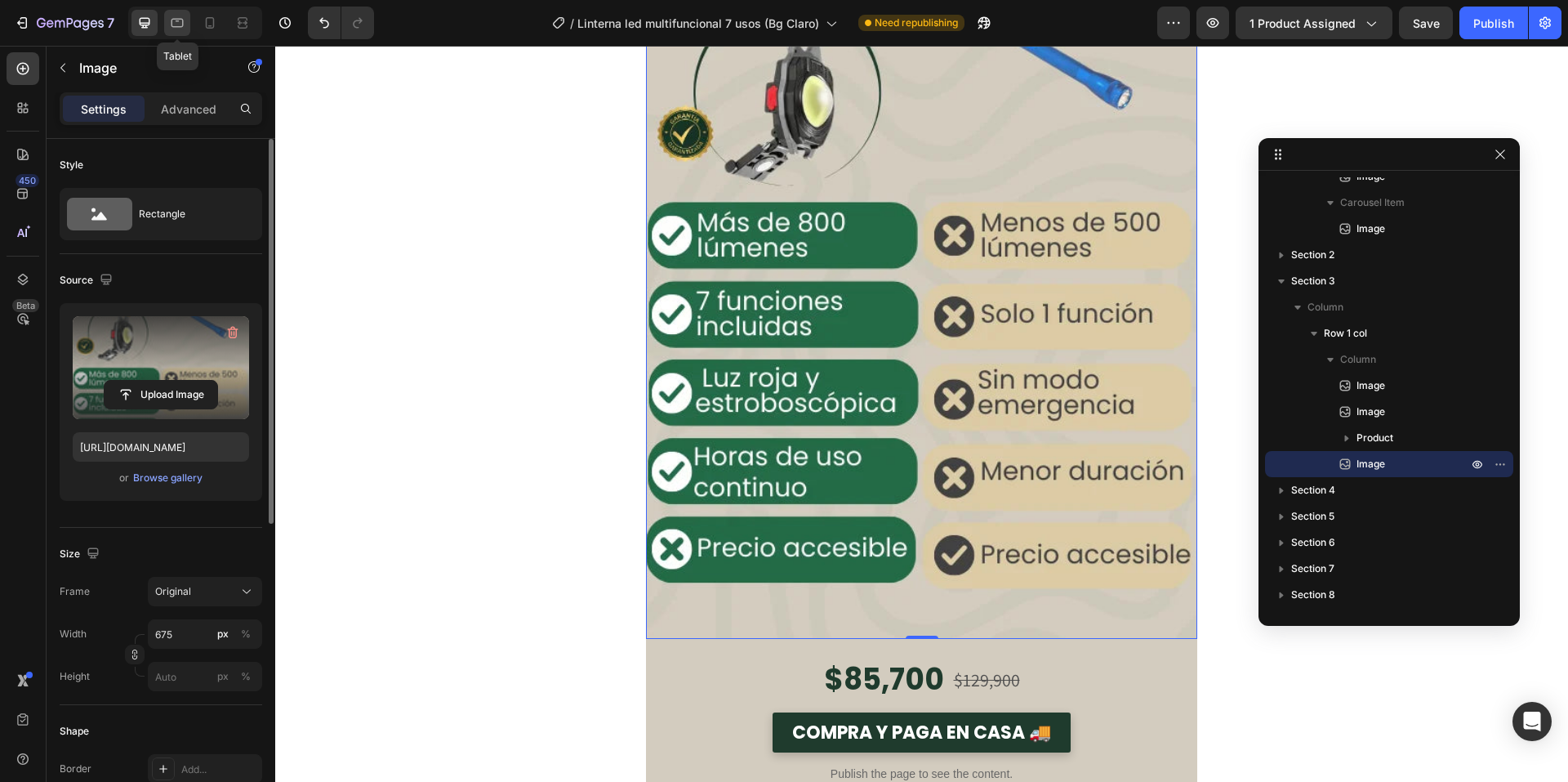
click at [172, 29] on icon at bounding box center [177, 22] width 16 height 16
type input "100"
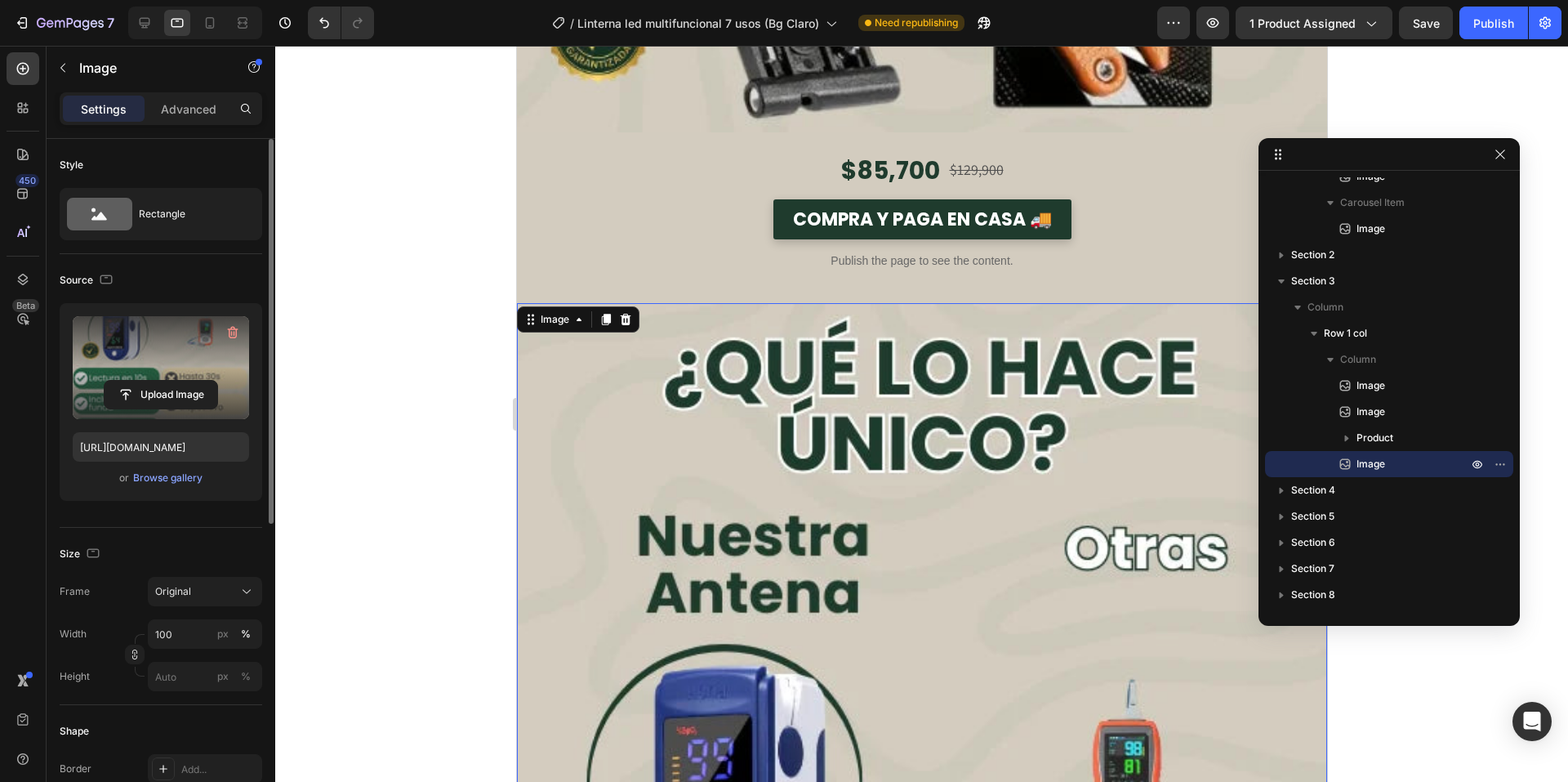
scroll to position [2540, 0]
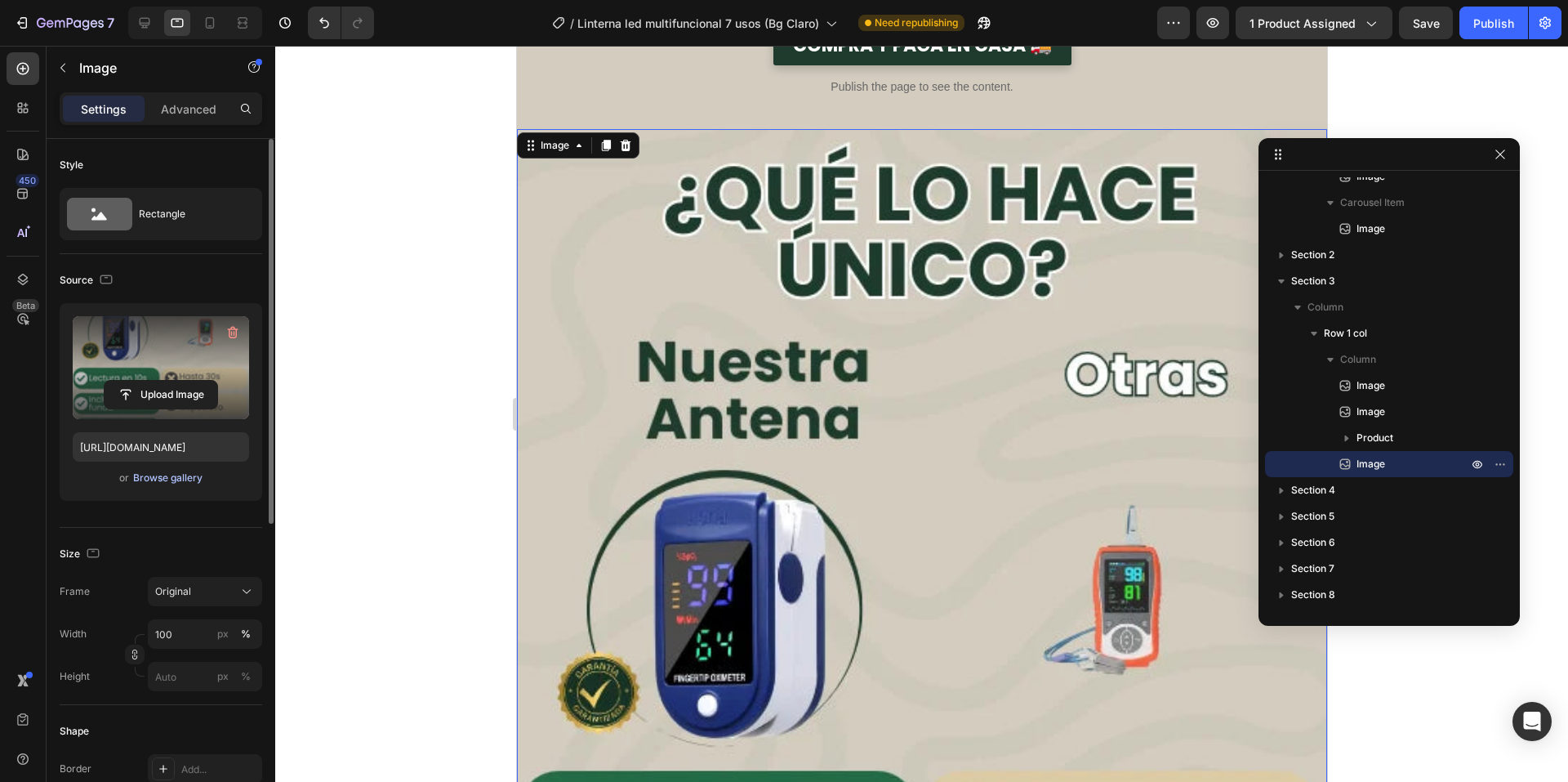
click at [191, 482] on div "Browse gallery" at bounding box center [168, 478] width 69 height 15
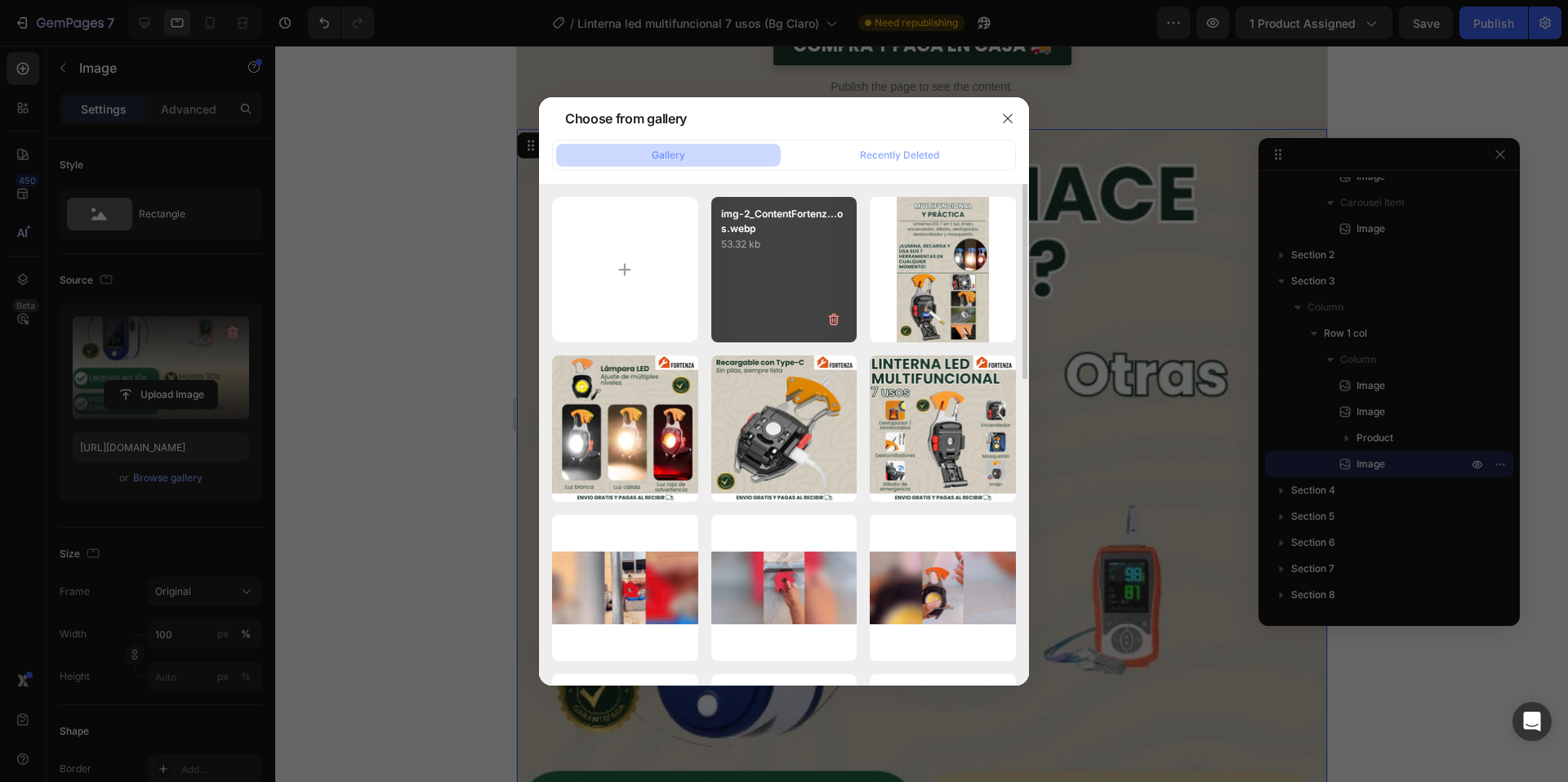
click at [749, 301] on div "img-2_ContentFortenz...os.webp 53.32 kb" at bounding box center [784, 270] width 147 height 147
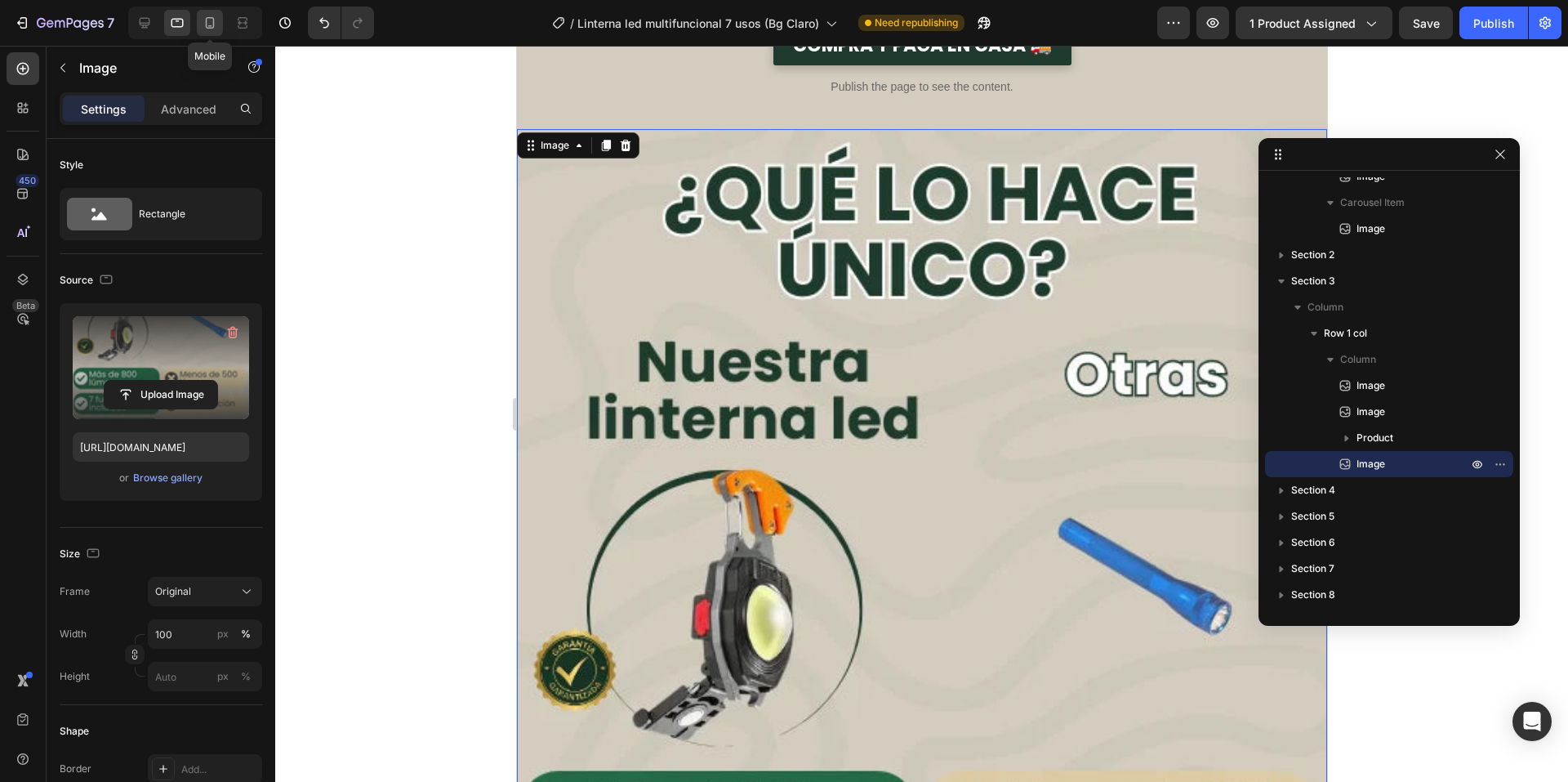
click at [213, 19] on icon at bounding box center [210, 22] width 9 height 11
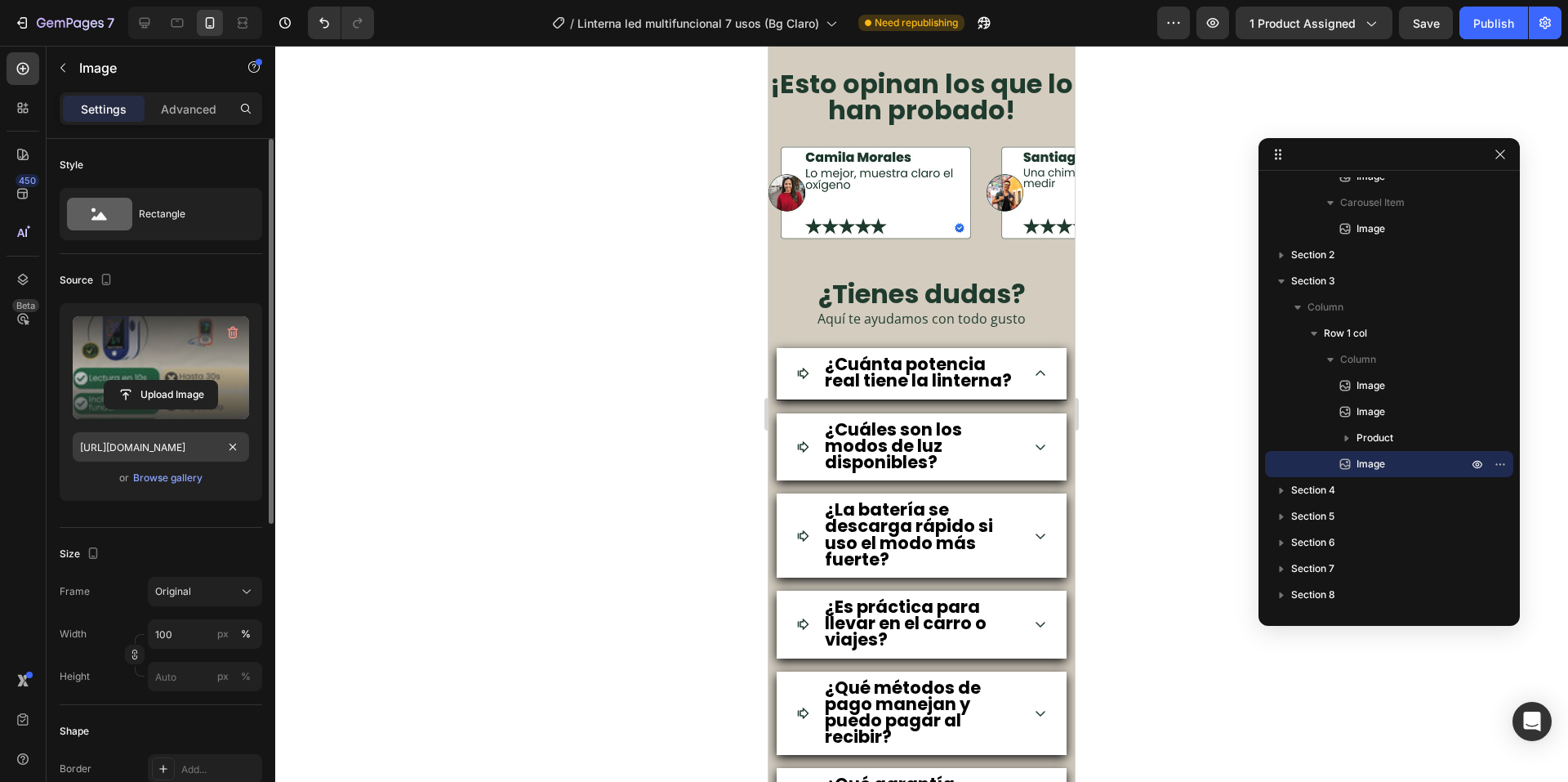
scroll to position [2538, 0]
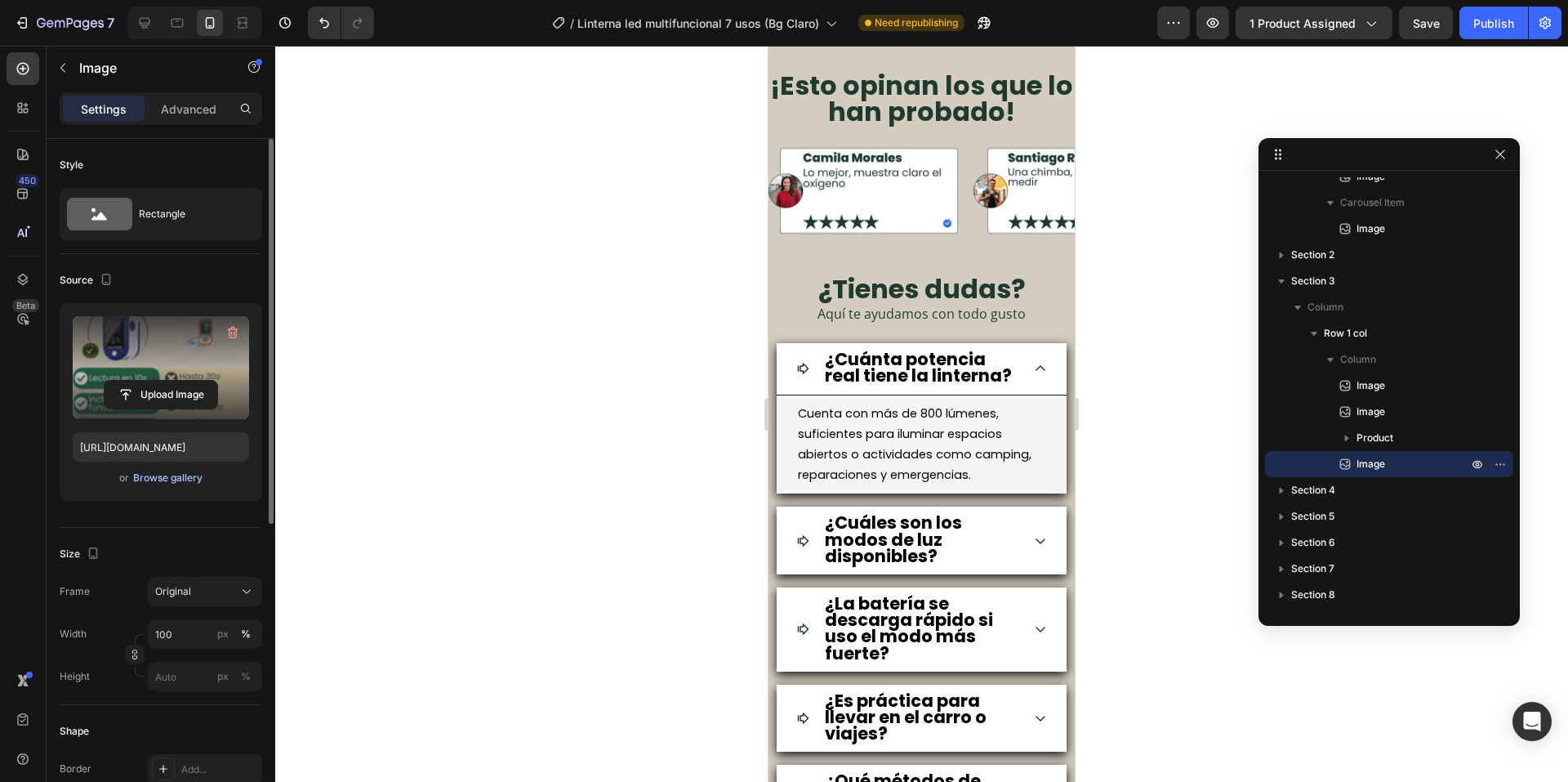
click at [185, 473] on div "Browse gallery" at bounding box center [168, 478] width 69 height 15
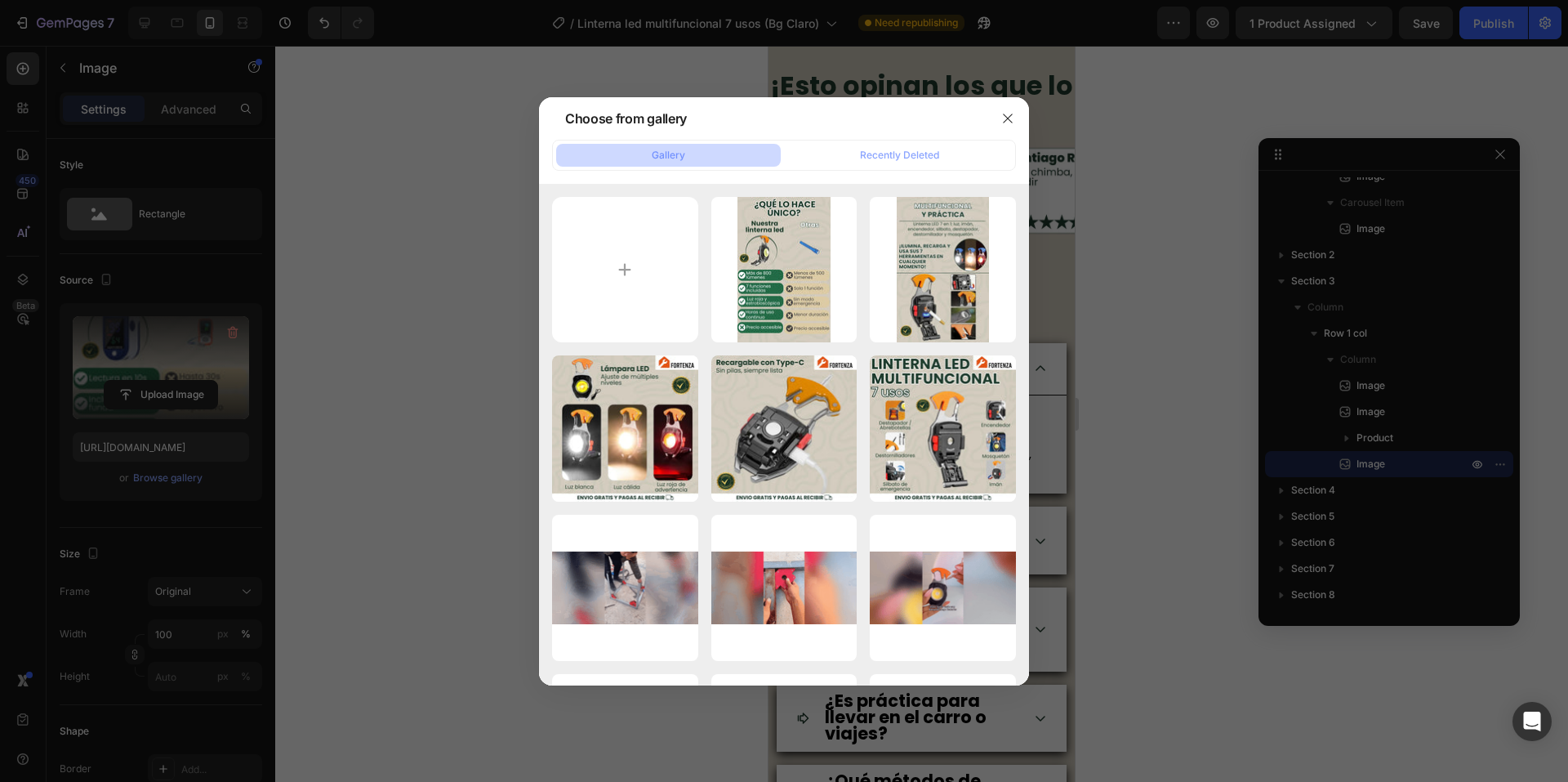
click at [0, 0] on div "img-2_ContentFortenz...os.webp 53.32 kb" at bounding box center [0, 0] width 0 height 0
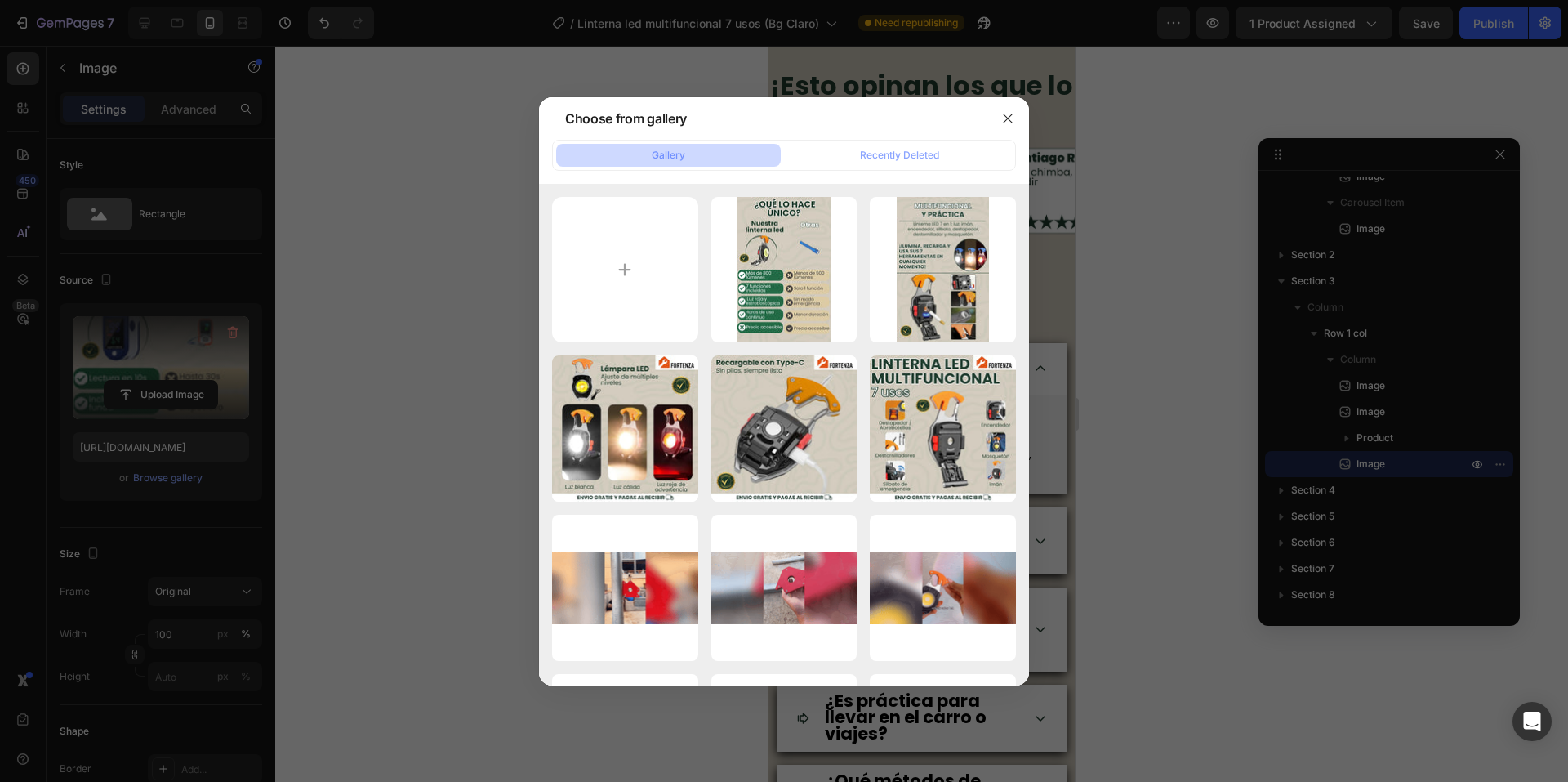
type input "https://cdn.shopify.com/s/files/1/0660/3387/7162/files/gempages_573089364809089…"
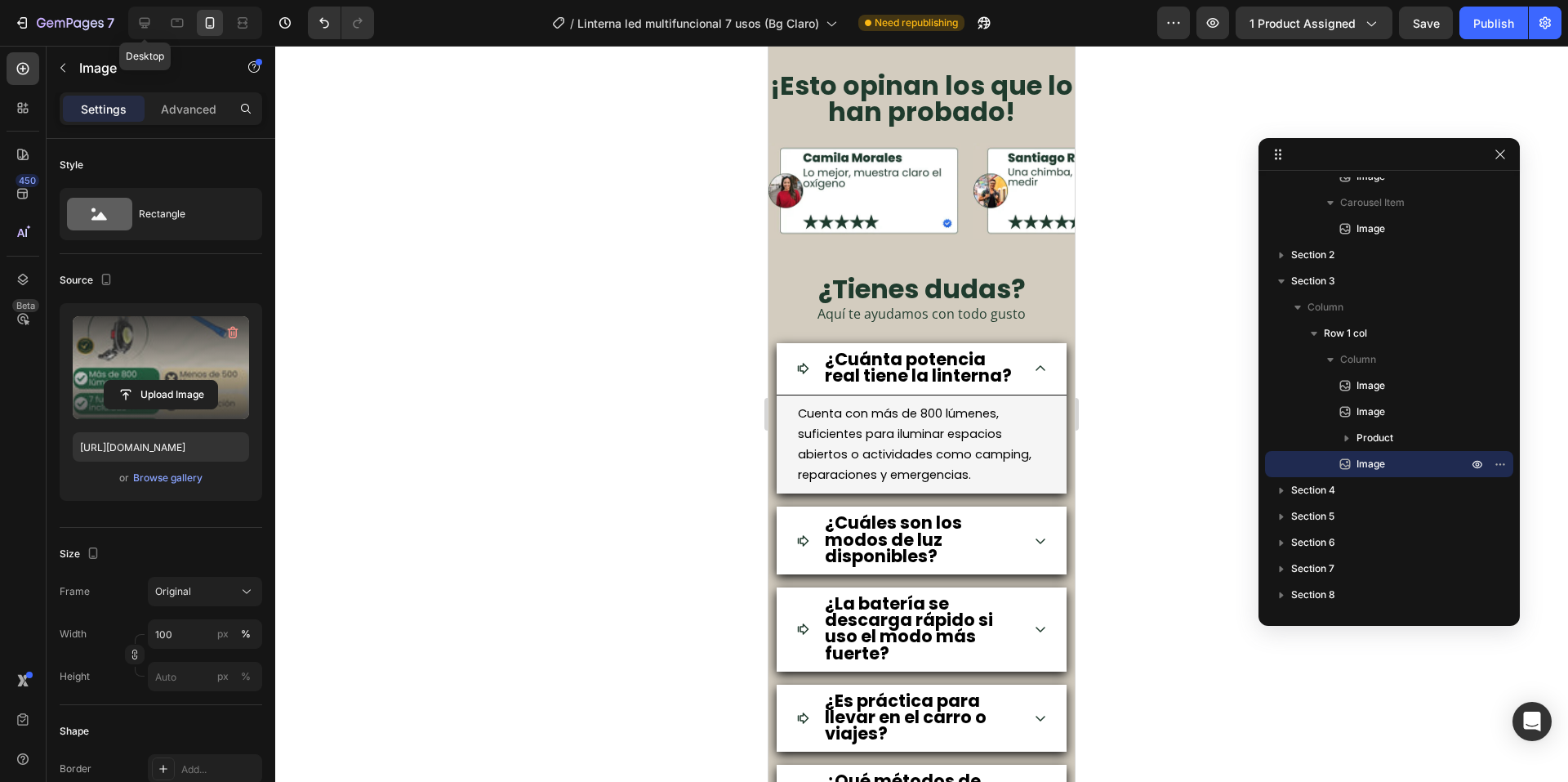
drag, startPoint x: 148, startPoint y: 20, endPoint x: 531, endPoint y: 271, distance: 457.9
click at [148, 21] on icon at bounding box center [144, 22] width 16 height 16
type input "675"
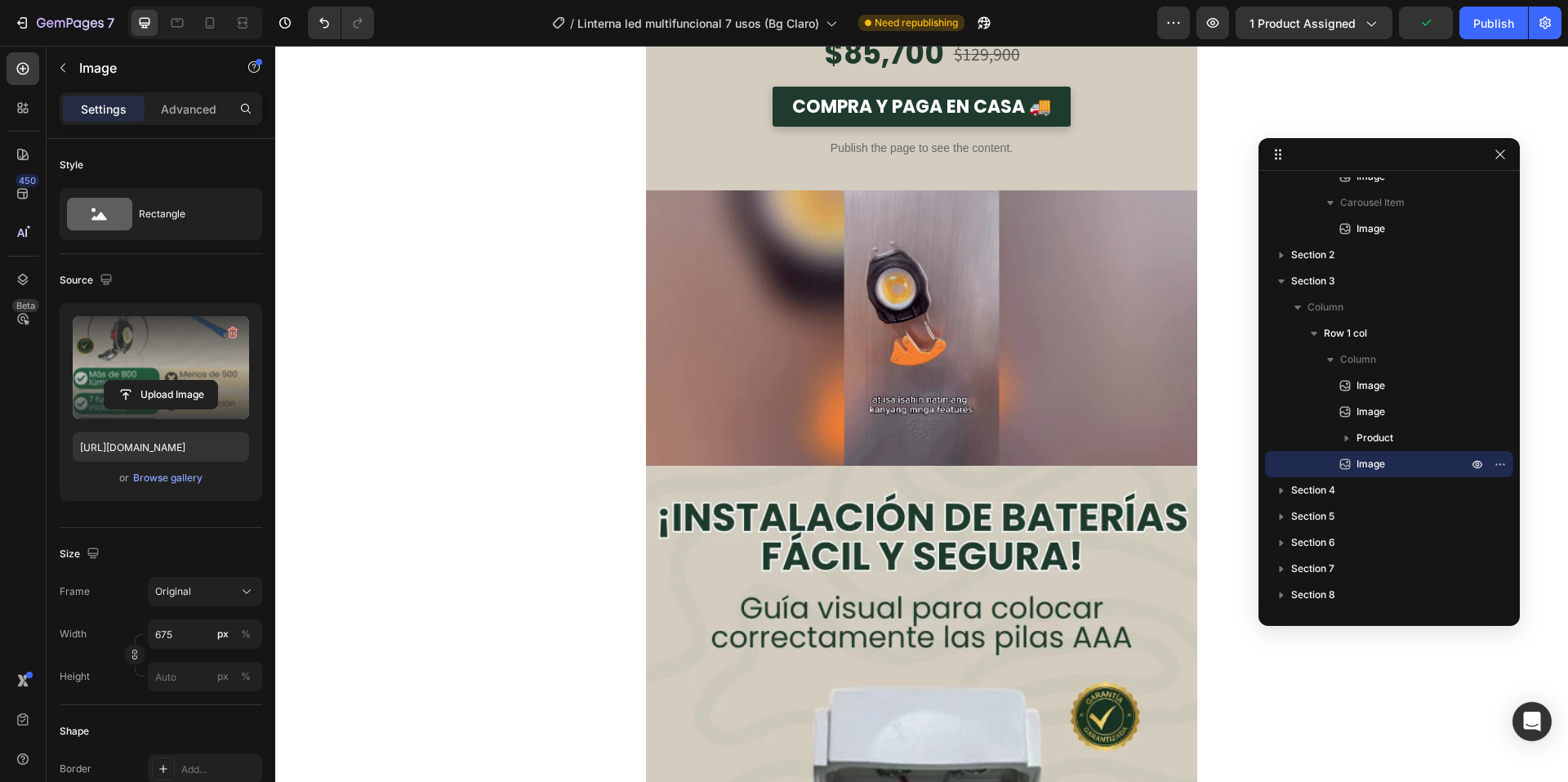
scroll to position [3255, 0]
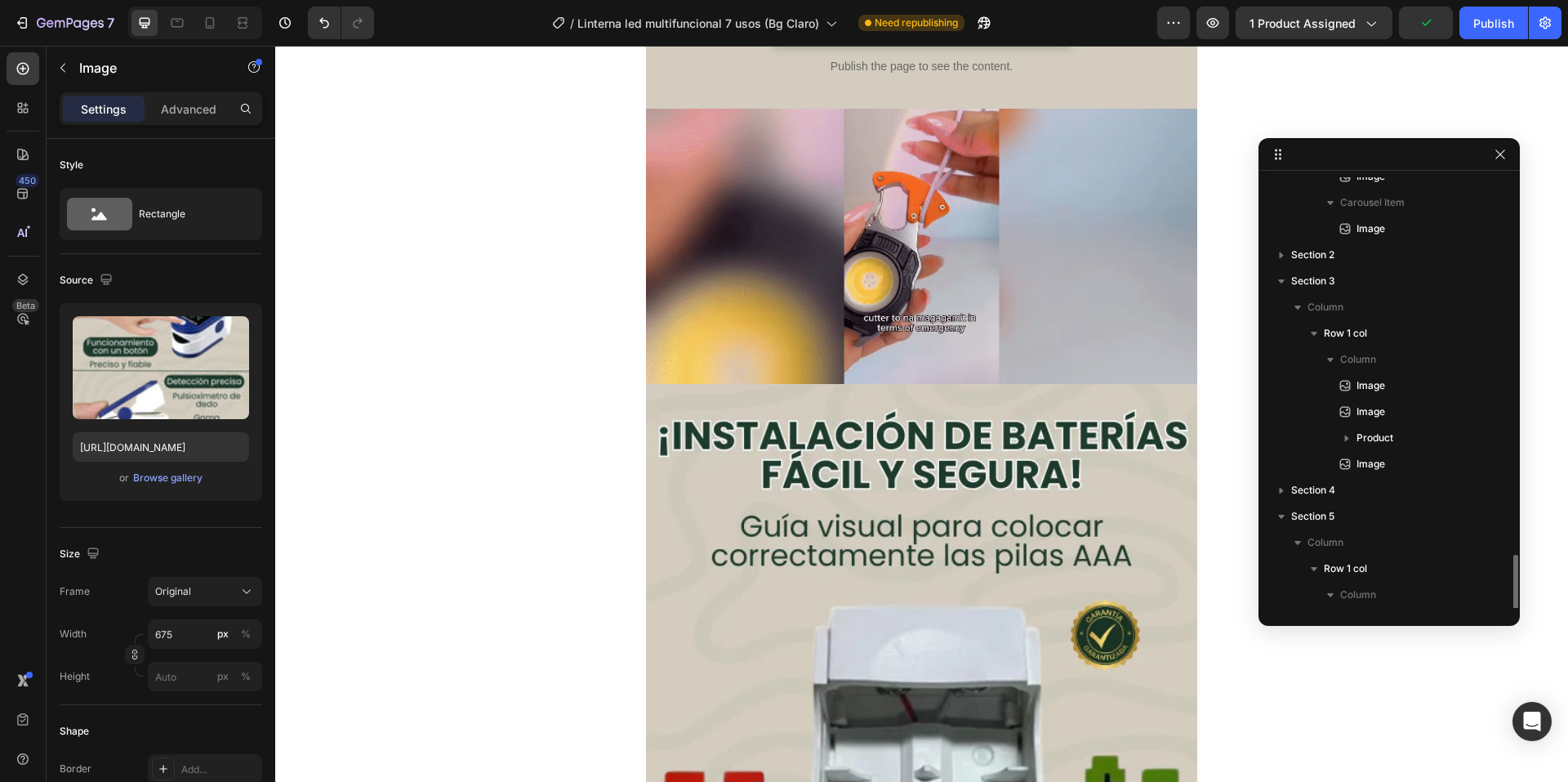
scroll to position [354, 0]
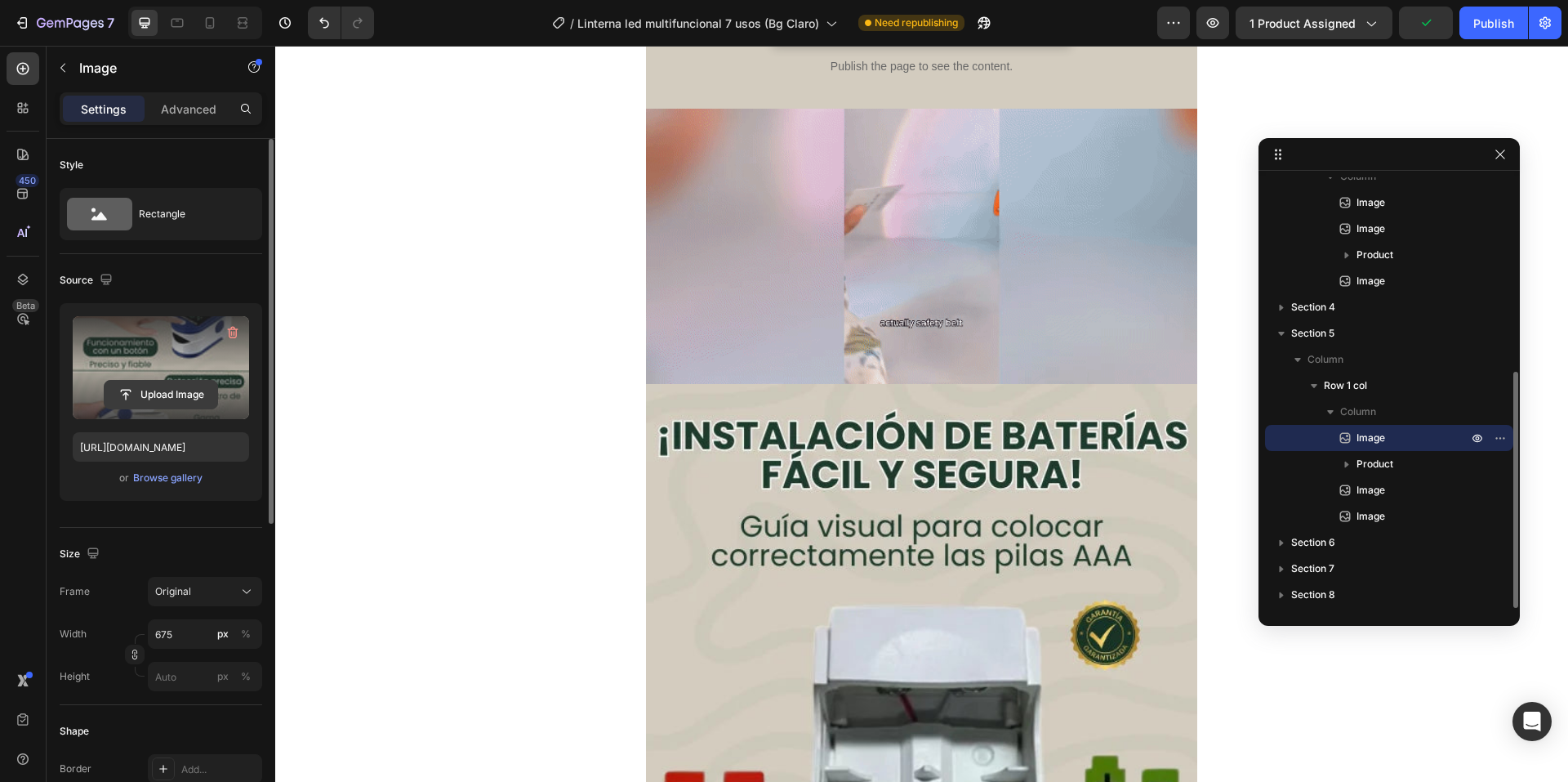
click at [178, 383] on input "file" at bounding box center [161, 395] width 113 height 28
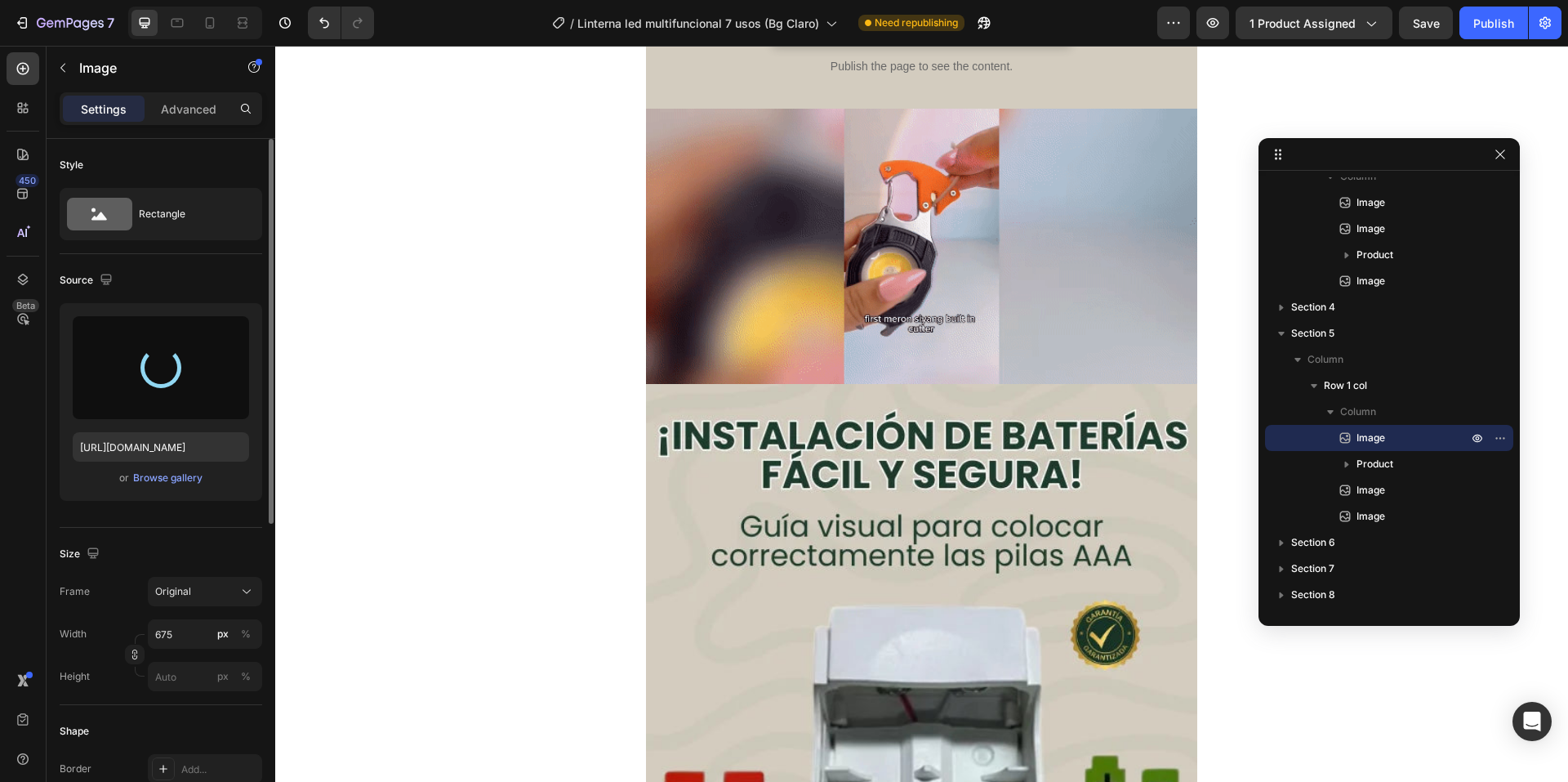
type input "https://cdn.shopify.com/s/files/1/0660/3387/7162/files/gempages_573089364809089…"
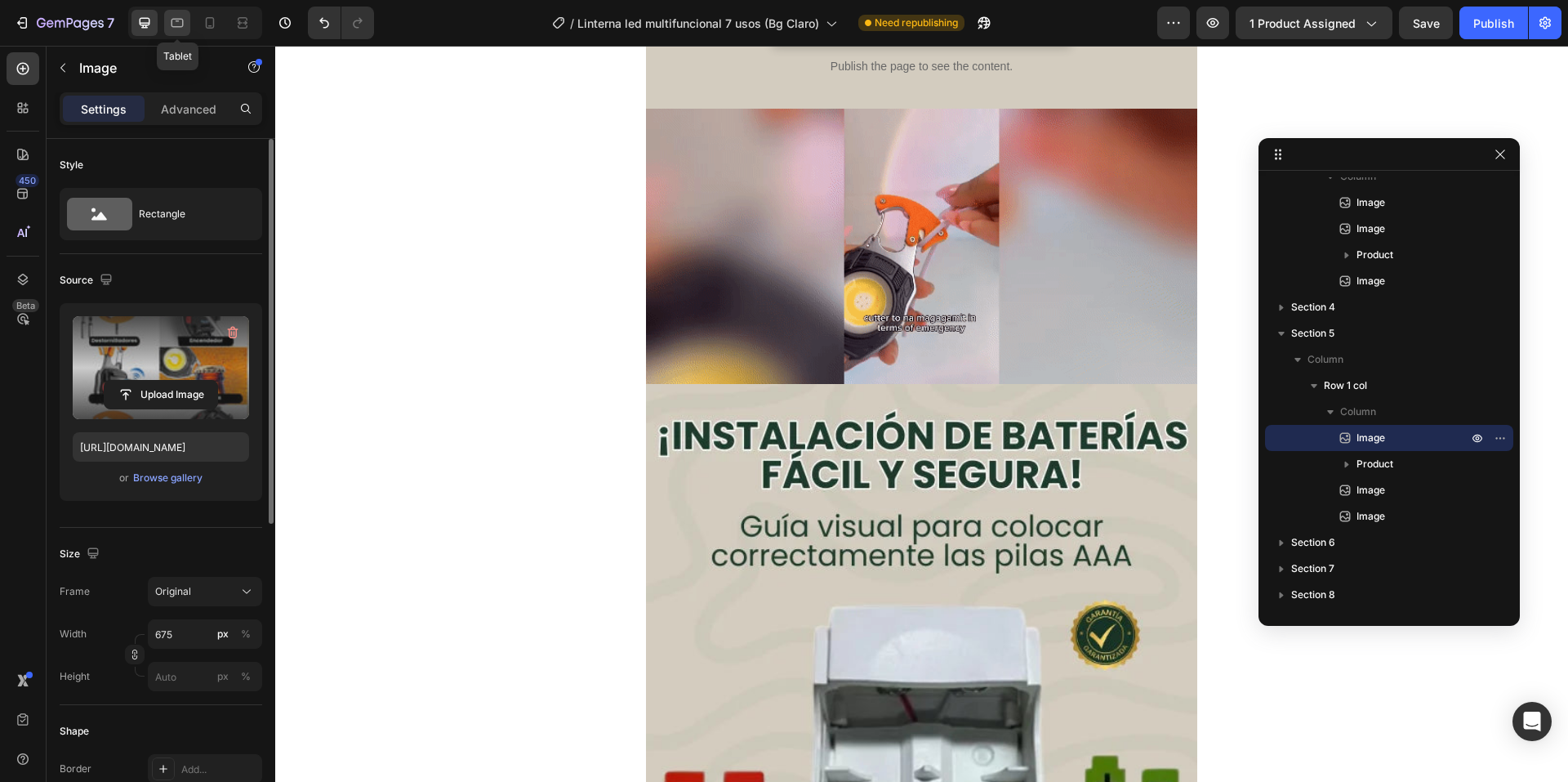
click at [169, 25] on icon at bounding box center [177, 22] width 16 height 16
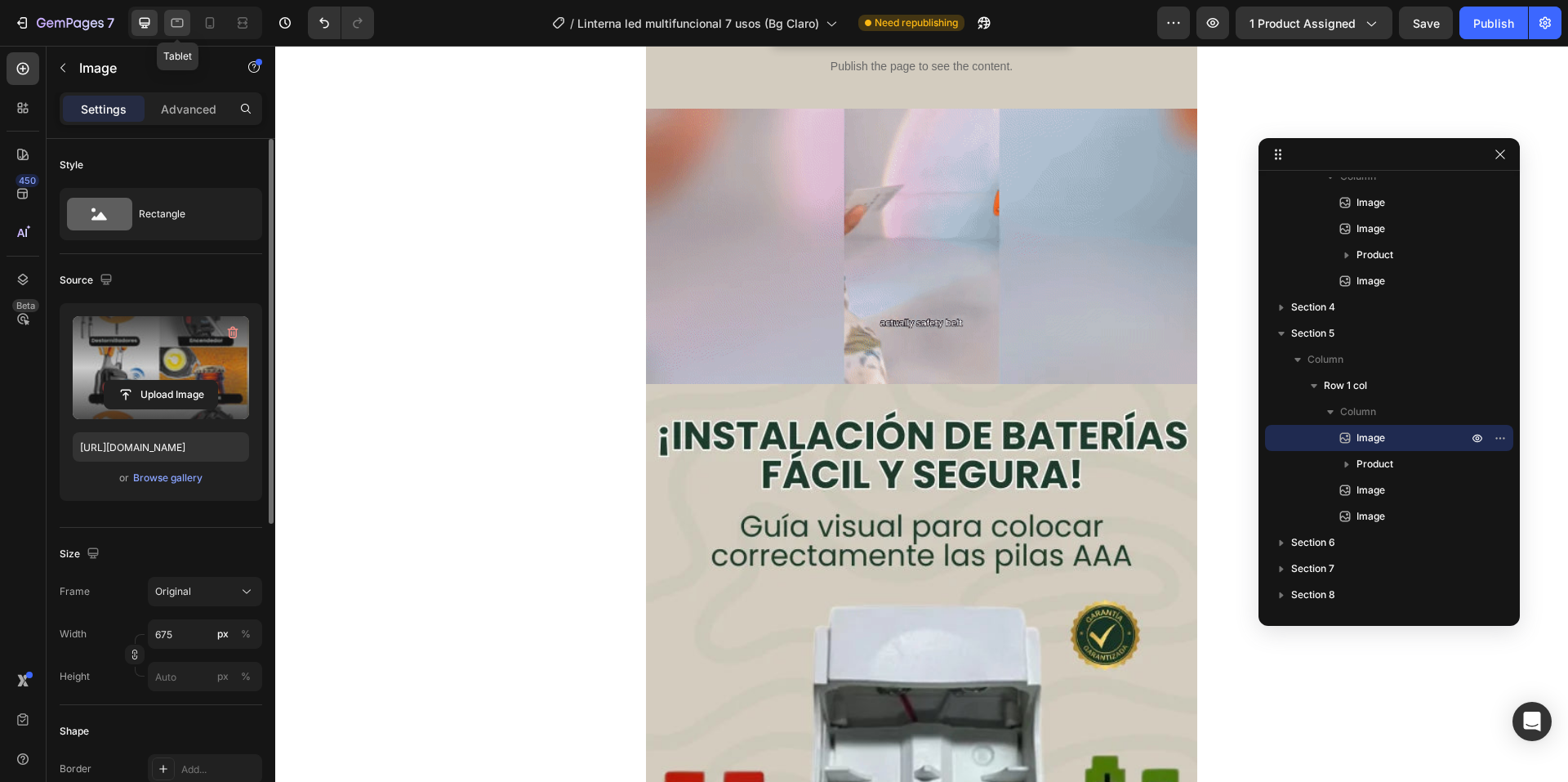
type input "100"
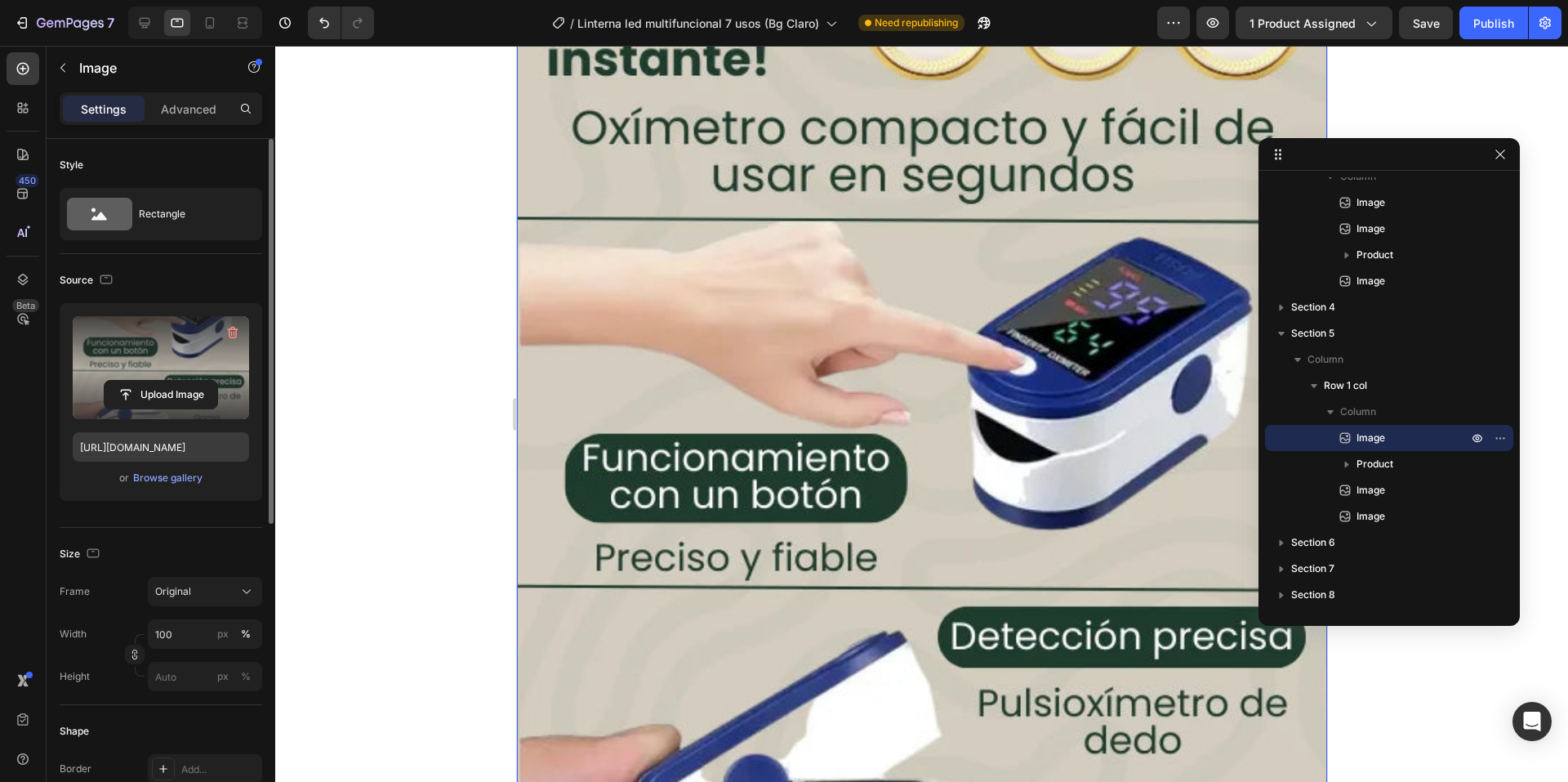
scroll to position [3083, 0]
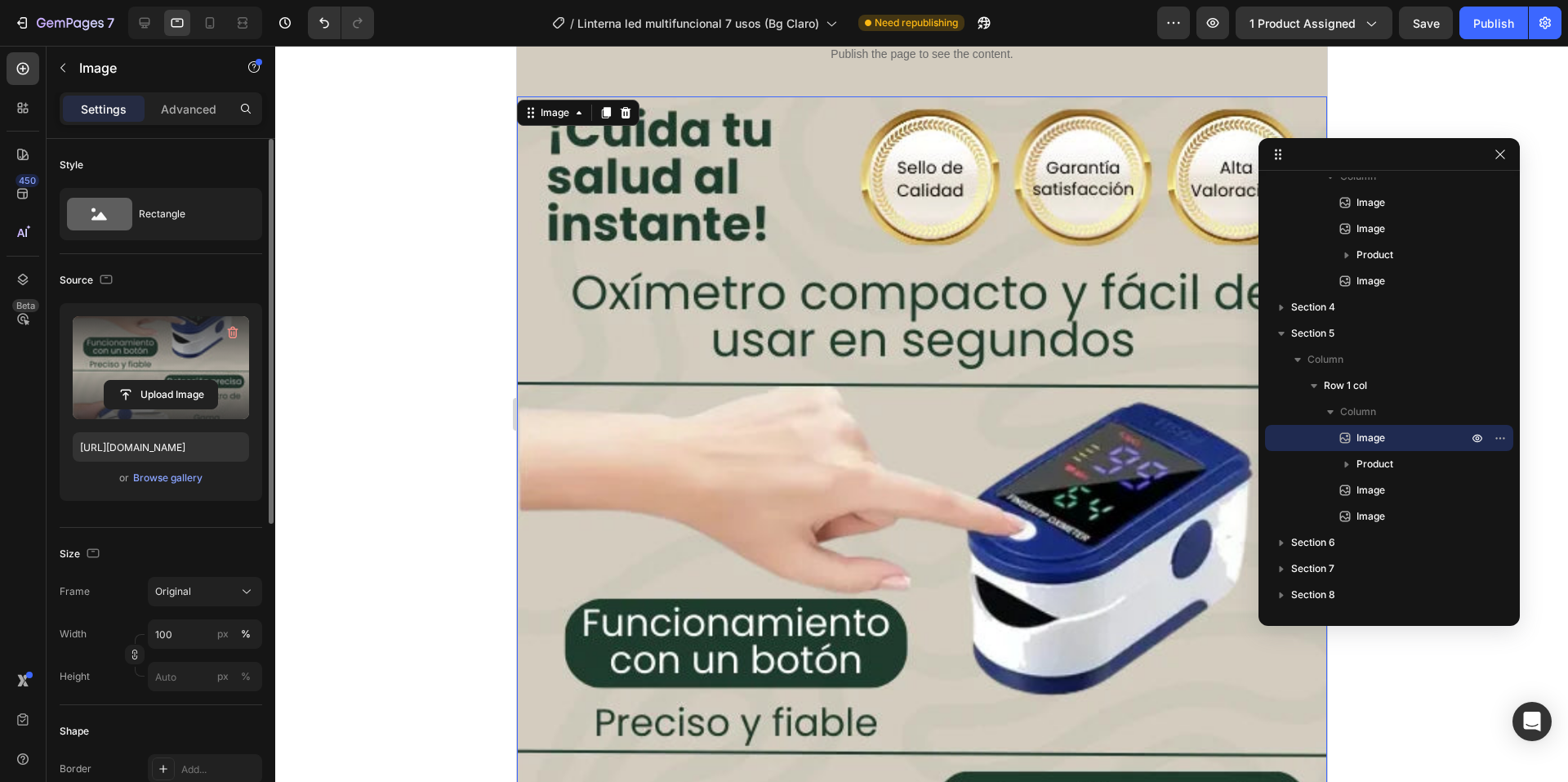
click at [172, 469] on div "or Browse gallery" at bounding box center [161, 477] width 177 height 20
click at [191, 479] on div "Browse gallery" at bounding box center [168, 478] width 69 height 15
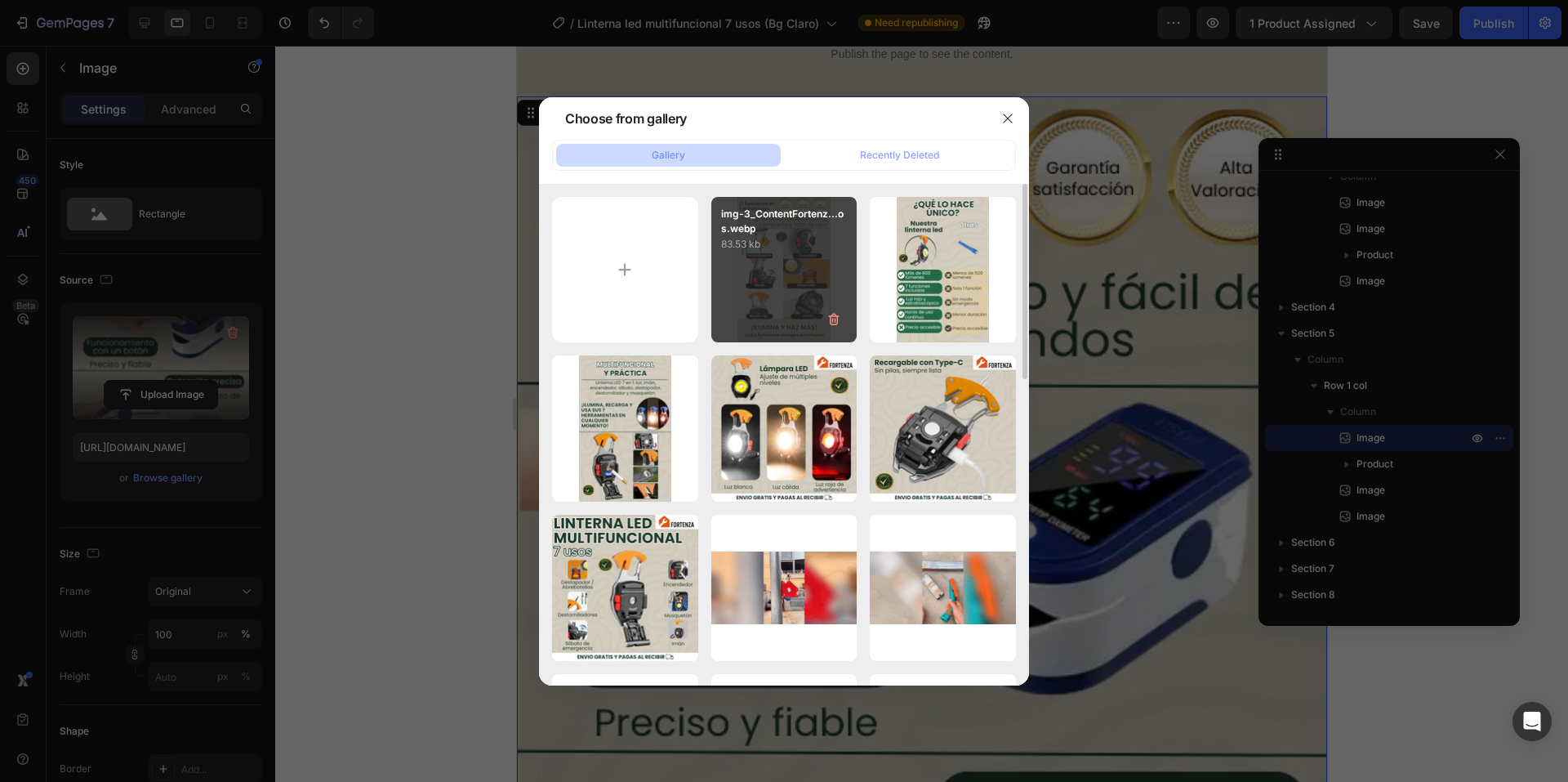
click at [731, 283] on div "img-3_ContentFortenz...os.webp 83.53 kb" at bounding box center [784, 270] width 147 height 147
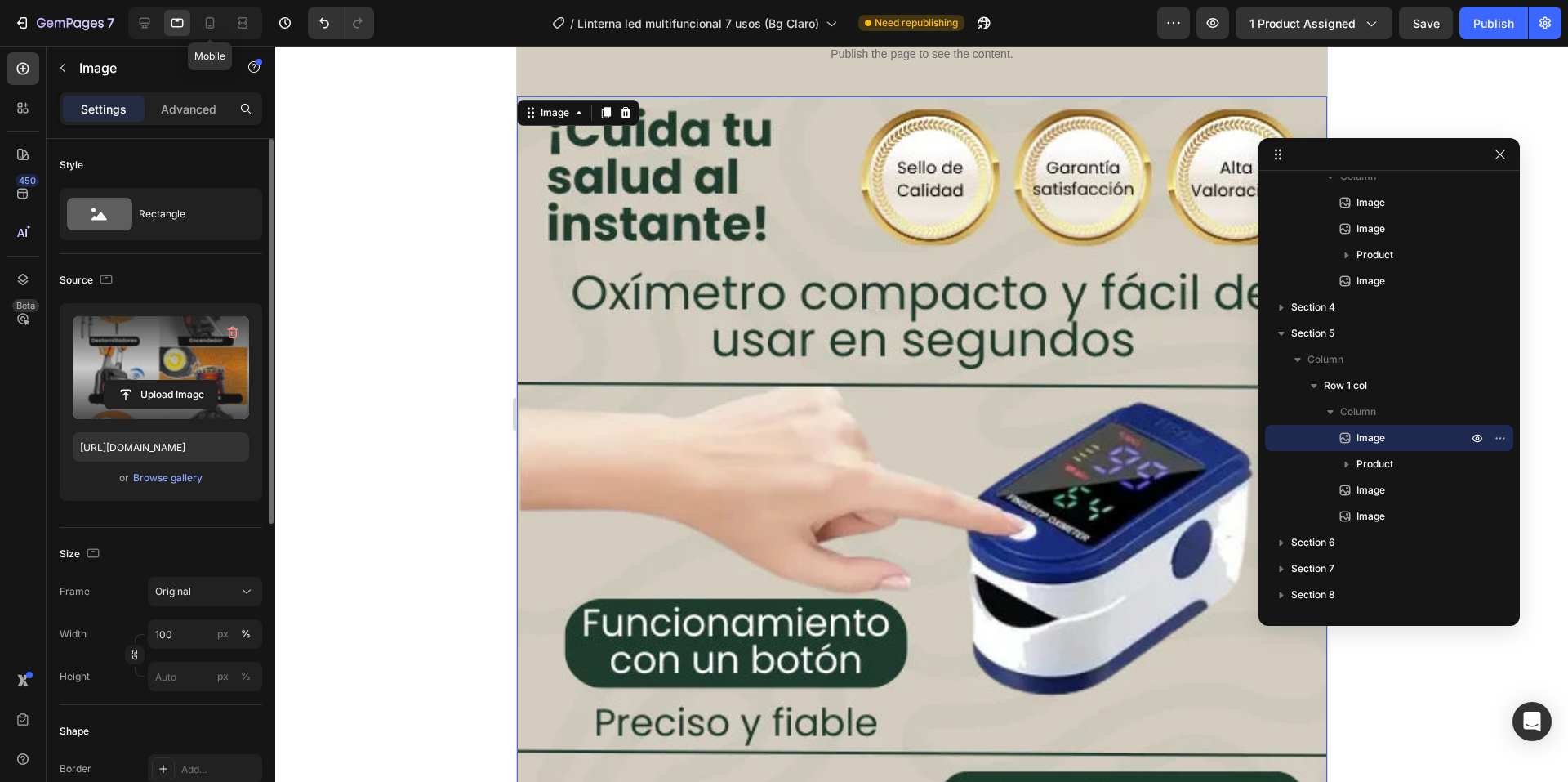
drag, startPoint x: 207, startPoint y: 21, endPoint x: 137, endPoint y: 312, distance: 299.3
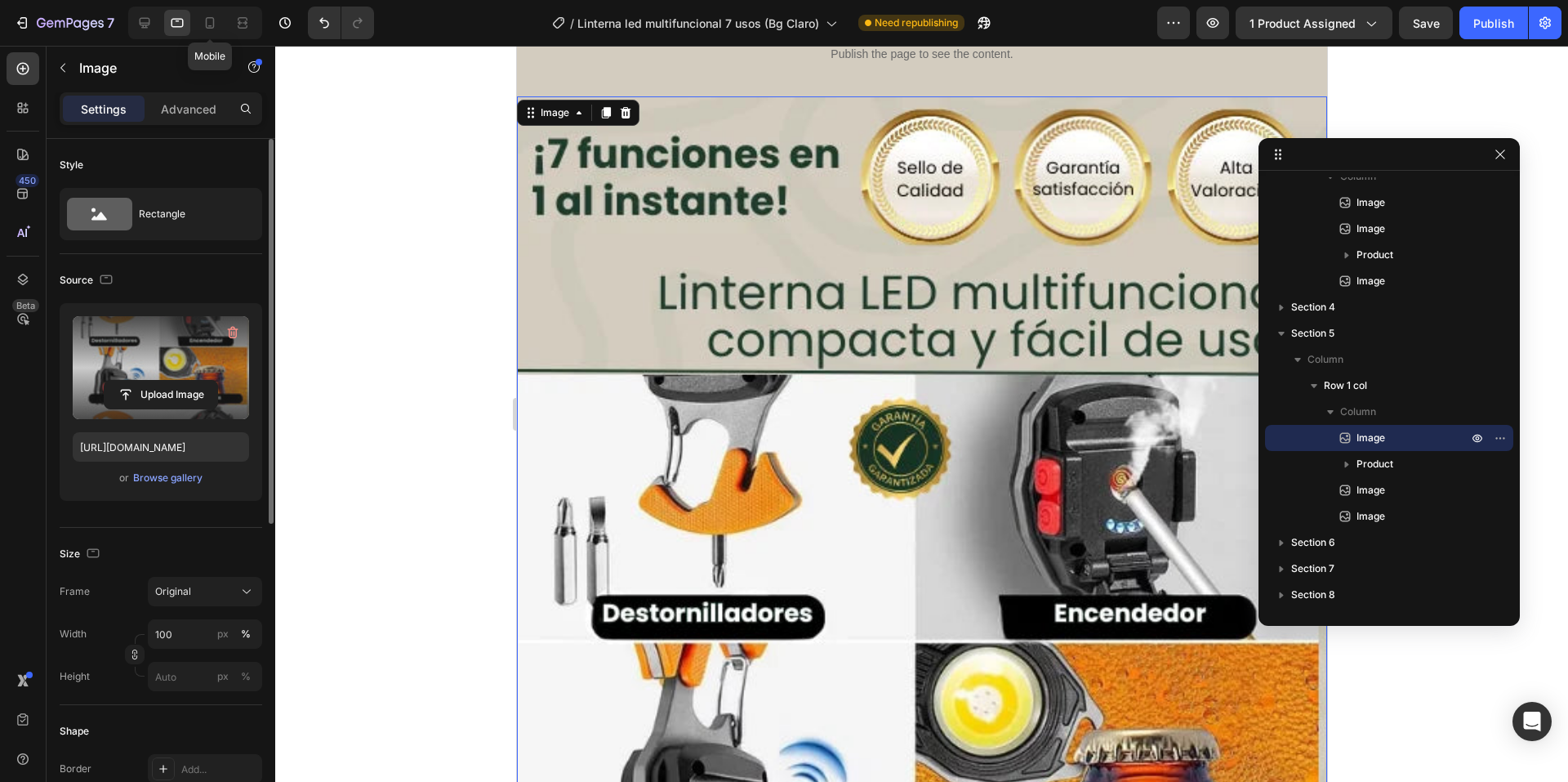
click at [208, 21] on icon at bounding box center [209, 22] width 16 height 16
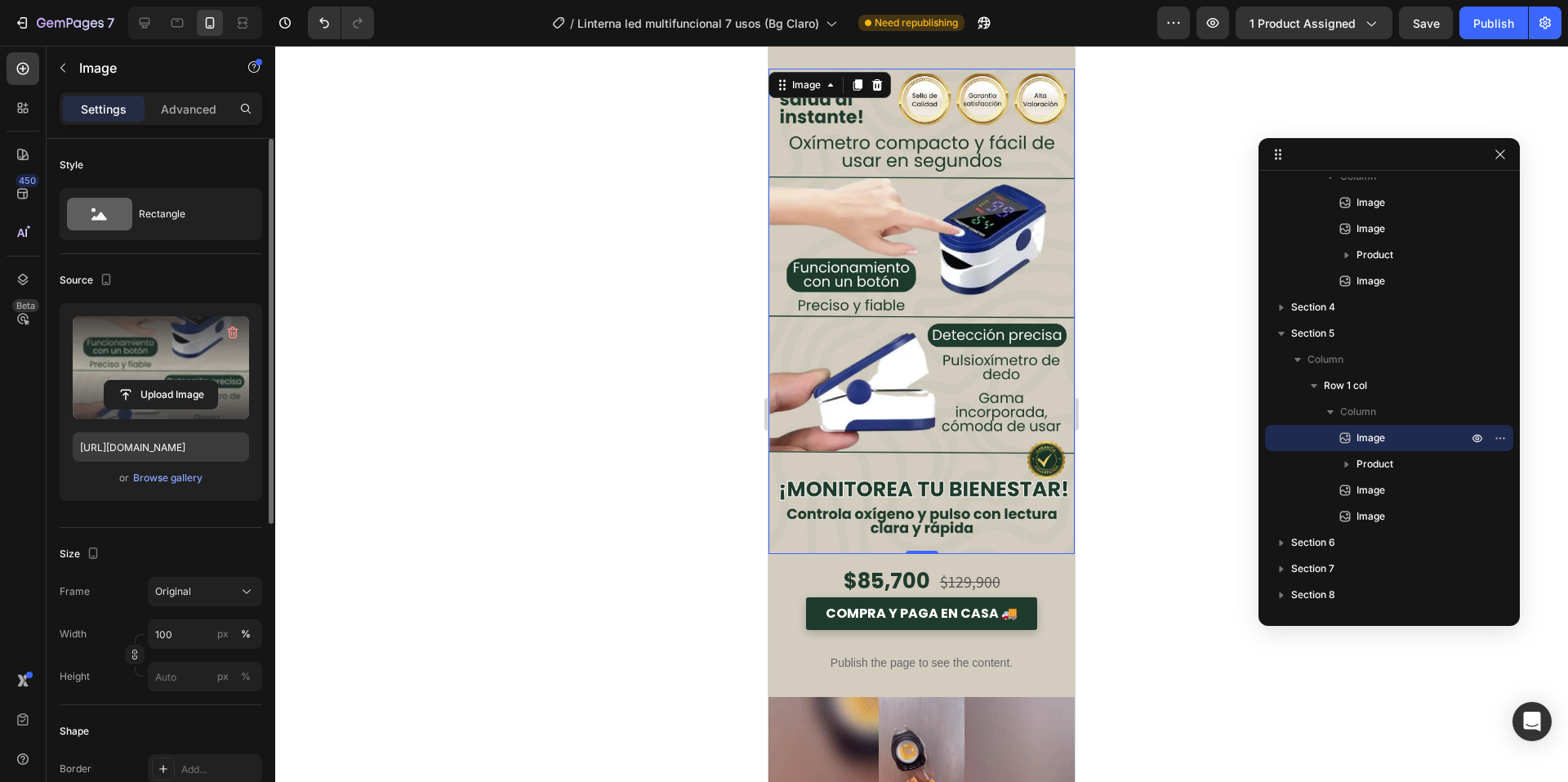
scroll to position [3050, 0]
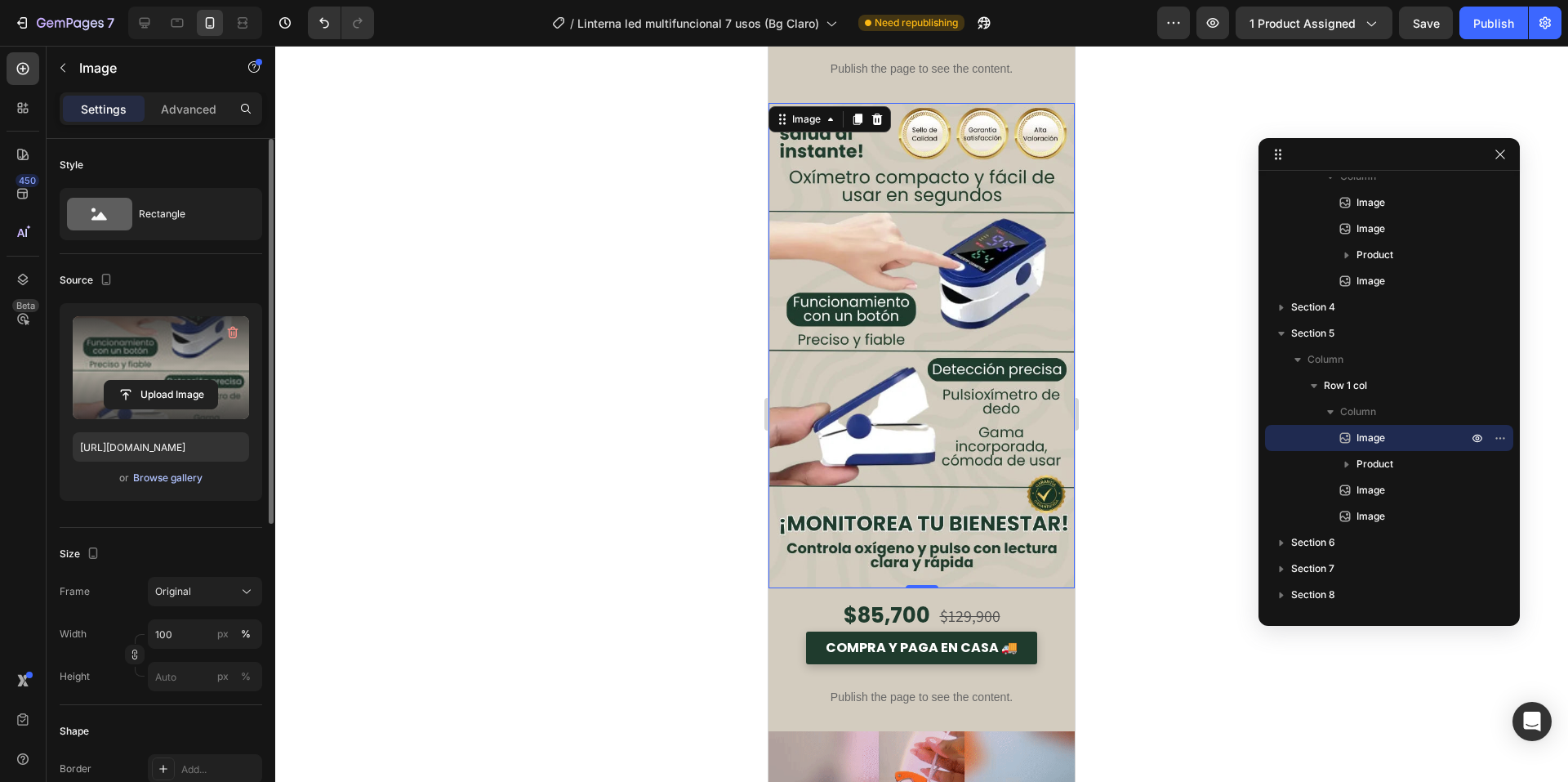
click at [163, 479] on div "Browse gallery" at bounding box center [168, 478] width 69 height 15
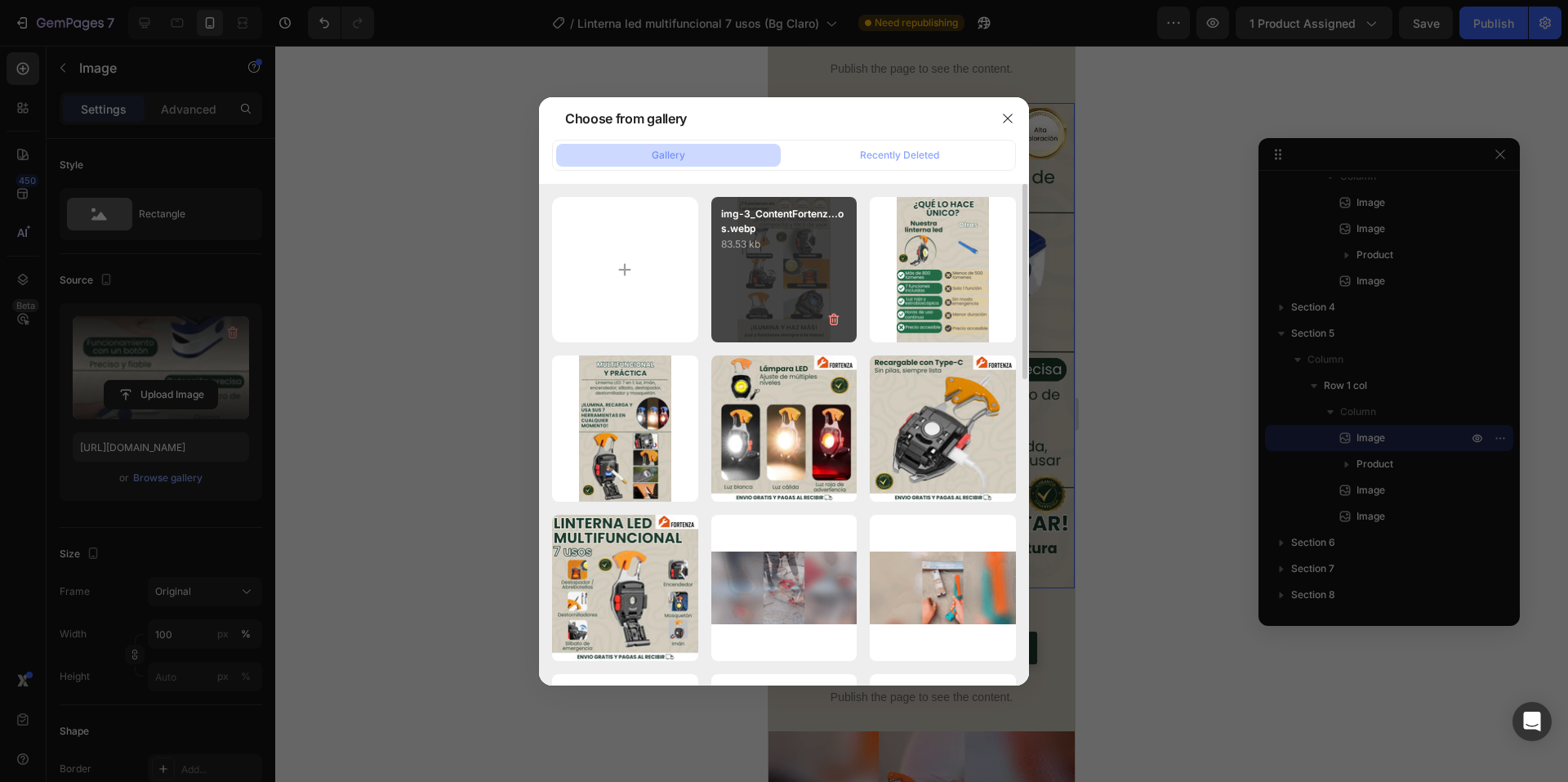
click at [745, 302] on div "img-3_ContentFortenz...os.webp 83.53 kb" at bounding box center [784, 270] width 147 height 147
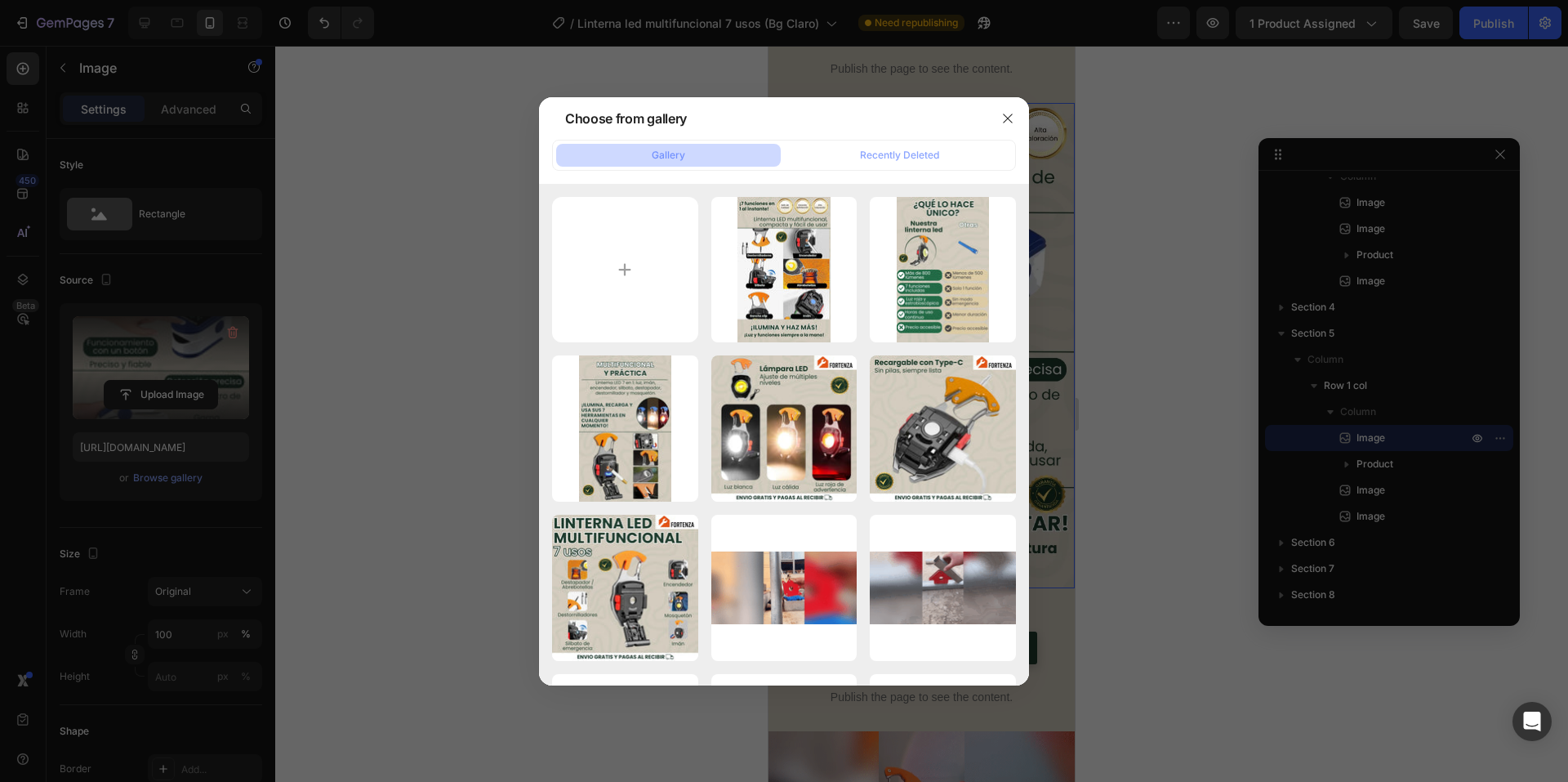
type input "https://cdn.shopify.com/s/files/1/0660/3387/7162/files/gempages_573089364809089…"
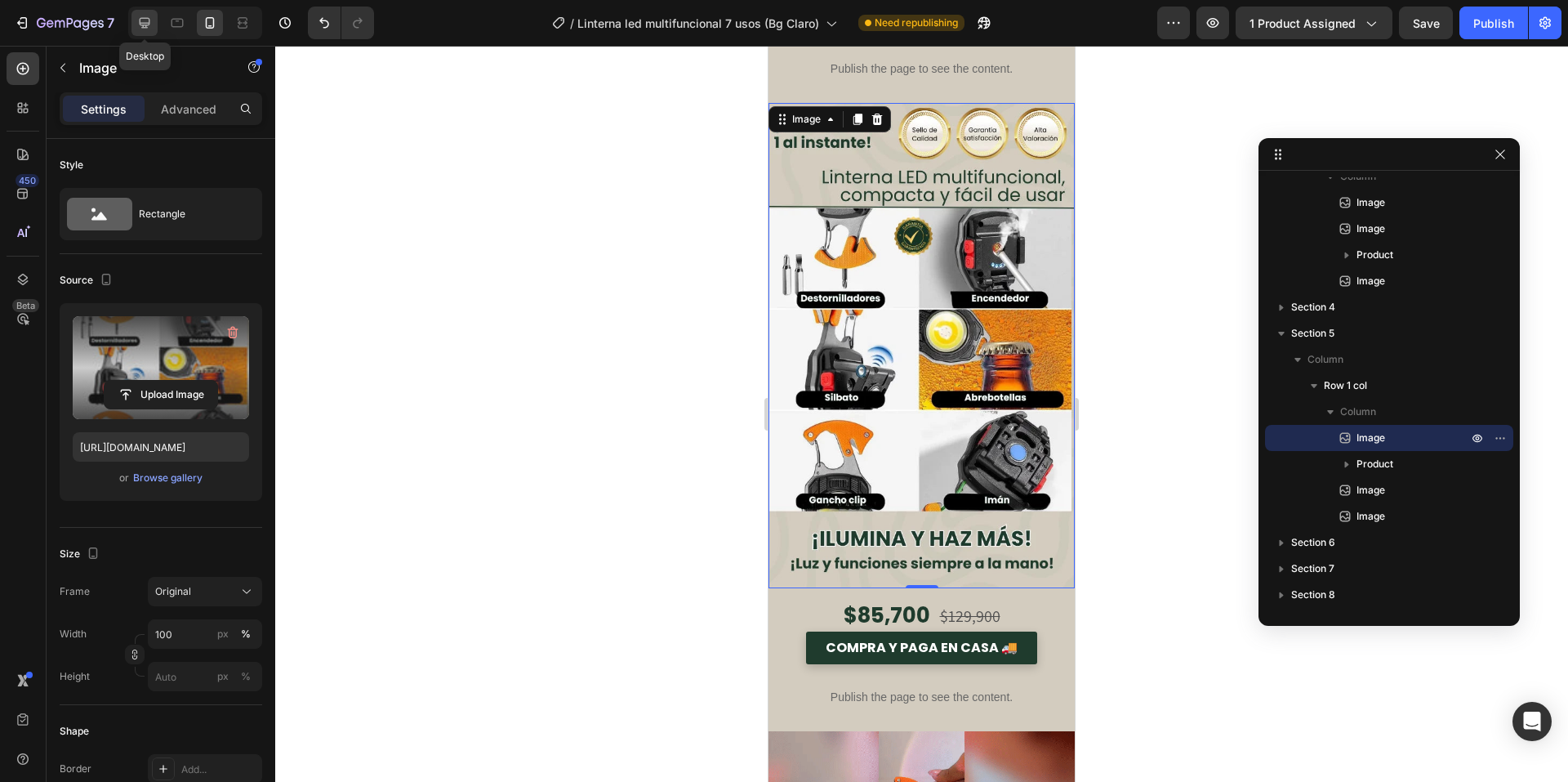
click at [152, 18] on icon at bounding box center [144, 22] width 16 height 16
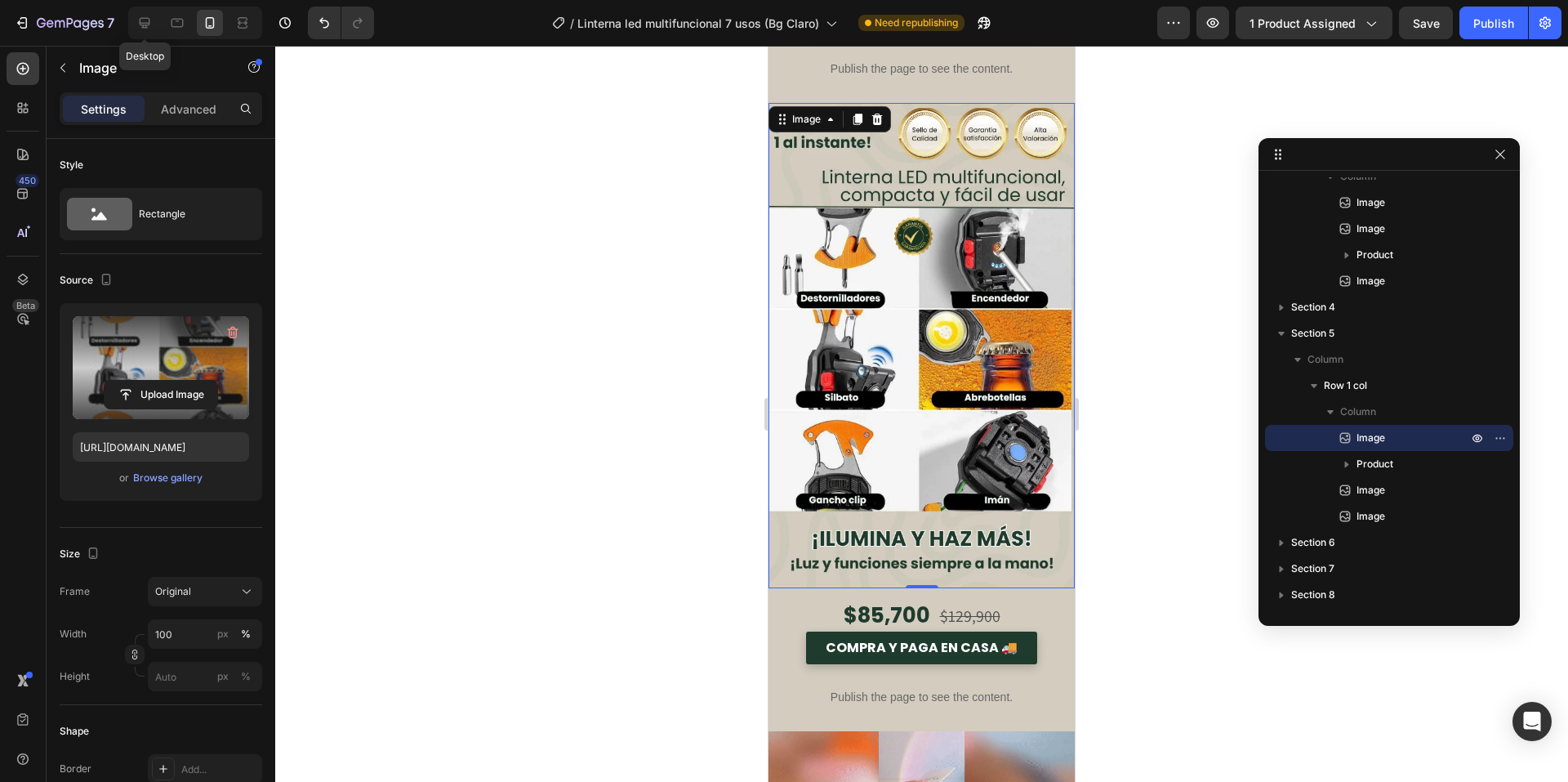
type input "675"
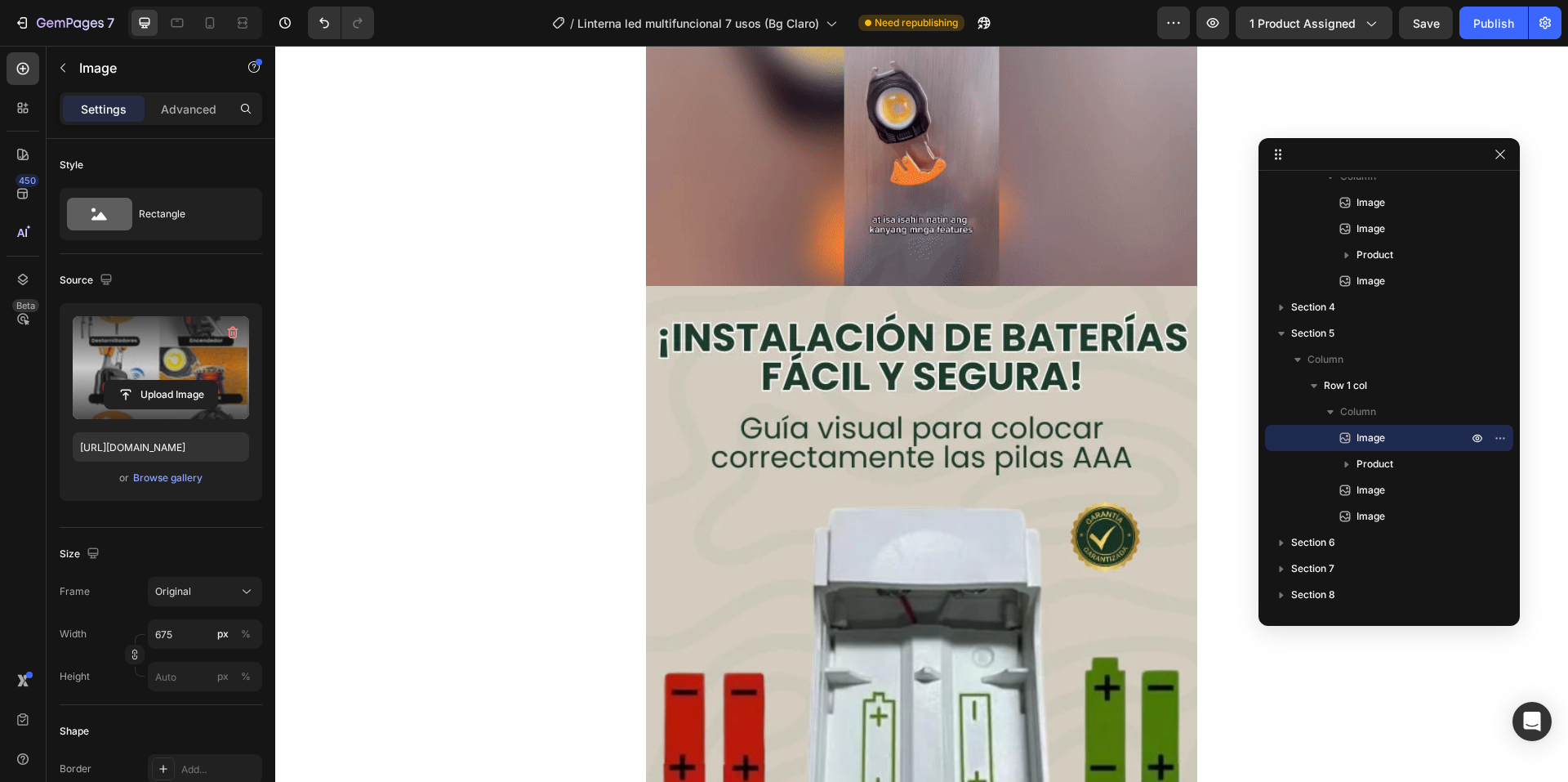
scroll to position [4636, 0]
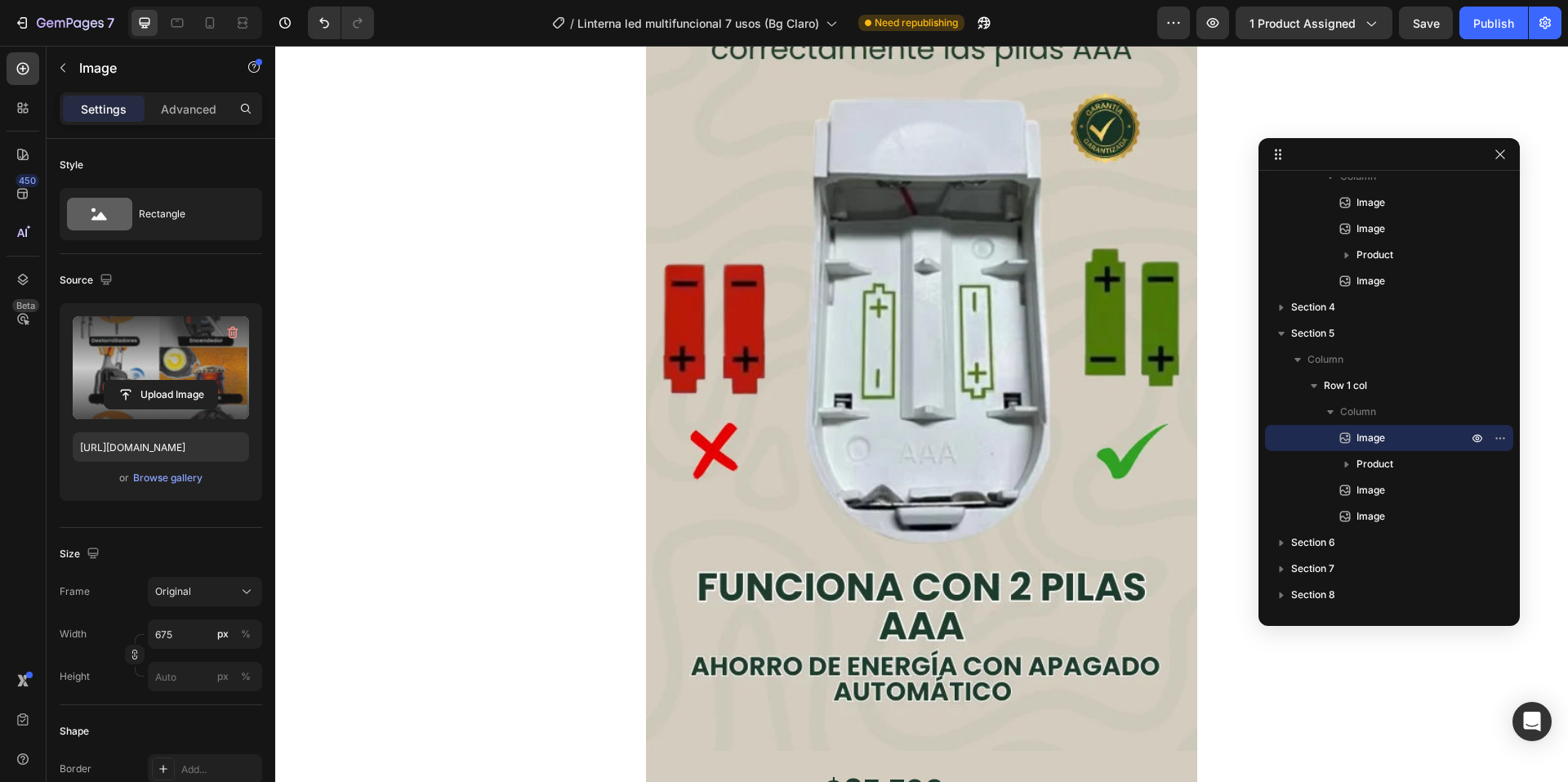
click at [847, 317] on img at bounding box center [922, 315] width 551 height 874
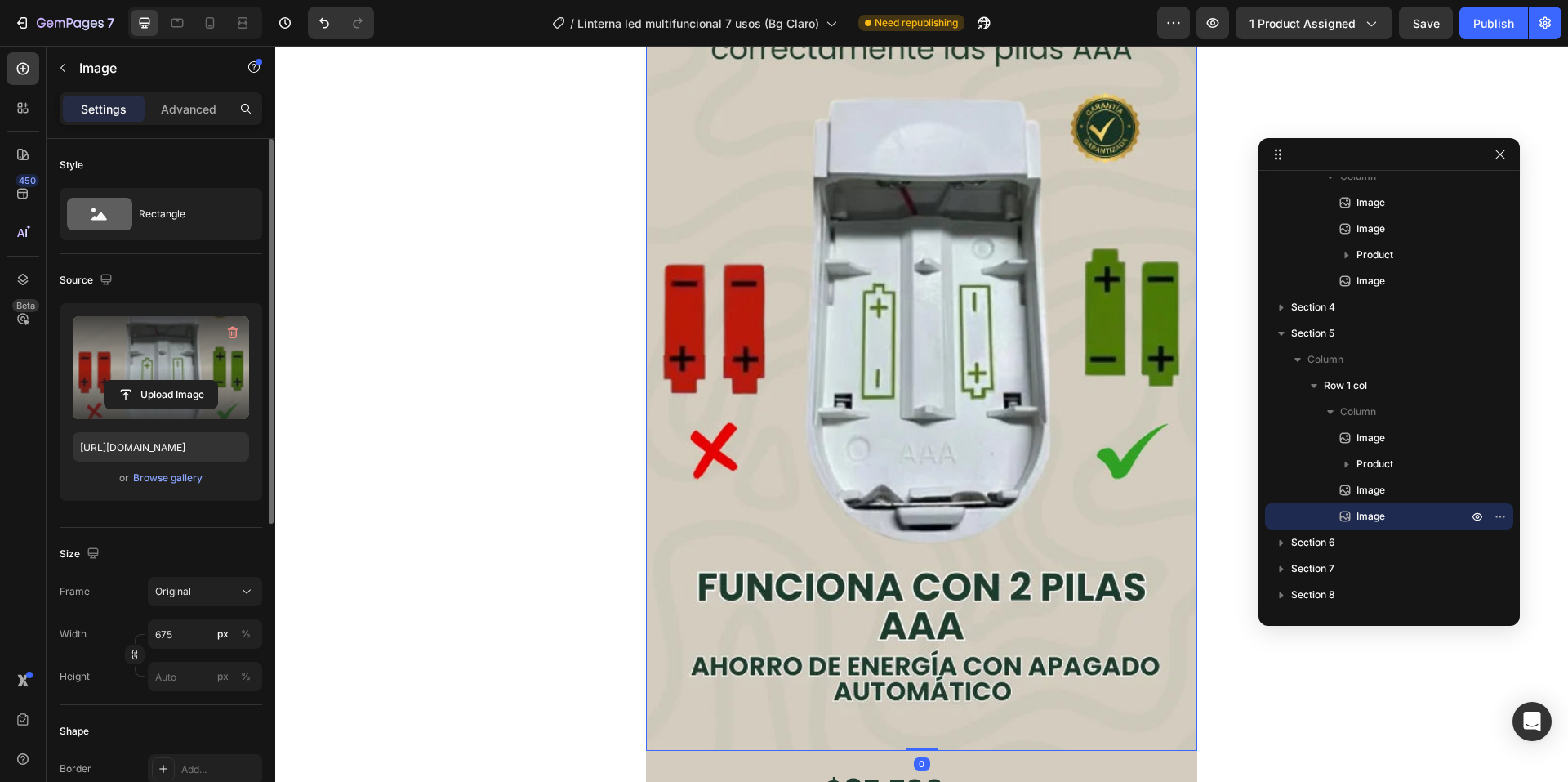
click at [147, 370] on label at bounding box center [161, 368] width 177 height 103
click at [147, 381] on input "file" at bounding box center [161, 395] width 113 height 28
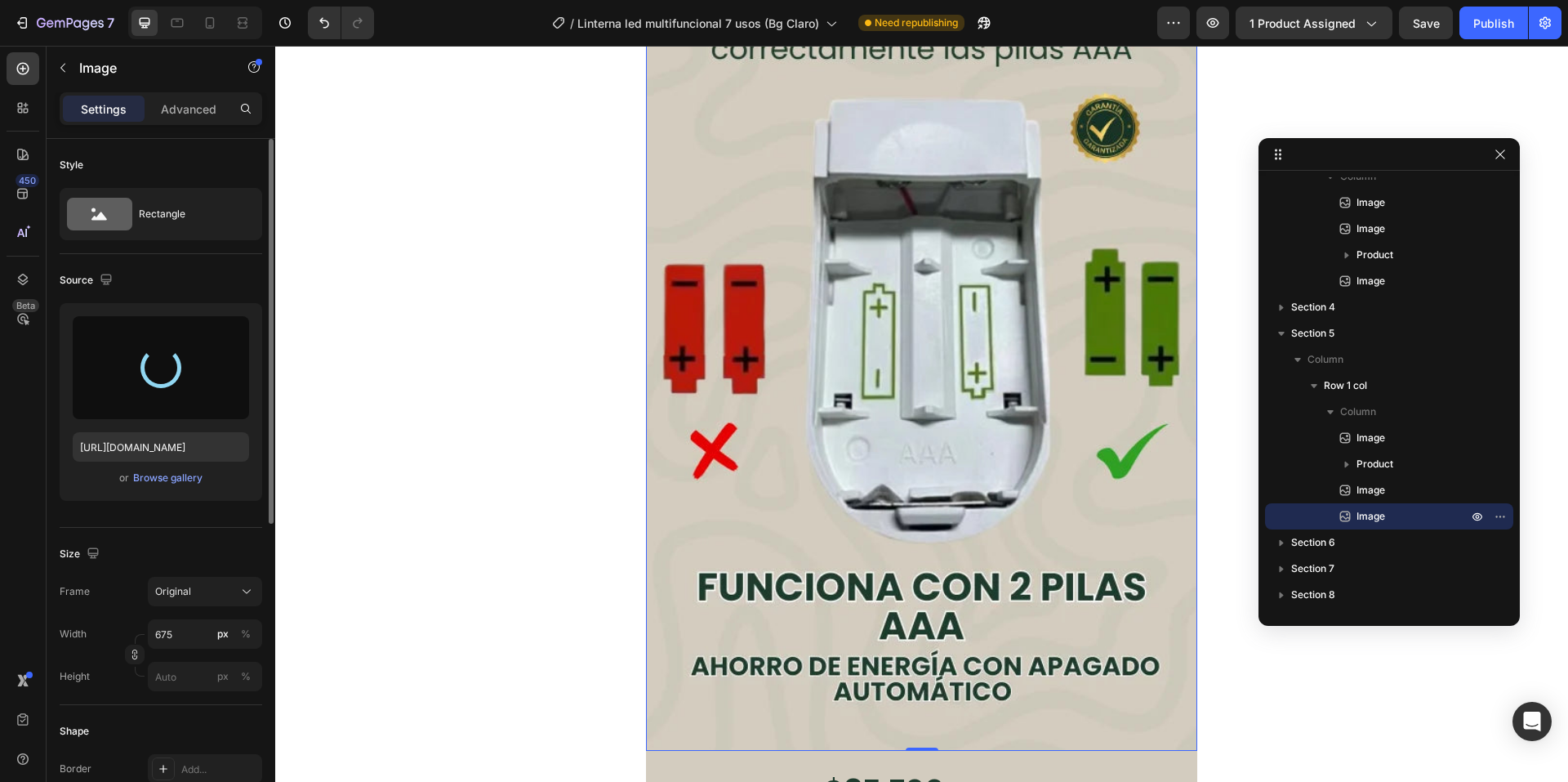
type input "https://cdn.shopify.com/s/files/1/0660/3387/7162/files/gempages_573089364809089…"
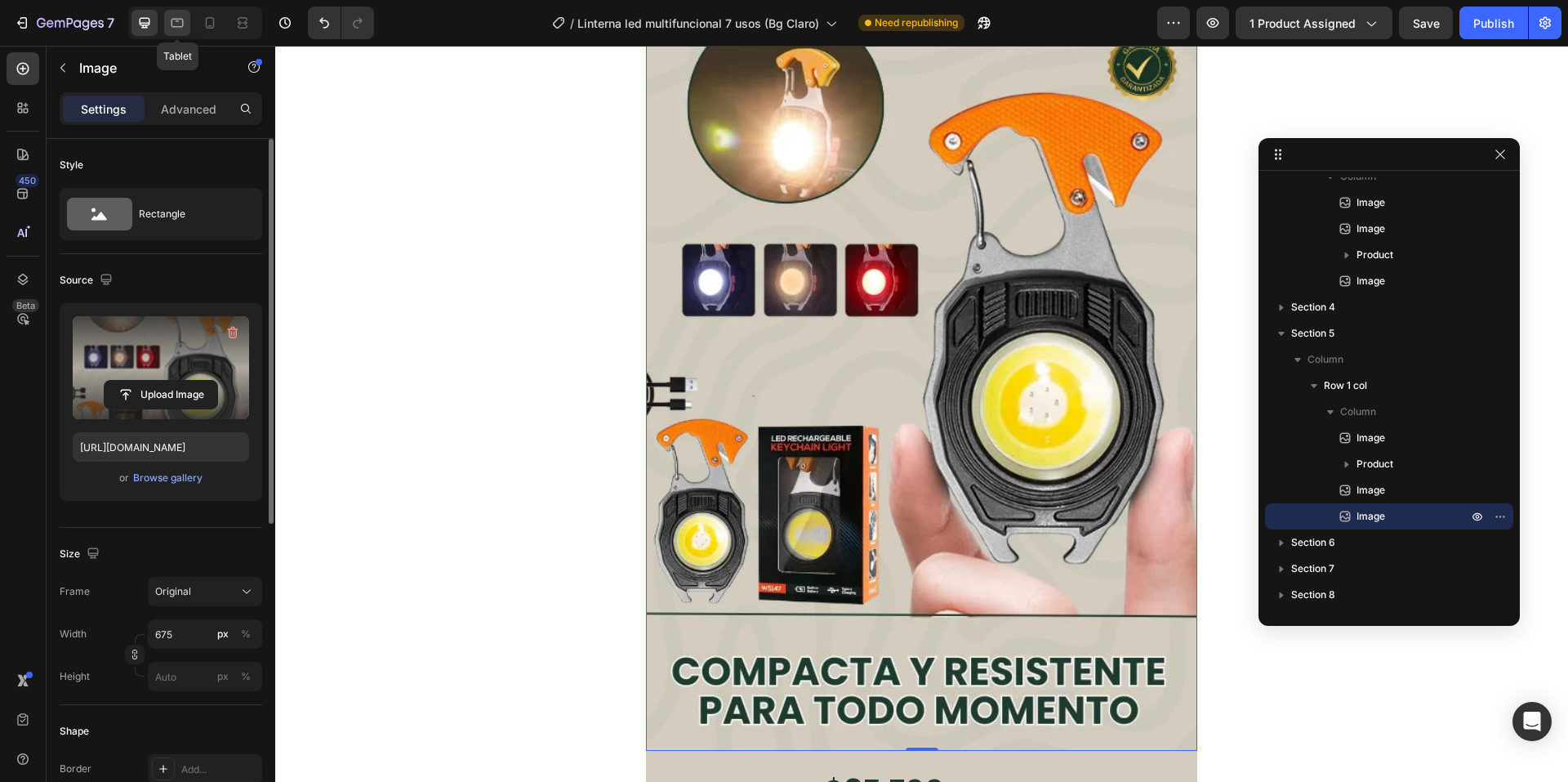
click at [171, 14] on div at bounding box center [177, 22] width 26 height 26
type input "100"
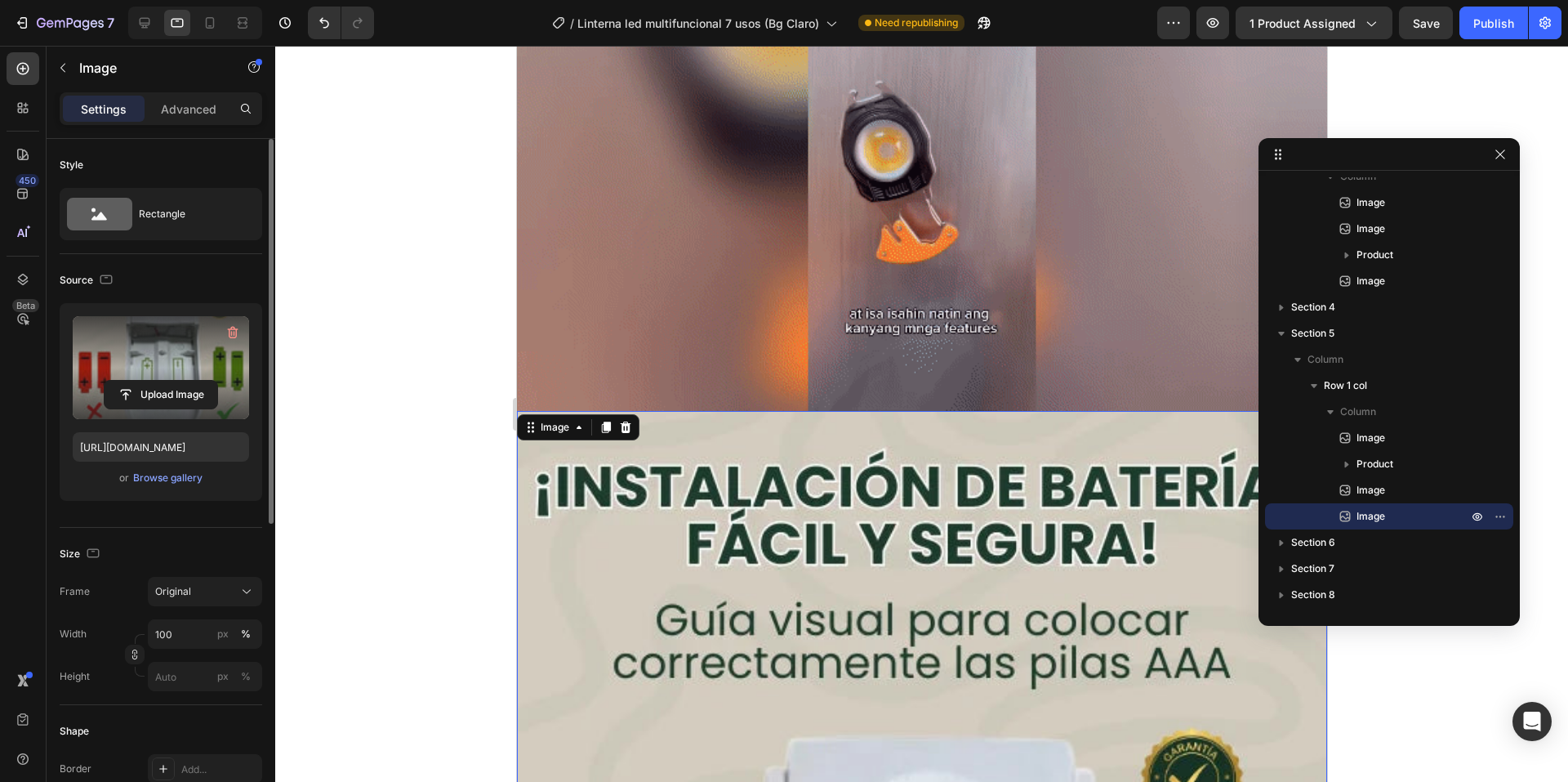
scroll to position [4919, 0]
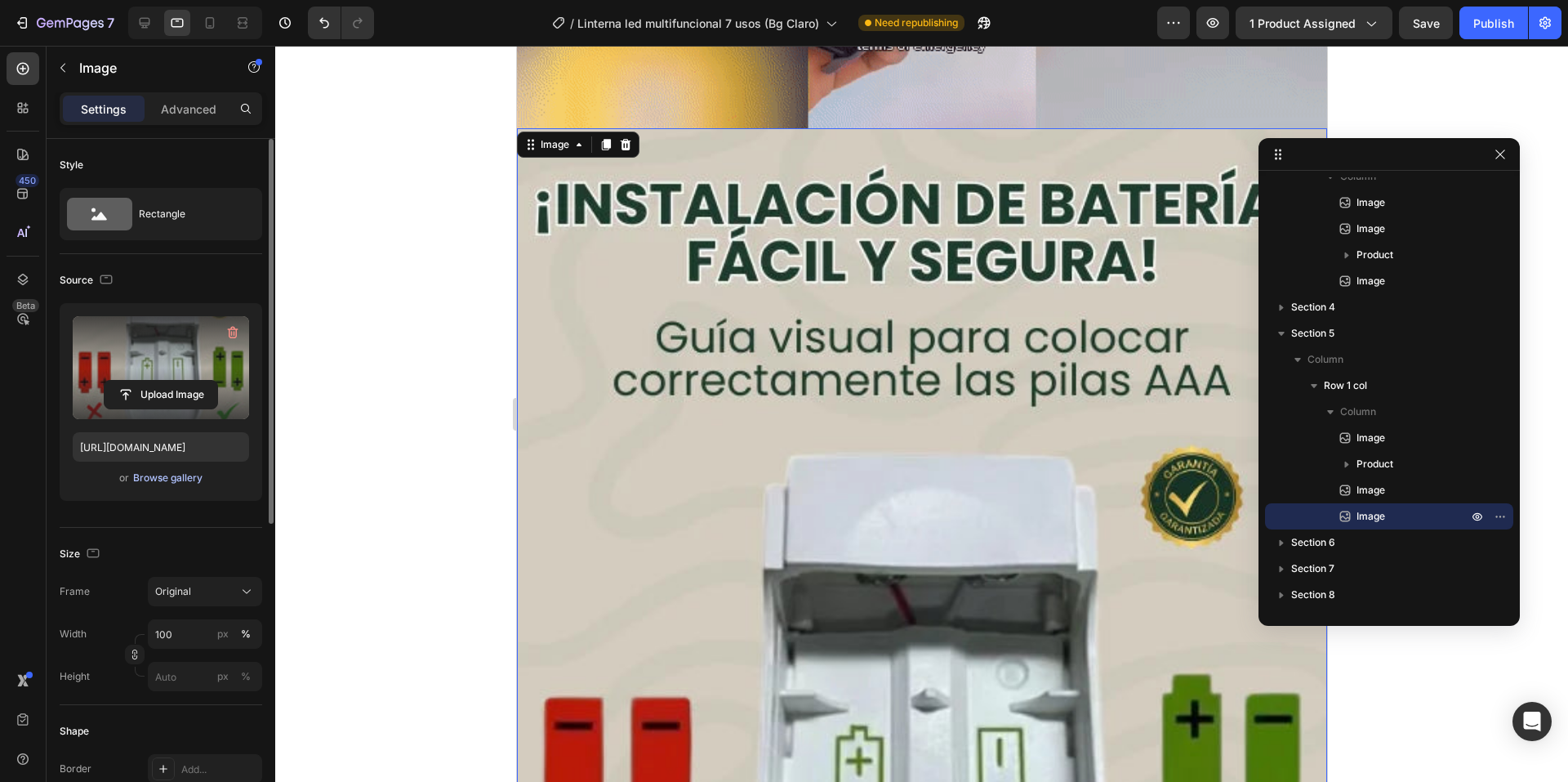
click at [185, 471] on div "Browse gallery" at bounding box center [168, 478] width 69 height 15
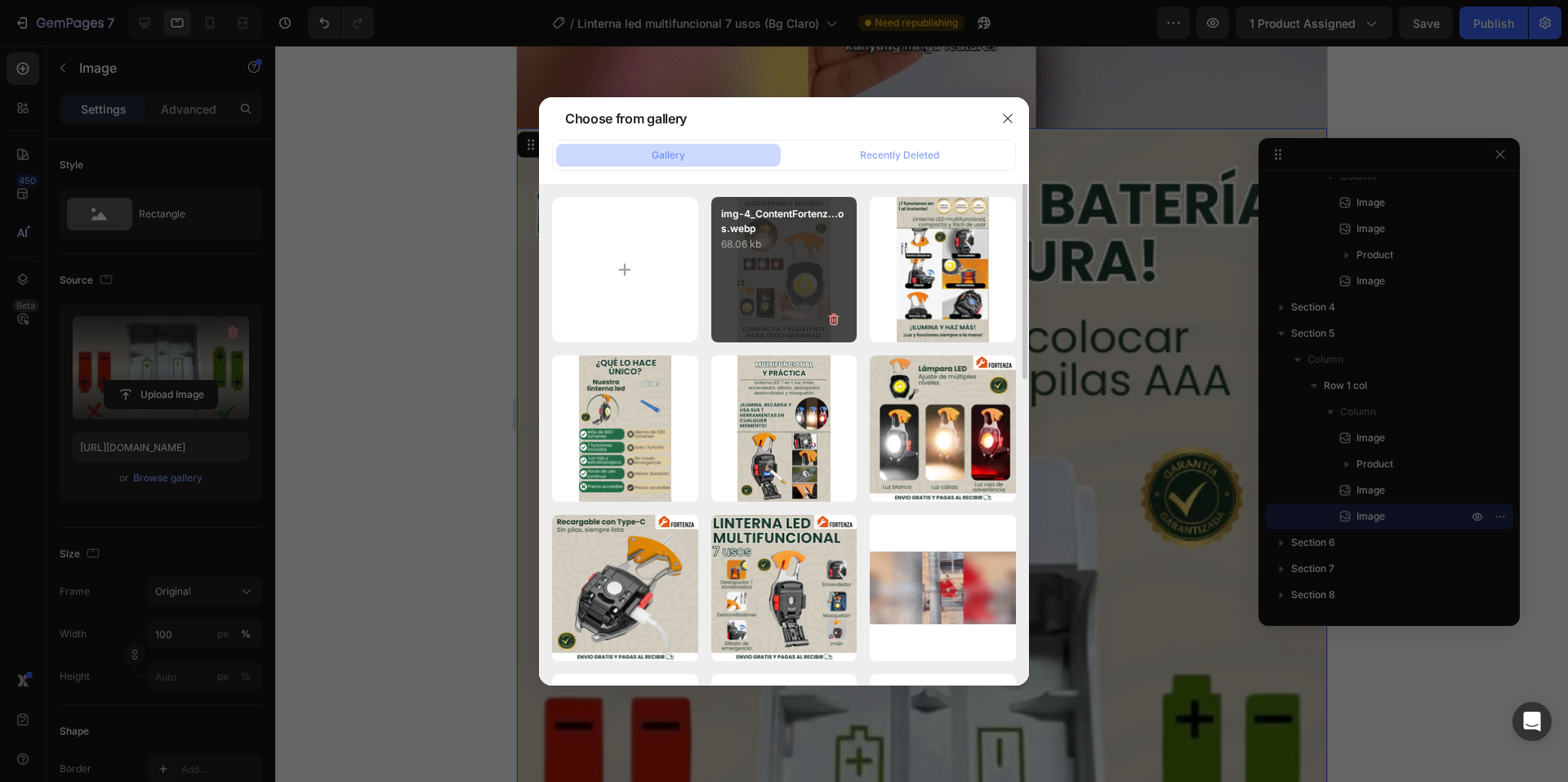
click at [742, 251] on p "68.06 kb" at bounding box center [784, 244] width 127 height 16
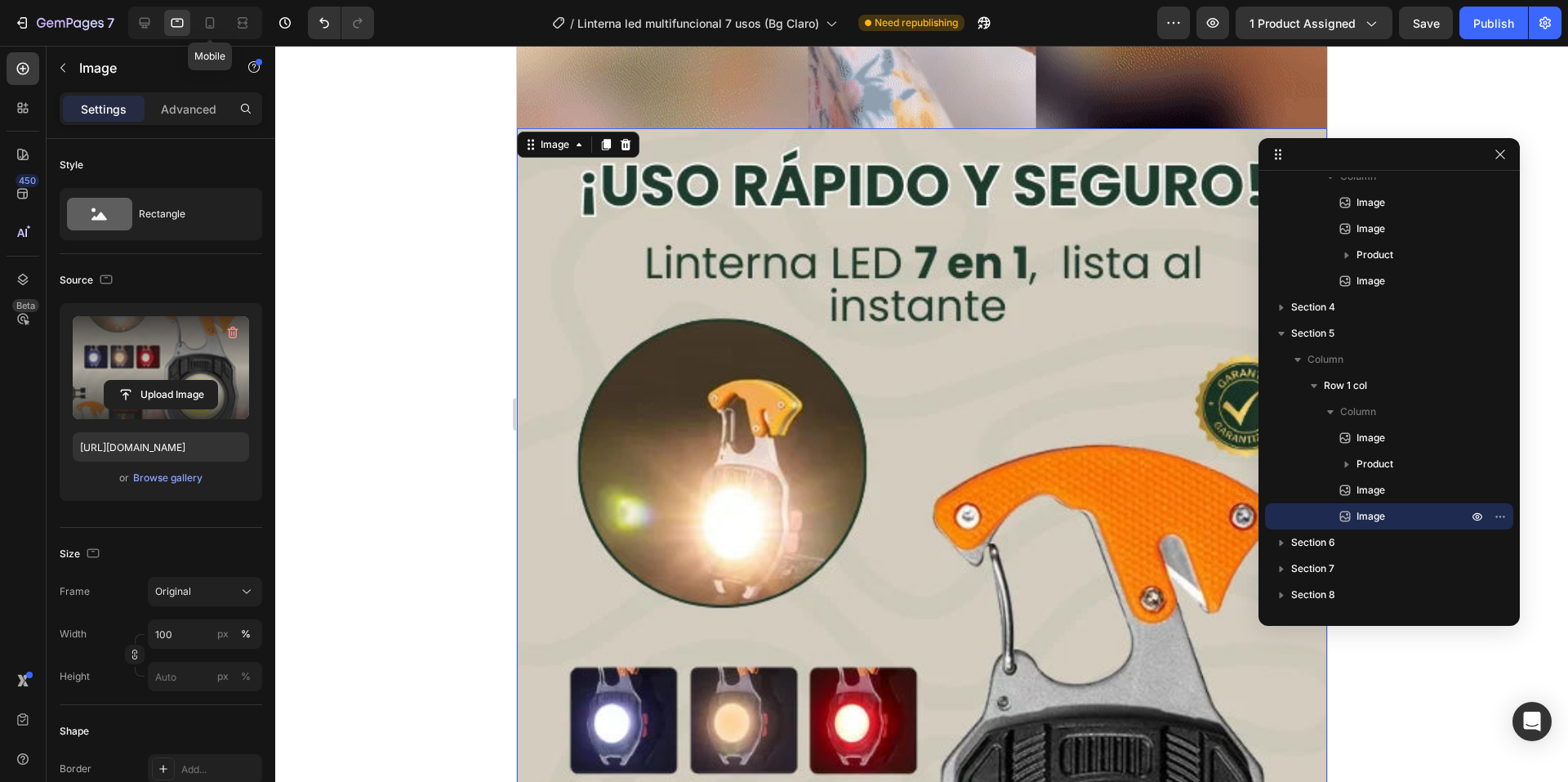
drag, startPoint x: 208, startPoint y: 23, endPoint x: 166, endPoint y: 342, distance: 321.8
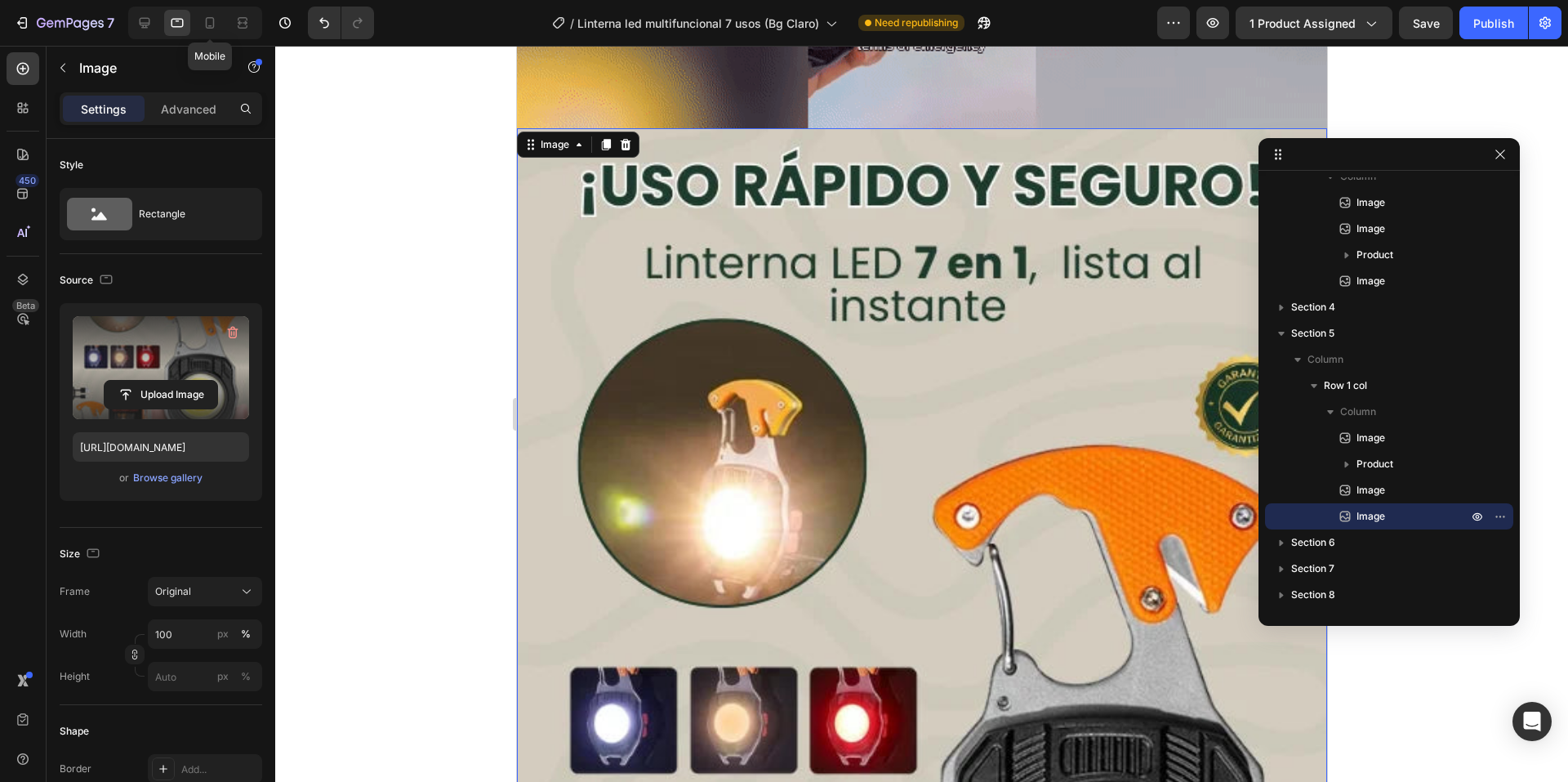
click at [209, 24] on icon at bounding box center [209, 22] width 16 height 16
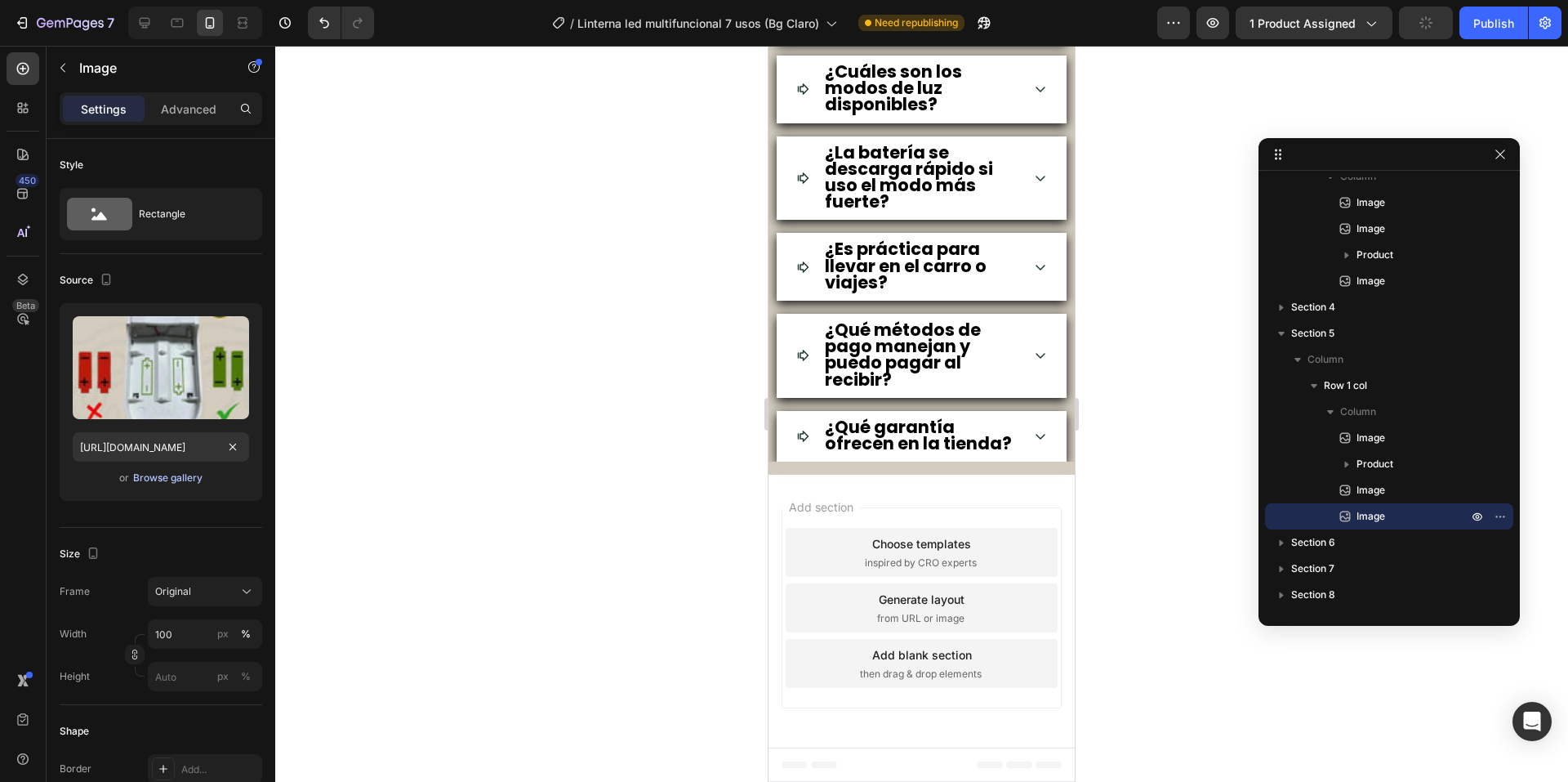
scroll to position [3840, 0]
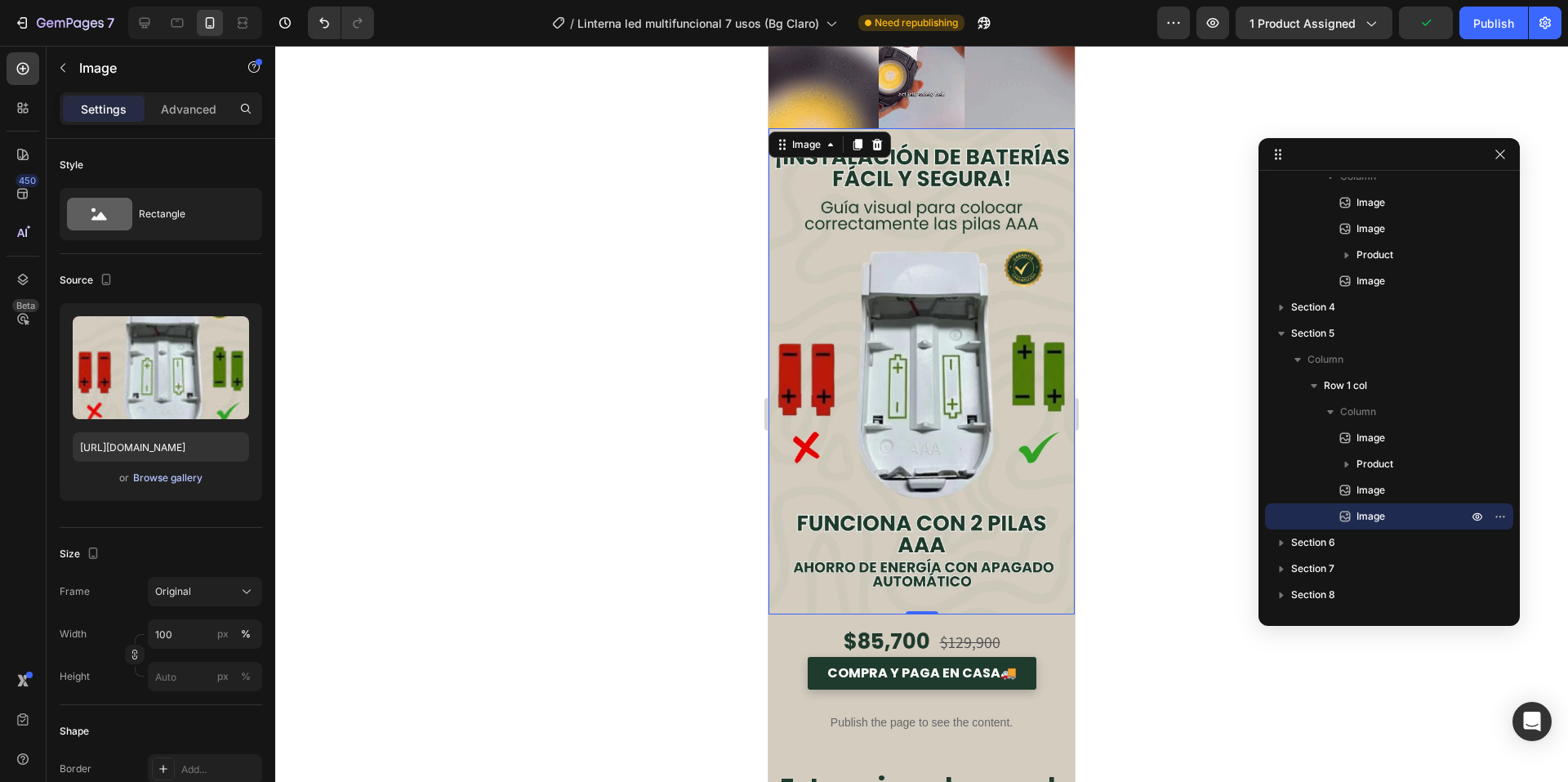
click at [181, 474] on div "Browse gallery" at bounding box center [168, 478] width 69 height 15
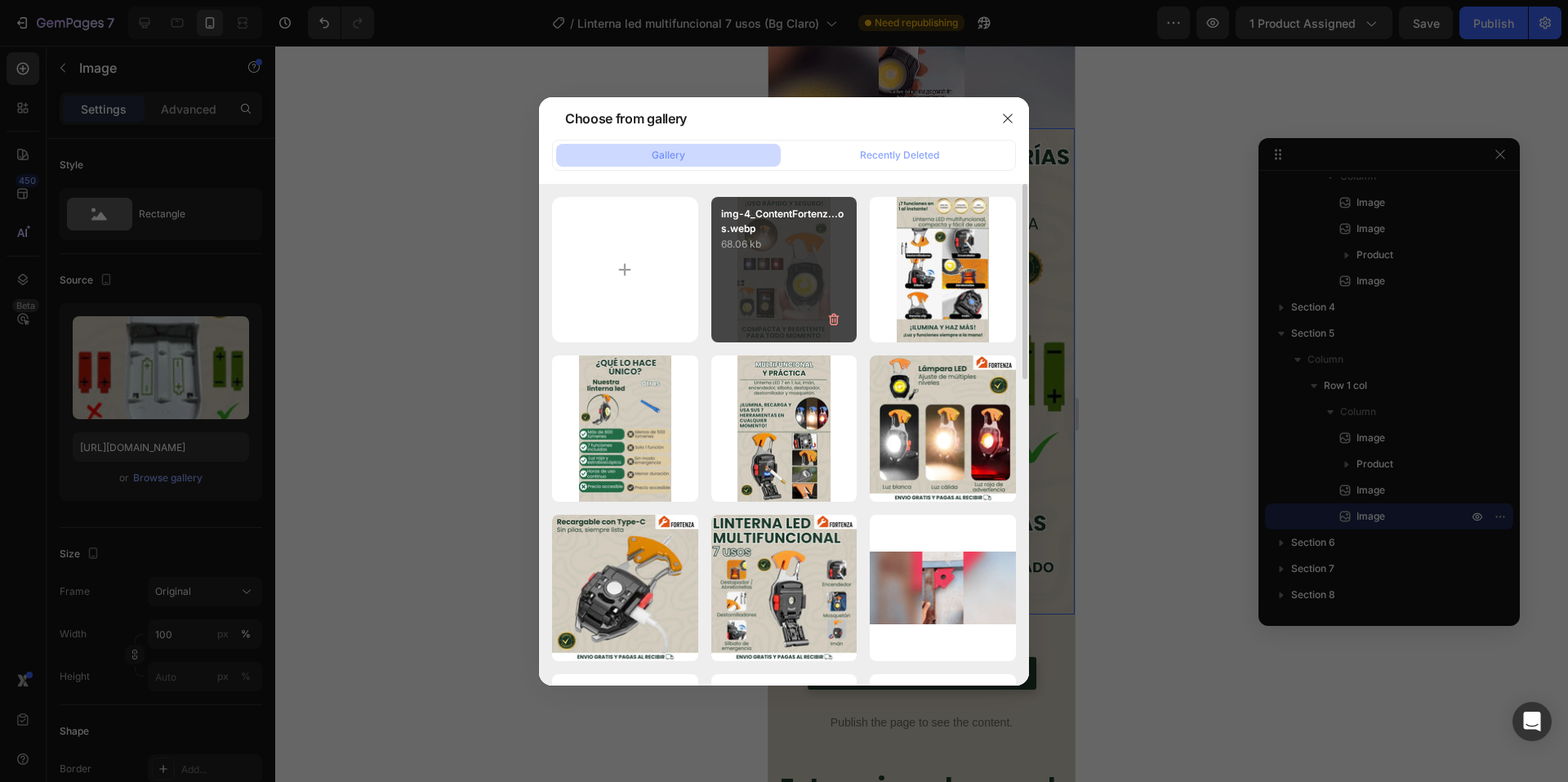
click at [757, 260] on div "img-4_ContentFortenz...os.webp 68.06 kb" at bounding box center [784, 270] width 147 height 147
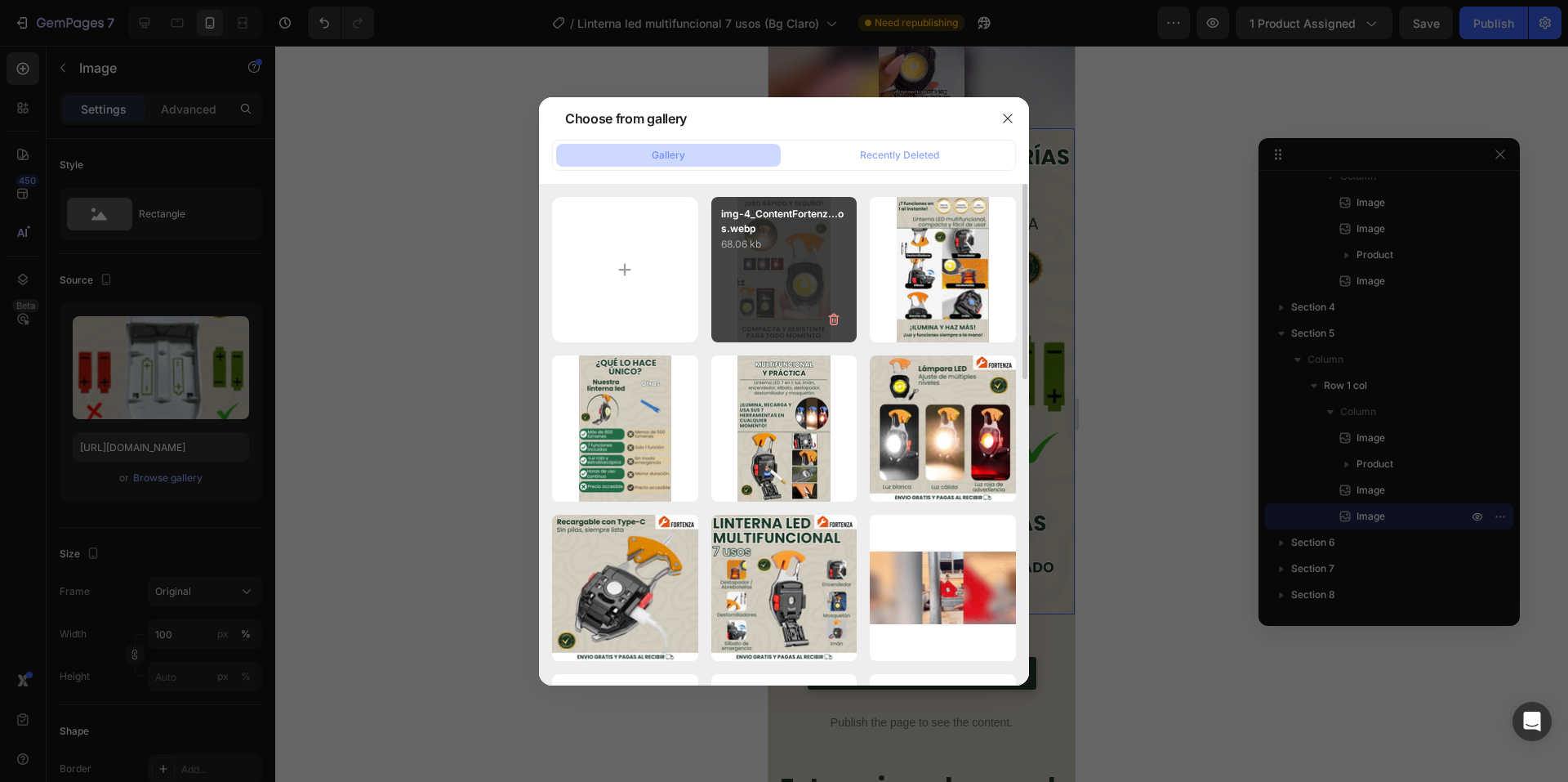
type input "https://cdn.shopify.com/s/files/1/0660/3387/7162/files/gempages_573089364809089…"
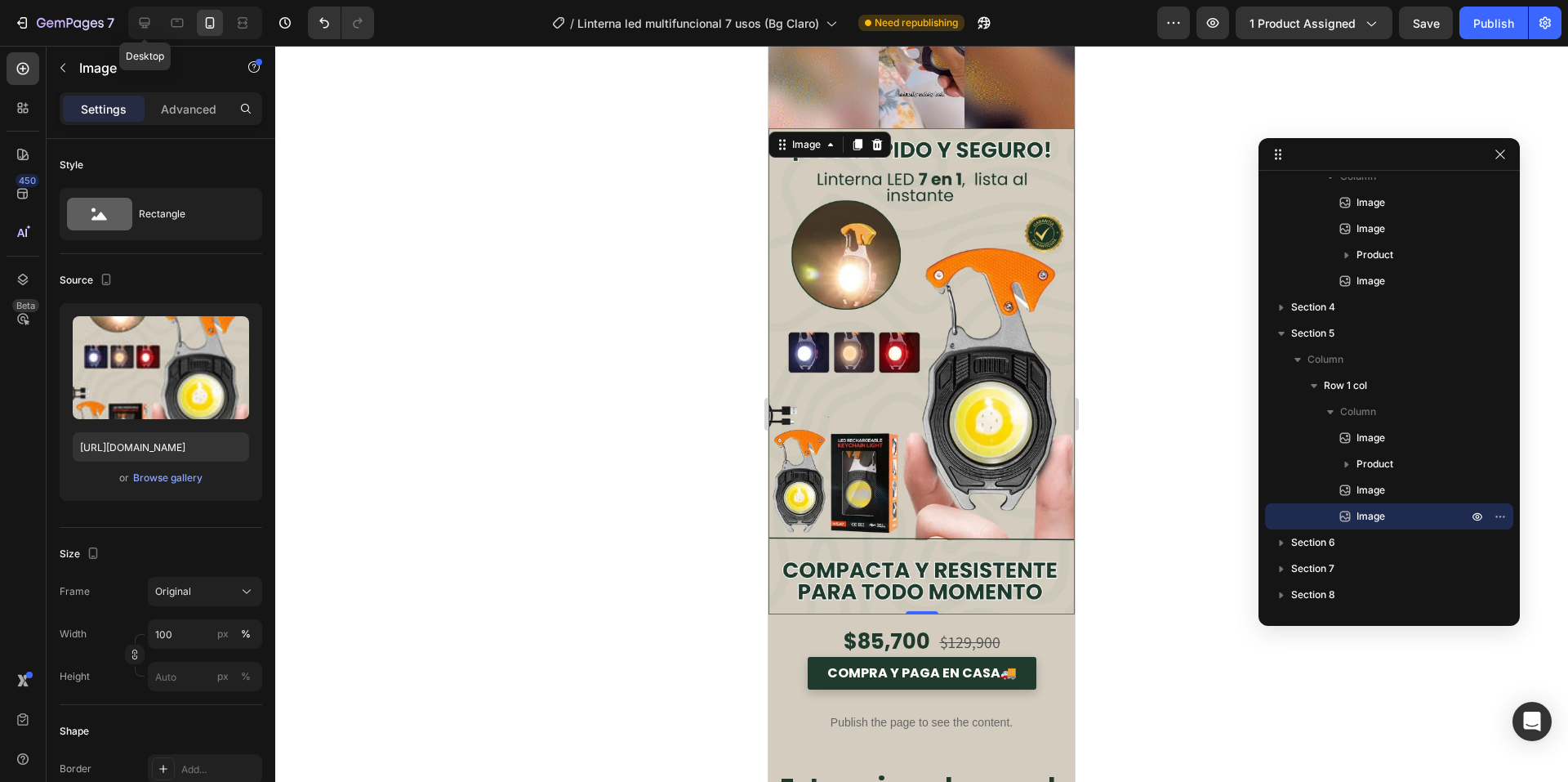
click at [139, 26] on icon at bounding box center [144, 22] width 16 height 16
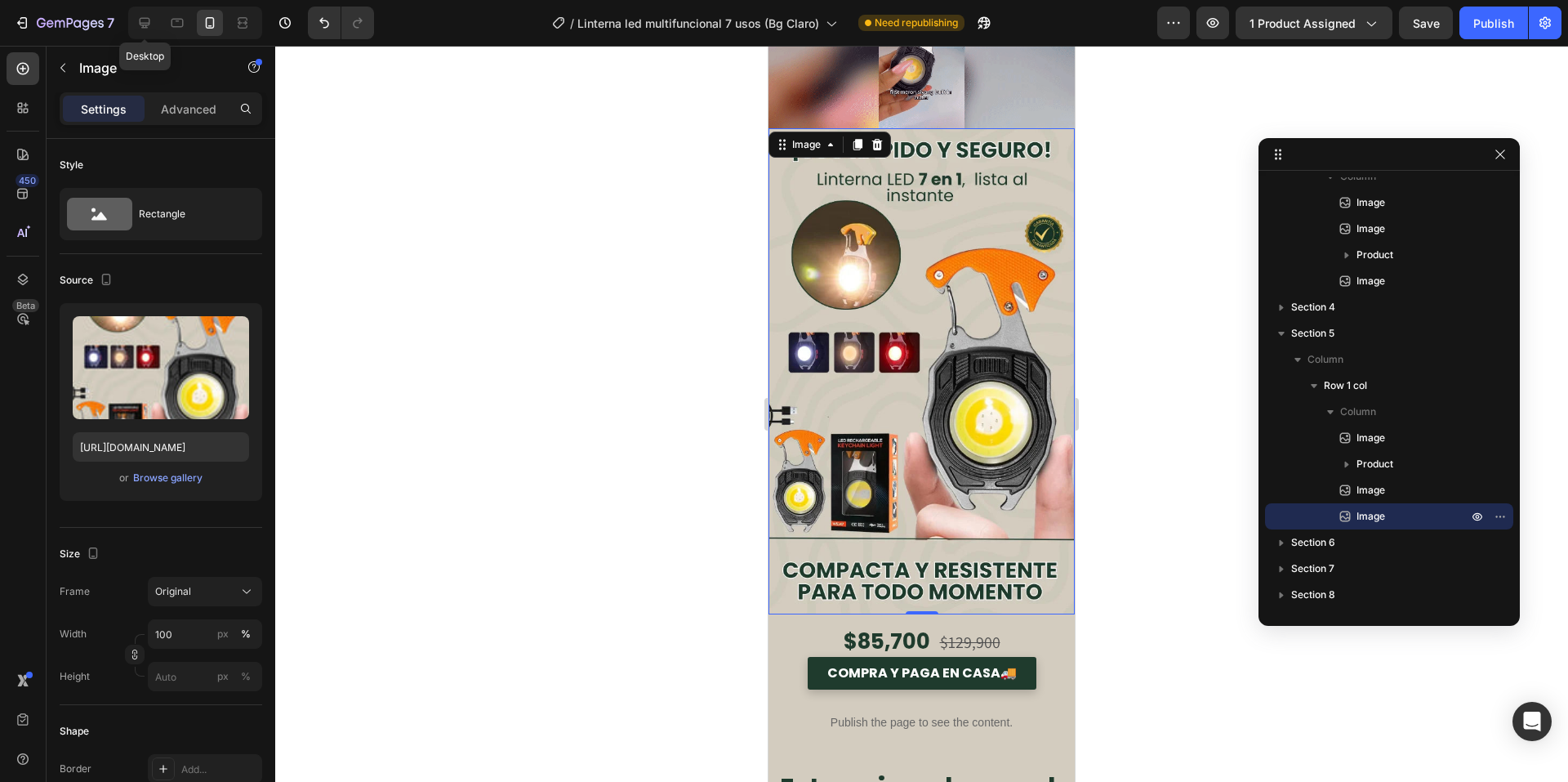
type input "675"
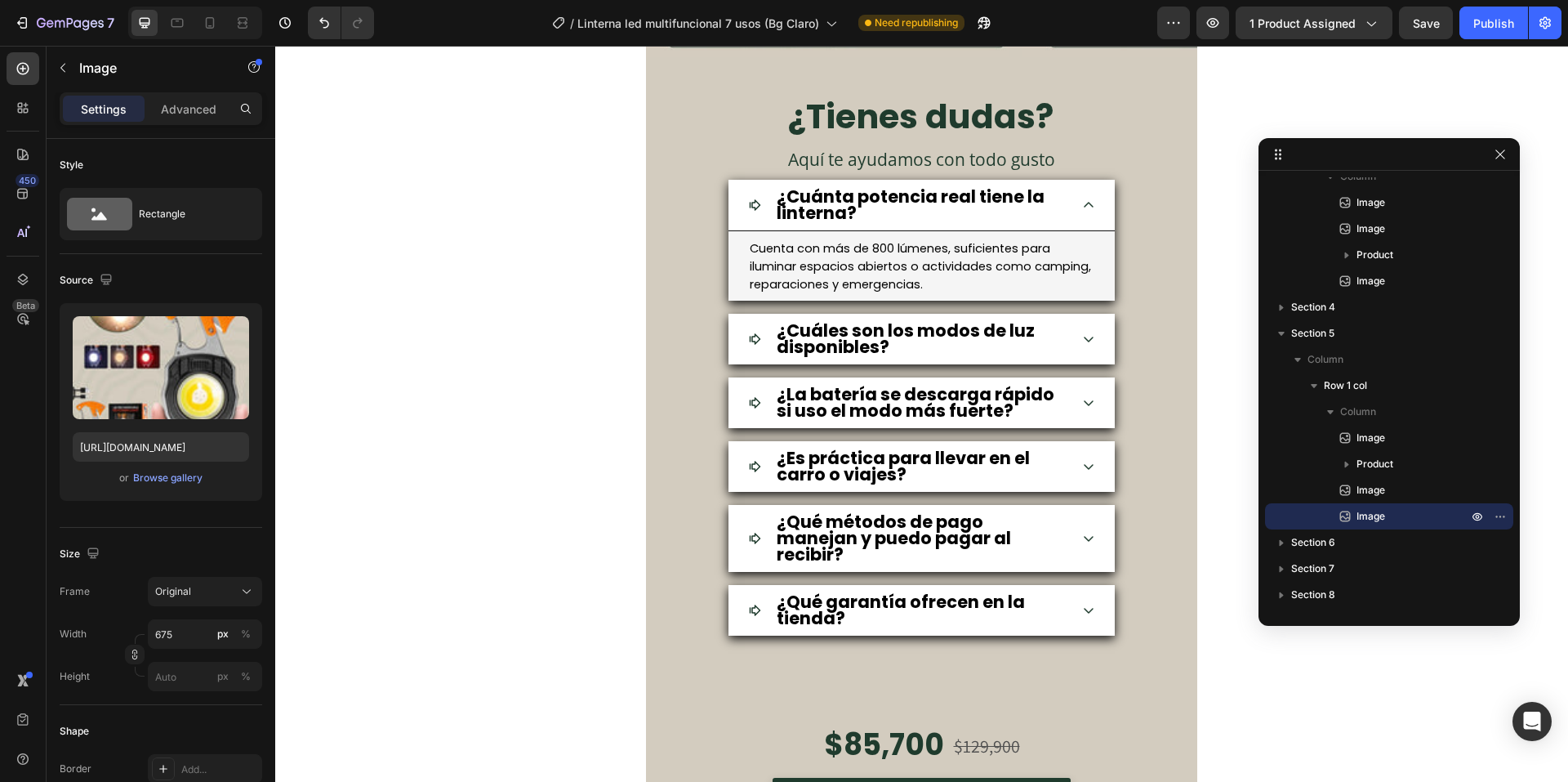
scroll to position [5473, 0]
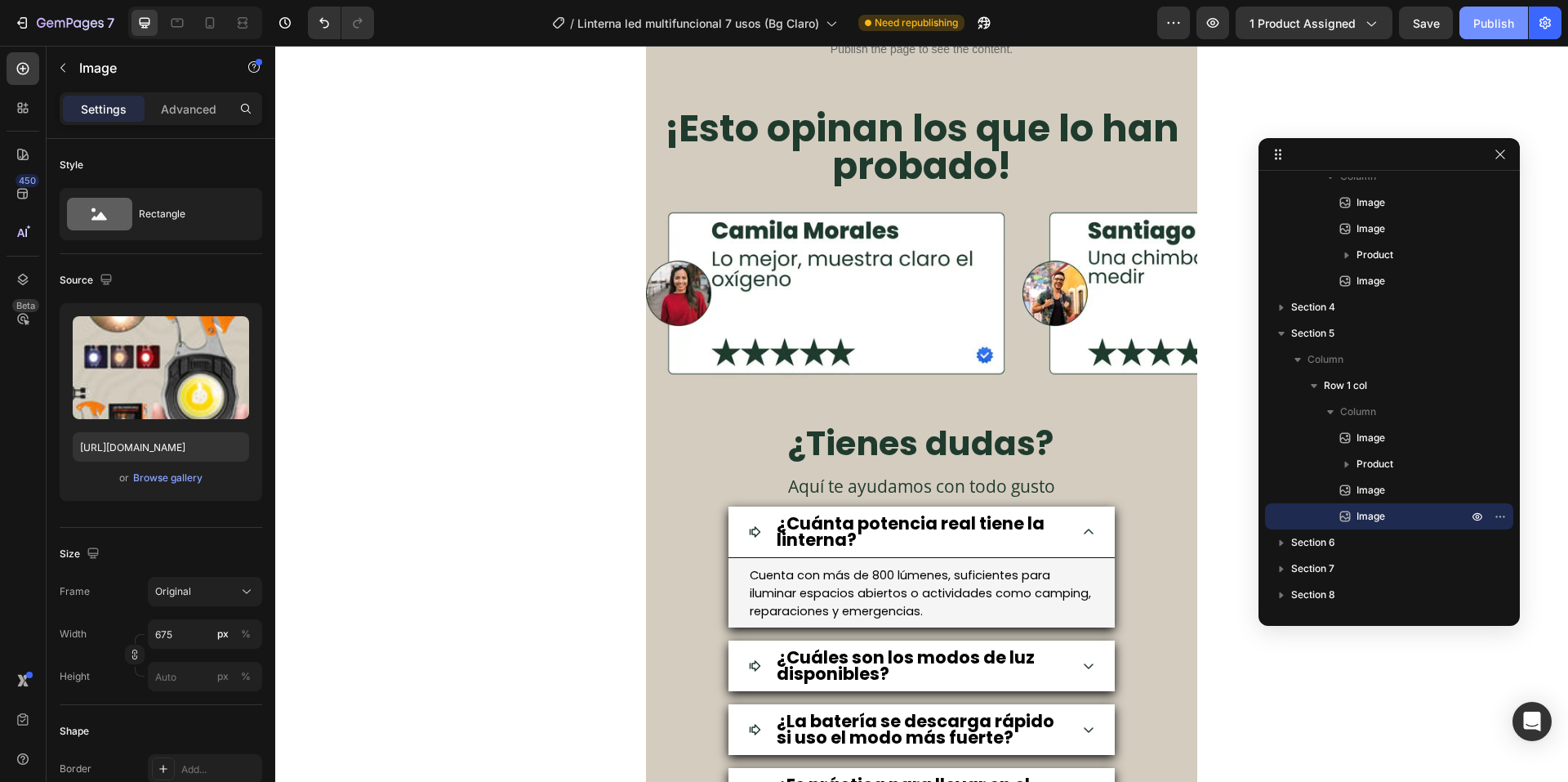
click at [1464, 25] on button "Publish" at bounding box center [1493, 22] width 68 height 33
click at [840, 298] on img at bounding box center [827, 293] width 363 height 181
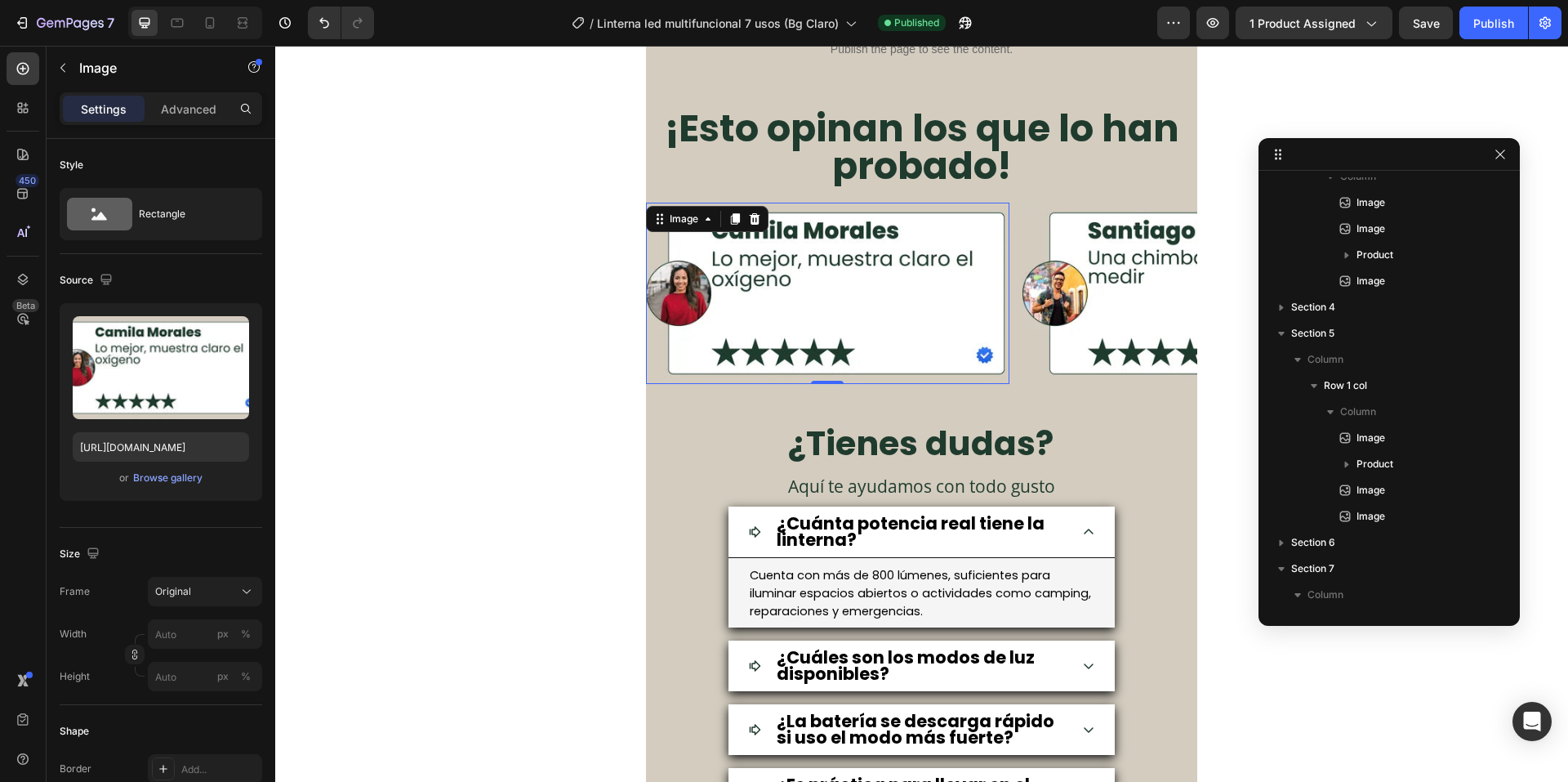
scroll to position [805, 0]
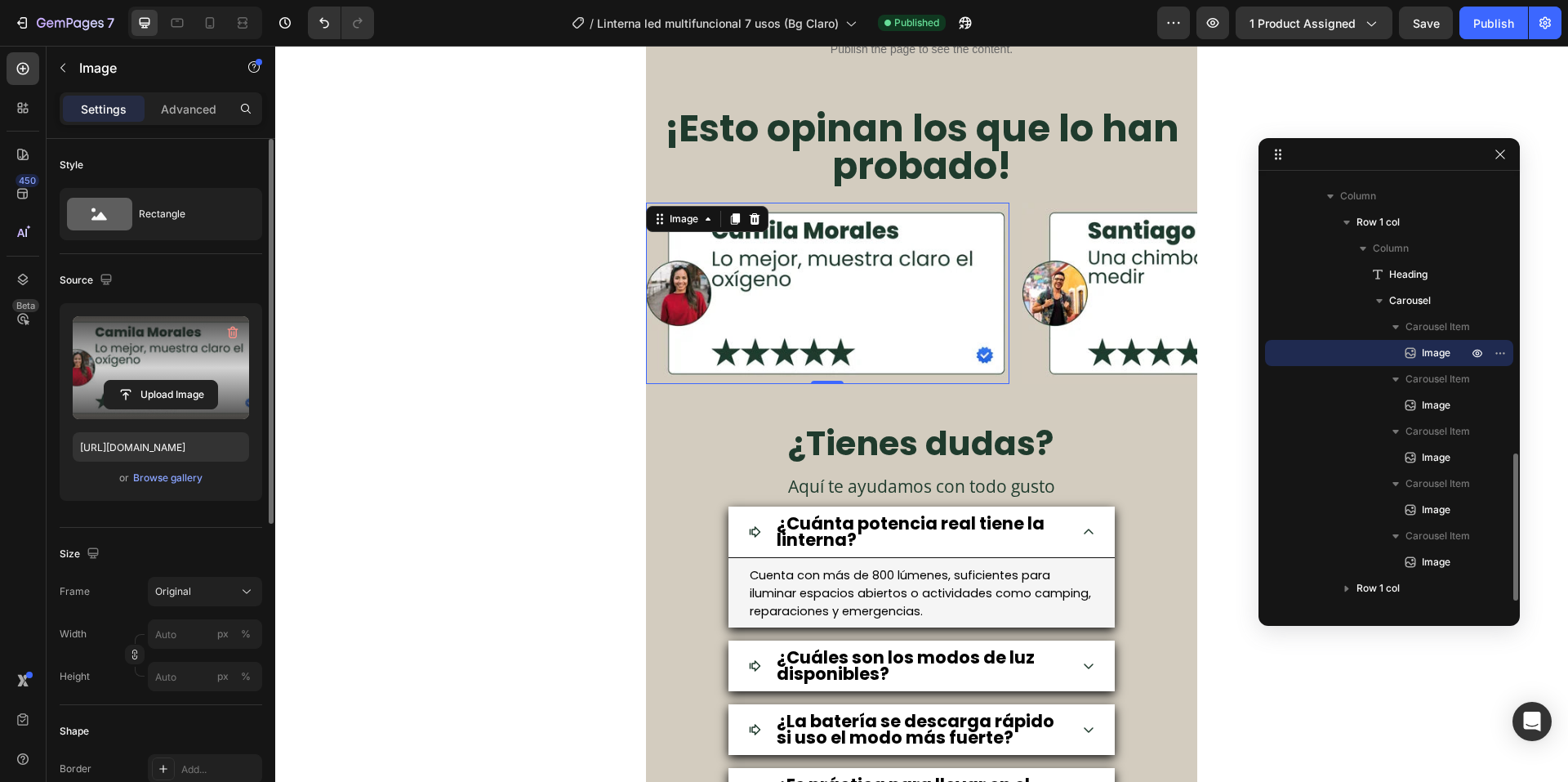
click at [165, 377] on label at bounding box center [161, 368] width 177 height 103
click at [165, 381] on input "file" at bounding box center [161, 395] width 113 height 28
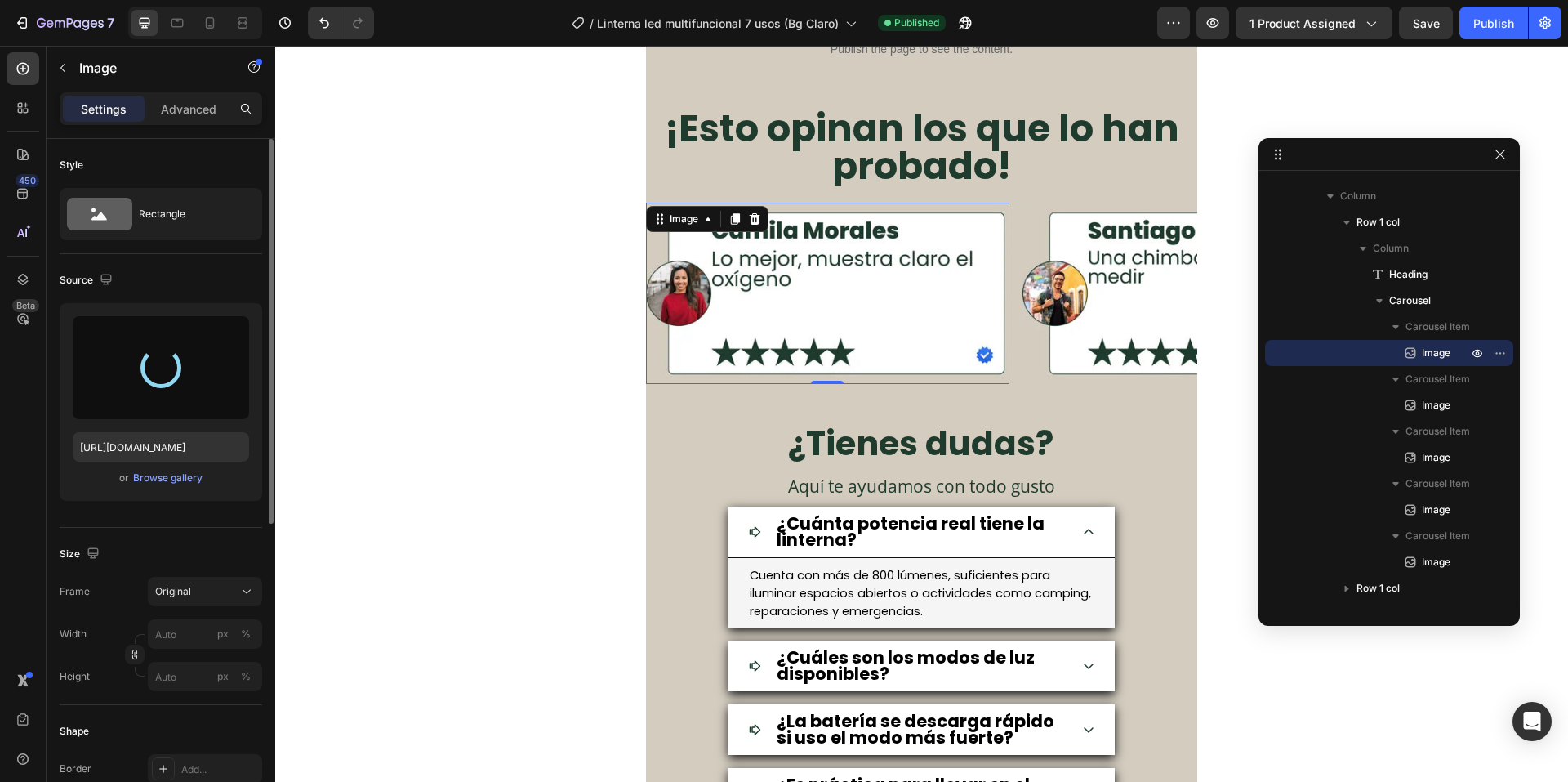
type input "https://cdn.shopify.com/s/files/1/0660/3387/7162/files/gempages_573089364809089…"
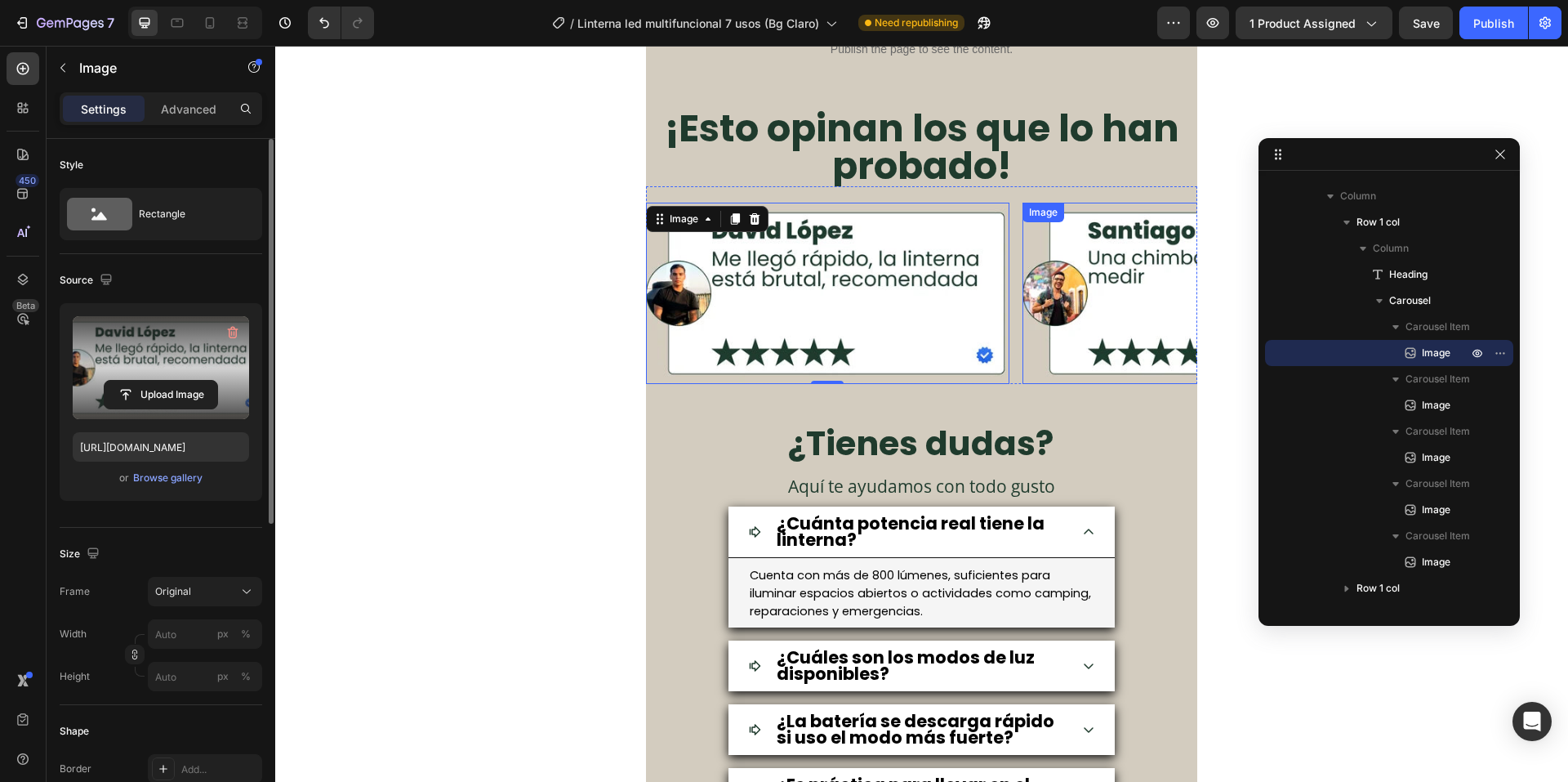
click at [1105, 256] on img at bounding box center [1204, 293] width 363 height 181
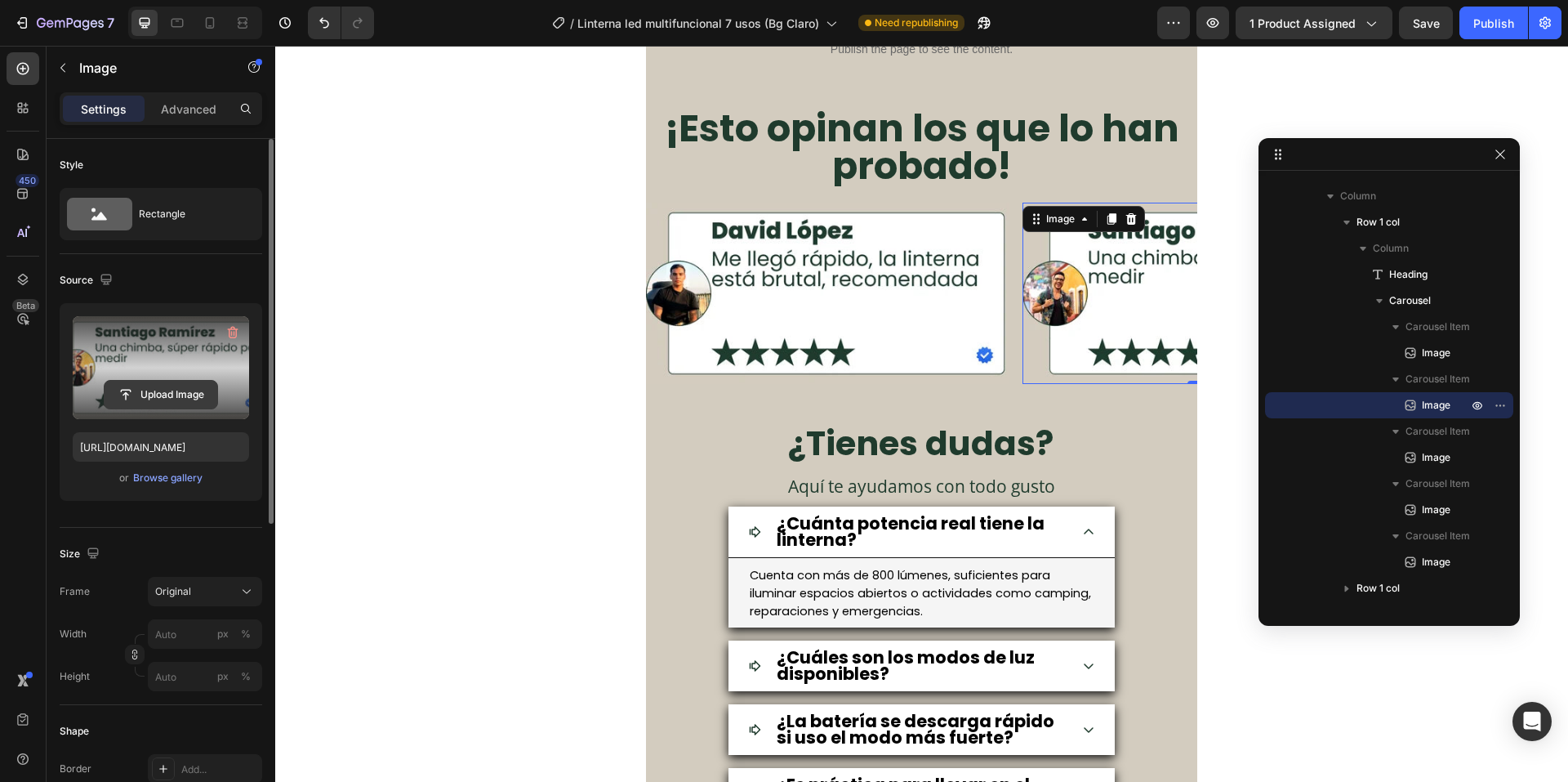
click at [162, 382] on input "file" at bounding box center [161, 395] width 113 height 28
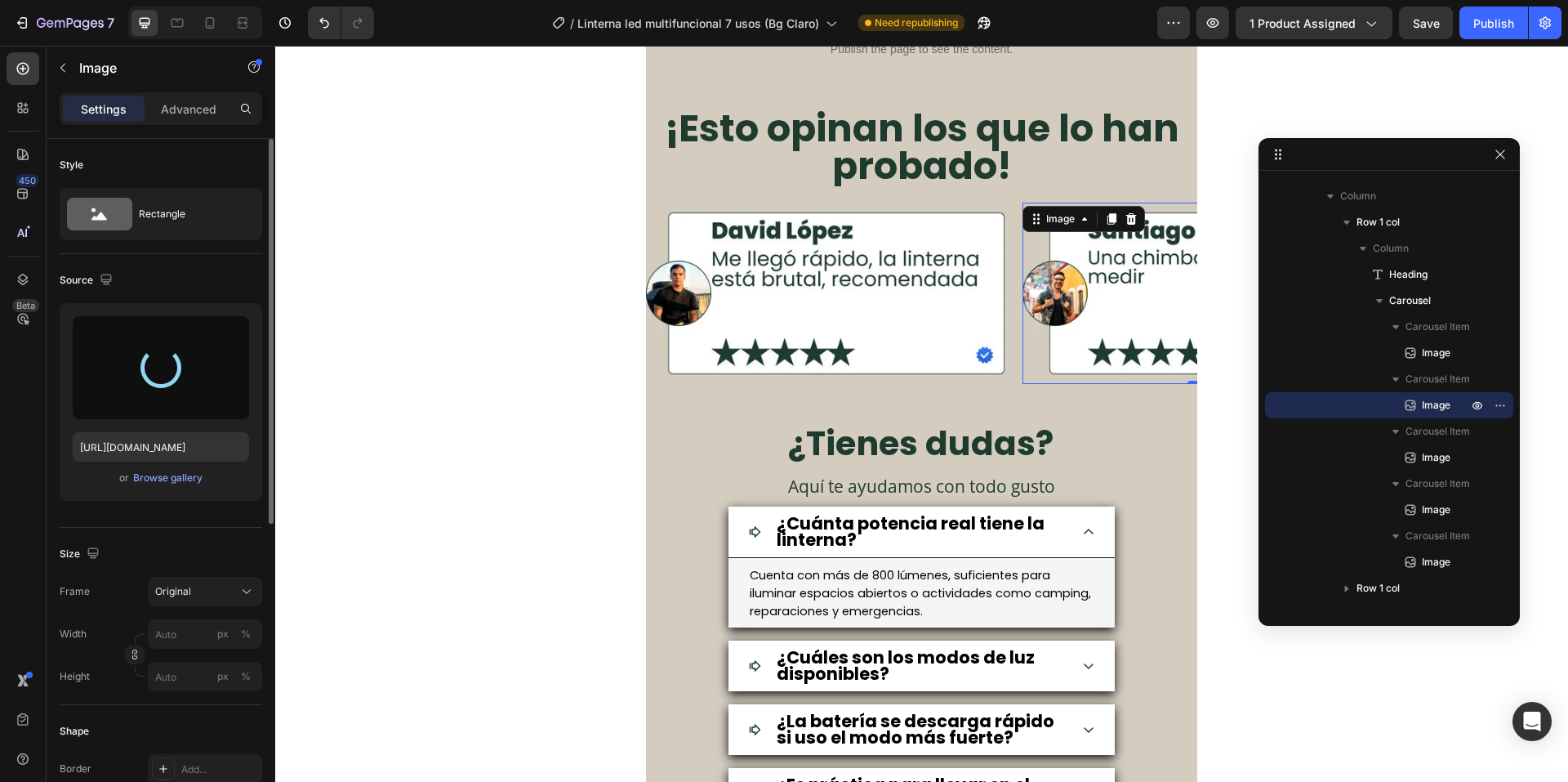
type input "https://cdn.shopify.com/s/files/1/0660/3387/7162/files/gempages_573089364809089…"
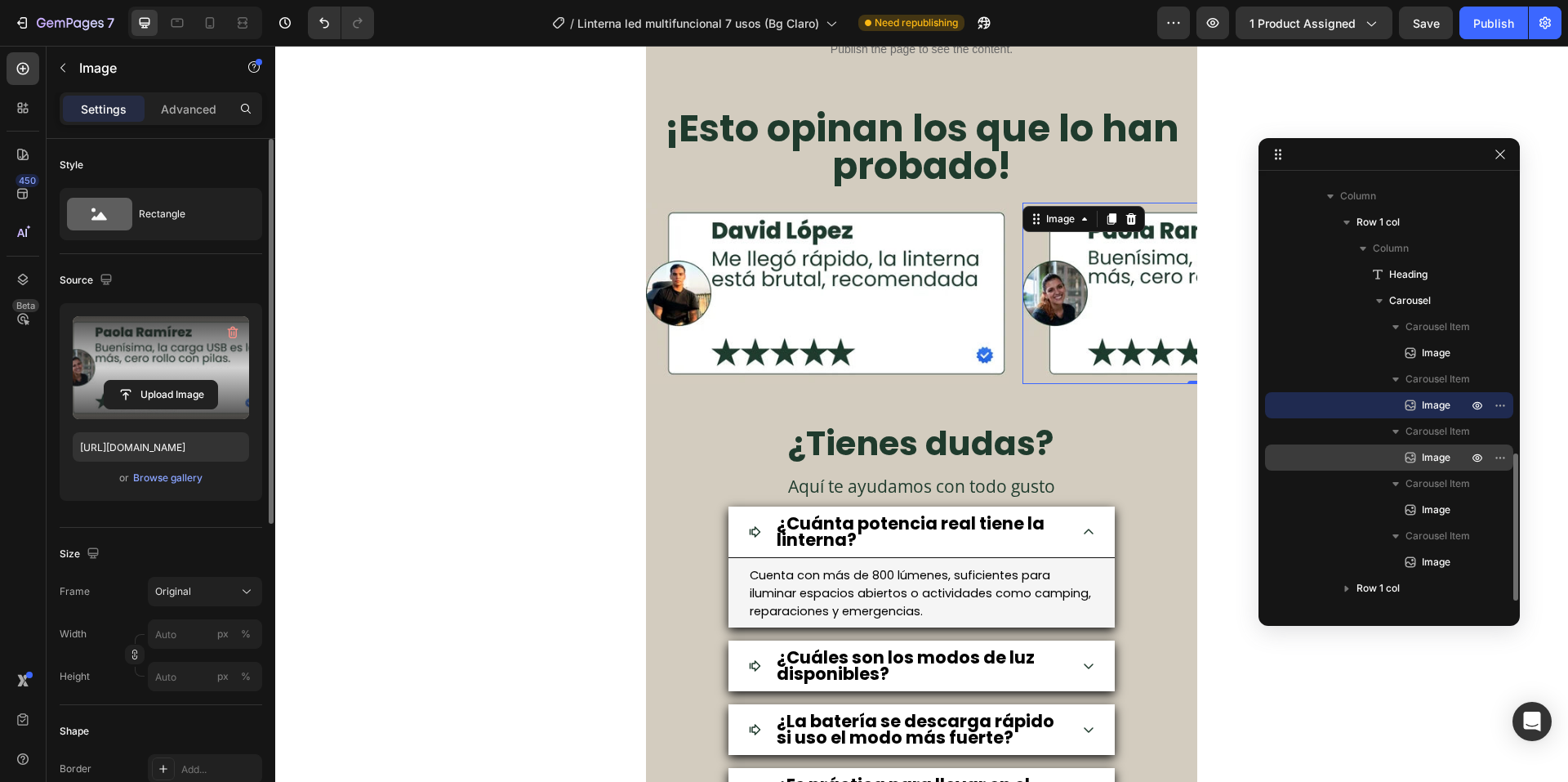
click at [1463, 465] on div "Image" at bounding box center [1390, 458] width 235 height 26
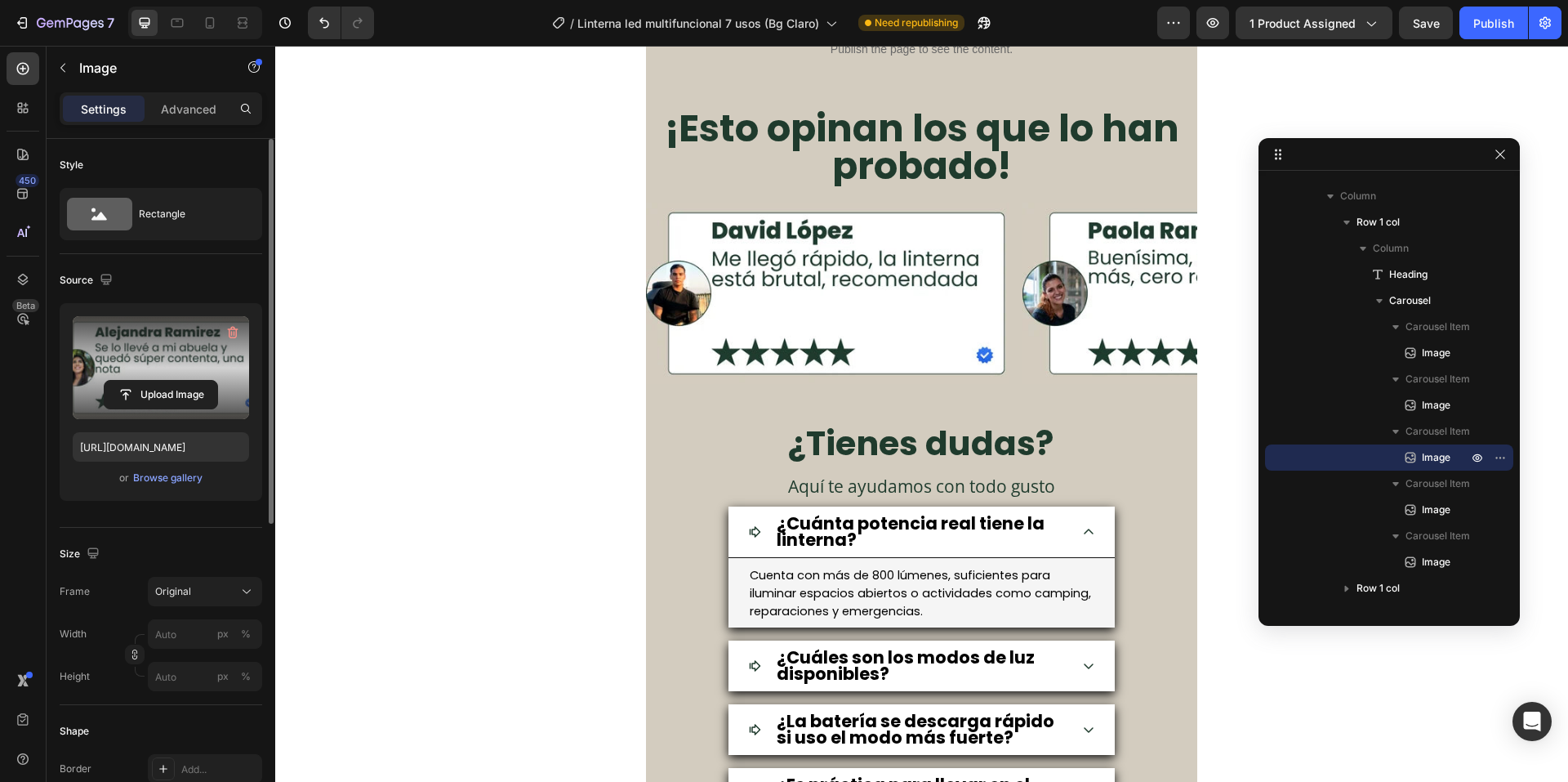
click at [101, 356] on label at bounding box center [161, 368] width 177 height 103
click at [105, 381] on input "file" at bounding box center [161, 395] width 113 height 28
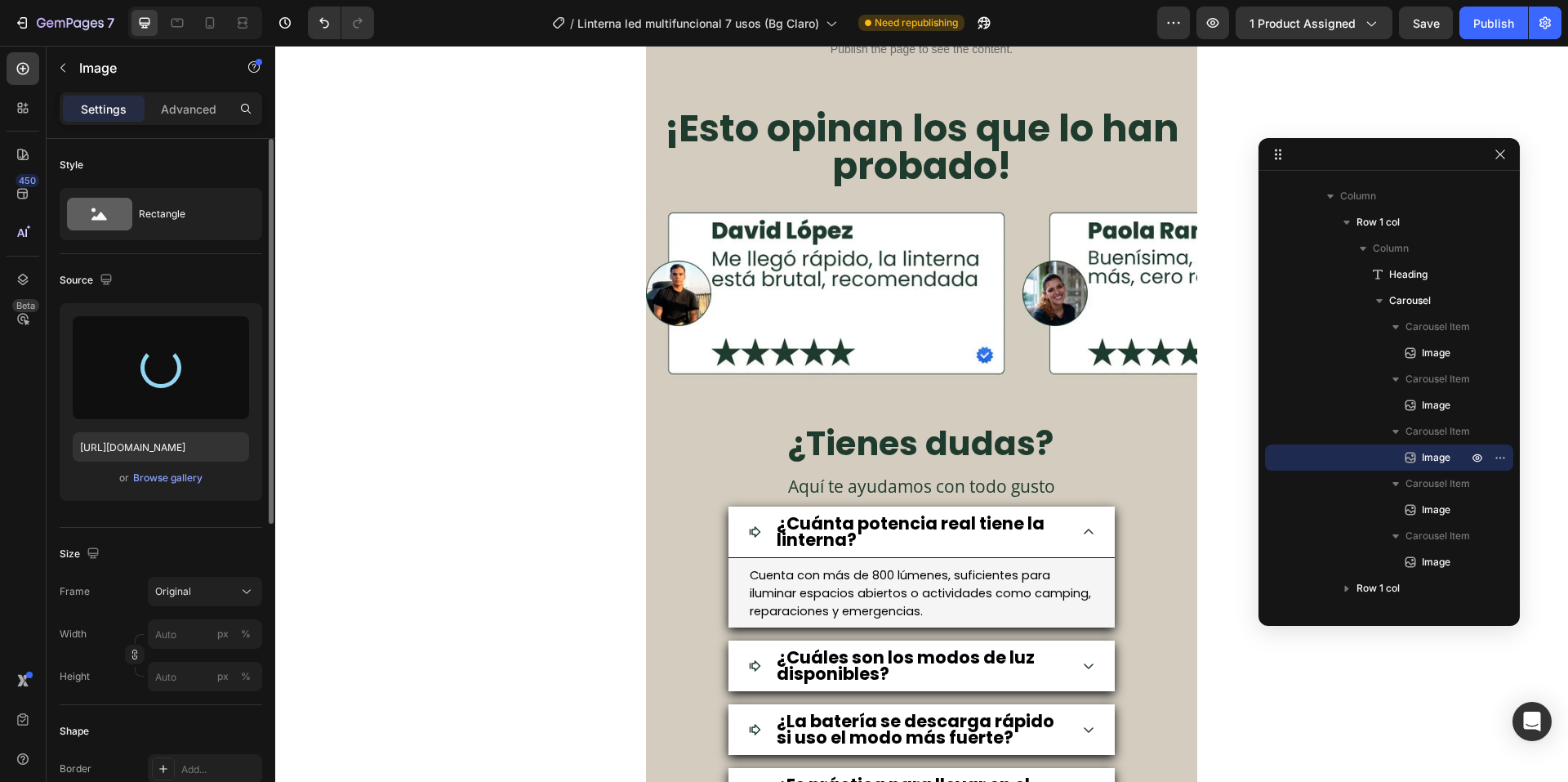
type input "https://cdn.shopify.com/s/files/1/0660/3387/7162/files/gempages_573089364809089…"
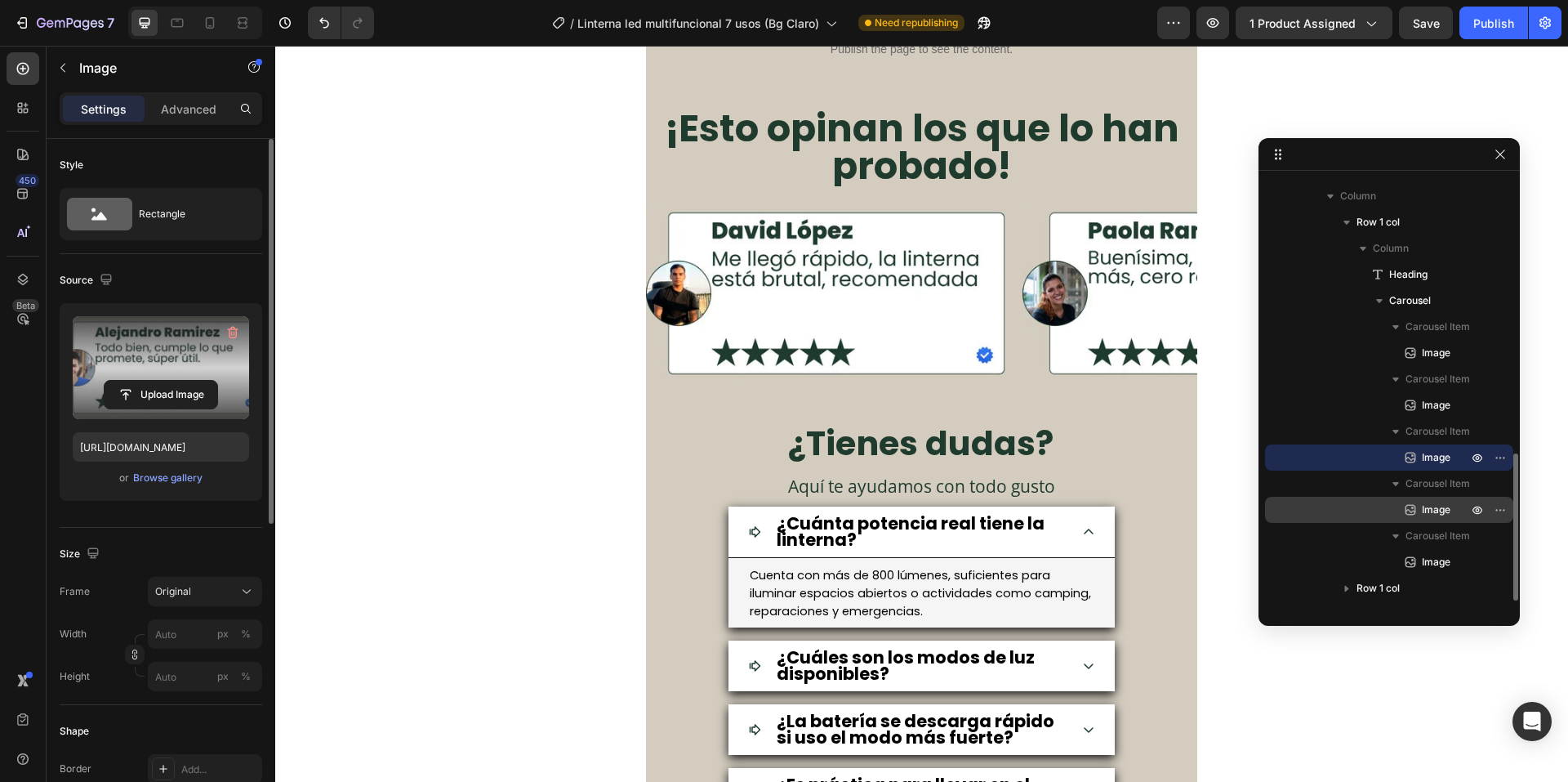
click at [1422, 519] on div "Image" at bounding box center [1390, 510] width 235 height 26
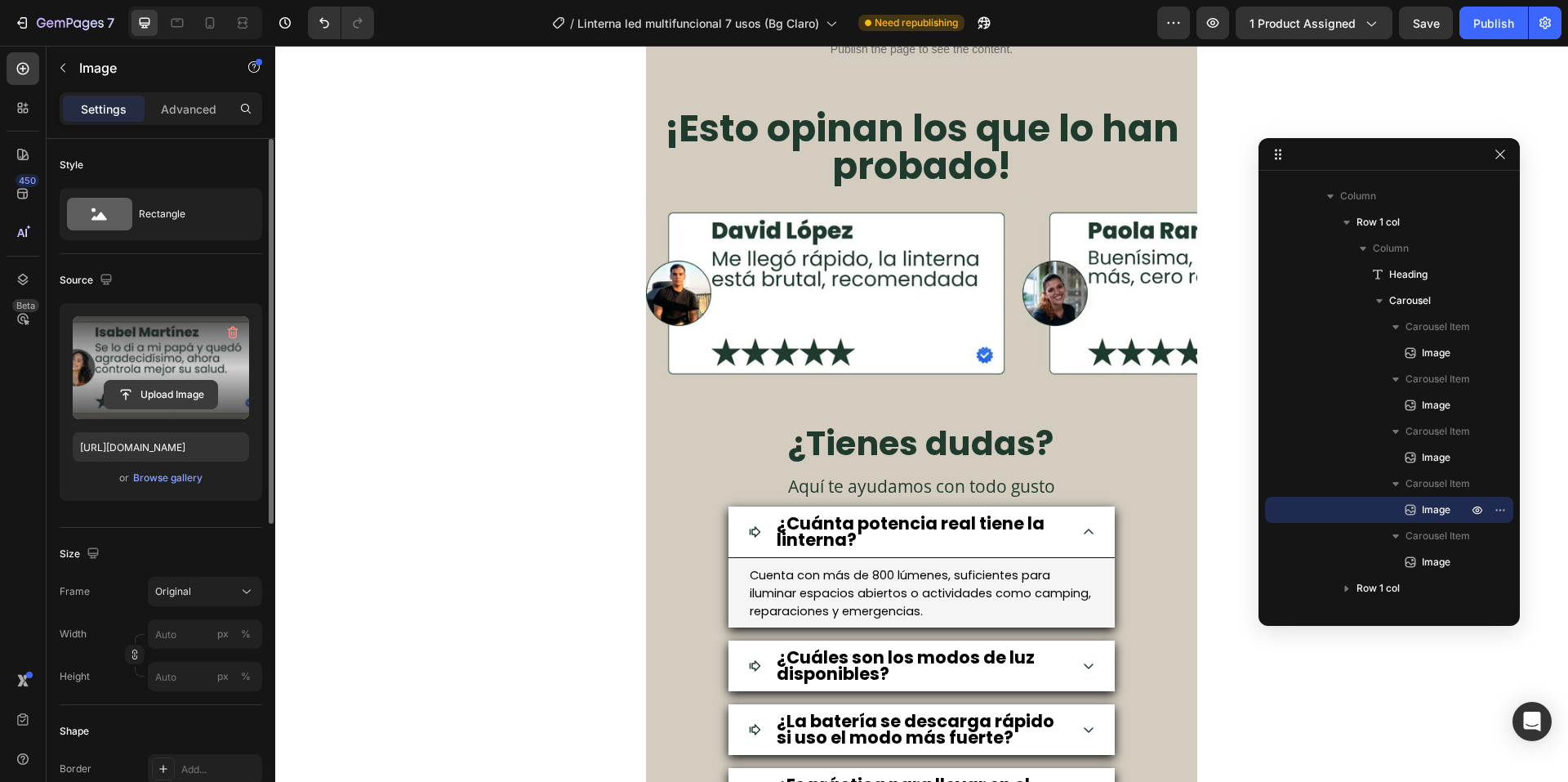
click at [135, 398] on input "file" at bounding box center [161, 395] width 113 height 28
type input "https://cdn.shopify.com/s/files/1/0660/3387/7162/files/gempages_573089364809089…"
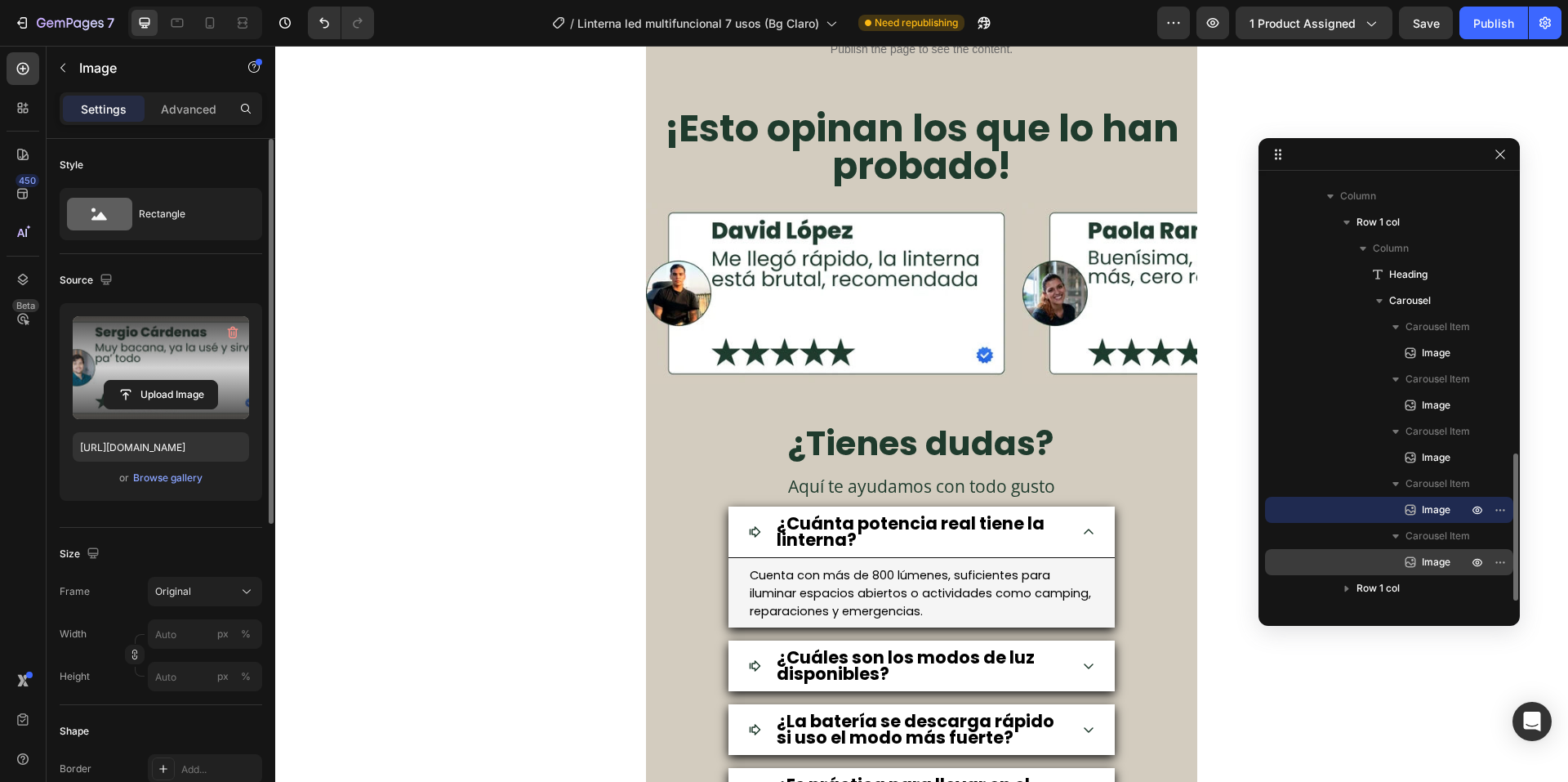
click at [1420, 573] on div "Image" at bounding box center [1390, 562] width 235 height 26
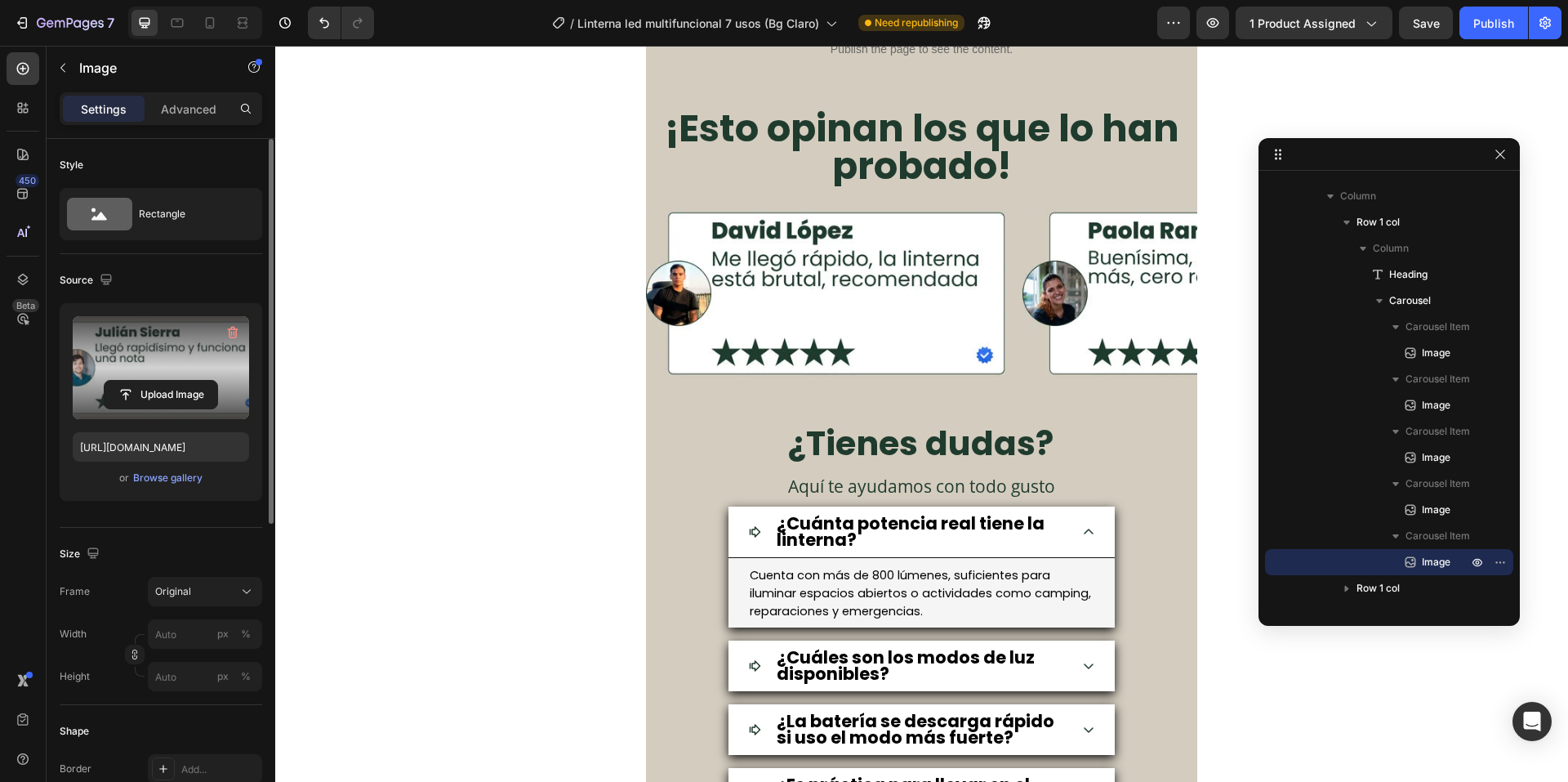
click at [134, 356] on label at bounding box center [161, 368] width 177 height 103
click at [134, 381] on input "file" at bounding box center [161, 395] width 113 height 28
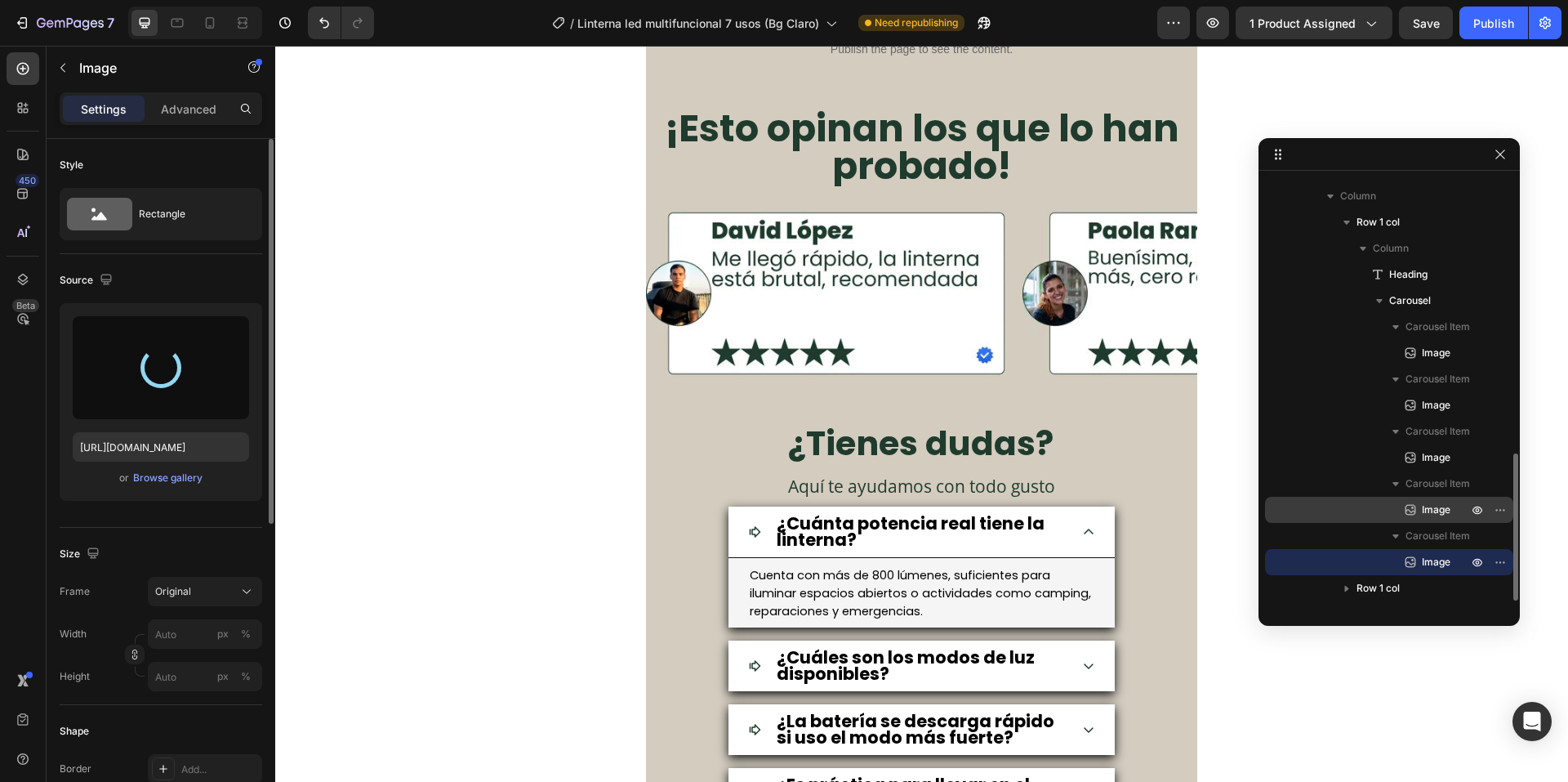
type input "https://cdn.shopify.com/s/files/1/0660/3387/7162/files/gempages_573089364809089…"
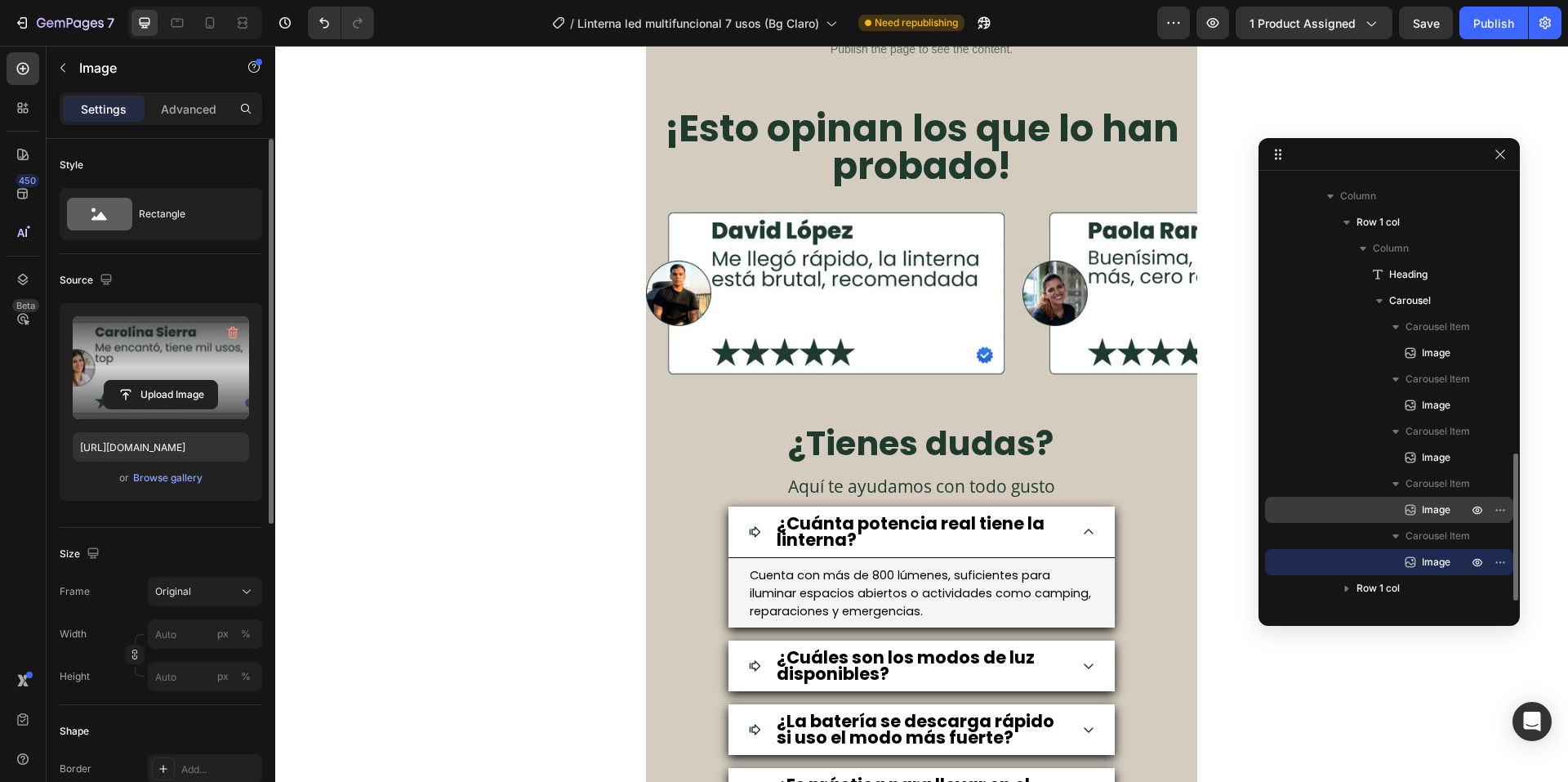
click at [1356, 518] on div "Image" at bounding box center [1390, 510] width 235 height 26
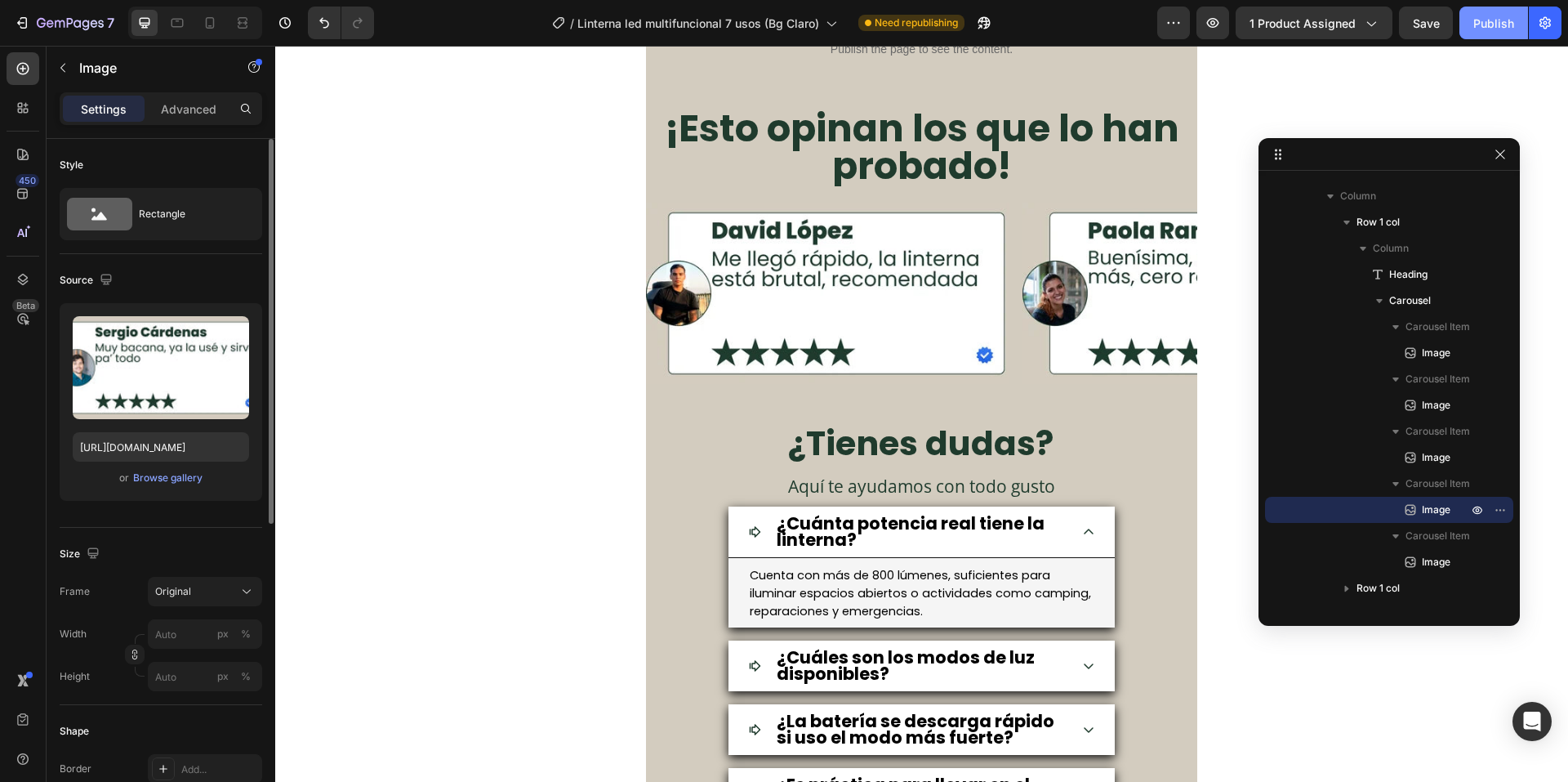
click at [1483, 20] on div "Publish" at bounding box center [1494, 23] width 41 height 17
